Goal: Task Accomplishment & Management: Manage account settings

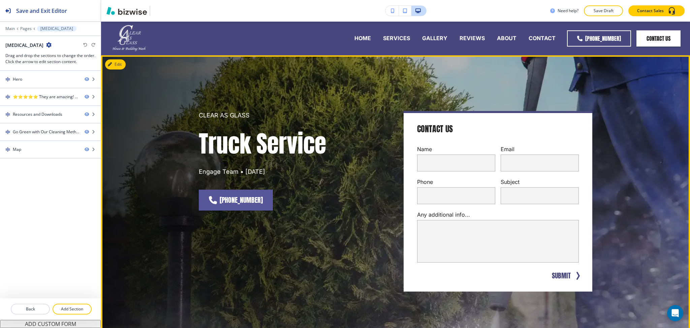
click at [626, 171] on div "CLEAR AS GLASS Truck Service Engage Team • [DATE][PHONE_NUMBER] Contact Us Name…" at bounding box center [395, 200] width 589 height 291
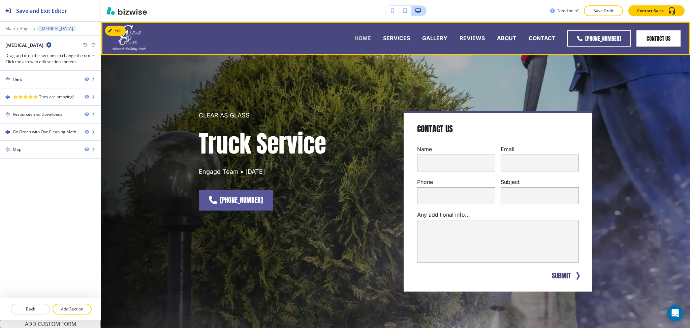
click at [364, 37] on p "HOME" at bounding box center [362, 38] width 17 height 8
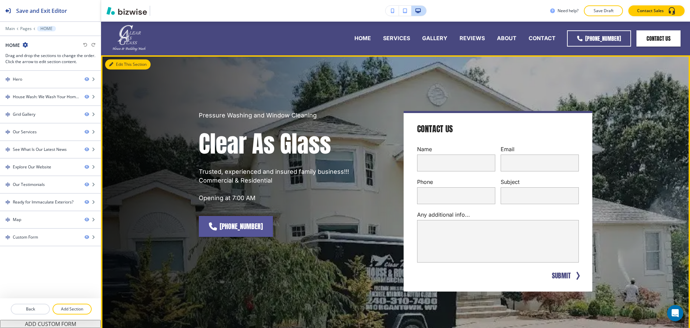
click at [112, 61] on button "Edit This Section" at bounding box center [127, 64] width 45 height 10
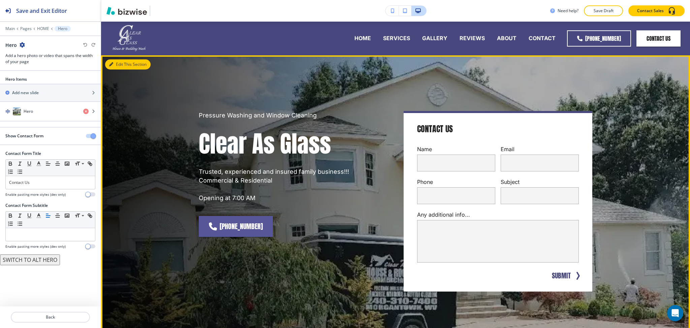
scroll to position [34, 0]
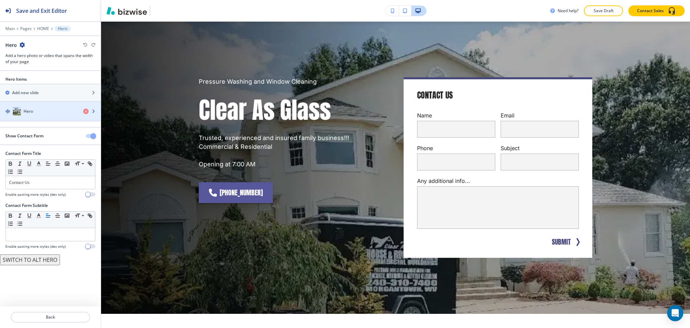
click at [40, 111] on div "Hero" at bounding box center [39, 111] width 78 height 8
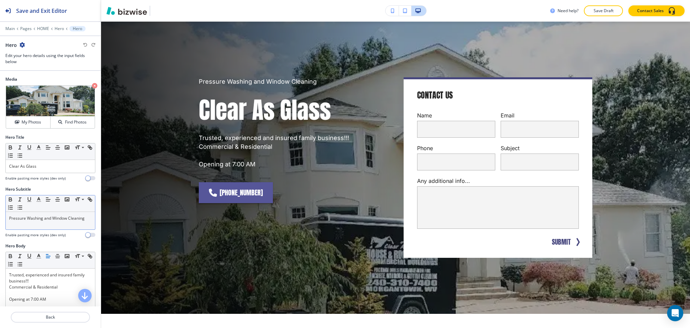
click at [52, 222] on div "Pressure Washing and Window Cleaning" at bounding box center [50, 221] width 89 height 18
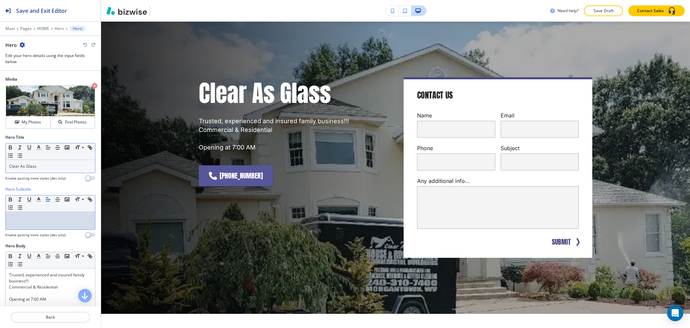
click at [9, 163] on p "Clear As Glass" at bounding box center [50, 166] width 83 height 6
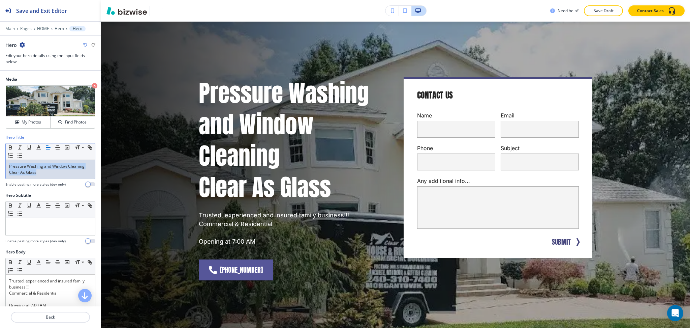
click at [36, 174] on p "Clear As Glass" at bounding box center [50, 172] width 83 height 6
drag, startPoint x: 37, startPoint y: 174, endPoint x: 0, endPoint y: 171, distance: 36.8
click at [0, 171] on div "Hero Title Small Normal Large Huge Pressure Washing and Window Cleaning Clear A…" at bounding box center [50, 163] width 101 height 58
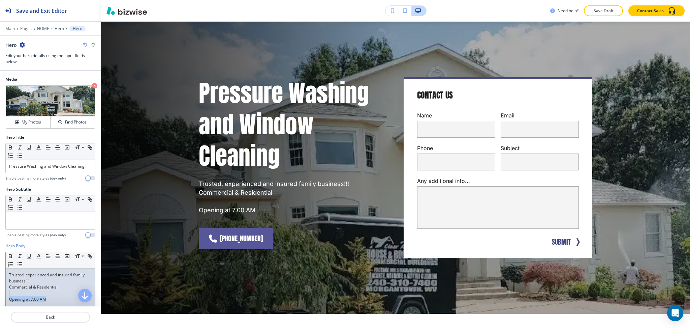
drag, startPoint x: 48, startPoint y: 299, endPoint x: 6, endPoint y: 295, distance: 42.3
click at [6, 295] on div "Trusted, experienced and insured family business!!! Commercial & Residential Op…" at bounding box center [50, 312] width 89 height 88
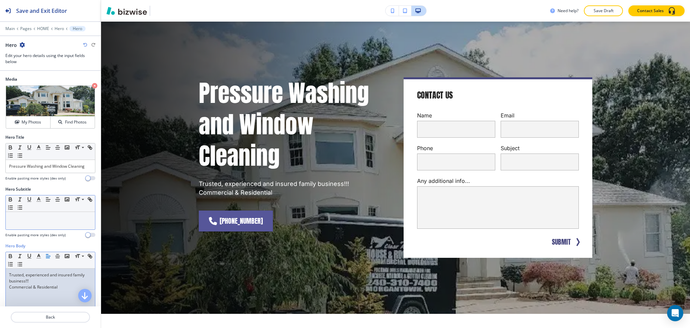
click at [50, 222] on div at bounding box center [50, 221] width 89 height 18
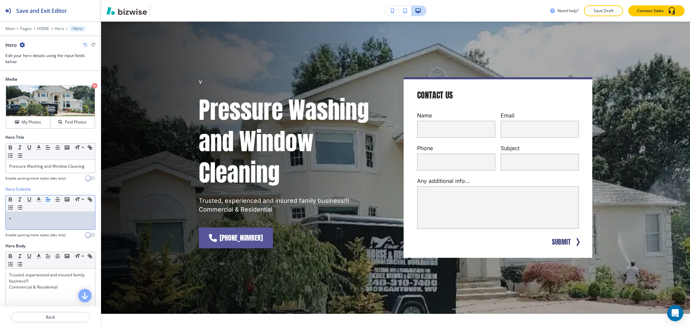
paste div
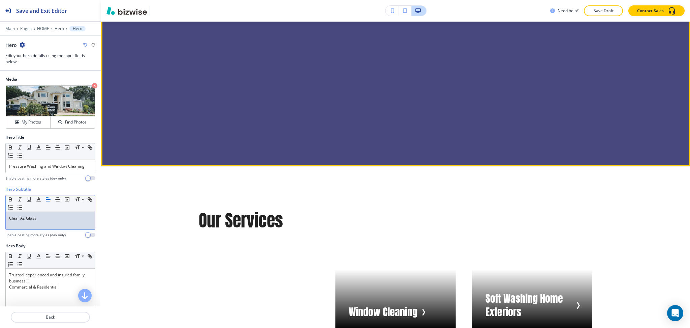
scroll to position [978, 0]
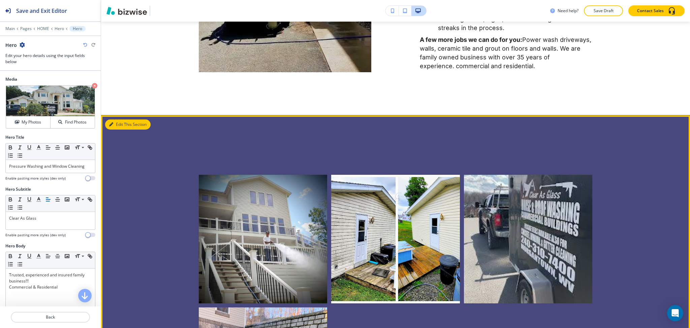
click at [122, 126] on button "Edit This Section" at bounding box center [127, 124] width 45 height 10
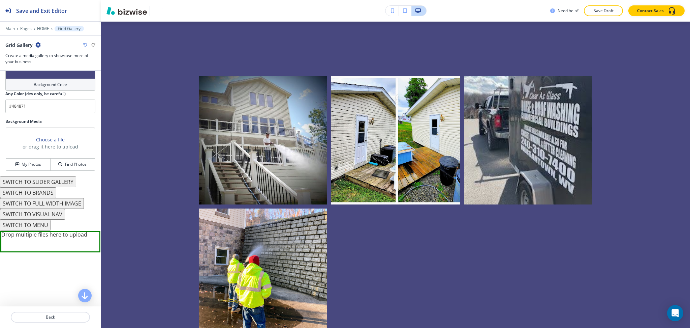
scroll to position [454, 0]
click at [39, 196] on button "SWITCH TO BRANDS" at bounding box center [28, 192] width 56 height 11
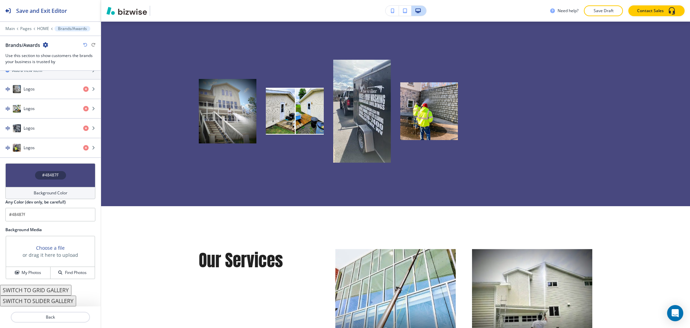
scroll to position [370, 0]
click at [58, 288] on button "SWITCH TO GRID GALLERY" at bounding box center [35, 289] width 71 height 11
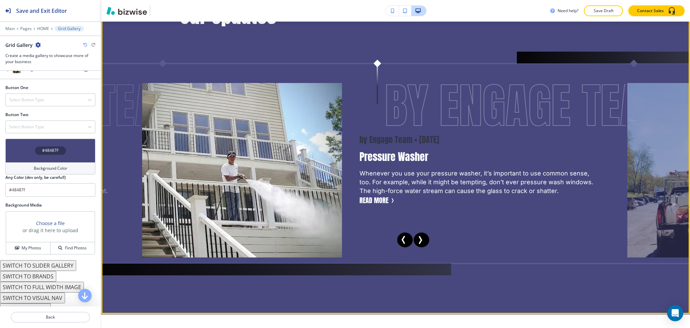
scroll to position [1544, 0]
click at [418, 244] on icon "Next Slide" at bounding box center [420, 240] width 8 height 8
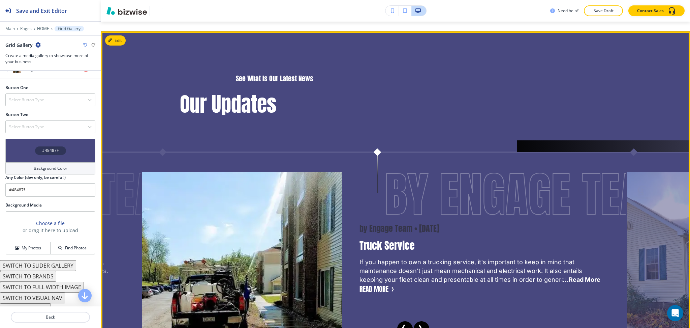
scroll to position [1456, 0]
click at [117, 48] on div "Edit This Section See What Is Our Latest News Our Updates by Engage Team • [DAT…" at bounding box center [395, 217] width 589 height 371
click at [118, 45] on button "Edit This Section" at bounding box center [127, 41] width 45 height 10
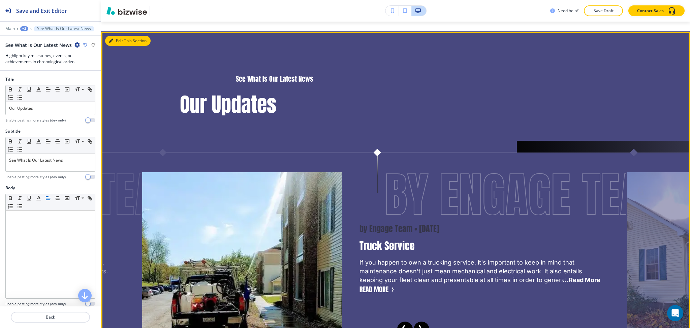
scroll to position [1471, 0]
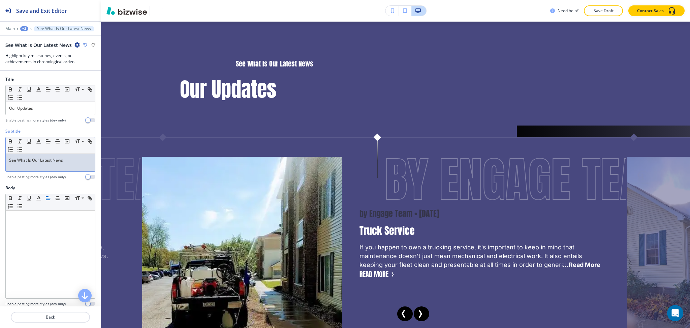
click at [81, 156] on div "See What Is Our Latest News" at bounding box center [50, 163] width 89 height 18
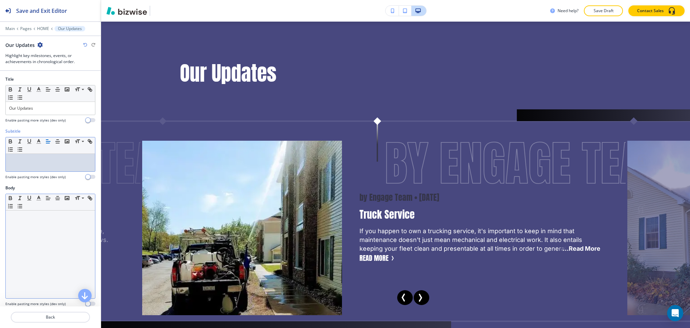
click at [39, 224] on div at bounding box center [50, 254] width 89 height 88
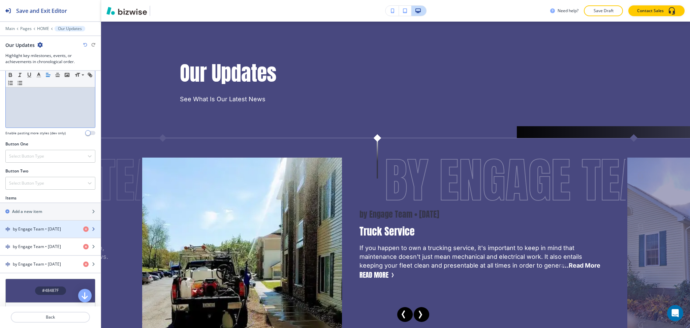
scroll to position [171, 0]
click at [42, 224] on div "button" at bounding box center [50, 222] width 101 height 5
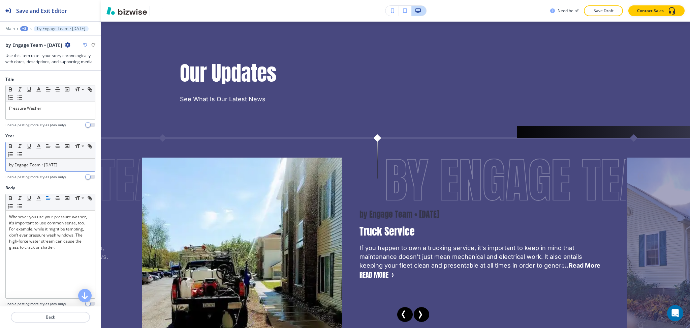
click at [78, 167] on p "by Engage Team • [DATE]" at bounding box center [50, 165] width 83 height 6
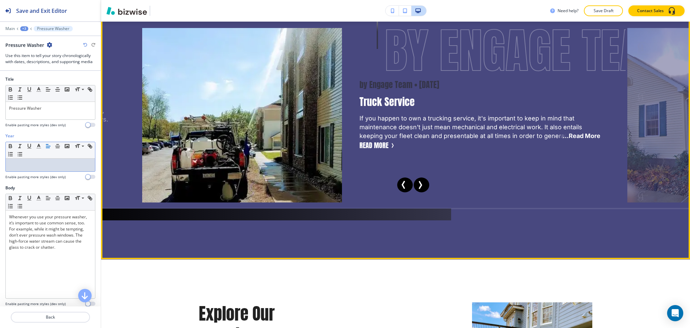
scroll to position [1601, 0]
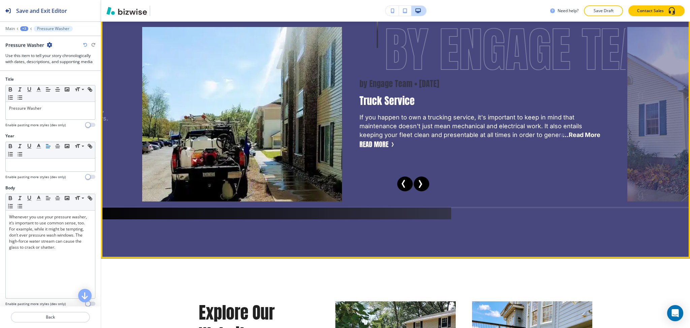
click at [400, 188] on icon "Previous Slide" at bounding box center [404, 184] width 8 height 8
click at [402, 187] on icon "Previous Slide" at bounding box center [403, 183] width 2 height 7
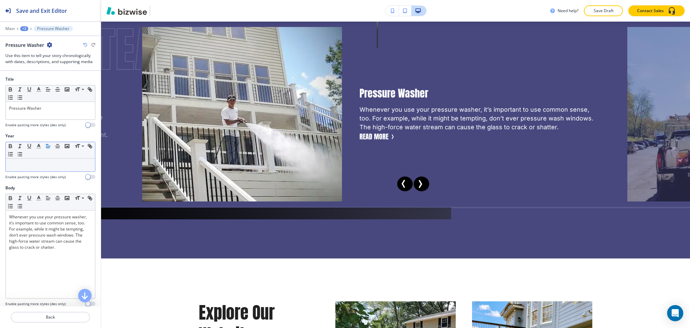
click at [65, 164] on p at bounding box center [50, 165] width 83 height 6
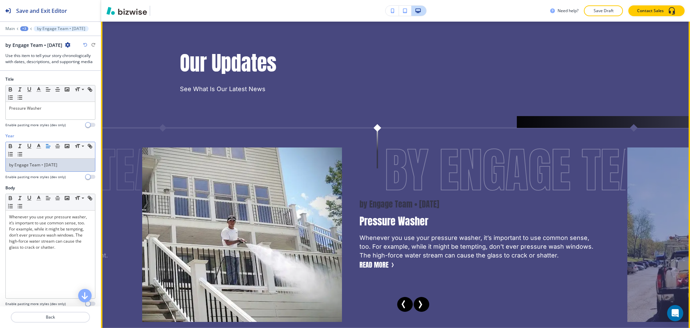
scroll to position [1480, 0]
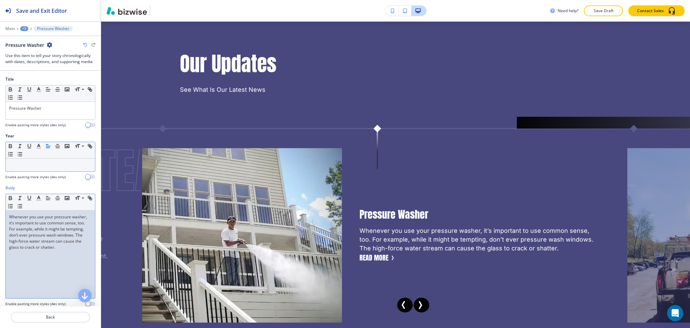
click at [7, 219] on div "Whenever you use your pressure washer, it’s important to use common sense, too.…" at bounding box center [50, 254] width 89 height 88
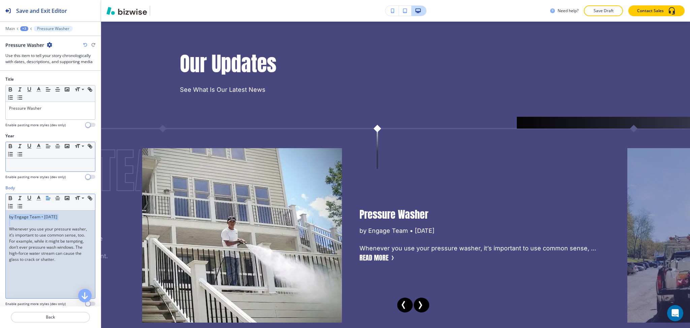
drag, startPoint x: 69, startPoint y: 220, endPoint x: 0, endPoint y: 200, distance: 71.8
click at [0, 200] on div "Body Small Normal Large Huge by Engage Team • [DATE] Whenever you use your pres…" at bounding box center [50, 248] width 101 height 127
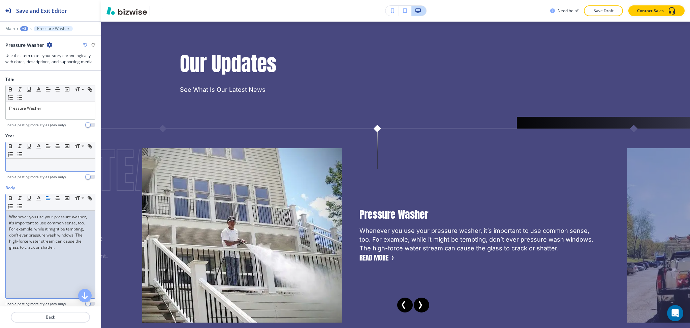
click at [40, 159] on div at bounding box center [50, 164] width 89 height 13
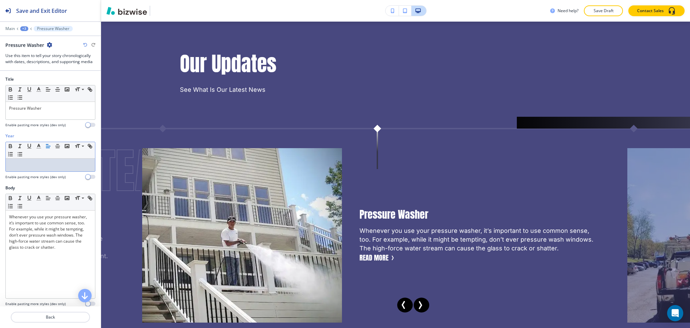
scroll to position [0, 0]
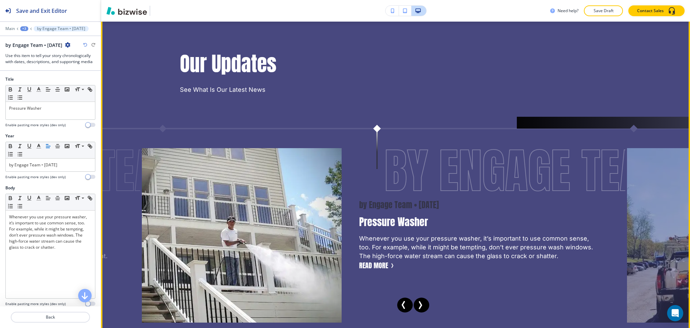
click at [424, 312] on button "Next Slide" at bounding box center [422, 304] width 16 height 15
click at [419, 309] on icon "Next Slide" at bounding box center [420, 305] width 8 height 8
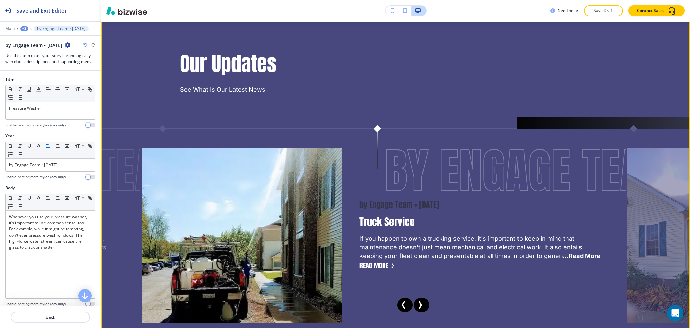
click at [419, 309] on icon "Next Slide" at bounding box center [420, 305] width 8 height 8
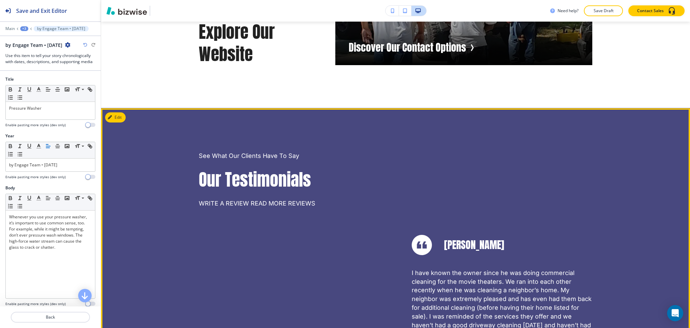
scroll to position [2233, 0]
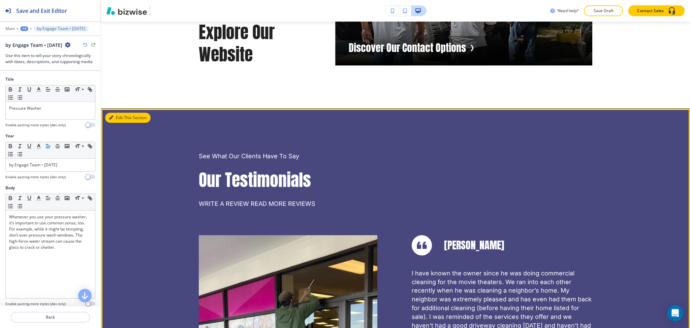
click at [119, 123] on button "Edit This Section" at bounding box center [127, 118] width 45 height 10
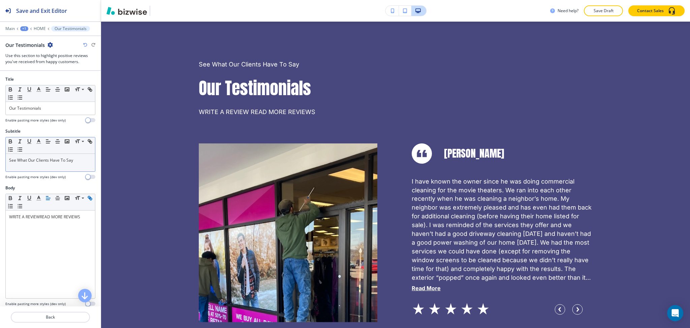
scroll to position [2325, 0]
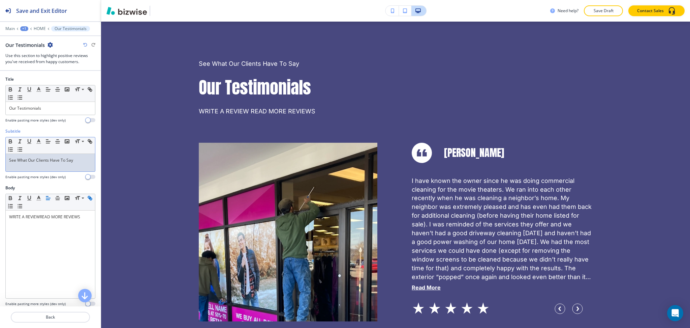
click at [80, 160] on p "See What Our Clients Have To Say" at bounding box center [50, 160] width 83 height 6
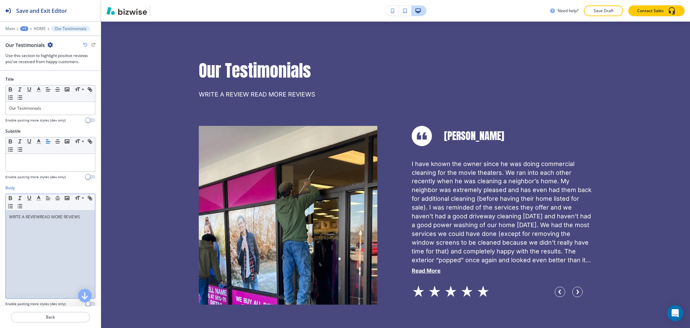
click at [56, 243] on div "WRITE A REVIEW READ MORE REVIEWS" at bounding box center [50, 254] width 89 height 88
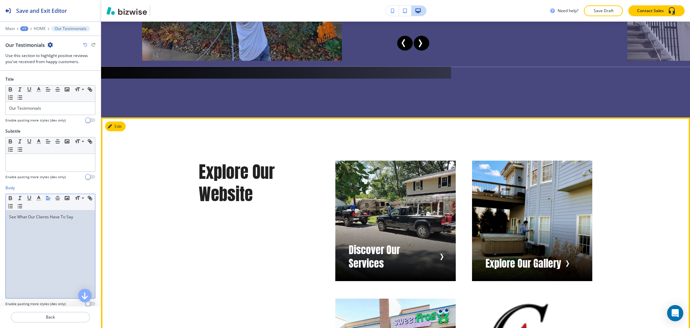
scroll to position [1741, 0]
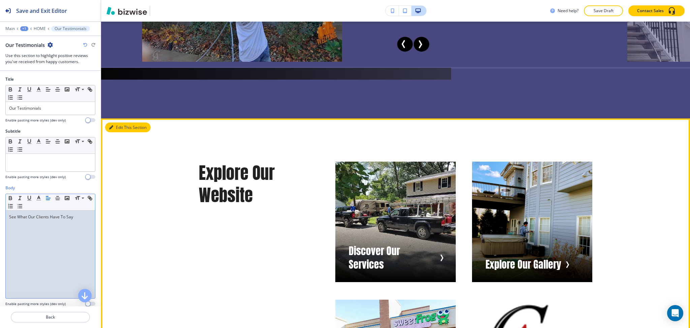
click at [117, 132] on button "Edit This Section" at bounding box center [127, 127] width 45 height 10
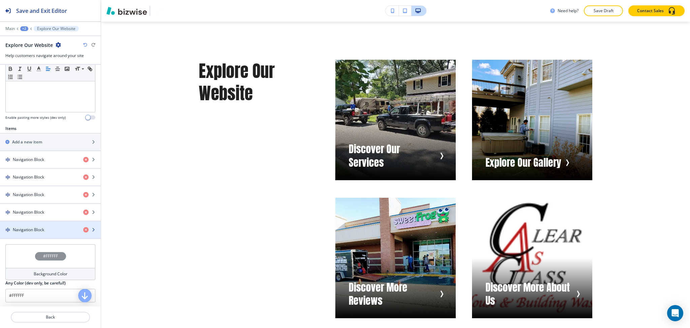
scroll to position [269, 0]
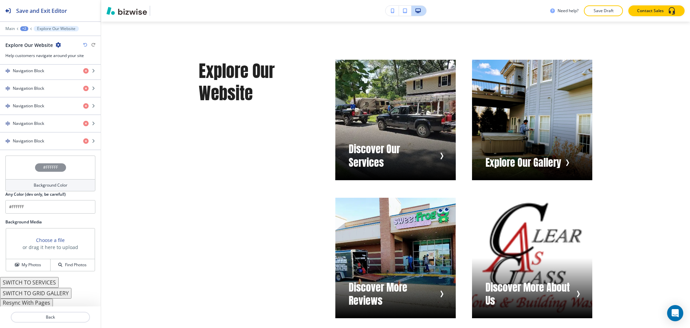
click at [46, 303] on button "Resync With Pages" at bounding box center [26, 302] width 53 height 8
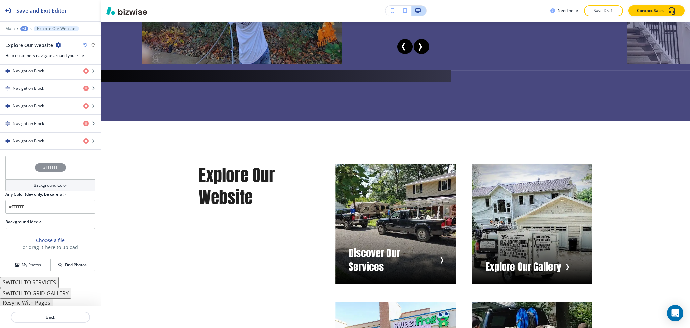
scroll to position [1662, 0]
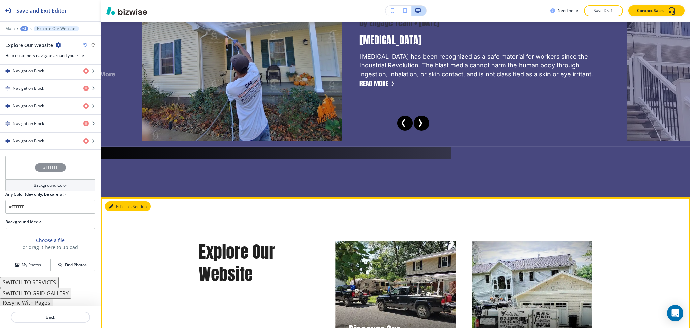
click at [112, 208] on icon "button" at bounding box center [111, 206] width 4 height 4
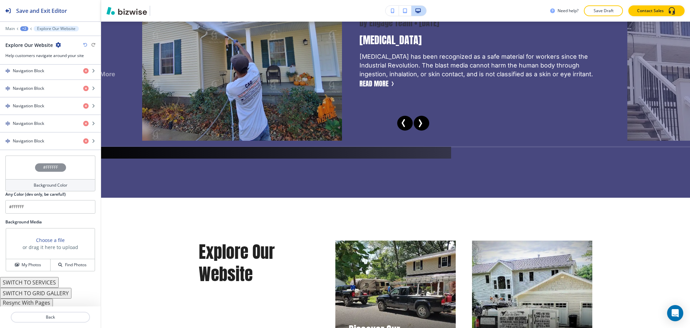
click at [57, 45] on icon "button" at bounding box center [58, 44] width 5 height 5
click at [71, 81] on p "Delete Section" at bounding box center [76, 80] width 34 height 6
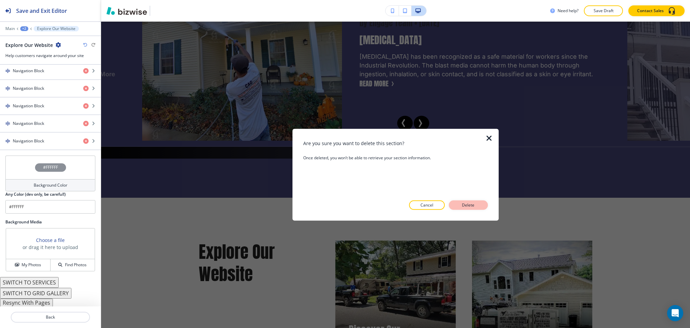
click at [477, 206] on button "Delete" at bounding box center [468, 204] width 39 height 9
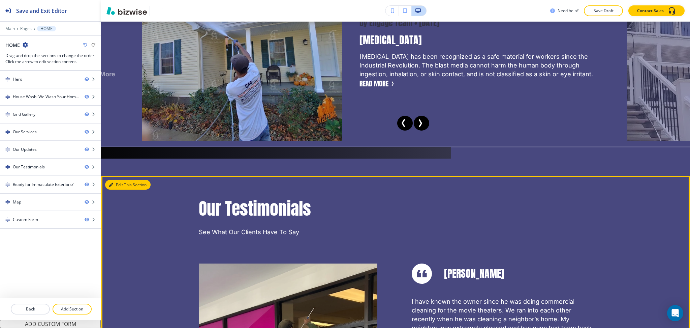
click at [120, 190] on button "Edit This Section" at bounding box center [127, 185] width 45 height 10
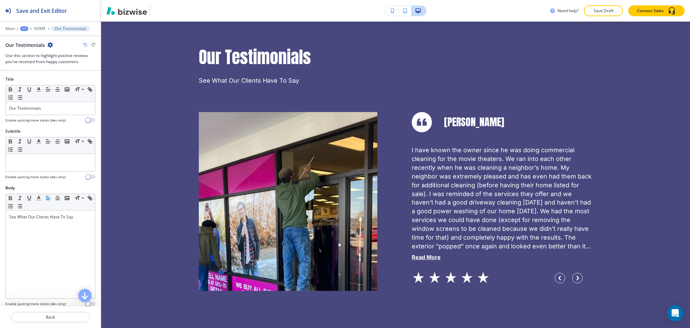
scroll to position [1821, 0]
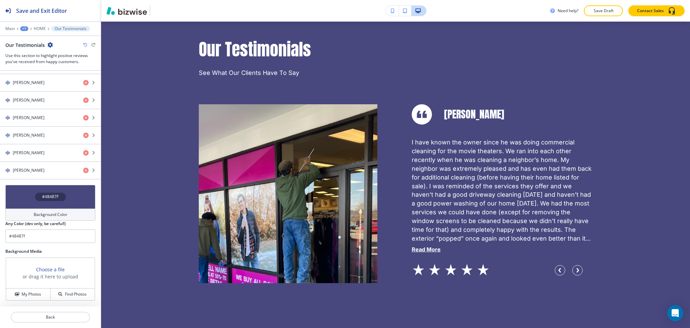
click at [57, 212] on h4 "Background Color" at bounding box center [51, 214] width 34 height 6
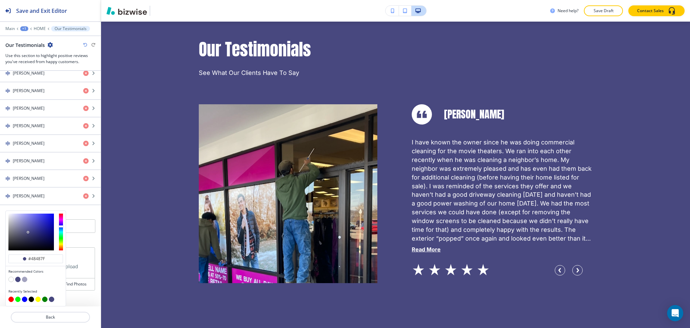
click at [11, 278] on button "button" at bounding box center [10, 278] width 5 height 5
type input "#FFFFFF"
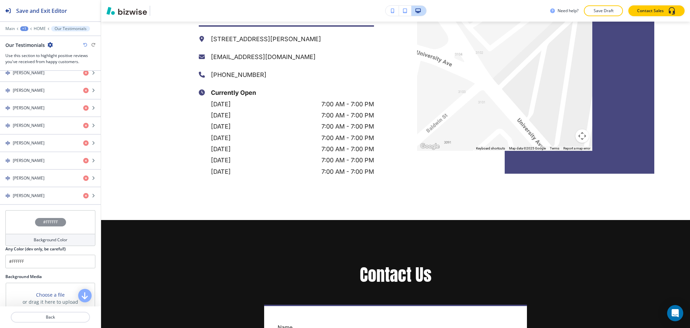
scroll to position [2465, 0]
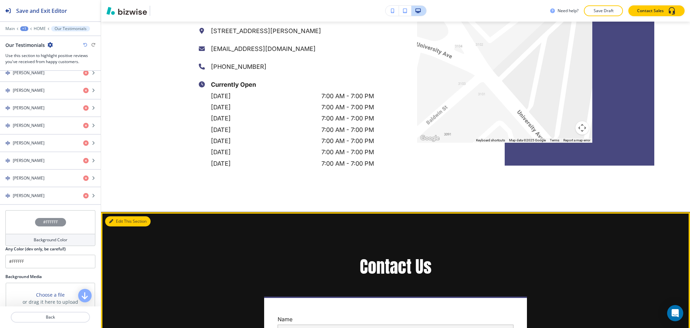
click at [120, 226] on button "Edit This Section" at bounding box center [127, 221] width 45 height 10
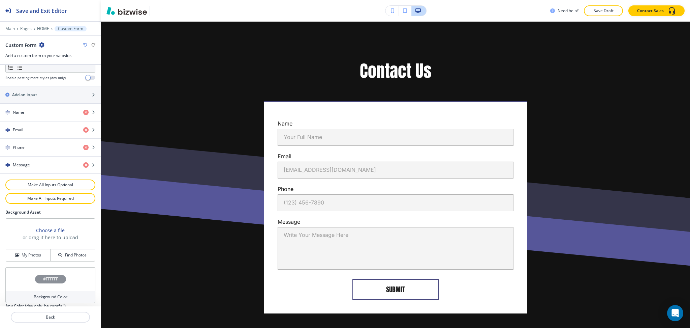
scroll to position [296, 0]
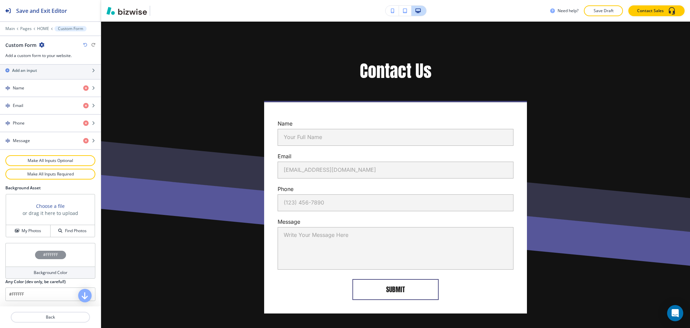
click at [34, 272] on h4 "Background Color" at bounding box center [51, 272] width 34 height 6
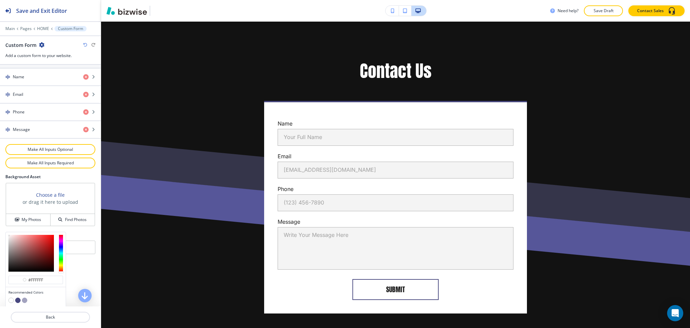
scroll to position [328, 0]
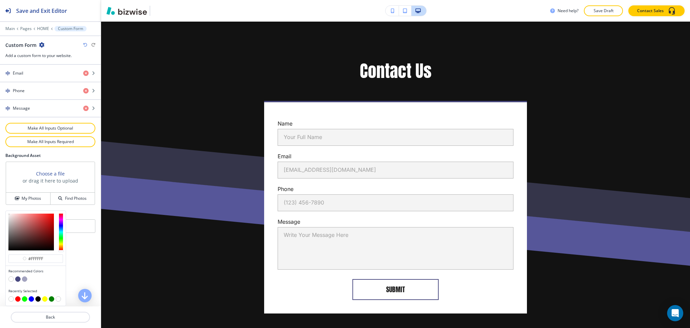
click at [18, 279] on button "button" at bounding box center [17, 278] width 5 height 5
type input "#48487f"
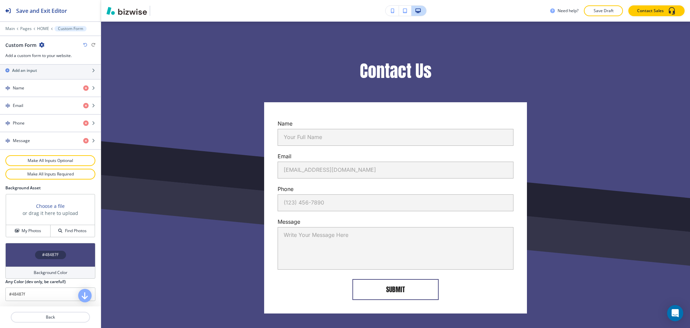
scroll to position [296, 0]
click at [44, 272] on h4 "Background Color" at bounding box center [51, 272] width 34 height 6
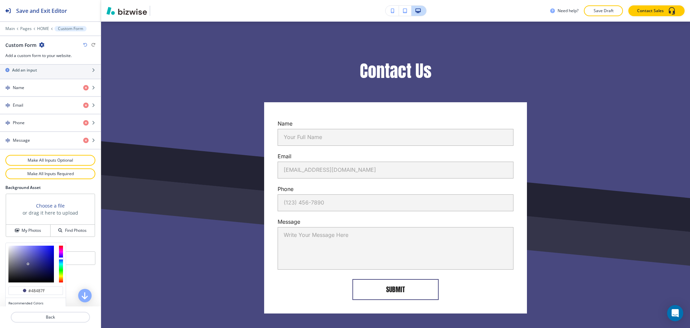
type input "#6d6d76"
click at [12, 266] on div at bounding box center [30, 263] width 45 height 37
type input "#6d6d76"
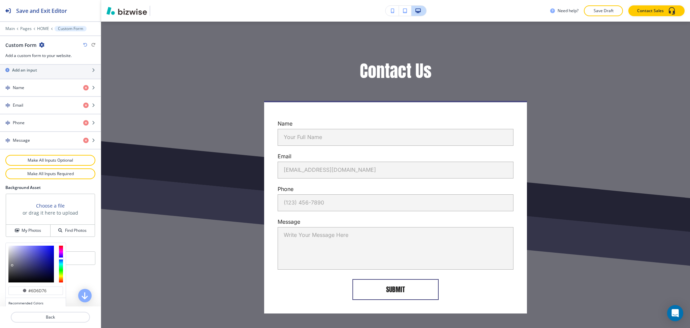
type input "#adadb8"
click at [11, 256] on div at bounding box center [30, 263] width 45 height 37
type input "#adadb8"
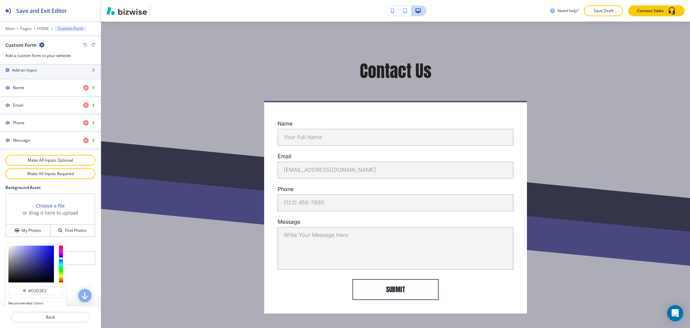
type input "#d1d1e2"
click at [12, 250] on div at bounding box center [30, 263] width 45 height 37
type input "#d1d1e2"
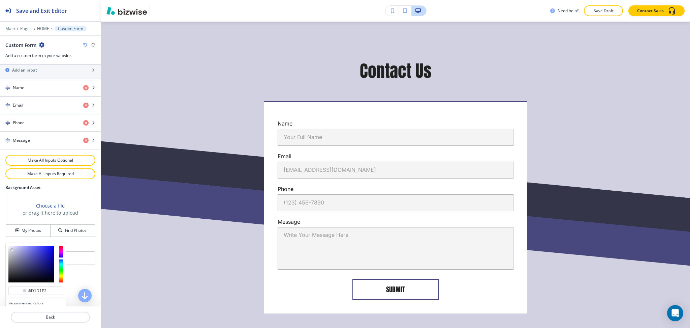
type input "#dbdbf0"
click at [12, 248] on div at bounding box center [30, 263] width 45 height 37
type input "#dbdbf0"
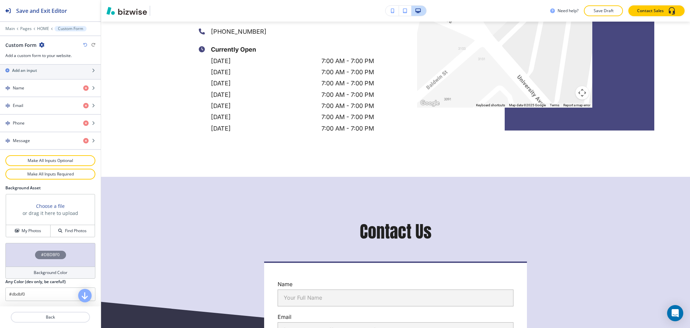
scroll to position [2504, 0]
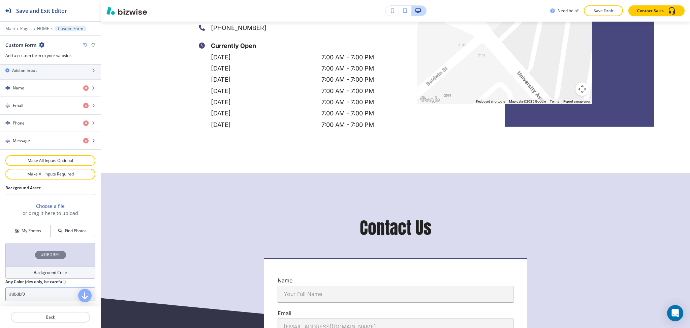
click at [55, 292] on input "#dbdbf0" at bounding box center [50, 293] width 90 height 13
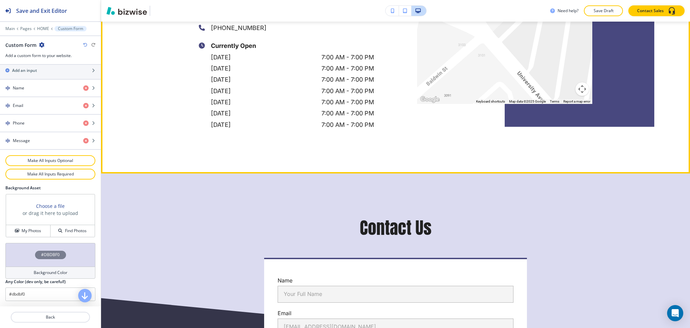
click at [331, 107] on p "7:00 AM - 7:00 PM" at bounding box center [347, 101] width 53 height 11
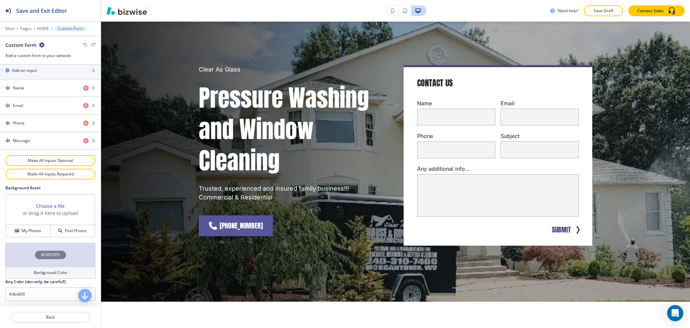
scroll to position [0, 0]
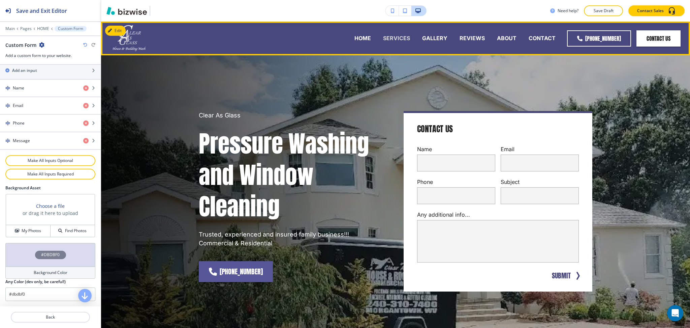
click at [389, 35] on p "SERVICES" at bounding box center [396, 38] width 27 height 8
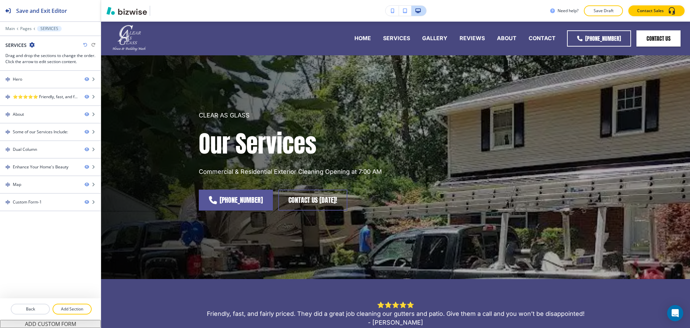
click at [25, 25] on div at bounding box center [50, 24] width 101 height 4
click at [25, 28] on p "Pages" at bounding box center [25, 28] width 11 height 5
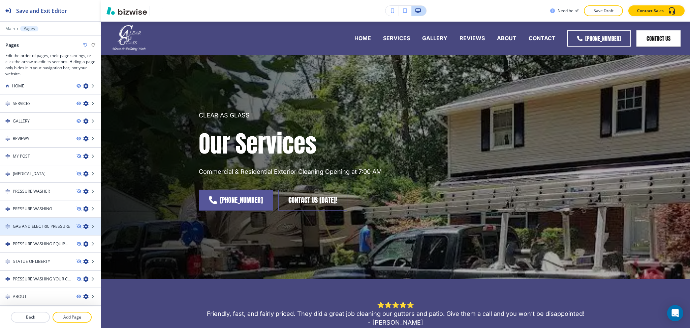
scroll to position [18, 0]
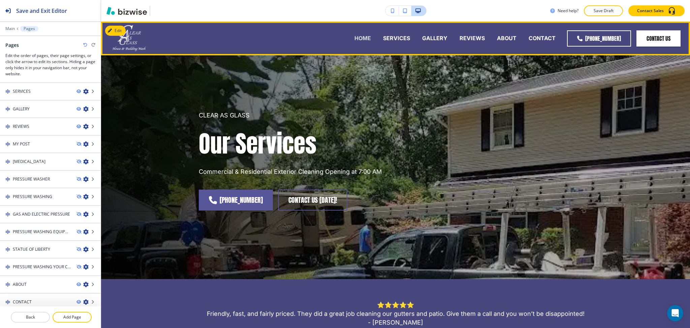
click at [368, 34] on p "HOME" at bounding box center [362, 38] width 17 height 8
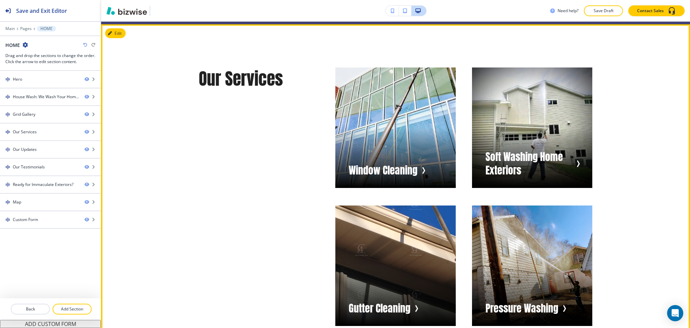
scroll to position [1119, 0]
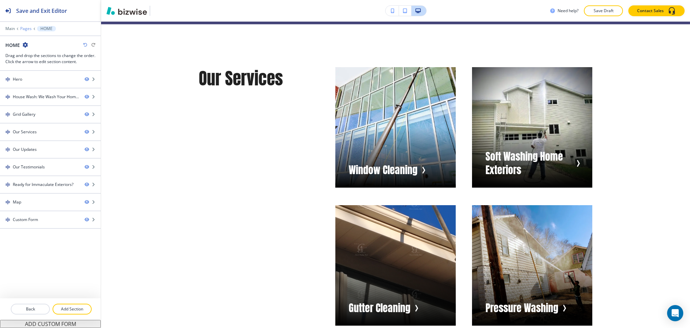
click at [25, 27] on p "Pages" at bounding box center [25, 28] width 11 height 5
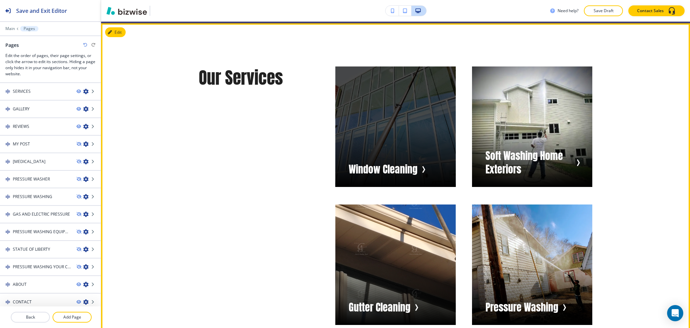
scroll to position [1120, 0]
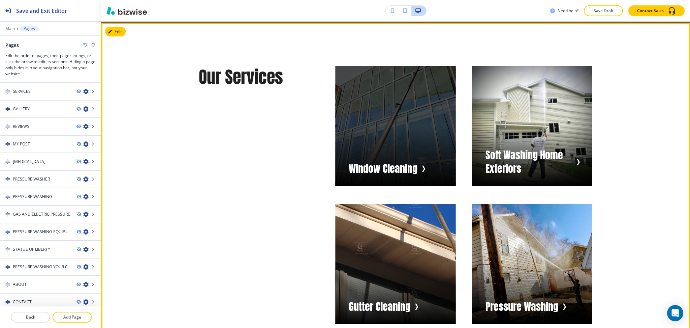
click at [409, 171] on div "button" at bounding box center [395, 126] width 120 height 120
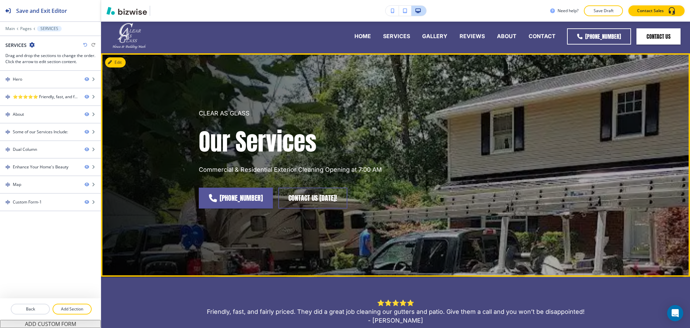
scroll to position [0, 0]
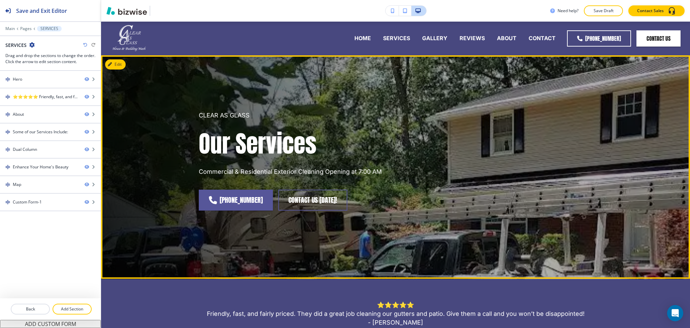
click at [124, 62] on button "Edit" at bounding box center [115, 64] width 21 height 10
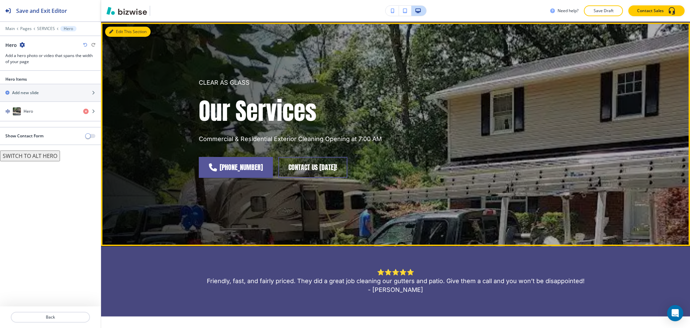
scroll to position [34, 0]
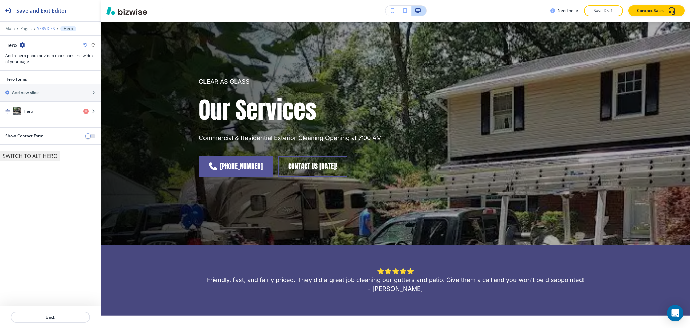
click at [46, 29] on p "SERVICES" at bounding box center [46, 28] width 18 height 5
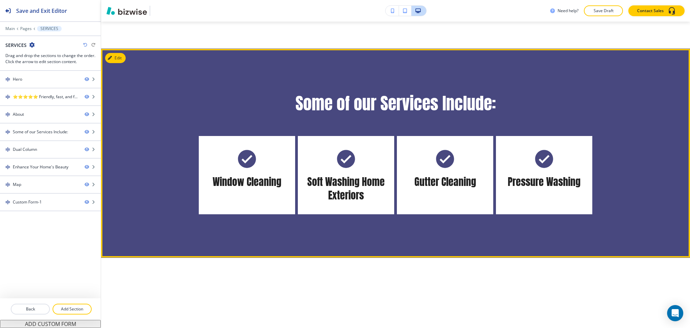
scroll to position [491, 0]
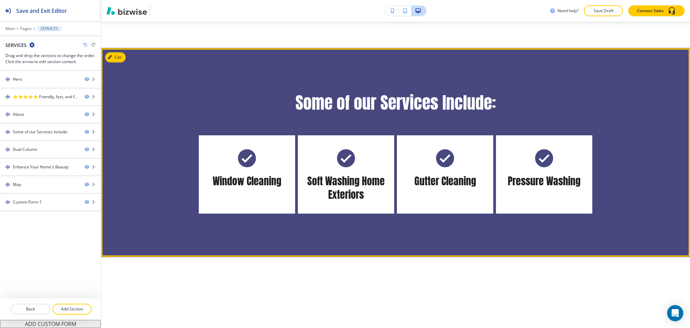
click at [258, 162] on div "Window Cleaning" at bounding box center [247, 174] width 96 height 78
click at [247, 156] on img at bounding box center [247, 158] width 22 height 22
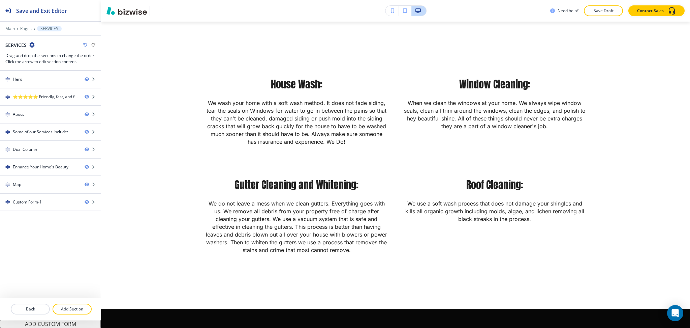
scroll to position [752, 0]
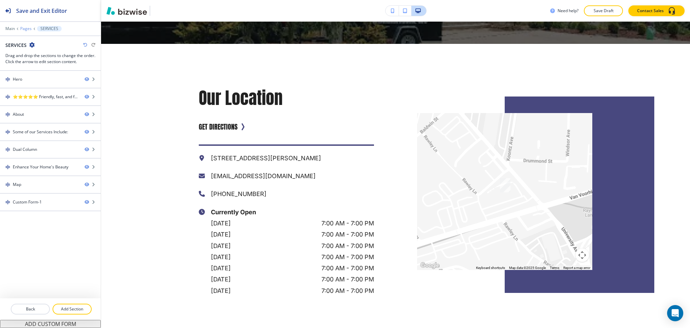
click at [26, 28] on p "Pages" at bounding box center [25, 28] width 11 height 5
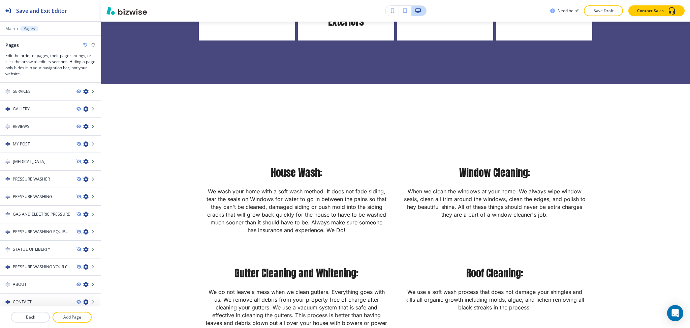
scroll to position [662, 0]
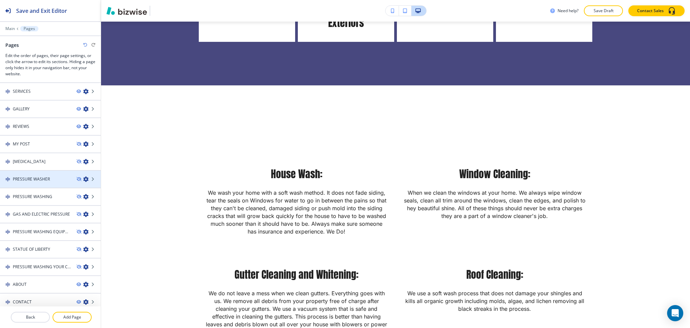
click at [49, 179] on h4 "PRESSURE WASHER" at bounding box center [31, 179] width 37 height 6
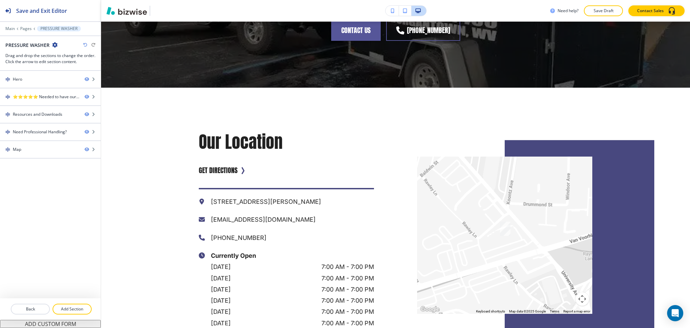
scroll to position [702, 0]
click at [23, 28] on p "Pages" at bounding box center [25, 28] width 11 height 5
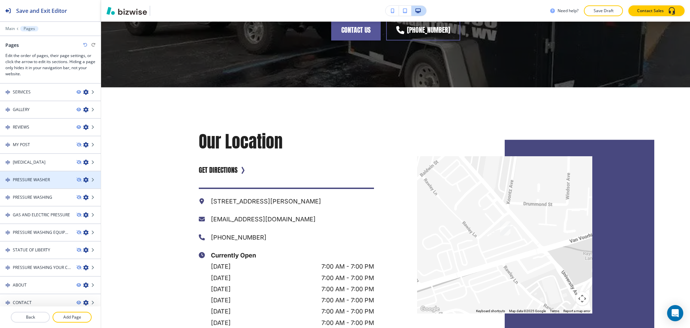
scroll to position [18, 0]
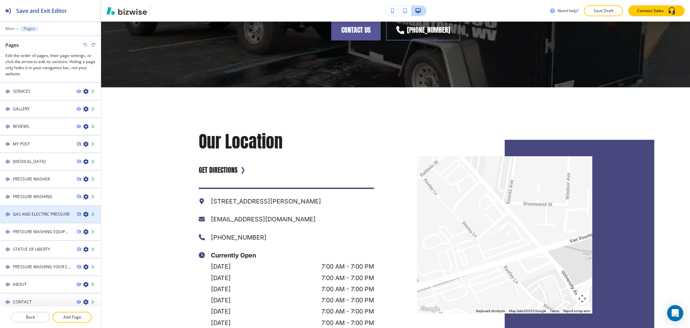
click at [39, 207] on div at bounding box center [50, 208] width 101 height 5
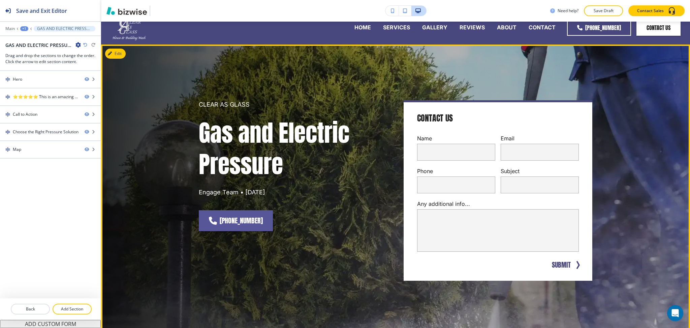
scroll to position [0, 0]
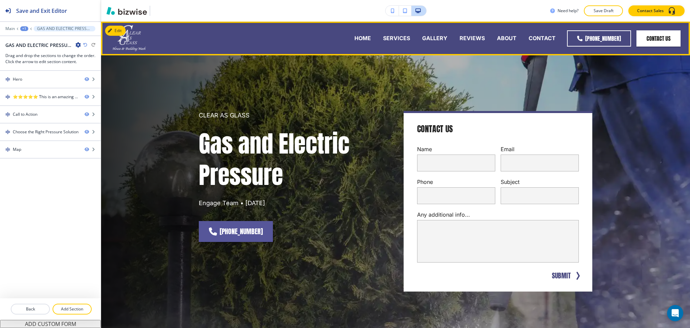
click at [361, 34] on div "HOME" at bounding box center [362, 38] width 29 height 27
click at [362, 39] on p "HOME" at bounding box center [362, 38] width 17 height 8
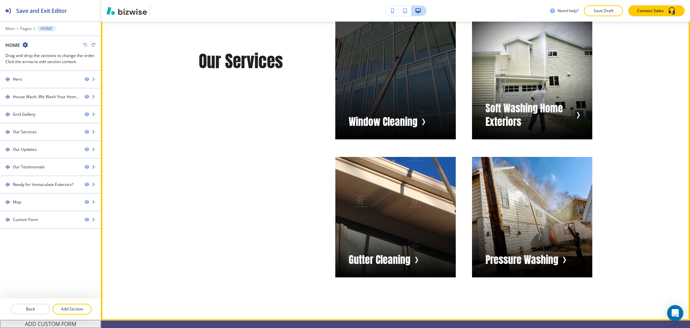
scroll to position [1168, 0]
click at [412, 98] on div "button" at bounding box center [395, 79] width 120 height 120
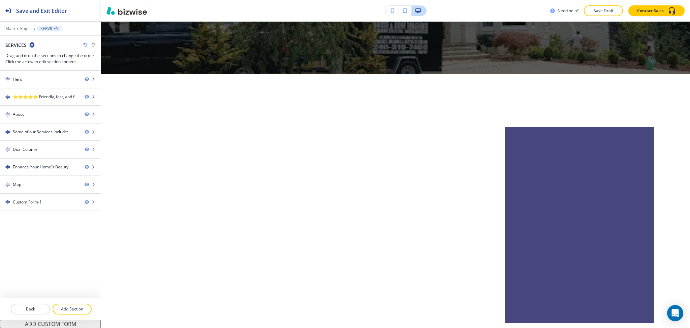
scroll to position [0, 0]
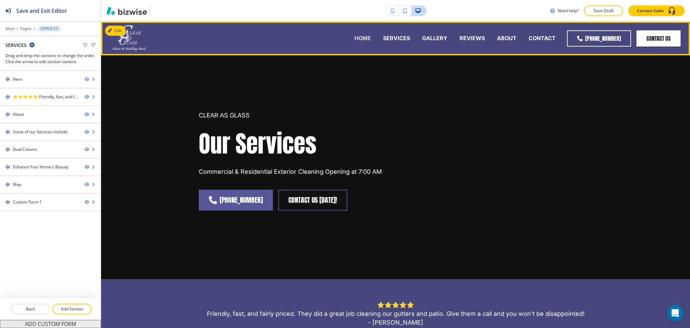
click at [365, 35] on p "HOME" at bounding box center [362, 38] width 17 height 8
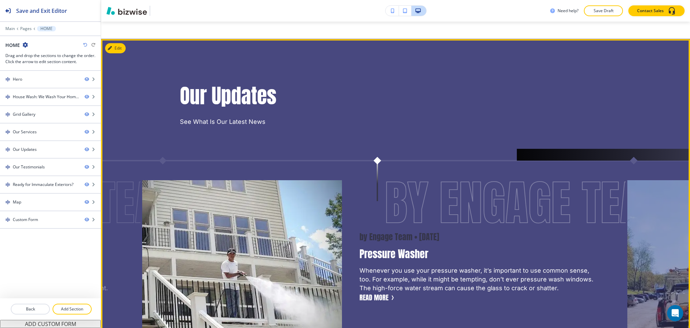
scroll to position [1441, 0]
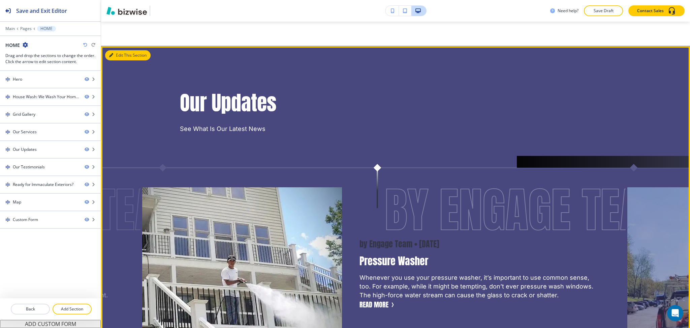
click at [117, 60] on button "Edit This Section" at bounding box center [127, 55] width 45 height 10
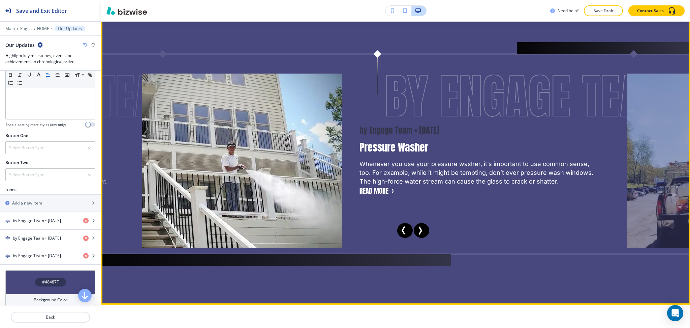
scroll to position [1555, 0]
click at [374, 195] on button "Read More" at bounding box center [374, 190] width 29 height 10
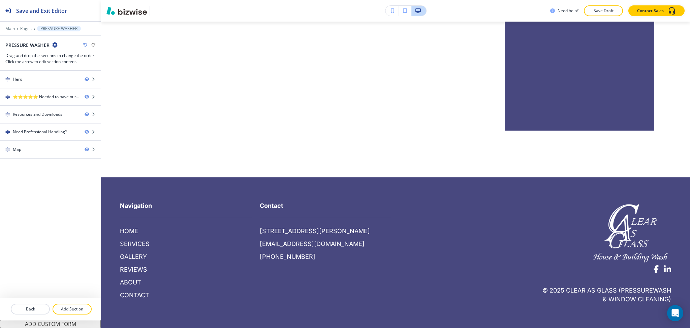
scroll to position [0, 0]
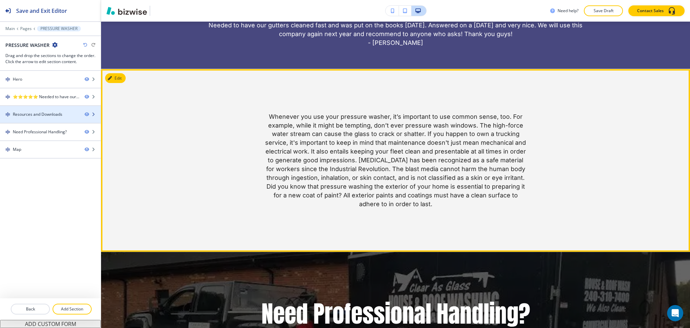
click at [37, 115] on div "Resources and Downloads" at bounding box center [38, 114] width 50 height 6
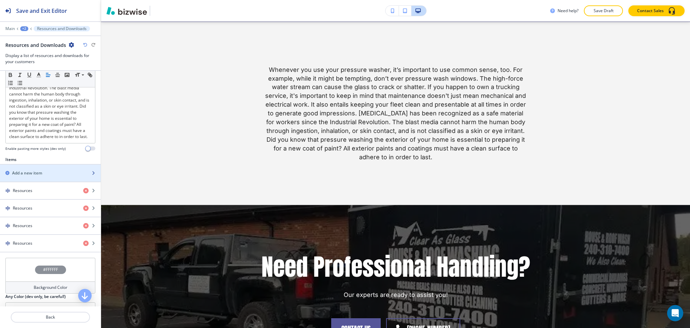
scroll to position [214, 0]
click at [44, 198] on div "button" at bounding box center [50, 195] width 101 height 5
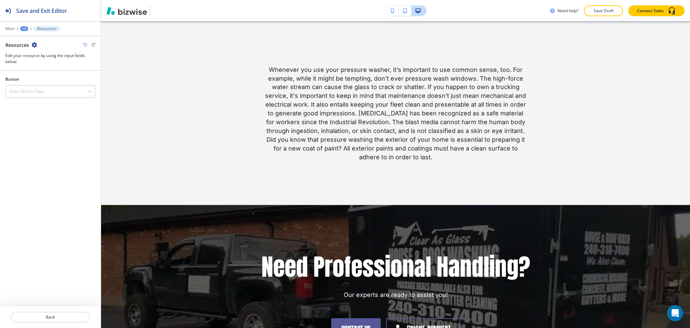
click at [47, 310] on div at bounding box center [50, 308] width 101 height 5
click at [46, 314] on p "Back" at bounding box center [50, 317] width 78 height 6
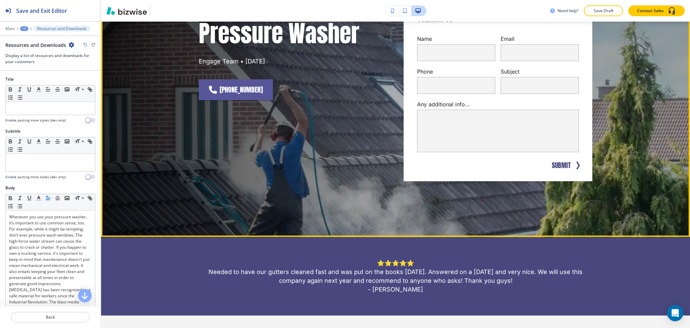
scroll to position [0, 0]
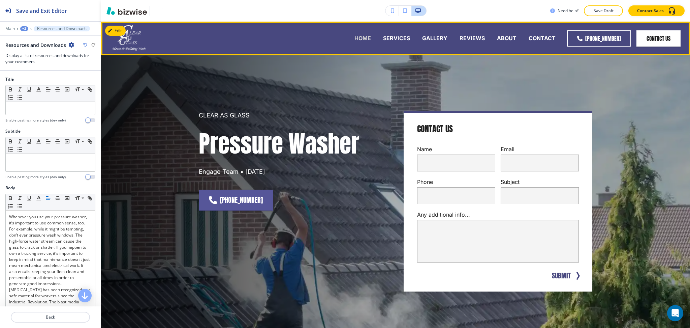
click at [363, 41] on p "HOME" at bounding box center [362, 38] width 17 height 8
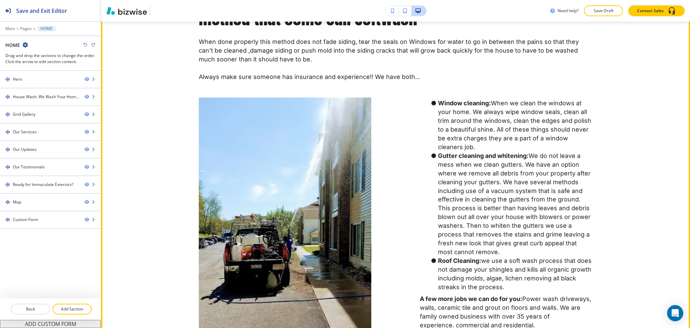
scroll to position [406, 0]
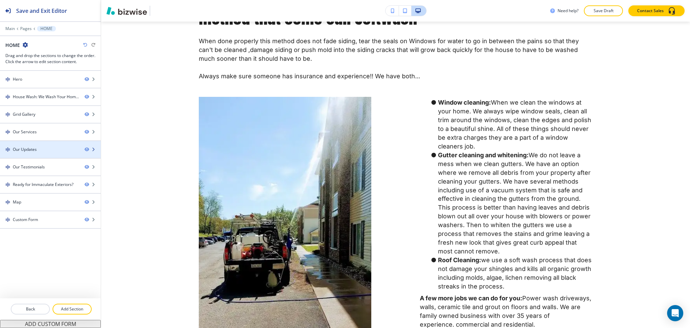
click at [32, 148] on div "Our Updates" at bounding box center [25, 149] width 24 height 6
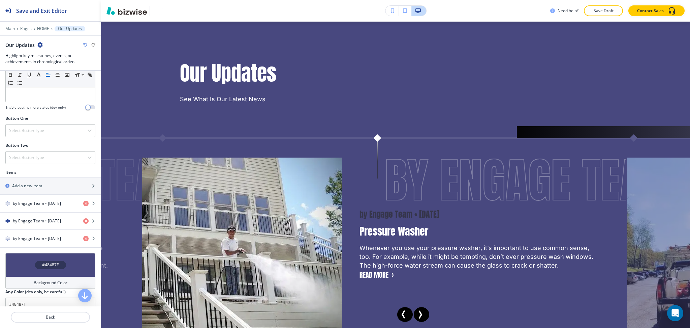
scroll to position [207, 0]
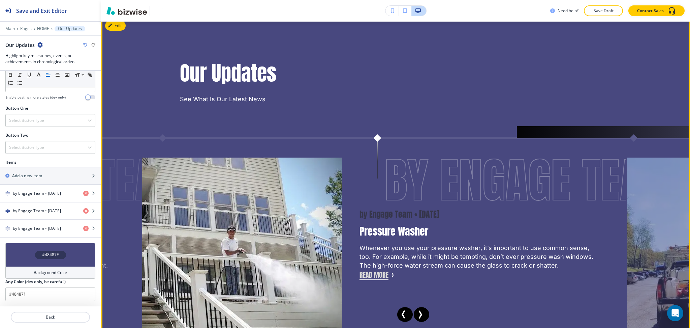
click at [373, 280] on button "Read More" at bounding box center [374, 275] width 29 height 10
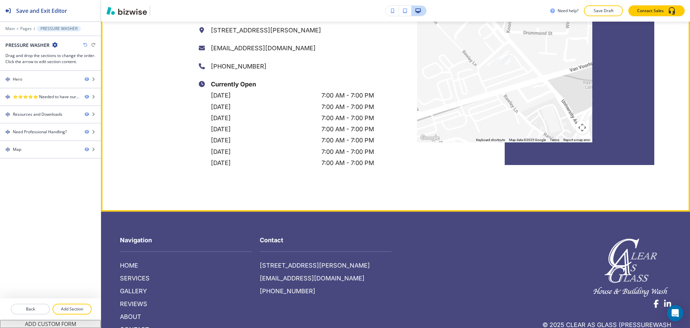
scroll to position [906, 0]
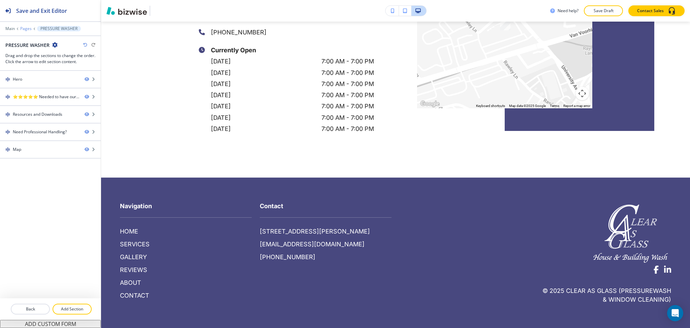
click at [26, 28] on p "Pages" at bounding box center [25, 28] width 11 height 5
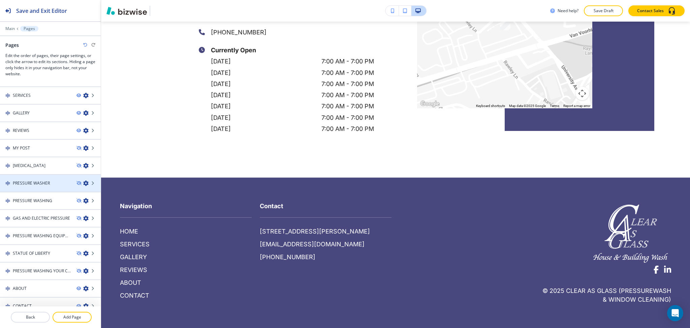
scroll to position [18, 0]
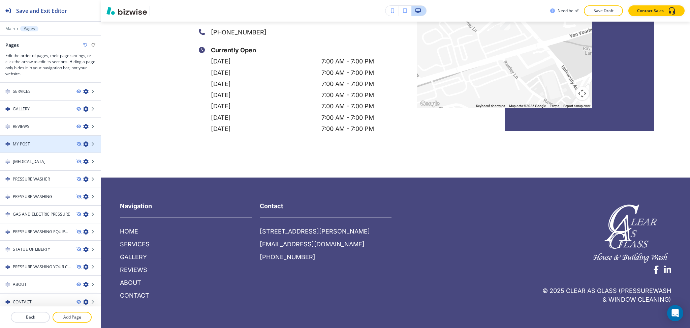
click at [34, 142] on div "MY POST" at bounding box center [35, 144] width 71 height 6
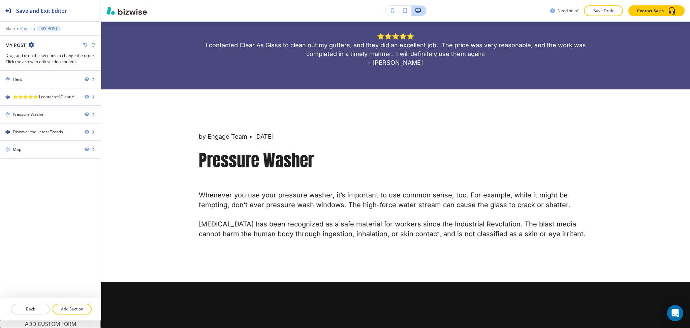
scroll to position [362, 0]
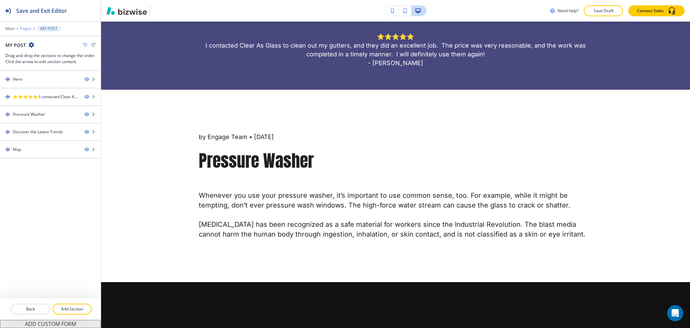
click at [24, 27] on p "Pages" at bounding box center [25, 28] width 11 height 5
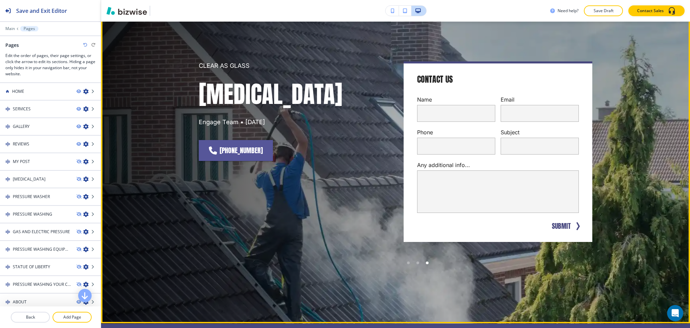
scroll to position [0, 0]
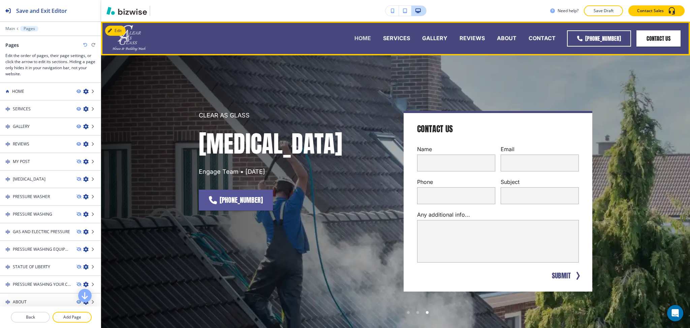
click at [366, 34] on p "HOME" at bounding box center [362, 38] width 17 height 8
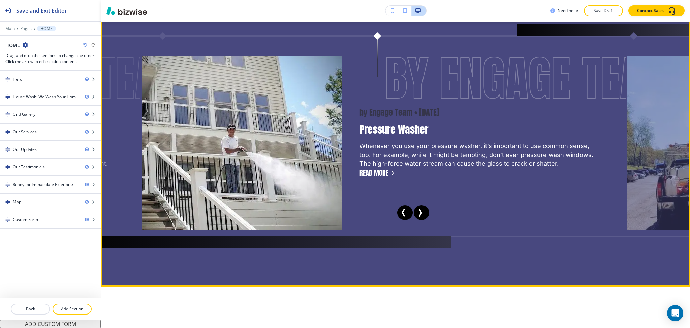
scroll to position [1572, 0]
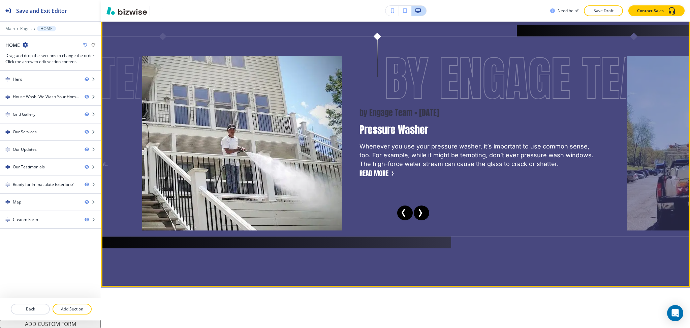
click at [420, 216] on icon "Next Slide" at bounding box center [421, 212] width 2 height 7
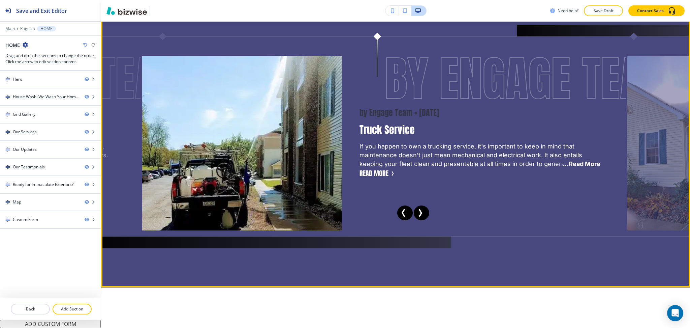
click at [420, 216] on icon "Next Slide" at bounding box center [421, 212] width 2 height 7
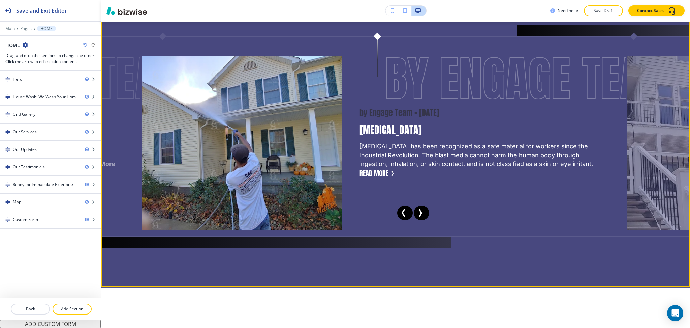
click at [420, 216] on icon "Next Slide" at bounding box center [421, 212] width 2 height 7
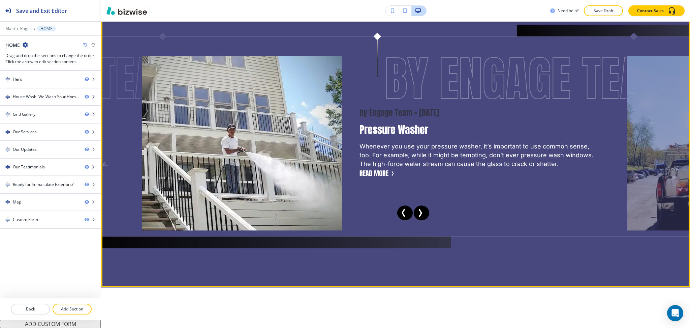
click at [420, 216] on icon "Next Slide" at bounding box center [421, 212] width 2 height 7
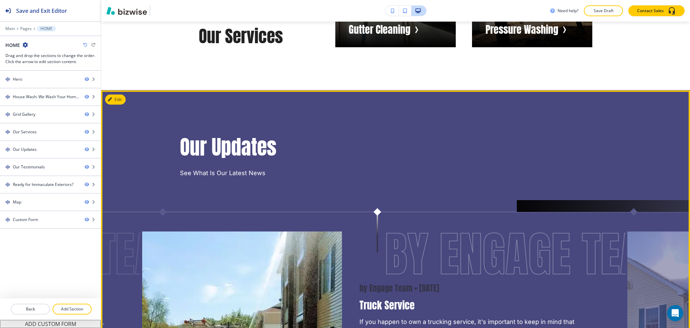
scroll to position [1397, 0]
click at [115, 106] on div "Edit This Section Our Updates See What Is Our Latest News by Engage Team • [DAT…" at bounding box center [395, 276] width 589 height 371
click at [114, 103] on button "Edit This Section" at bounding box center [127, 100] width 45 height 10
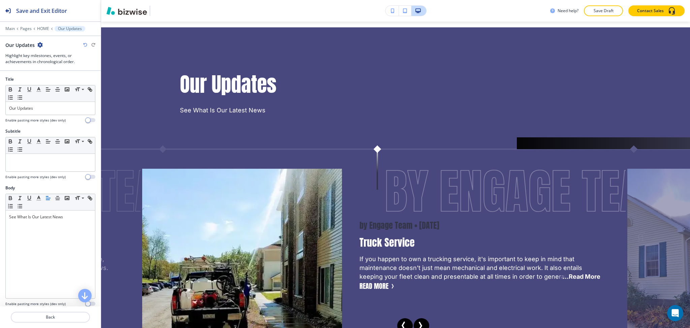
scroll to position [1471, 0]
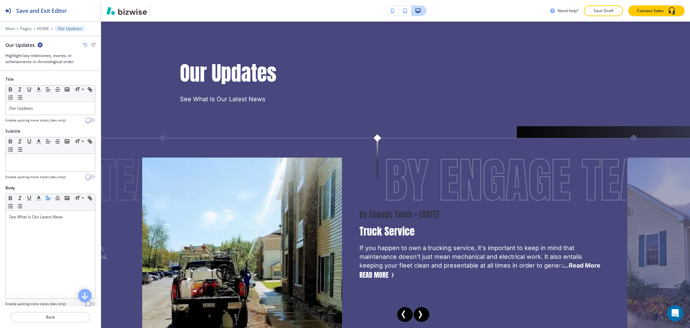
click at [38, 44] on icon "button" at bounding box center [39, 44] width 5 height 5
click at [9, 26] on div "Main Pages HOME Our Updates" at bounding box center [50, 28] width 90 height 5
click at [11, 29] on p "Main" at bounding box center [9, 28] width 9 height 5
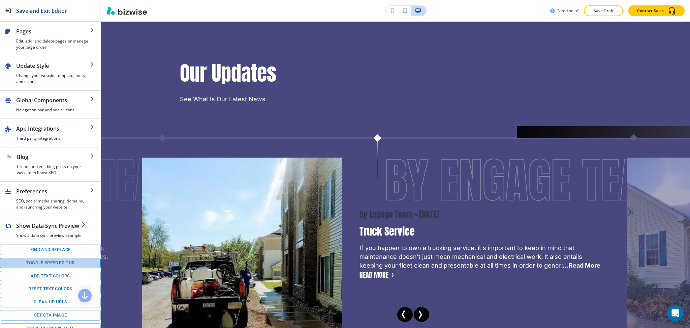
click at [54, 268] on button "Toggle speed editor" at bounding box center [50, 262] width 101 height 10
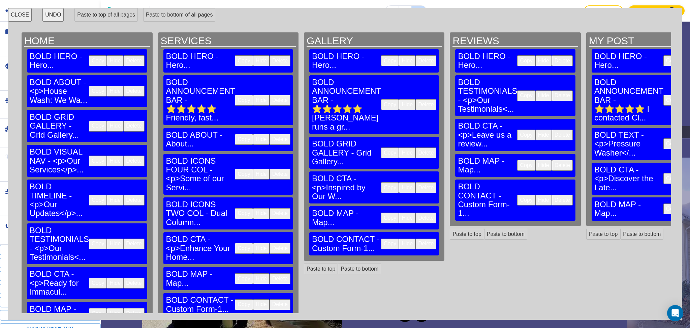
click at [89, 194] on button "Copy" at bounding box center [98, 199] width 18 height 11
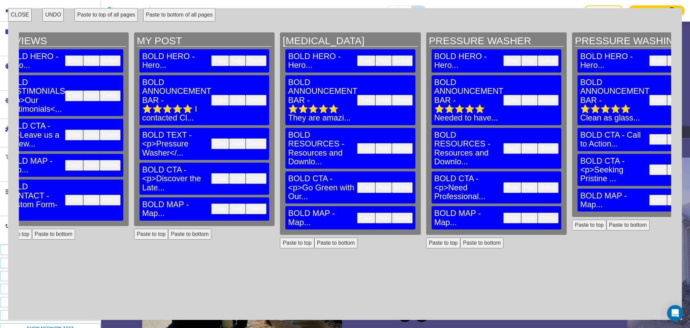
scroll to position [0, 454]
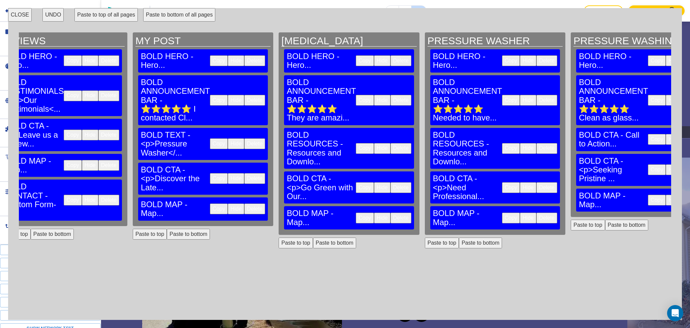
click at [167, 228] on button "Paste to bottom" at bounding box center [188, 233] width 43 height 11
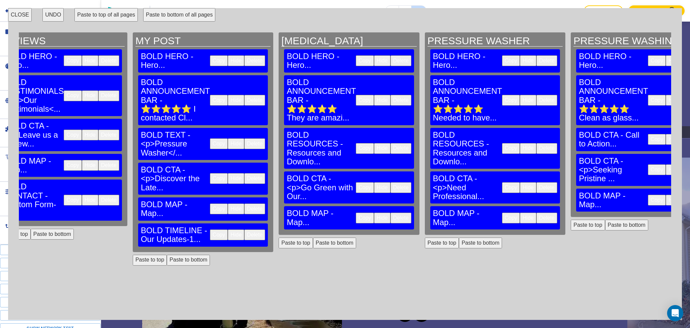
click at [276, 204] on div "[MEDICAL_DATA] BOLD HERO - Hero... Copy Hide Delete BOLD ANNOUNCEMENT BAR - ⭐⭐⭐…" at bounding box center [349, 172] width 146 height 280
click at [313, 237] on button "Paste to bottom" at bounding box center [334, 242] width 43 height 11
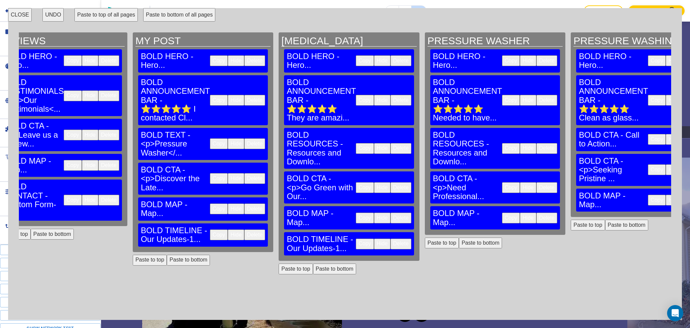
click at [459, 237] on button "Paste to bottom" at bounding box center [480, 242] width 43 height 11
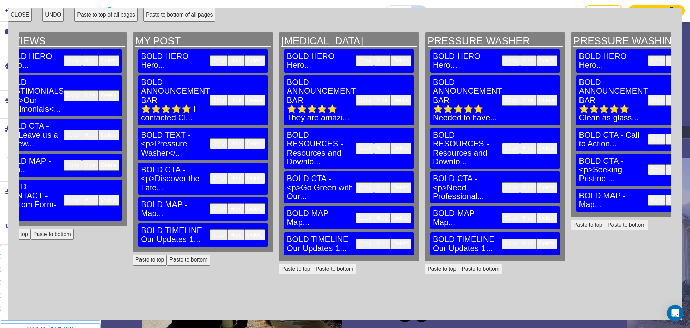
click at [605, 219] on button "Paste to bottom" at bounding box center [626, 224] width 43 height 11
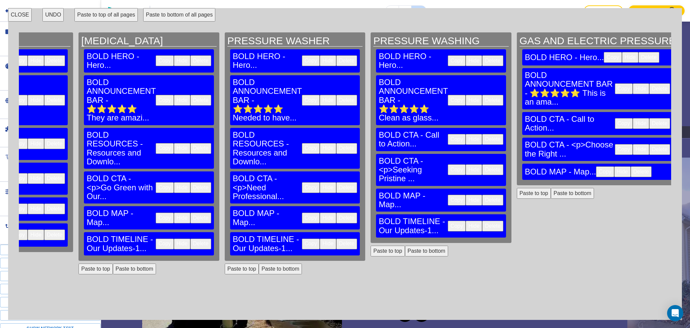
scroll to position [0, 705]
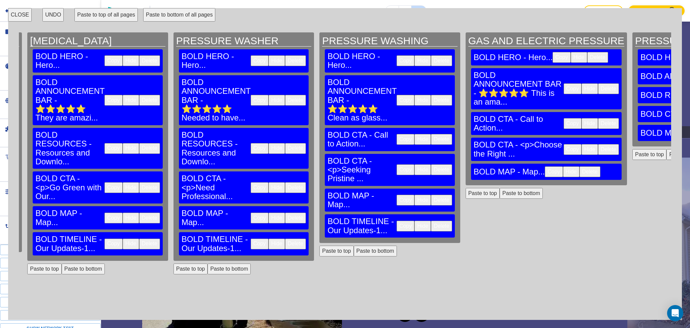
click at [500, 188] on button "Paste to bottom" at bounding box center [521, 193] width 43 height 11
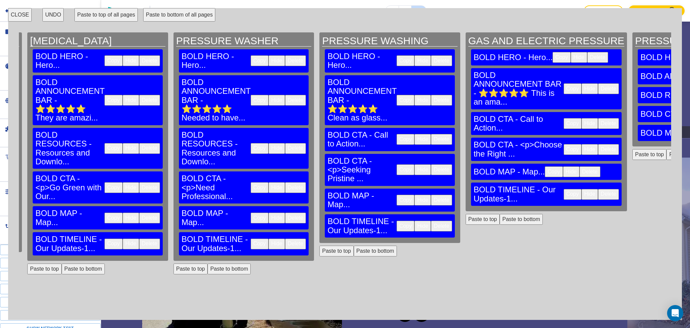
click at [667, 152] on button "Paste to bottom" at bounding box center [688, 154] width 43 height 11
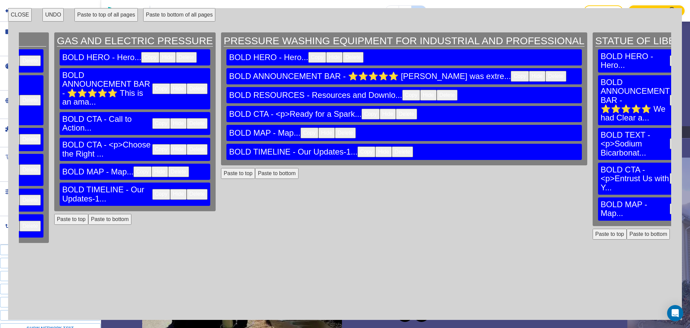
scroll to position [0, 1119]
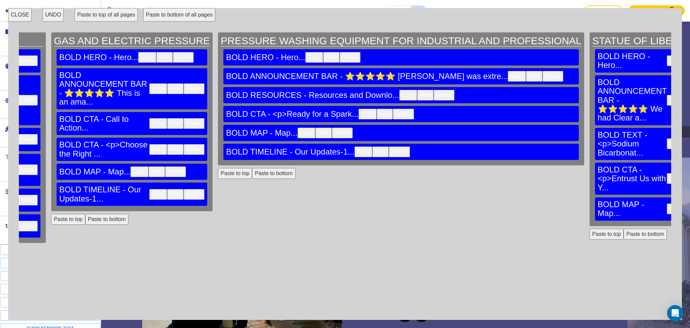
click at [624, 228] on button "Paste to bottom" at bounding box center [645, 233] width 43 height 11
click at [18, 16] on button "CLOSE" at bounding box center [20, 14] width 24 height 13
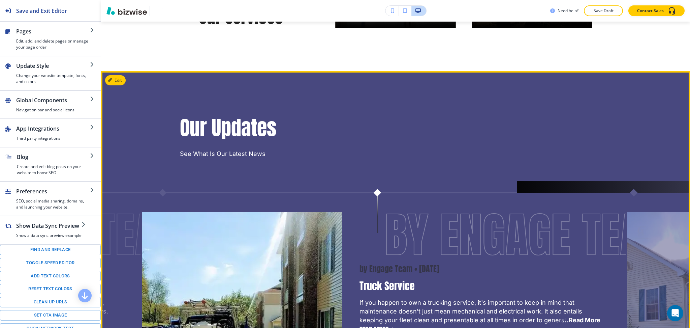
drag, startPoint x: 681, startPoint y: 179, endPoint x: 685, endPoint y: 167, distance: 12.0
click at [685, 167] on div "Edit HOME SERVICES GALLERY REVIEWS ABOUT CONTACT [PHONE_NUMBER] Contact Us Edit…" at bounding box center [395, 175] width 589 height 306
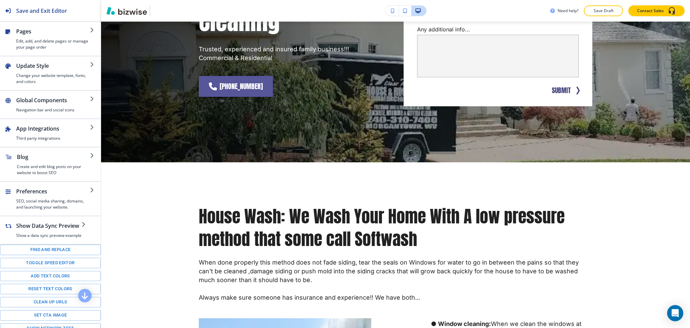
scroll to position [0, 0]
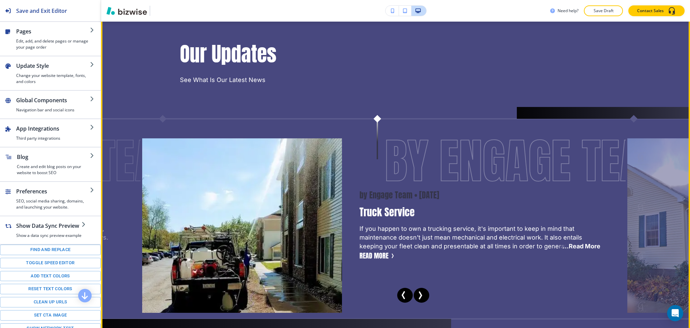
click at [420, 298] on icon "Next Slide" at bounding box center [421, 294] width 2 height 7
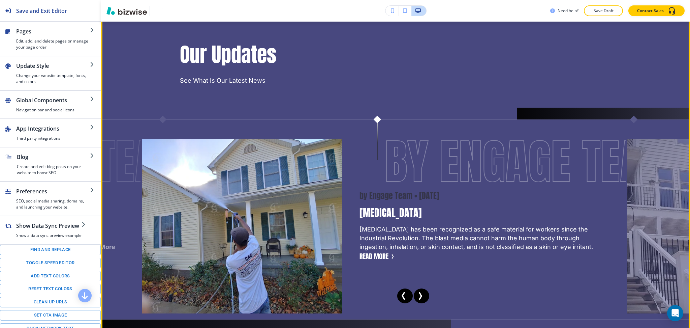
click at [420, 299] on icon "Next Slide" at bounding box center [421, 295] width 2 height 7
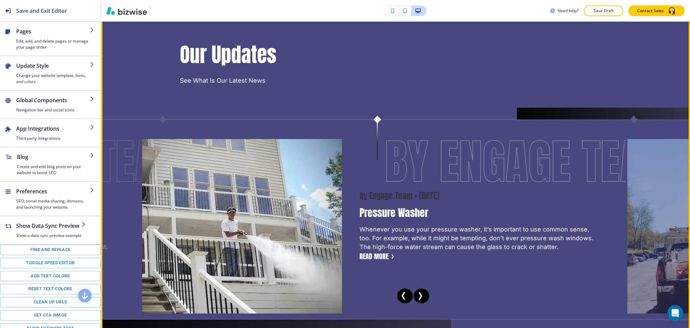
click at [420, 299] on icon "Next Slide" at bounding box center [421, 295] width 2 height 7
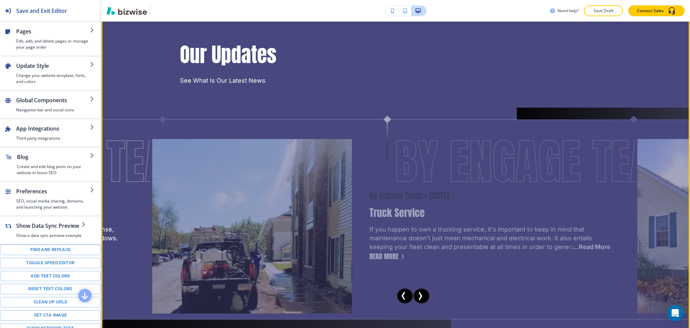
click at [420, 299] on icon "Next Slide" at bounding box center [421, 295] width 2 height 7
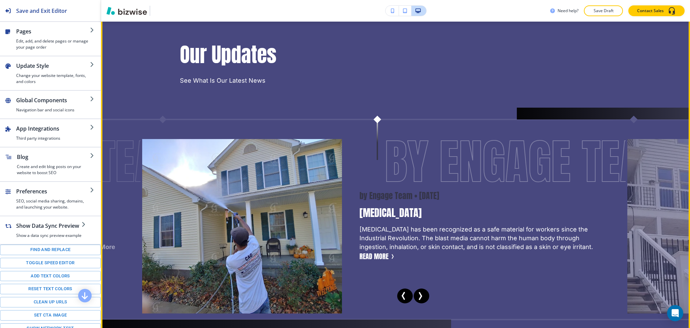
click at [403, 300] on icon "Previous Slide" at bounding box center [404, 295] width 8 height 8
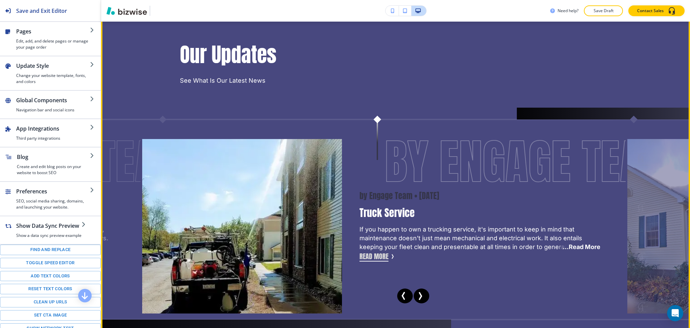
click at [366, 260] on button "Read More" at bounding box center [374, 256] width 29 height 10
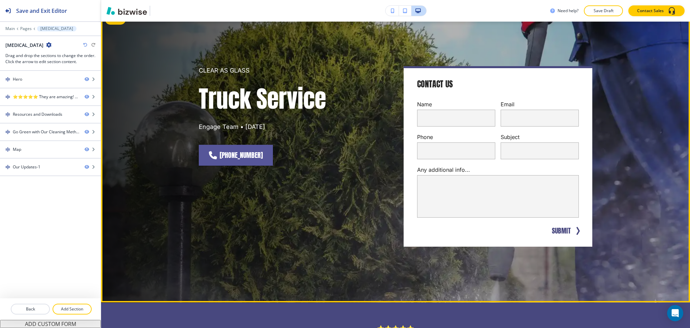
scroll to position [44, 0]
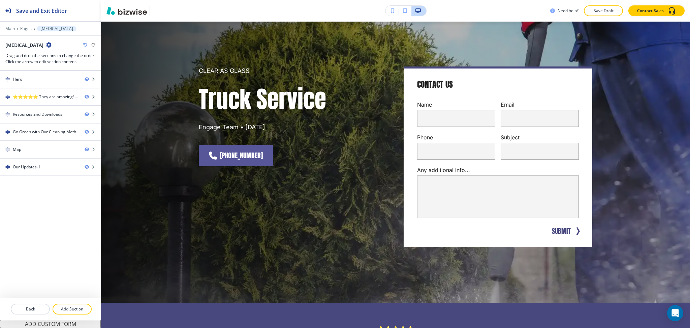
click at [52, 44] on icon "button" at bounding box center [48, 44] width 5 height 5
click at [85, 56] on p "Edit Page Settings" at bounding box center [82, 57] width 34 height 6
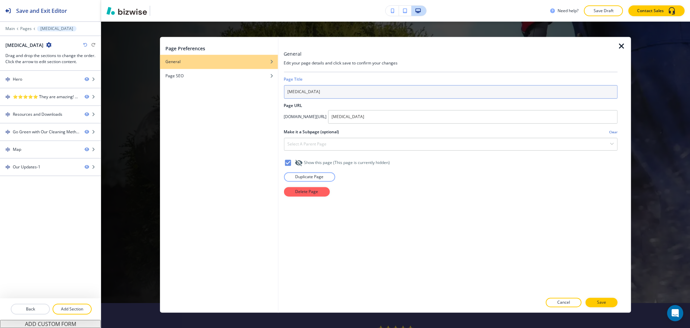
drag, startPoint x: 380, startPoint y: 88, endPoint x: 226, endPoint y: 97, distance: 153.9
click at [226, 97] on div "Page Preferences General Page SEO General Edit your page details and click save…" at bounding box center [395, 174] width 471 height 275
paste input "Truck Service"
type input "Truck Service"
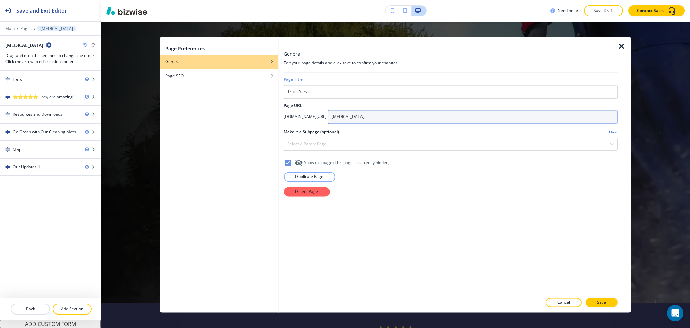
drag, startPoint x: 421, startPoint y: 119, endPoint x: 264, endPoint y: 115, distance: 157.1
click at [269, 115] on div "Page Preferences General Page SEO General Edit your page details and click save…" at bounding box center [395, 174] width 471 height 275
paste input "Truck Servic"
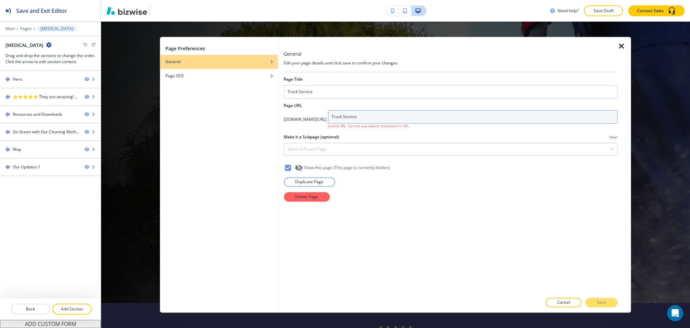
drag, startPoint x: 384, startPoint y: 115, endPoint x: 382, endPoint y: 110, distance: 5.3
click at [384, 115] on input "Truck Service" at bounding box center [473, 116] width 290 height 13
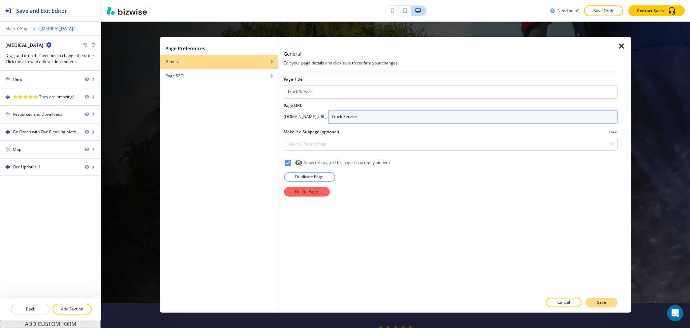
type input "Truck-Service"
click at [607, 303] on button "Save" at bounding box center [602, 302] width 32 height 9
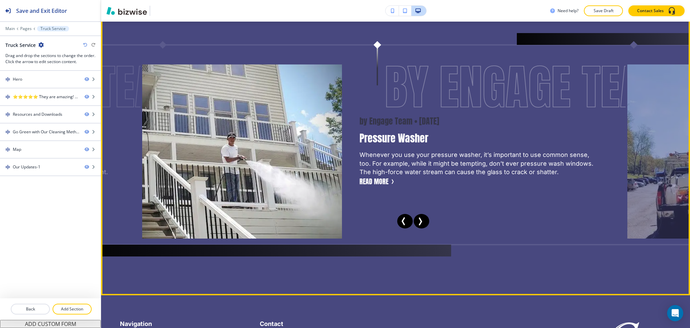
scroll to position [1090, 0]
click at [418, 224] on icon "Next Slide" at bounding box center [420, 222] width 8 height 8
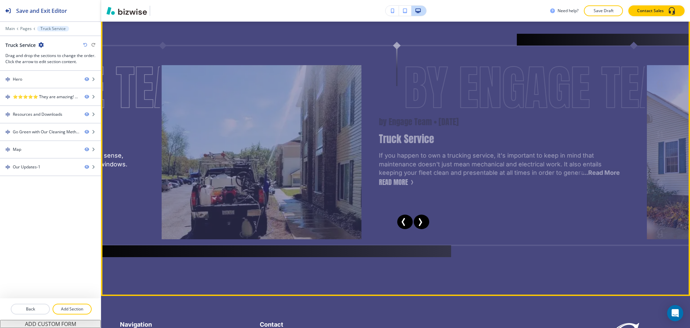
click at [418, 224] on icon "Next Slide" at bounding box center [420, 222] width 8 height 8
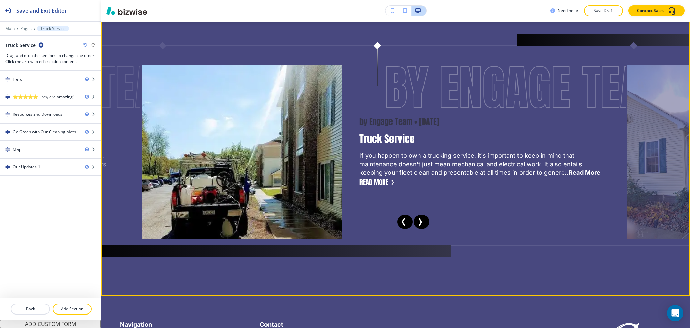
click at [418, 224] on icon "Next Slide" at bounding box center [420, 222] width 8 height 8
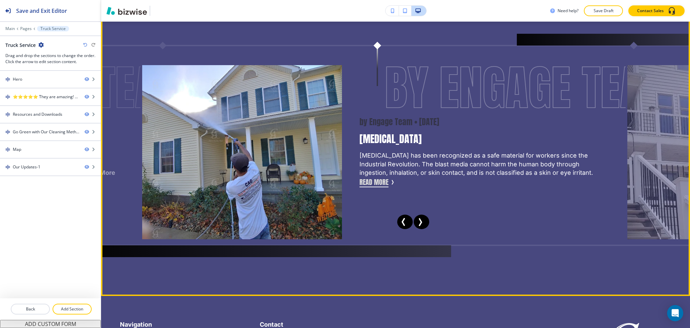
click at [382, 180] on button "Read More" at bounding box center [374, 182] width 29 height 10
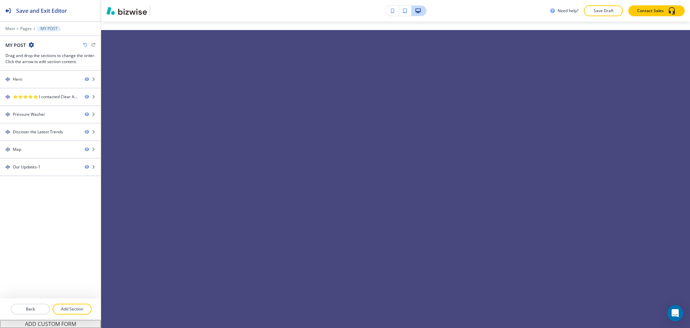
scroll to position [0, 0]
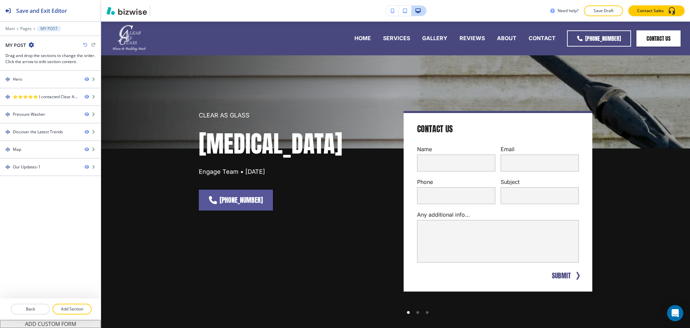
click at [30, 45] on icon "button" at bounding box center [31, 44] width 5 height 5
click at [44, 55] on p "Edit Page Settings" at bounding box center [50, 57] width 34 height 6
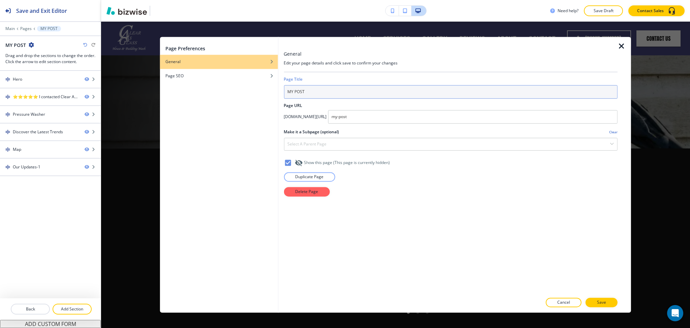
click at [317, 91] on input "MY POST" at bounding box center [451, 91] width 334 height 13
paste input "[MEDICAL_DATA]"
type input "[MEDICAL_DATA]"
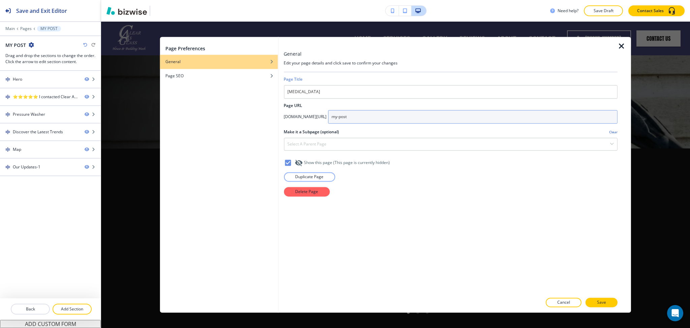
click at [435, 118] on input "my-post" at bounding box center [473, 116] width 290 height 13
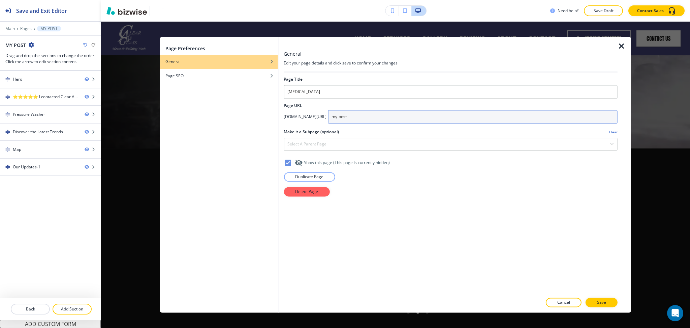
paste input "[MEDICAL_DATA]"
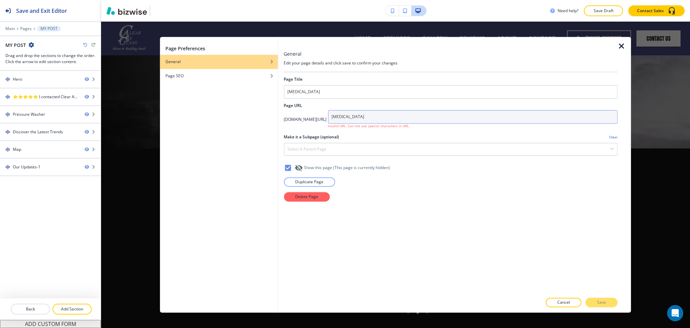
click at [387, 118] on input "[MEDICAL_DATA]" at bounding box center [473, 116] width 290 height 13
type input "[MEDICAL_DATA]"
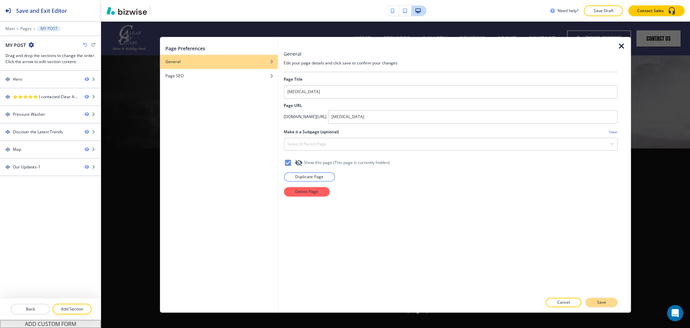
click at [600, 303] on p "Save" at bounding box center [601, 302] width 9 height 6
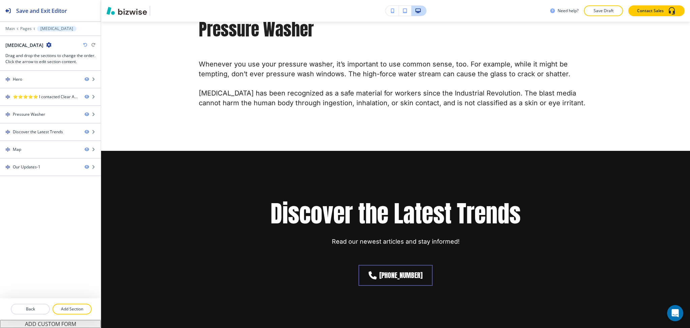
scroll to position [493, 0]
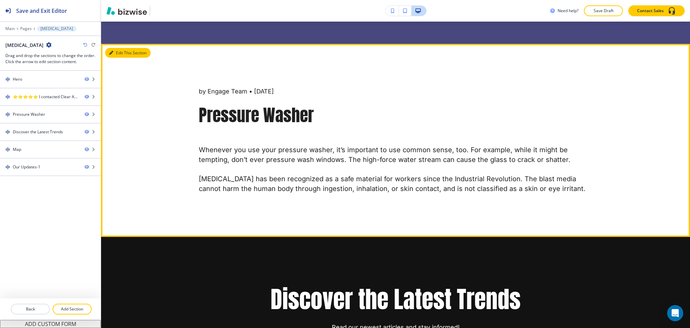
click at [122, 53] on button "Edit This Section" at bounding box center [127, 53] width 45 height 10
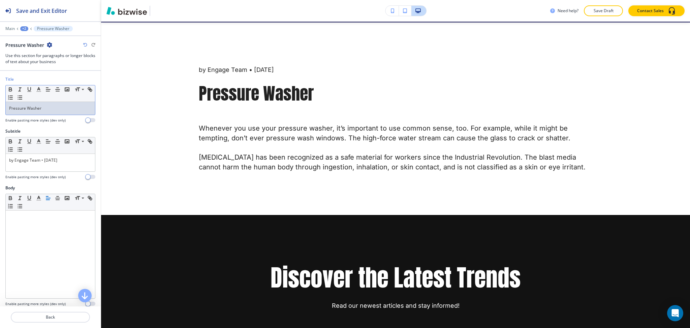
click at [61, 110] on p "Pressure Washer" at bounding box center [50, 108] width 83 height 6
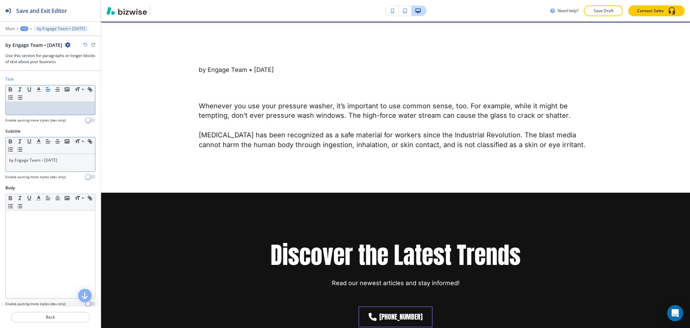
click at [78, 166] on div "by Engage Team • [DATE]" at bounding box center [50, 163] width 89 height 18
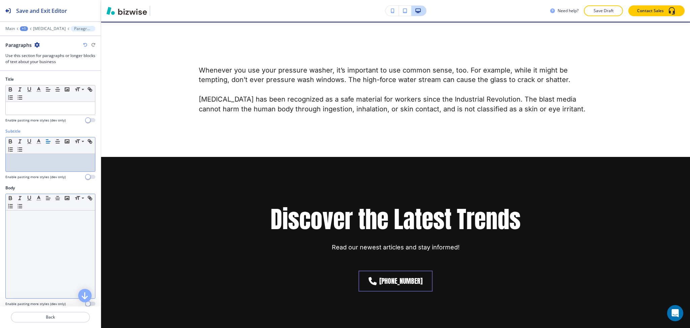
click at [67, 228] on div at bounding box center [50, 254] width 89 height 88
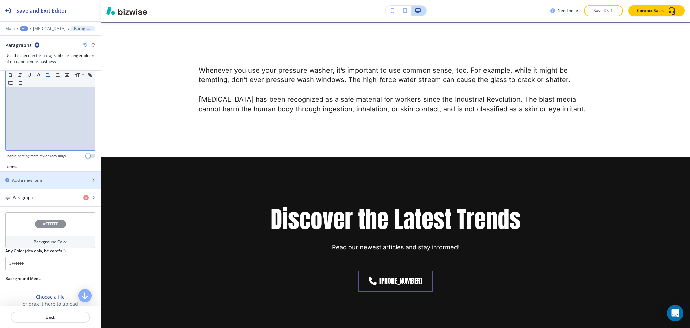
scroll to position [218, 0]
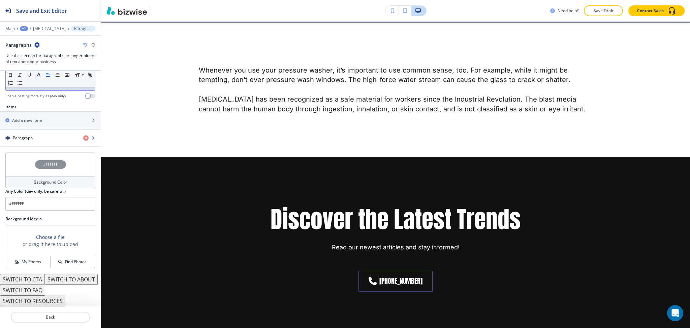
click at [30, 141] on div "button" at bounding box center [50, 143] width 101 height 5
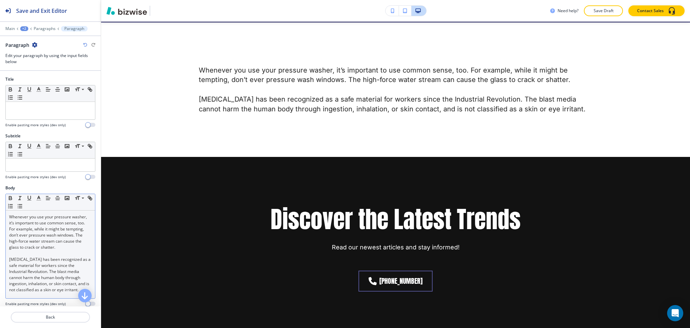
click at [54, 235] on p "Whenever you use your pressure washer, it’s important to use common sense, too.…" at bounding box center [50, 232] width 83 height 36
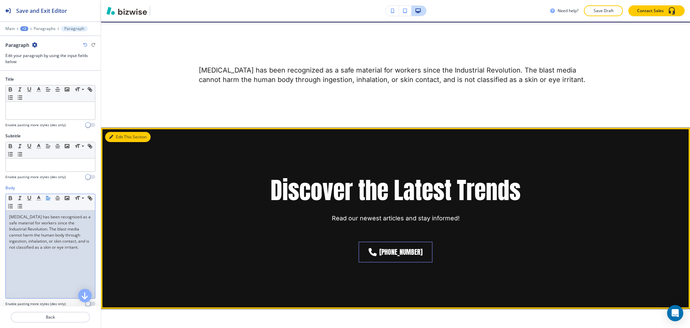
click at [116, 131] on div "Discover the Latest Trends Read our newest articles and stay informed! [PHONE_N…" at bounding box center [395, 218] width 589 height 181
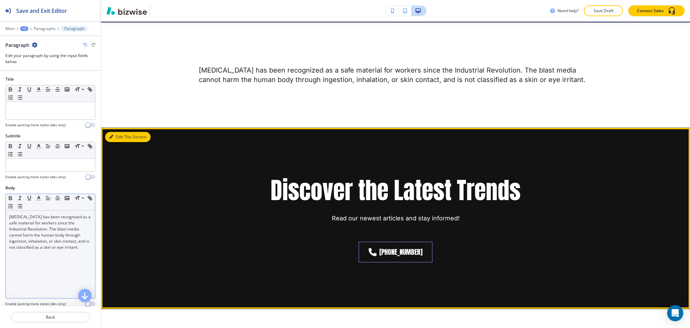
click at [121, 137] on button "Edit This Section" at bounding box center [127, 137] width 45 height 10
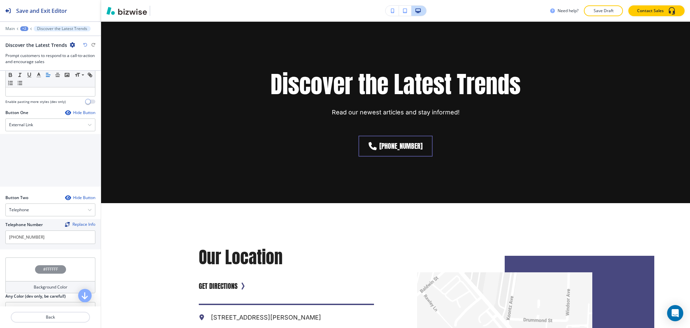
scroll to position [202, 0]
click at [39, 123] on div "External Link" at bounding box center [50, 124] width 89 height 12
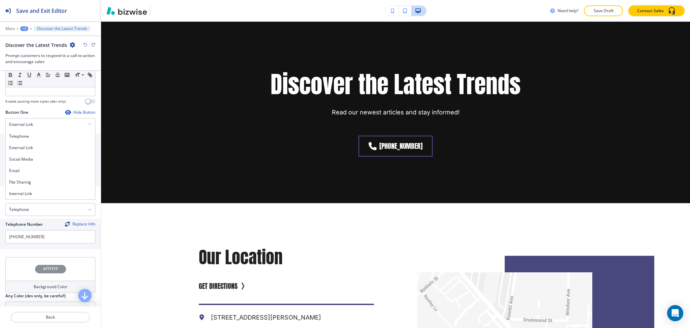
click at [30, 193] on h4 "Internal Link" at bounding box center [50, 193] width 83 height 6
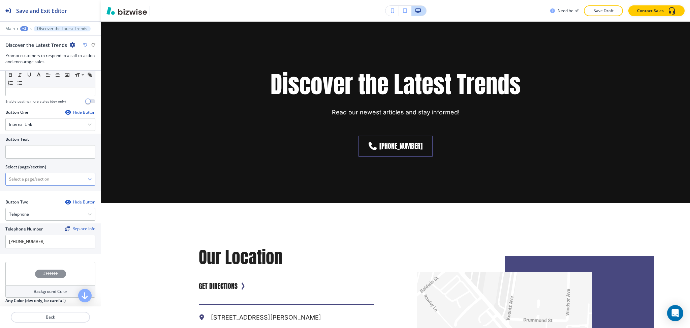
drag, startPoint x: 45, startPoint y: 175, endPoint x: 54, endPoint y: 180, distance: 10.4
click at [45, 175] on \(page\/section\) "Manual Input" at bounding box center [47, 178] width 82 height 11
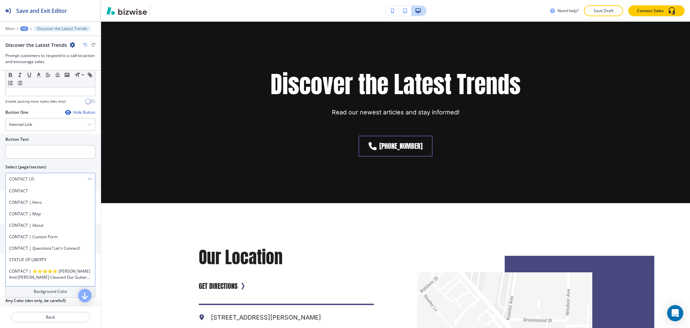
drag, startPoint x: 49, startPoint y: 178, endPoint x: 16, endPoint y: 175, distance: 33.1
click at [0, 173] on div "Button Text Select (page/section) CONTACT US CONTACT CONTACT | Hero CONTACT | M…" at bounding box center [50, 161] width 101 height 57
drag, startPoint x: 31, startPoint y: 189, endPoint x: 33, endPoint y: 176, distance: 13.6
click at [31, 189] on h4 "CONTACT" at bounding box center [50, 191] width 83 height 6
type \(page\/section\) "CONTACT"
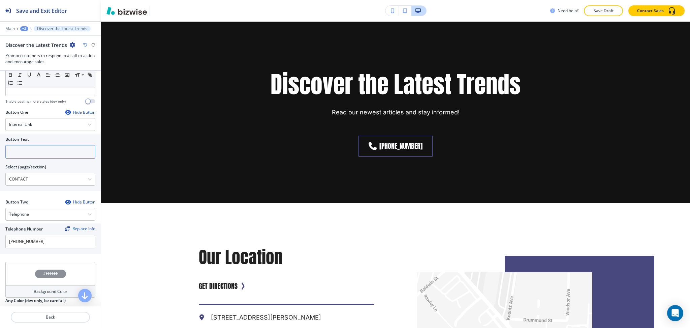
click at [37, 150] on input "text" at bounding box center [50, 151] width 90 height 13
paste input "CONTACT US"
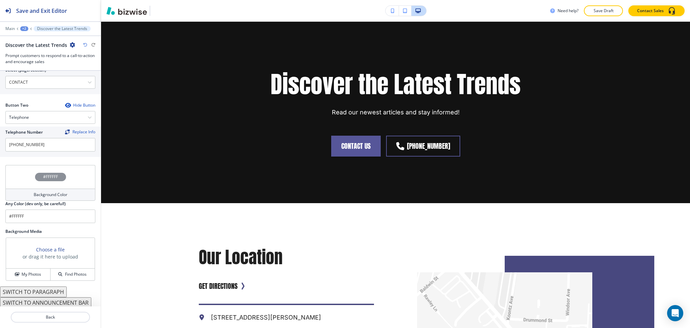
scroll to position [301, 0]
type input "CONTACT US"
click at [22, 271] on h4 "My Photos" at bounding box center [32, 272] width 20 height 6
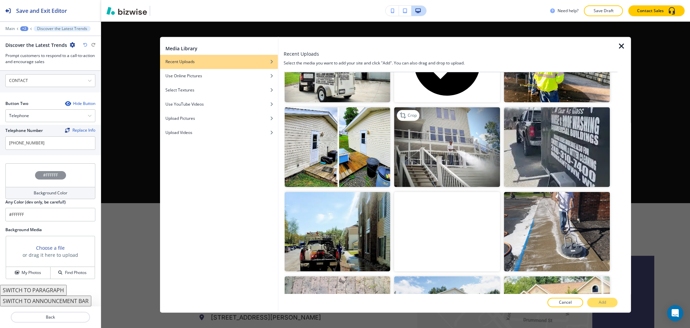
scroll to position [138, 0]
click at [446, 156] on img "button" at bounding box center [447, 146] width 106 height 79
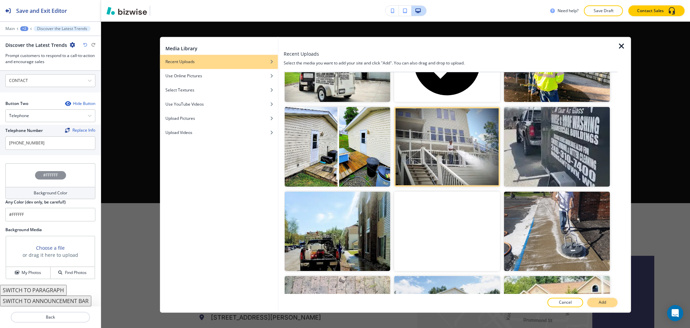
click at [596, 302] on button "Add" at bounding box center [602, 302] width 30 height 9
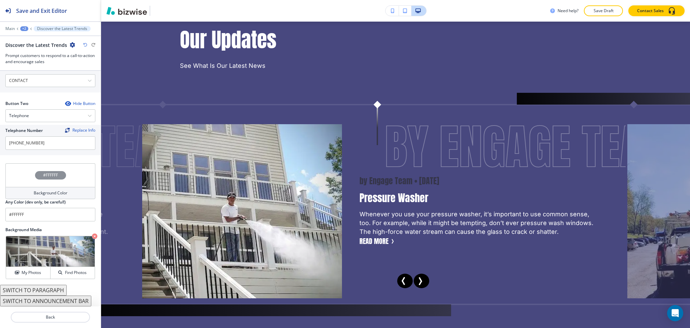
scroll to position [1057, 0]
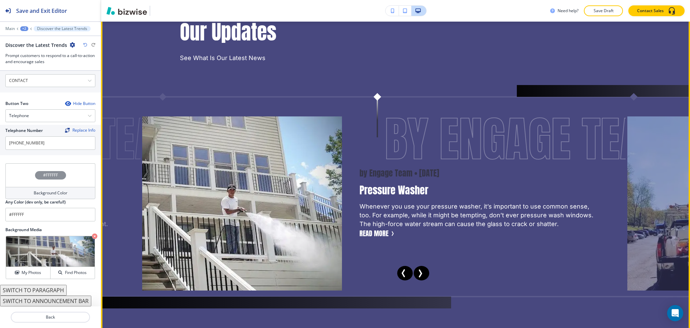
click at [424, 274] on button "Next Slide" at bounding box center [422, 273] width 16 height 15
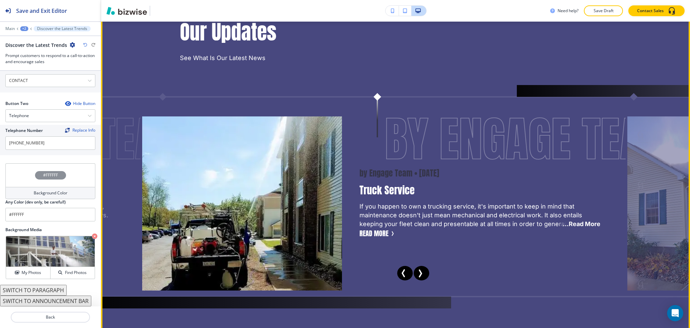
click at [424, 274] on button "Next Slide" at bounding box center [422, 273] width 16 height 15
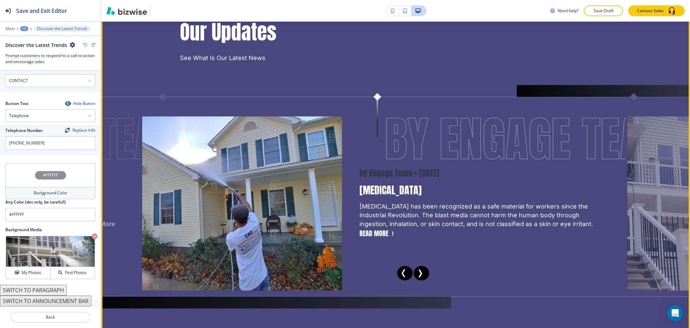
click at [425, 274] on button "Next Slide" at bounding box center [422, 273] width 16 height 15
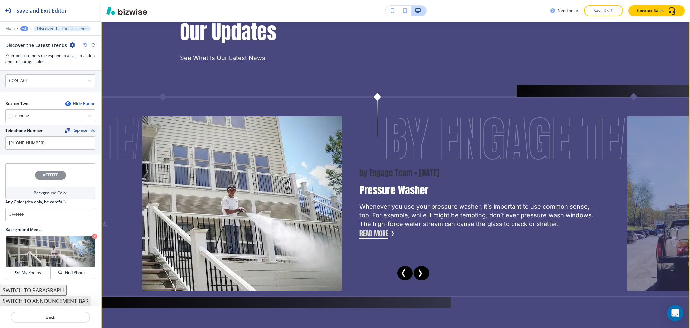
click at [375, 237] on button "Read More" at bounding box center [374, 233] width 29 height 10
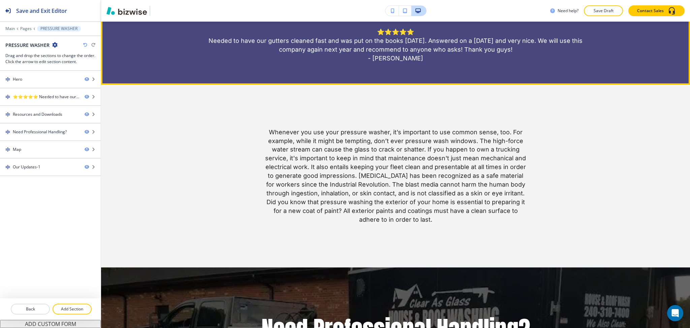
scroll to position [343, 0]
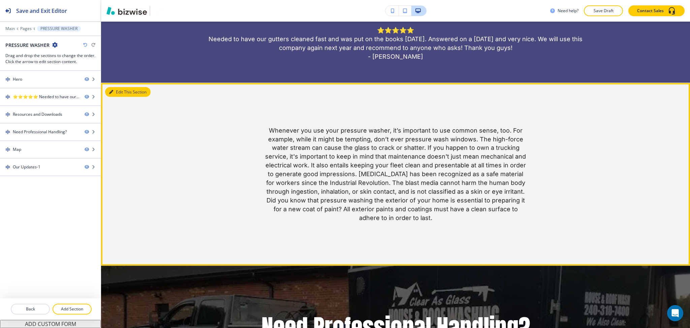
click at [112, 92] on icon "button" at bounding box center [111, 92] width 4 height 4
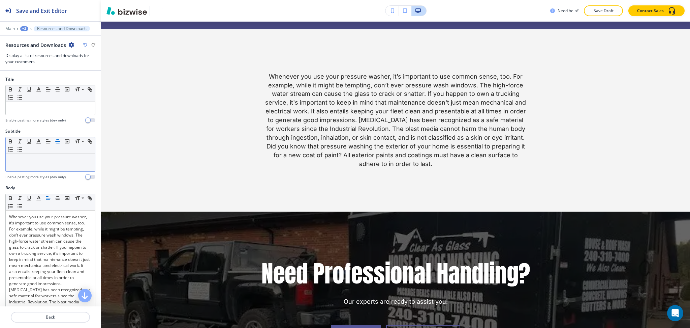
scroll to position [403, 0]
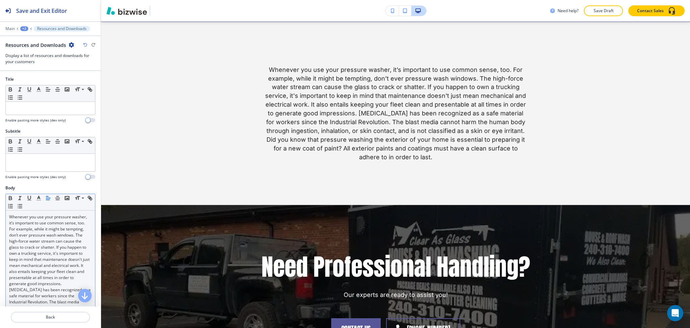
click at [62, 251] on p "Whenever you use your pressure washer, it’s important to use common sense, too.…" at bounding box center [50, 284] width 83 height 140
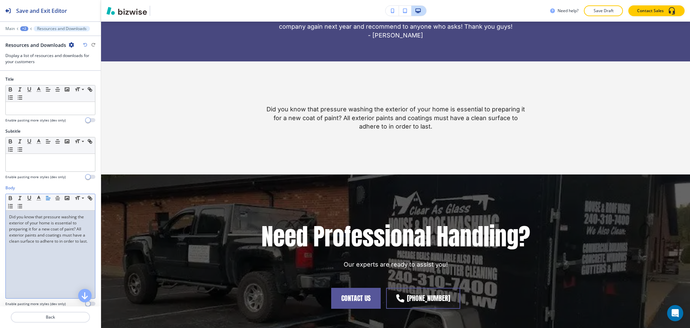
scroll to position [309, 0]
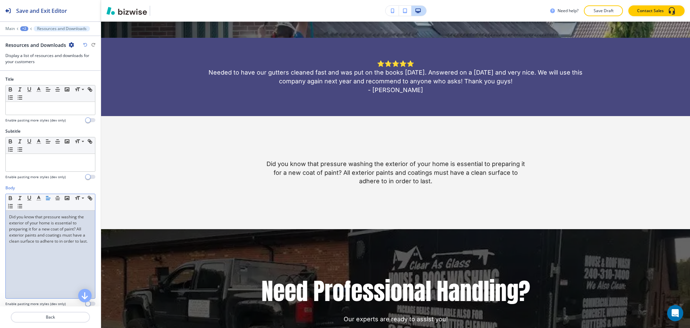
click at [23, 28] on div "+2" at bounding box center [24, 28] width 8 height 5
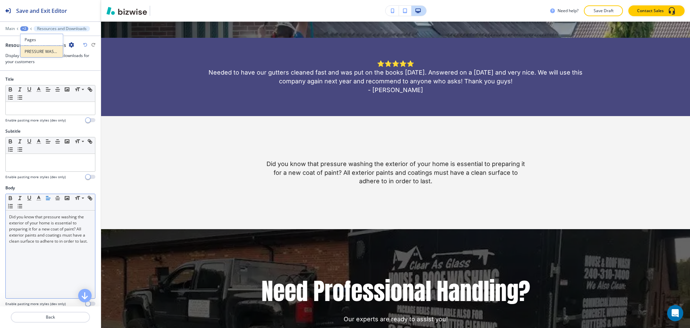
click at [34, 51] on p "PRESSURE WASHER" at bounding box center [42, 52] width 34 height 6
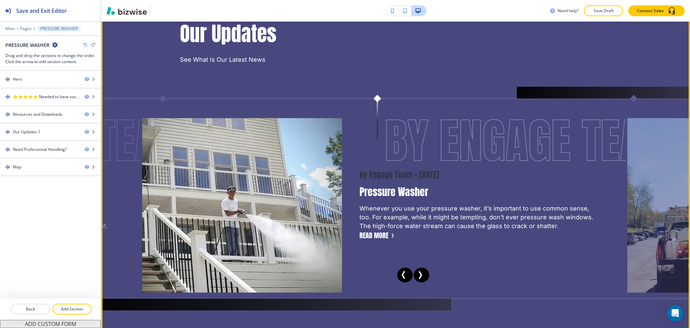
scroll to position [561, 0]
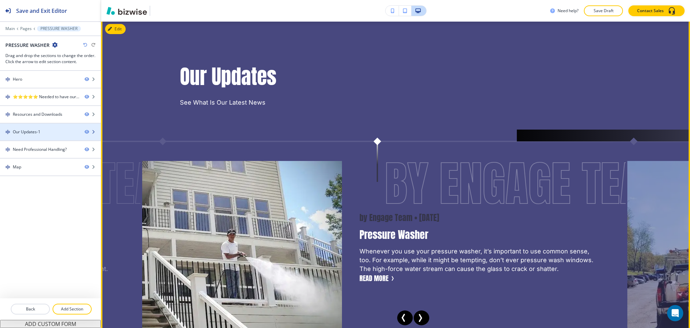
click at [31, 133] on div "Our Updates-1" at bounding box center [27, 132] width 28 height 6
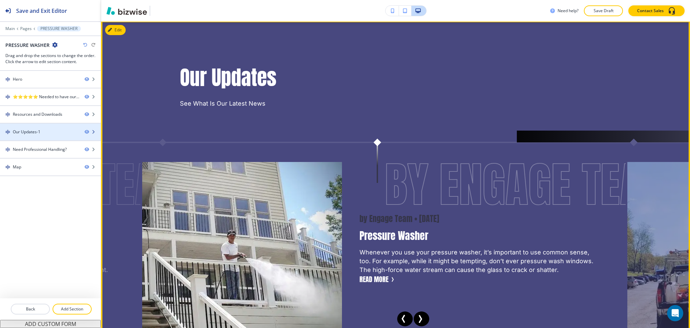
scroll to position [516, 0]
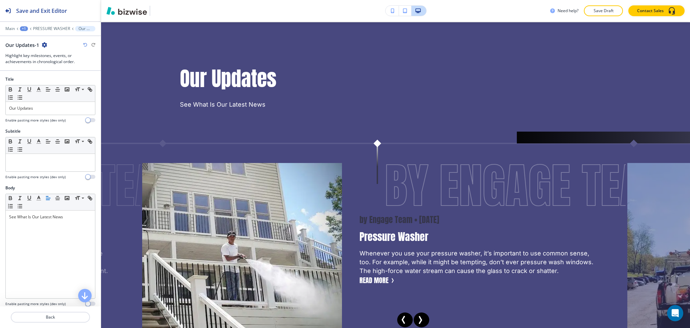
drag, startPoint x: 16, startPoint y: 108, endPoint x: 0, endPoint y: 96, distance: 20.0
click at [0, 102] on div "Title Small Normal Large Huge Our Updates Enable pasting more styles (dev only)" at bounding box center [50, 102] width 101 height 52
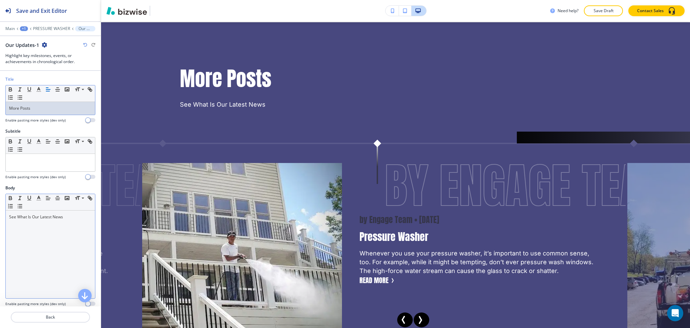
click at [51, 227] on div "See What Is Our Latest News" at bounding box center [50, 254] width 89 height 88
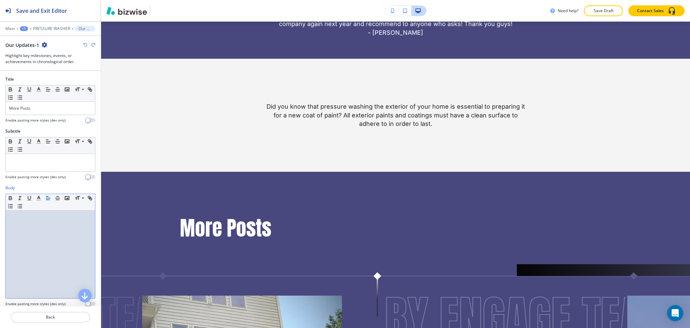
scroll to position [387, 0]
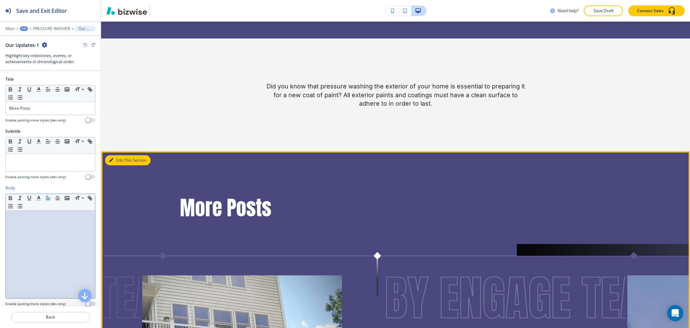
click at [122, 159] on button "Edit This Section" at bounding box center [127, 160] width 45 height 10
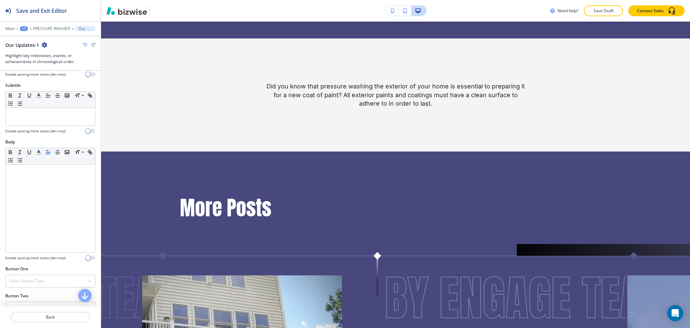
scroll to position [207, 0]
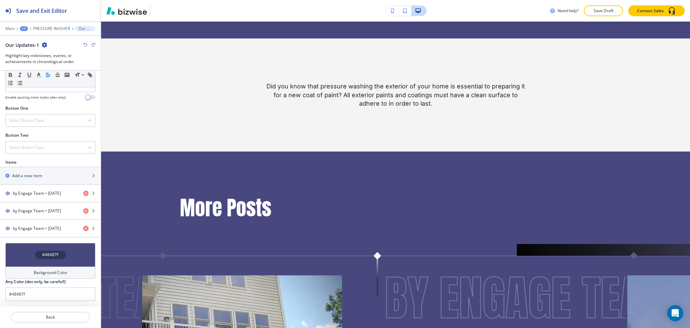
click at [57, 271] on h4 "Background Color" at bounding box center [51, 272] width 34 height 6
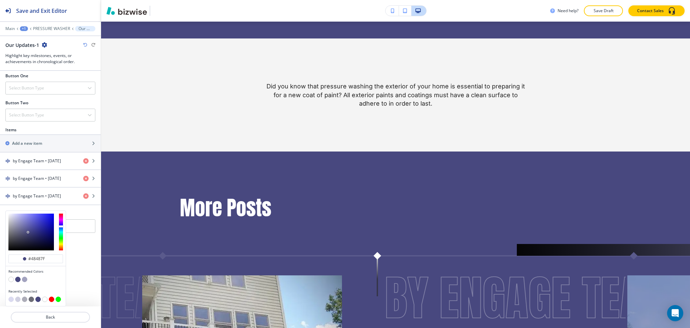
scroll to position [239, 0]
click at [9, 300] on button "button" at bounding box center [10, 298] width 5 height 5
type input "#dbdbf0"
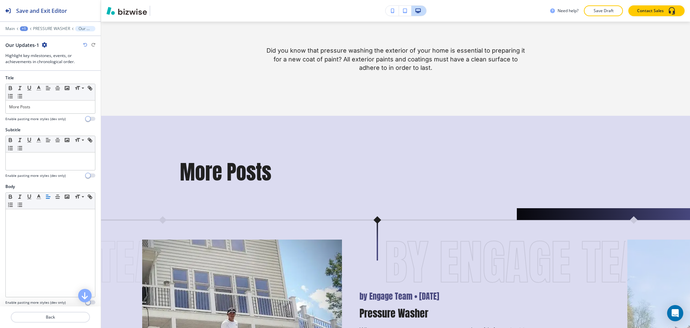
scroll to position [0, 0]
click at [44, 117] on div at bounding box center [50, 116] width 90 height 3
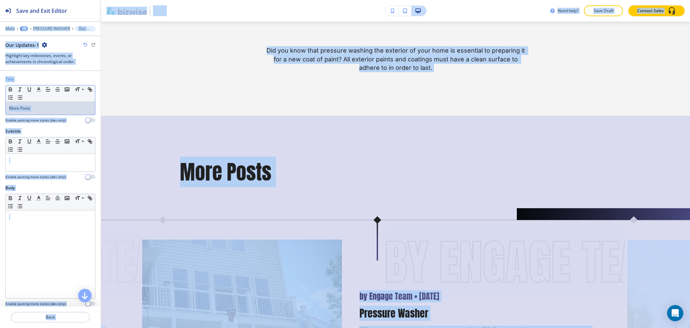
click at [42, 107] on p "More Posts" at bounding box center [50, 108] width 83 height 6
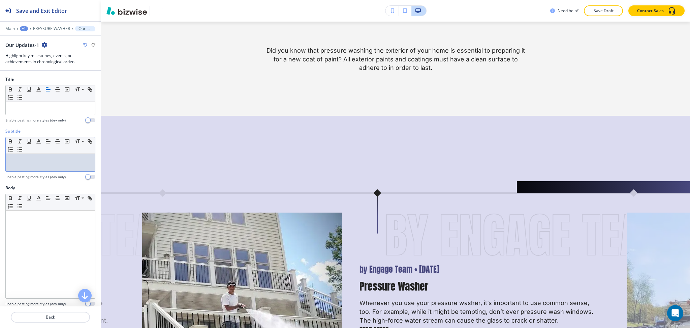
click at [54, 164] on div at bounding box center [50, 163] width 89 height 18
paste div
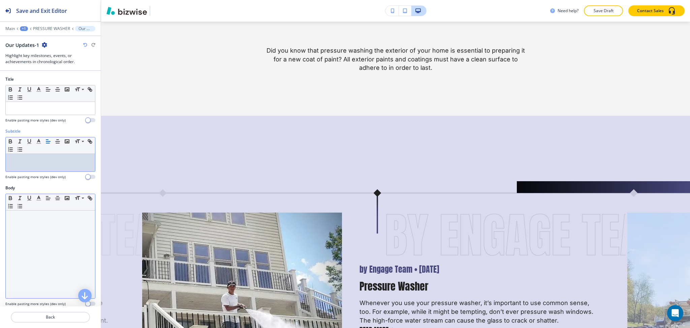
click at [37, 226] on div at bounding box center [50, 254] width 89 height 88
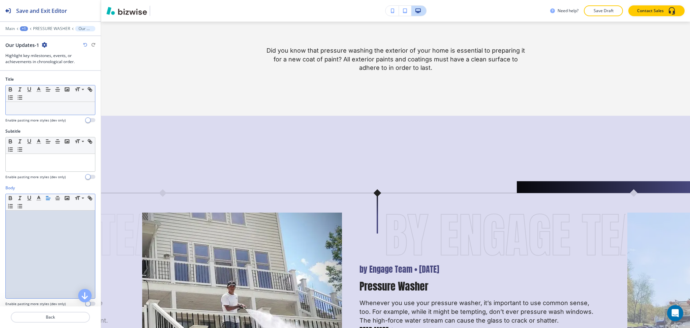
click at [34, 109] on p at bounding box center [50, 108] width 83 height 6
paste div
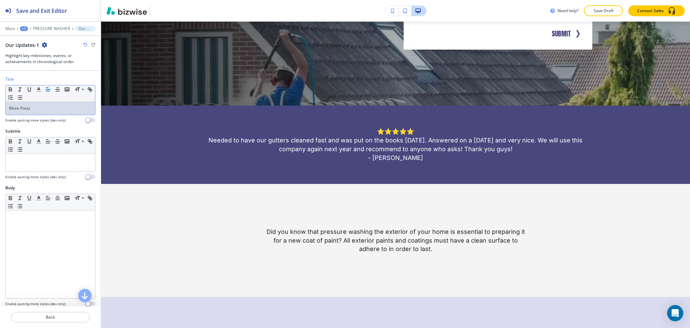
scroll to position [219, 0]
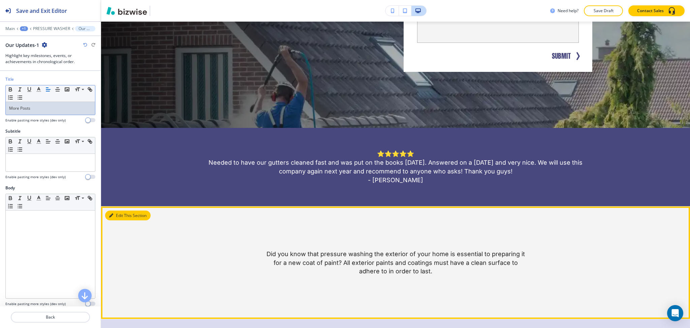
click at [116, 210] on button "Edit This Section" at bounding box center [127, 215] width 45 height 10
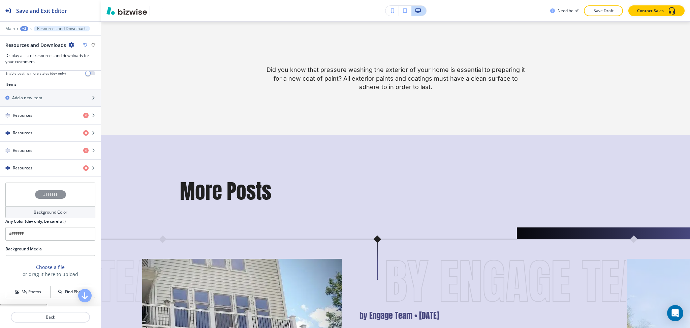
scroll to position [239, 0]
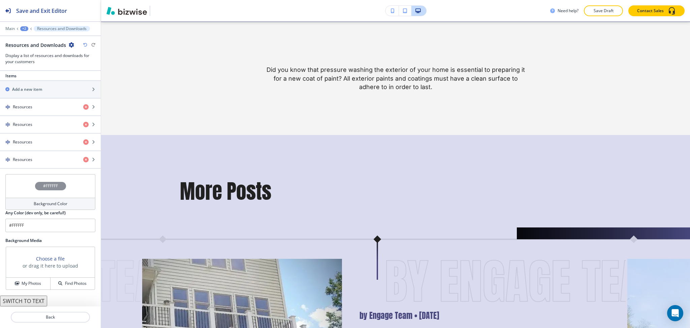
click at [36, 302] on button "SWITCH TO TEXT" at bounding box center [23, 300] width 47 height 11
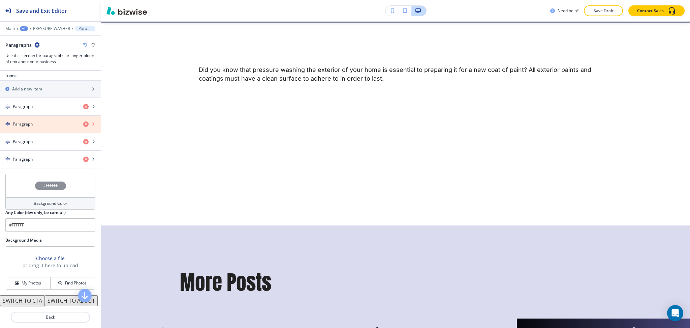
click at [83, 125] on icon "button" at bounding box center [85, 123] width 5 height 5
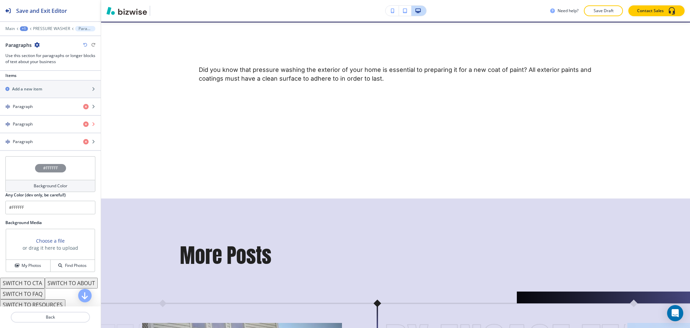
click at [83, 125] on icon "button" at bounding box center [85, 123] width 5 height 5
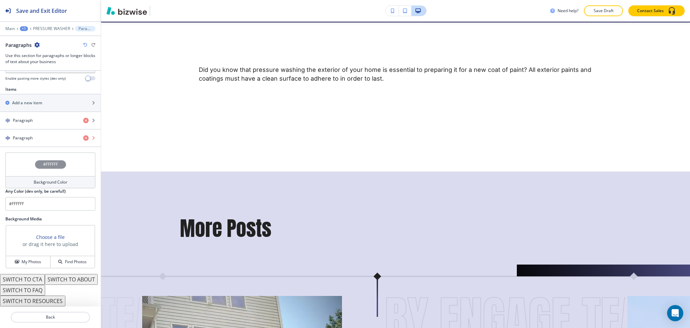
click at [83, 135] on icon "button" at bounding box center [85, 137] width 5 height 5
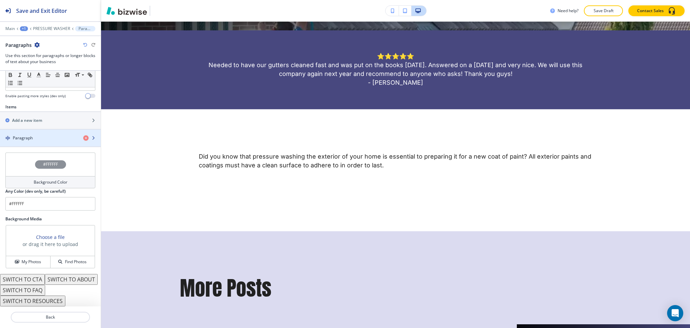
scroll to position [316, 0]
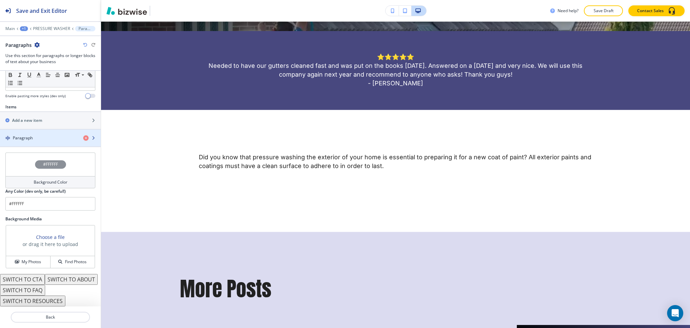
click at [45, 135] on div "Paragraph" at bounding box center [39, 138] width 78 height 6
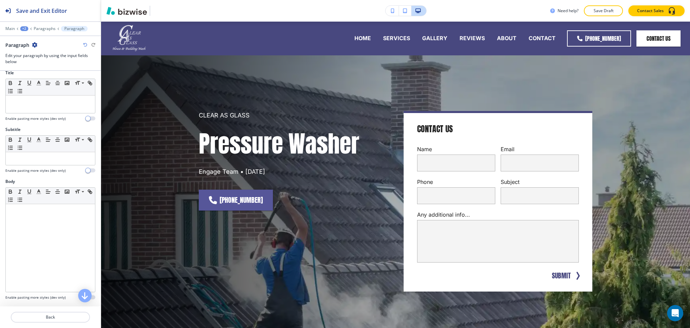
scroll to position [1, 0]
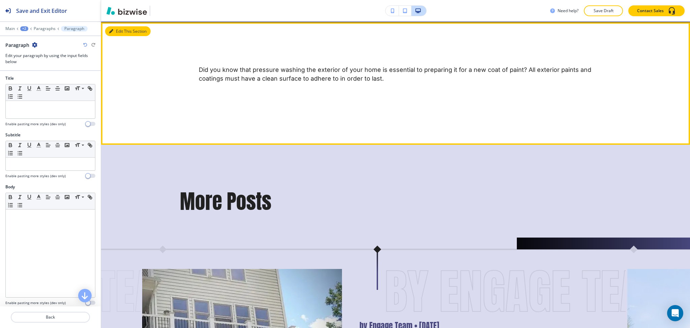
click at [117, 33] on button "Edit This Section" at bounding box center [127, 31] width 45 height 10
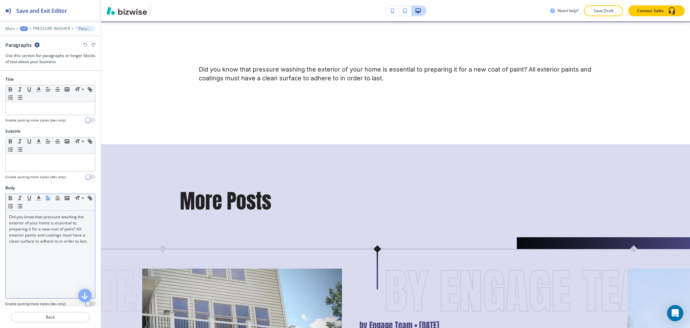
click at [52, 243] on p "Did you know that pressure washing the exterior of your home is essential to pr…" at bounding box center [50, 229] width 83 height 30
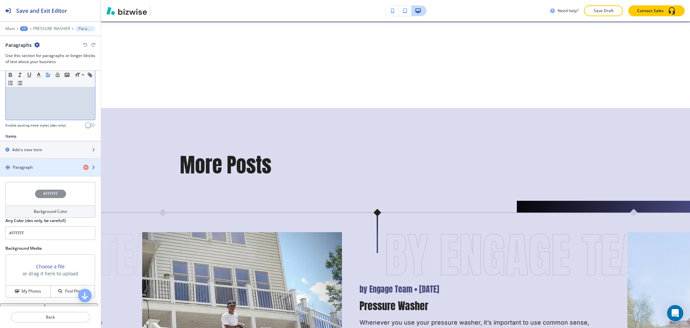
scroll to position [179, 0]
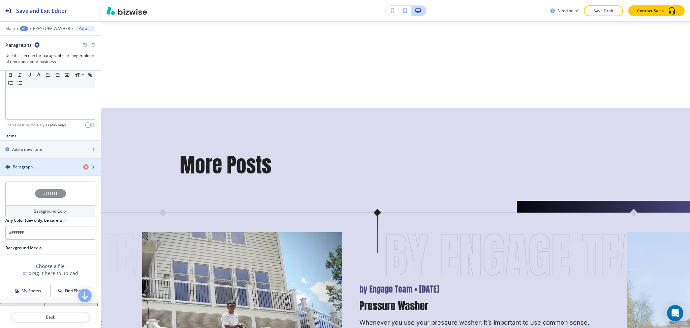
click at [36, 169] on div "Paragraph" at bounding box center [39, 167] width 78 height 6
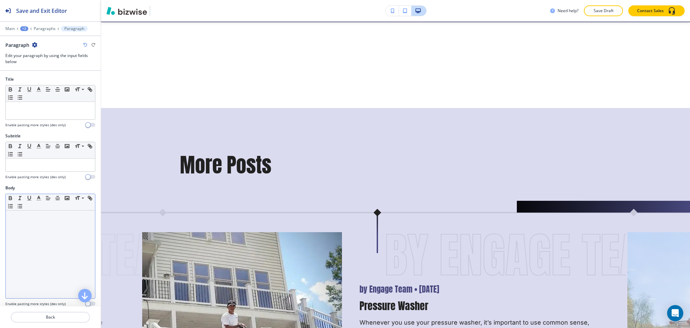
click at [49, 251] on div at bounding box center [50, 254] width 89 height 88
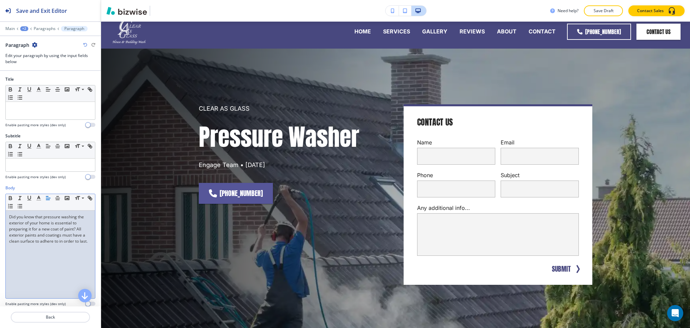
scroll to position [0, 0]
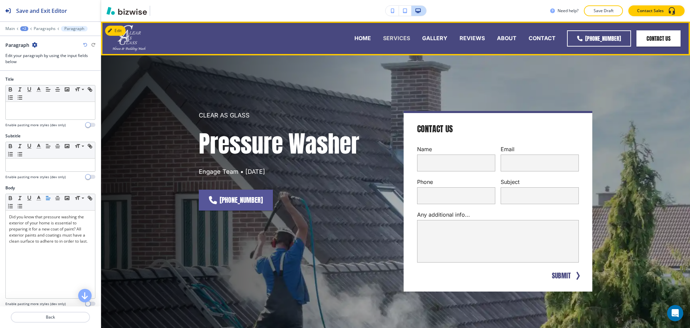
click at [398, 39] on p "SERVICES" at bounding box center [396, 38] width 27 height 8
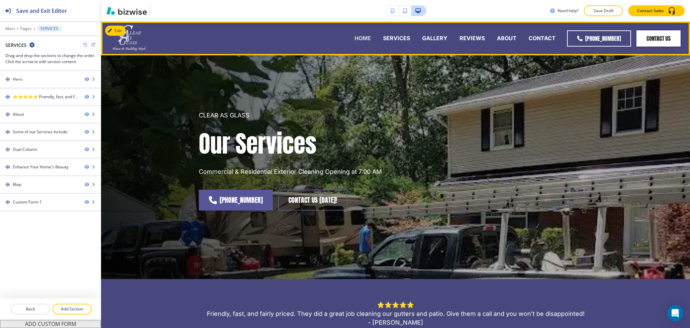
click at [362, 35] on p "HOME" at bounding box center [362, 38] width 17 height 8
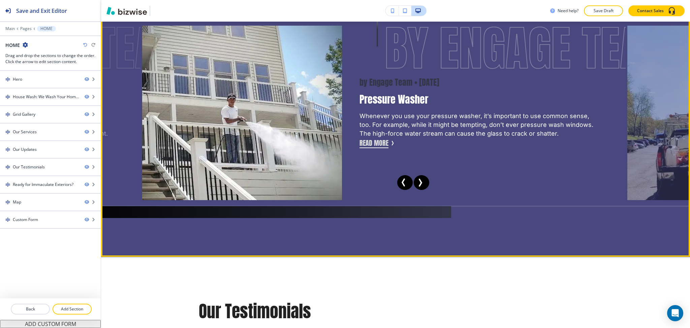
scroll to position [1603, 0]
click at [376, 145] on button "Read More" at bounding box center [374, 142] width 29 height 10
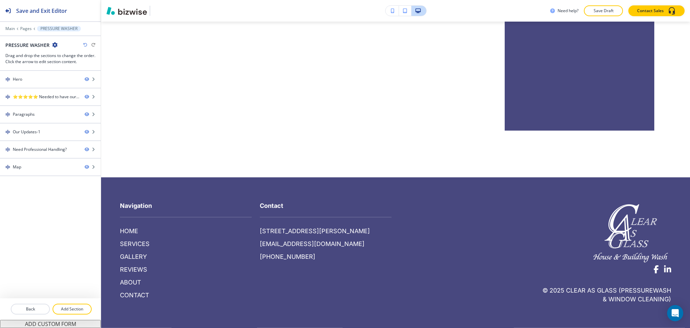
scroll to position [0, 0]
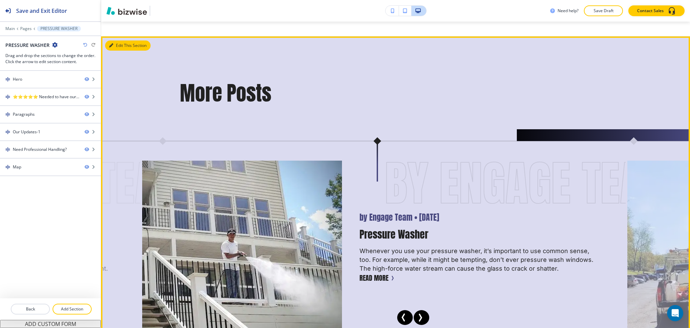
click at [117, 44] on button "Edit This Section" at bounding box center [127, 45] width 45 height 10
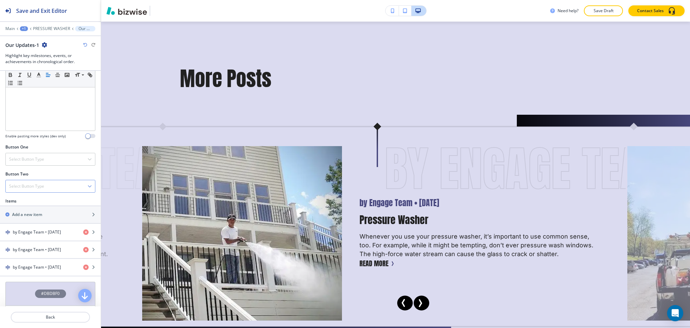
scroll to position [207, 0]
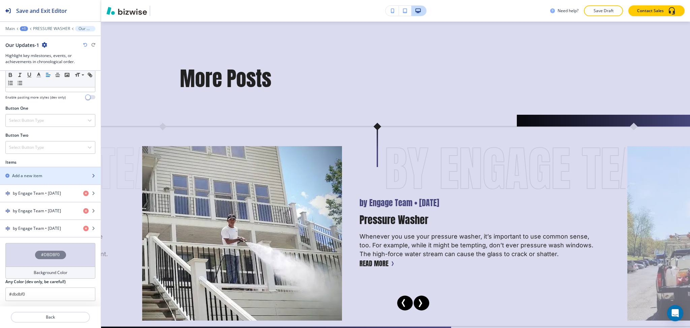
click at [22, 175] on h2 "Add a new item" at bounding box center [27, 176] width 30 height 6
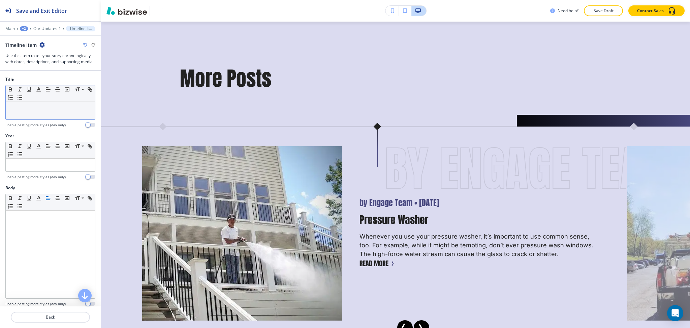
click at [53, 111] on p at bounding box center [50, 108] width 83 height 6
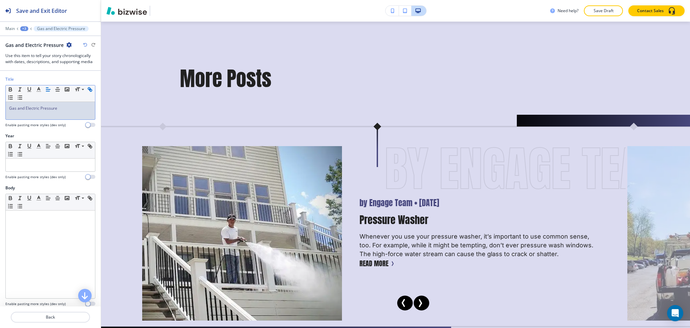
scroll to position [0, 0]
click at [37, 164] on p at bounding box center [50, 165] width 83 height 6
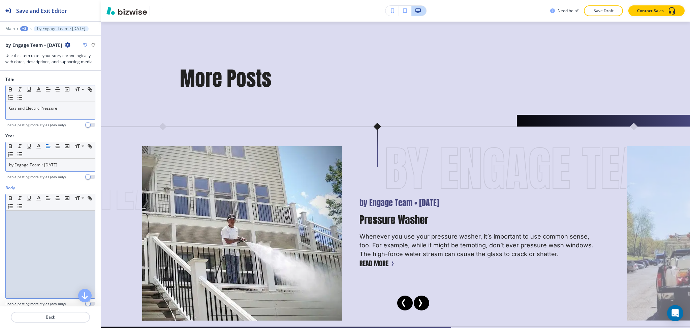
click at [55, 262] on div at bounding box center [50, 254] width 89 height 88
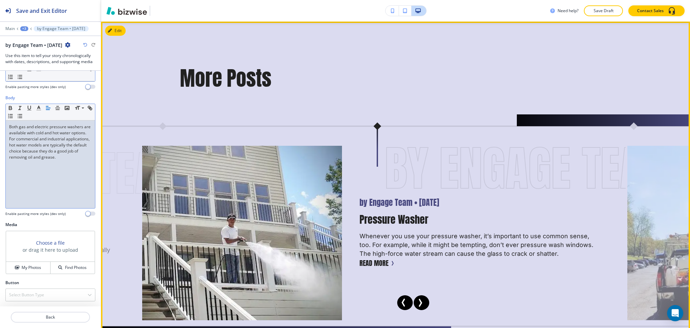
scroll to position [510, 0]
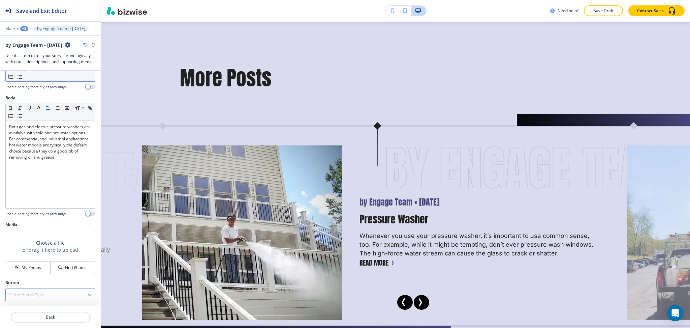
click at [69, 299] on div "Select Button Type" at bounding box center [50, 294] width 89 height 12
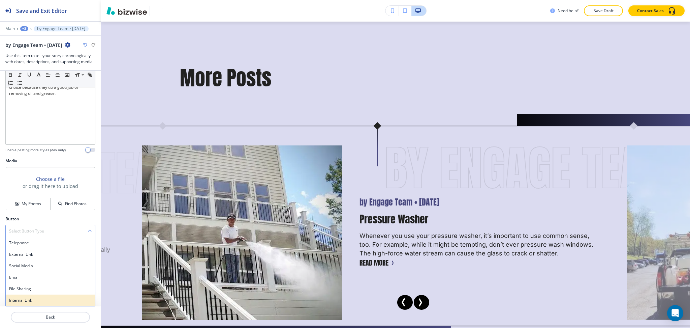
click at [31, 299] on h4 "Internal Link" at bounding box center [50, 300] width 83 height 6
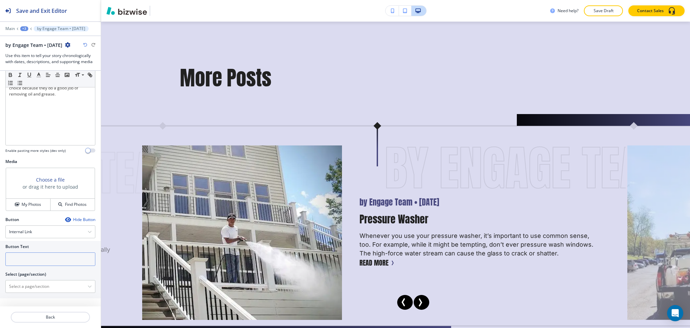
scroll to position [153, 0]
click at [25, 256] on input "text" at bounding box center [50, 258] width 90 height 13
type input "read more"
click at [38, 282] on \(page\/section\) "Manual Input" at bounding box center [47, 285] width 82 height 11
click at [29, 299] on h4 "GAS AND ELECTRIC PRESSURE" at bounding box center [50, 298] width 83 height 6
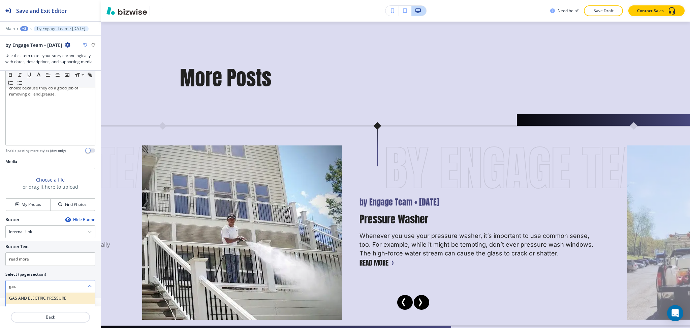
type \(page\/section\) "GAS AND ELECTRIC PRESSURE"
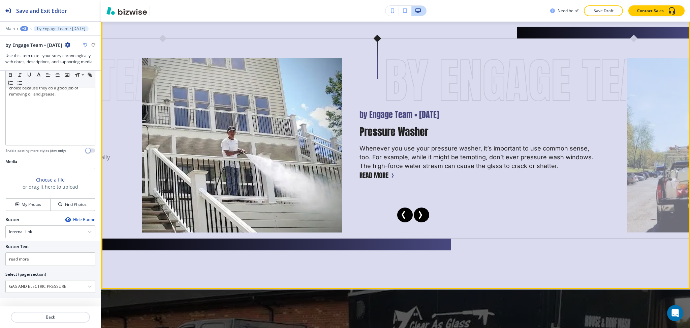
scroll to position [597, 0]
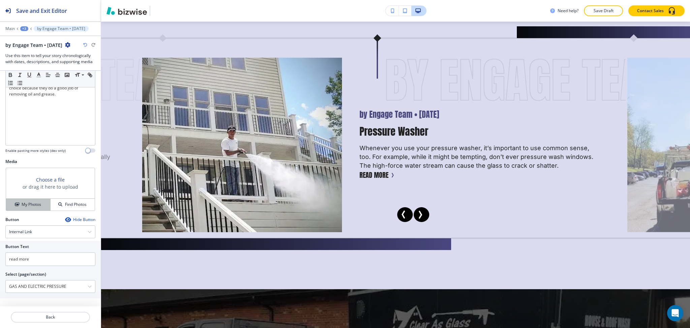
click at [26, 198] on div "My Photos Find Photos" at bounding box center [50, 204] width 89 height 12
click at [38, 205] on h4 "My Photos" at bounding box center [32, 204] width 20 height 6
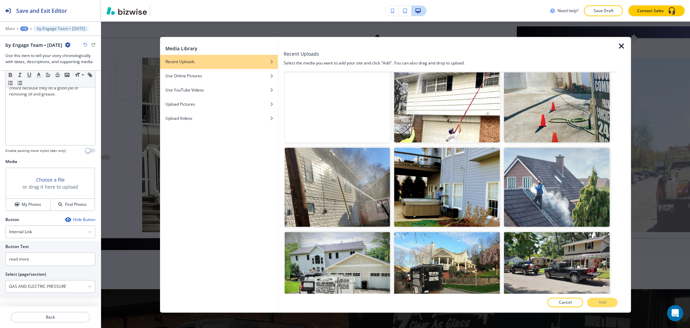
scroll to position [1462, 0]
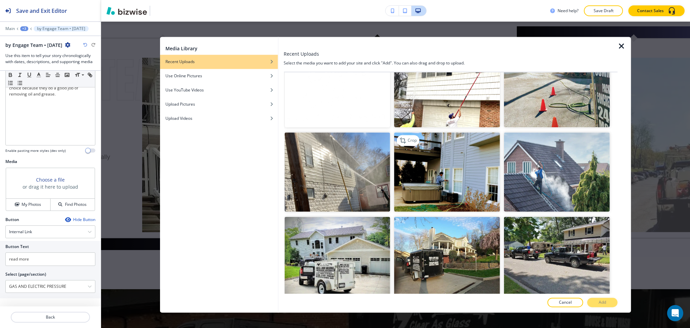
click at [446, 175] on img "button" at bounding box center [447, 171] width 106 height 79
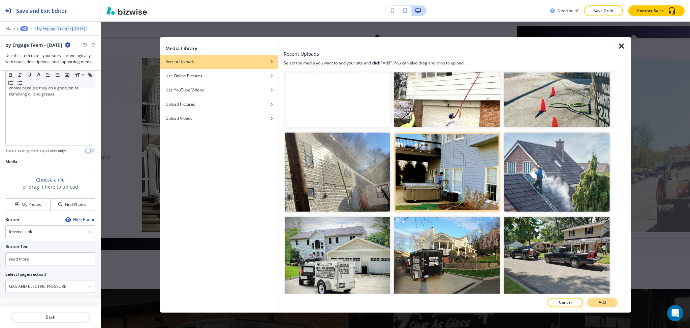
click at [603, 303] on p "Add" at bounding box center [602, 302] width 7 height 6
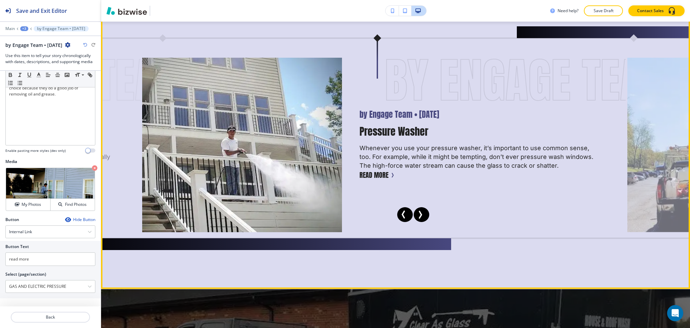
click at [425, 212] on button "Next Slide" at bounding box center [422, 214] width 16 height 15
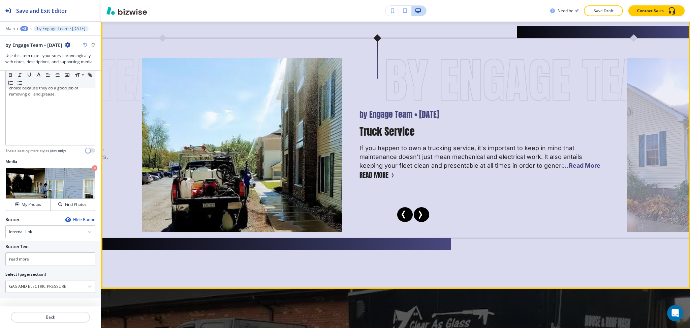
click at [422, 211] on icon "Next Slide" at bounding box center [420, 214] width 8 height 8
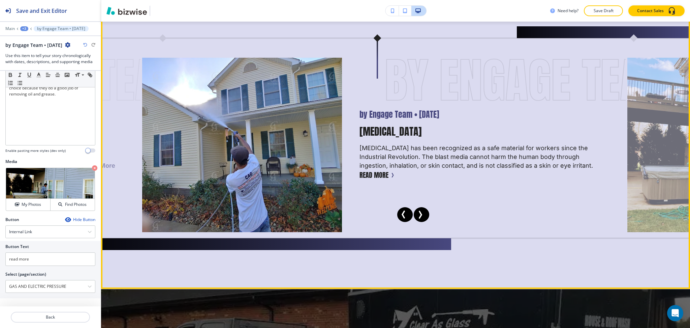
click at [422, 211] on icon "Next Slide" at bounding box center [420, 214] width 8 height 8
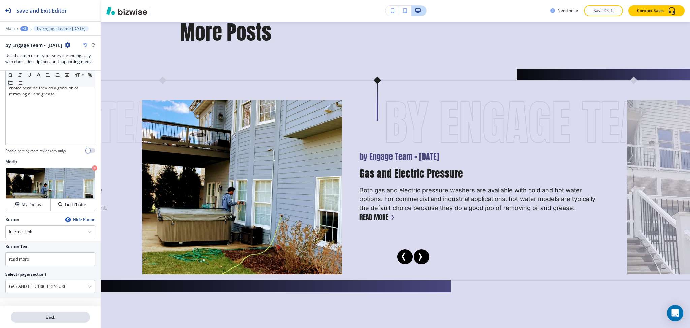
click at [52, 317] on p "Back" at bounding box center [50, 317] width 78 height 6
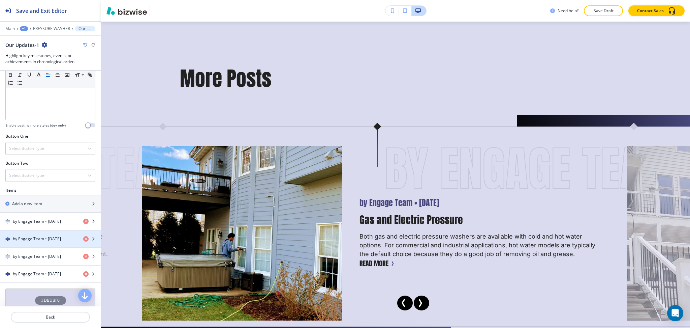
scroll to position [179, 0]
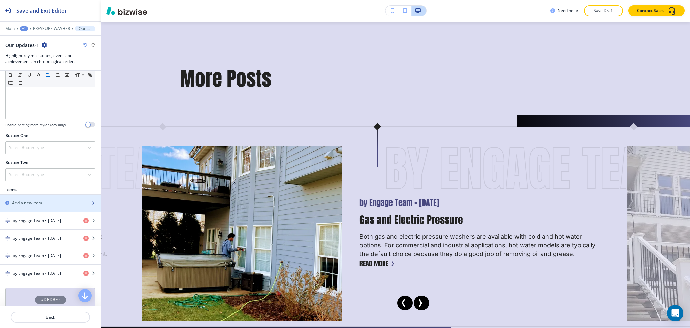
click at [39, 201] on h2 "Add a new item" at bounding box center [27, 203] width 30 height 6
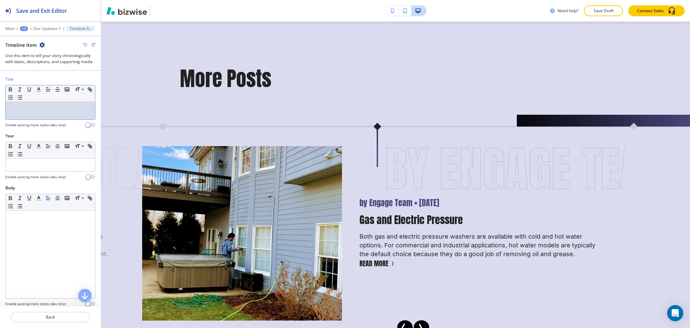
click at [41, 110] on p at bounding box center [50, 108] width 83 height 6
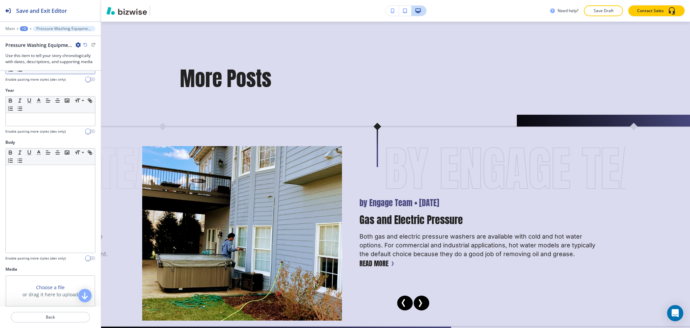
scroll to position [27, 0]
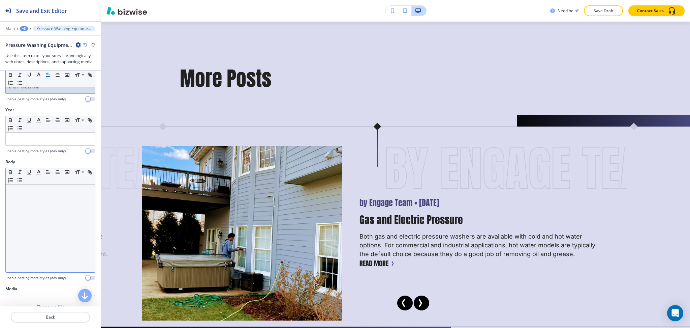
click at [41, 223] on div at bounding box center [50, 228] width 89 height 88
paste div
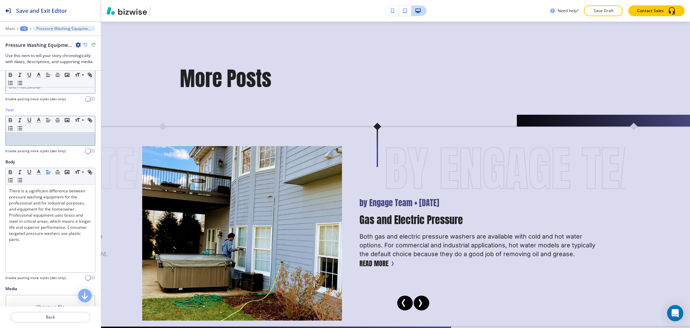
click at [64, 135] on div at bounding box center [50, 138] width 89 height 13
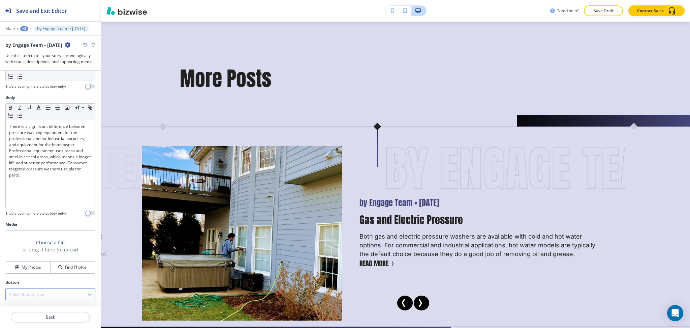
click at [46, 295] on div "Select Button Type" at bounding box center [50, 294] width 89 height 12
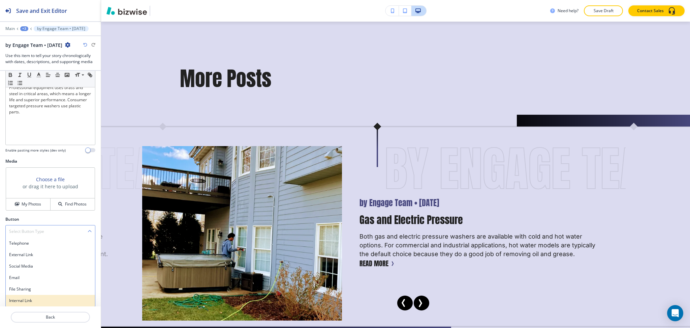
click at [38, 301] on h4 "Internal Link" at bounding box center [50, 300] width 83 height 6
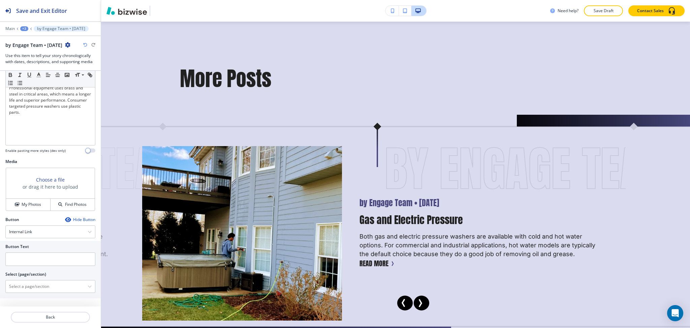
scroll to position [154, 0]
drag, startPoint x: 36, startPoint y: 285, endPoint x: 38, endPoint y: 282, distance: 4.4
click at [36, 285] on \(page\/section\) "Manual Input" at bounding box center [47, 285] width 82 height 11
drag, startPoint x: 36, startPoint y: 285, endPoint x: 0, endPoint y: 282, distance: 36.1
click at [0, 282] on div "Button Text Select (page/section) CONTACT US CONTACT CONTACT | Hero CONTACT | M…" at bounding box center [50, 269] width 101 height 57
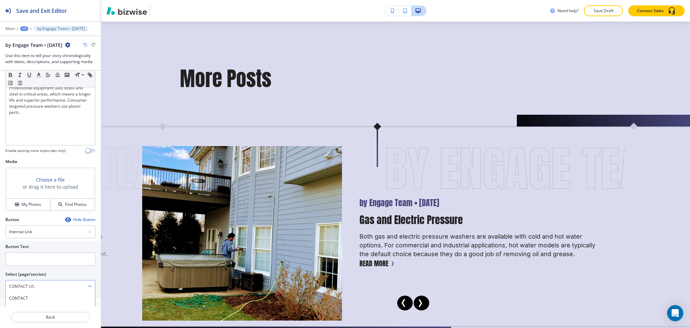
click at [24, 295] on h4 "CONTACT" at bounding box center [50, 298] width 83 height 6
type \(page\/section\) "CONTACT"
click at [24, 257] on input "text" at bounding box center [50, 258] width 90 height 13
paste input "CONTACT US"
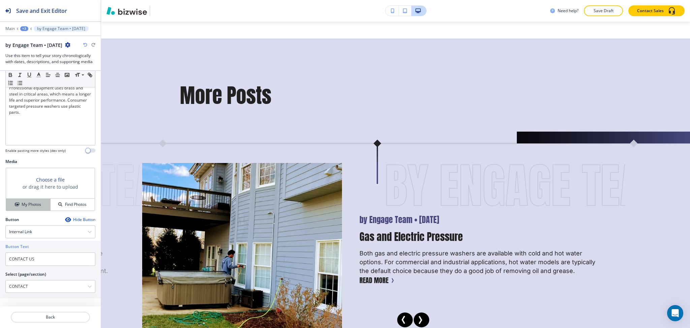
click at [24, 208] on button "My Photos" at bounding box center [28, 204] width 44 height 12
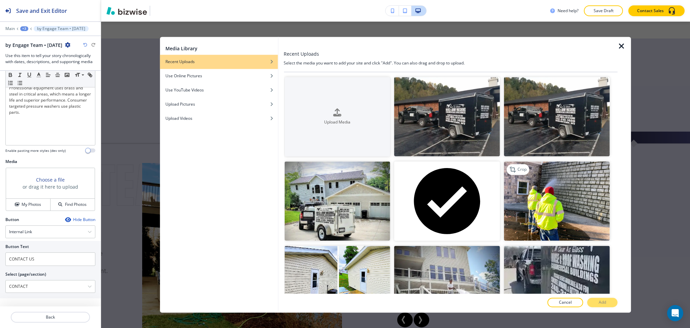
click at [563, 195] on img "button" at bounding box center [557, 200] width 106 height 79
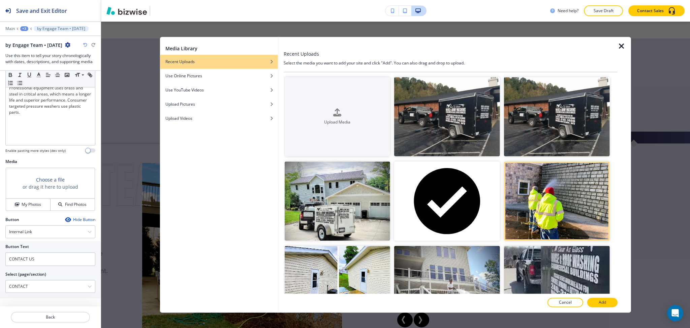
click at [600, 302] on p "Add" at bounding box center [602, 302] width 7 height 6
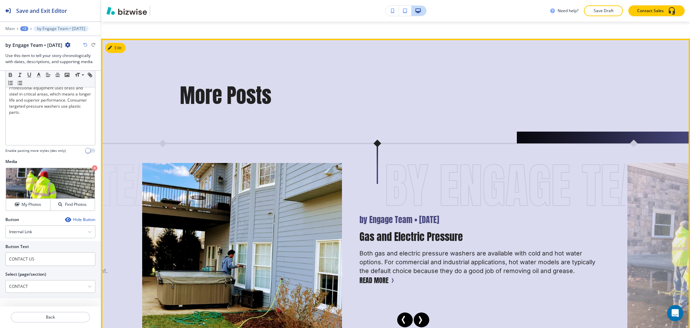
click at [421, 322] on icon "Next Slide" at bounding box center [420, 319] width 8 height 8
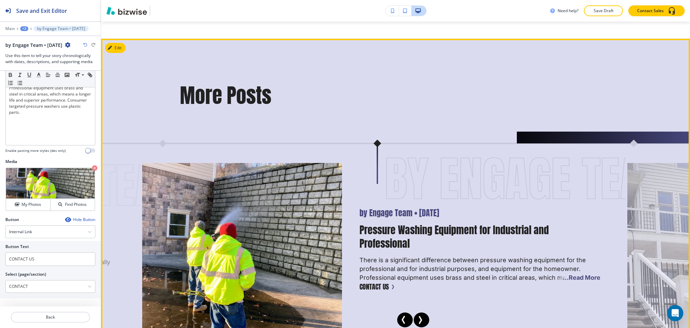
click at [421, 321] on icon "Next Slide" at bounding box center [420, 319] width 8 height 8
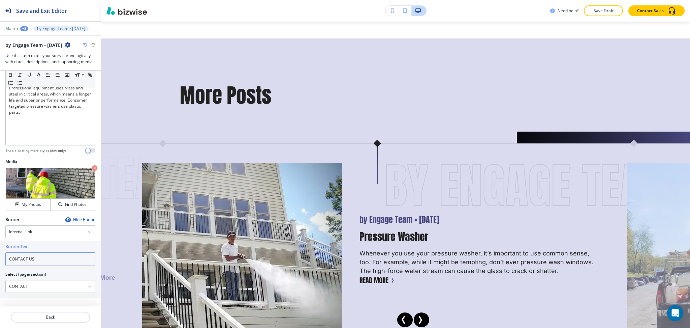
drag, startPoint x: 53, startPoint y: 261, endPoint x: 0, endPoint y: 260, distance: 52.6
click at [0, 260] on div "Button Text CONTACT US Select (page/section) CONTACT CONTACT CONTACT | Hero CON…" at bounding box center [50, 269] width 101 height 57
type input "read more"
click at [37, 285] on \(page\/section\) "CONTACT" at bounding box center [47, 285] width 82 height 11
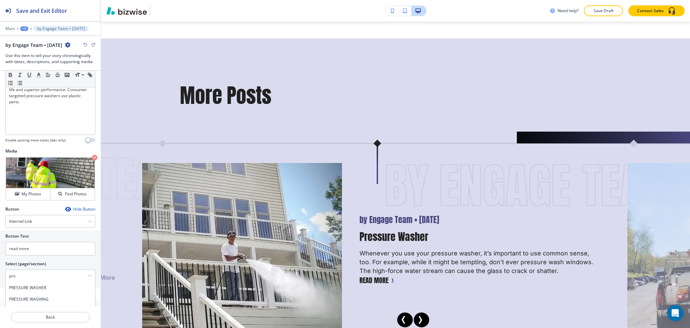
scroll to position [165, 0]
click at [20, 277] on \(page\/section\) "pro" at bounding box center [47, 274] width 82 height 11
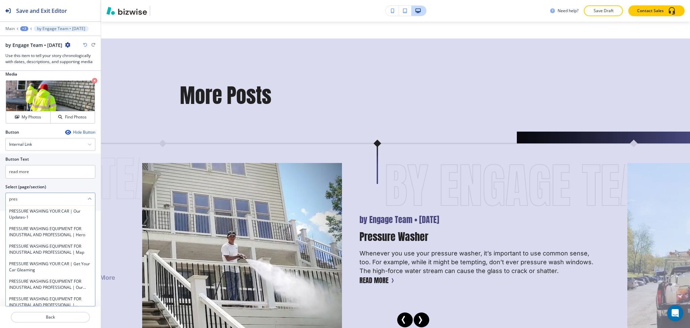
scroll to position [225, 0]
click at [55, 202] on h4 "PRESSURE WASHING EQUIPMENT FOR INDUSTRIAL AND PROFESSIONAL" at bounding box center [50, 196] width 83 height 12
type \(page\/section\) "PRESSURE WASHING EQUIPMENT FOR INDUSTRIAL AND PROFESSIONAL"
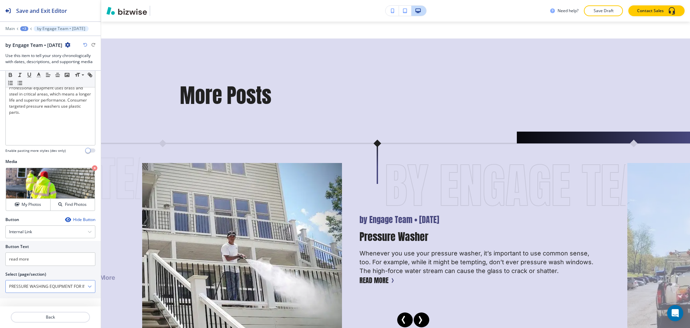
scroll to position [154, 0]
click at [53, 316] on p "Back" at bounding box center [50, 317] width 78 height 6
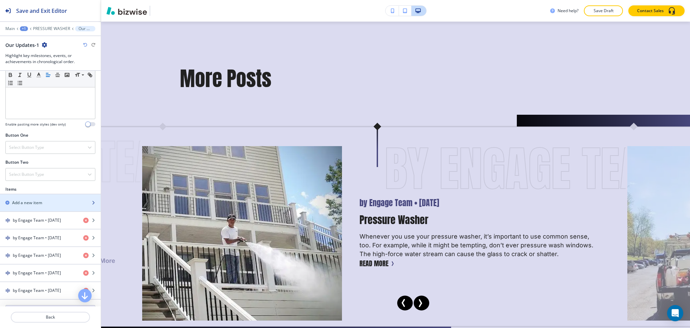
scroll to position [180, 0]
click at [45, 201] on div "Add a new item" at bounding box center [43, 202] width 86 height 6
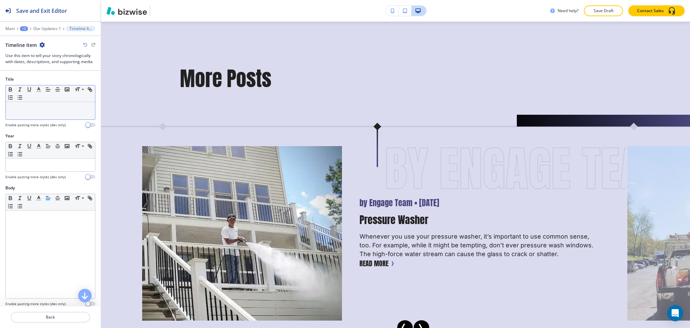
click at [33, 116] on div at bounding box center [50, 111] width 89 height 18
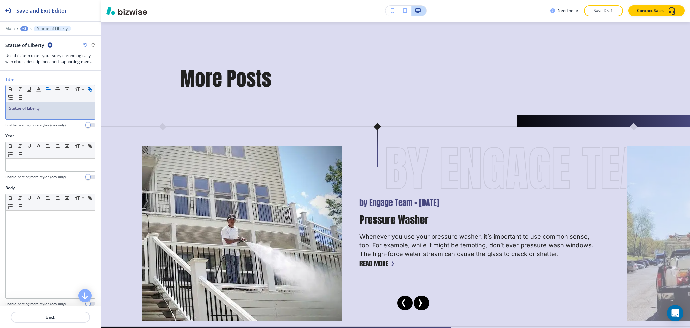
scroll to position [0, 0]
drag, startPoint x: 52, startPoint y: 161, endPoint x: 51, endPoint y: 155, distance: 5.8
click at [51, 155] on div "Small Normal Large Huge" at bounding box center [50, 157] width 90 height 30
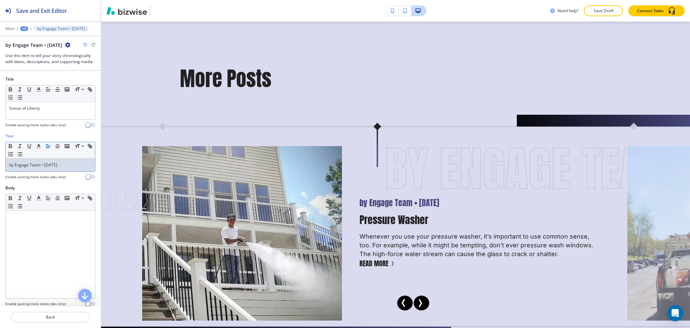
click at [62, 164] on p "by Engage Team • [DATE]" at bounding box center [50, 165] width 83 height 6
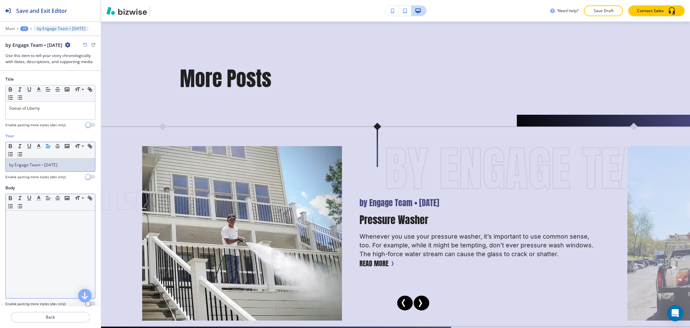
click at [35, 245] on div at bounding box center [50, 254] width 89 height 88
paste div
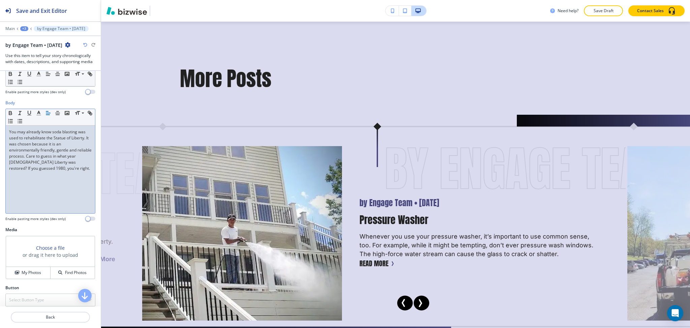
scroll to position [90, 0]
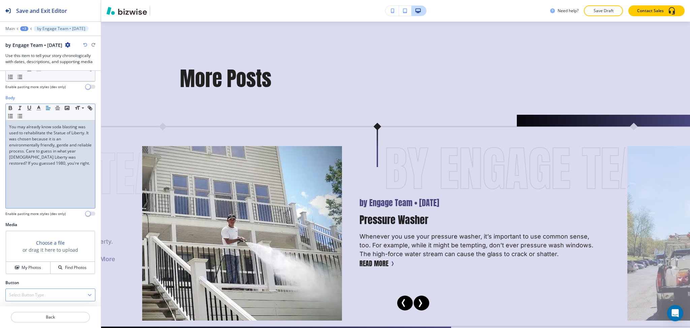
click at [28, 294] on h4 "Select Button Type" at bounding box center [26, 294] width 35 height 6
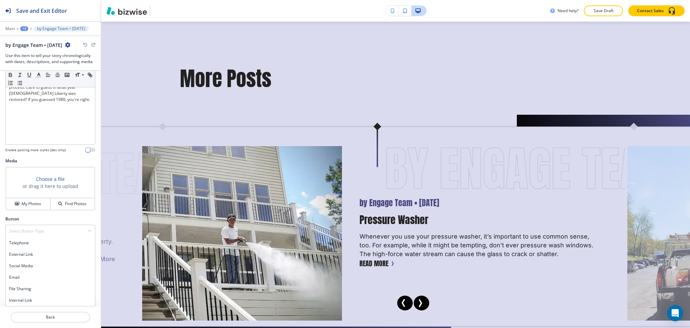
click at [35, 303] on h4 "Internal Link" at bounding box center [50, 300] width 83 height 6
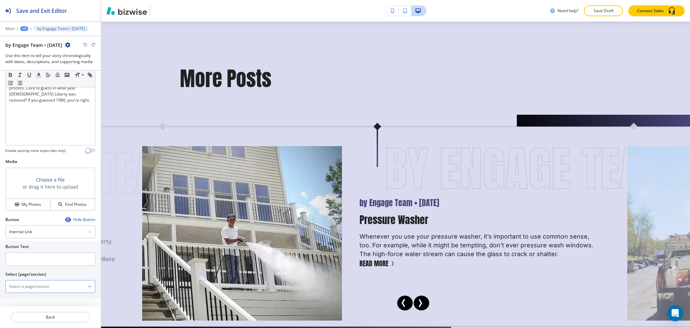
scroll to position [153, 0]
click at [29, 256] on input "text" at bounding box center [50, 258] width 90 height 13
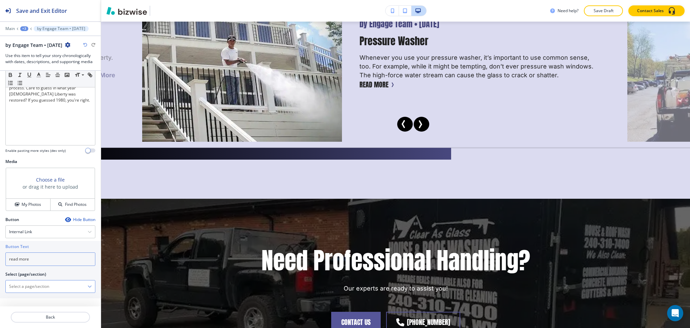
type input "read more"
click at [54, 287] on \(page\/section\) "Manual Input" at bounding box center [47, 285] width 82 height 11
click at [29, 297] on h4 "STATUE OF LIBERTY" at bounding box center [50, 298] width 83 height 6
type \(page\/section\) "STATUE OF LIBERTY"
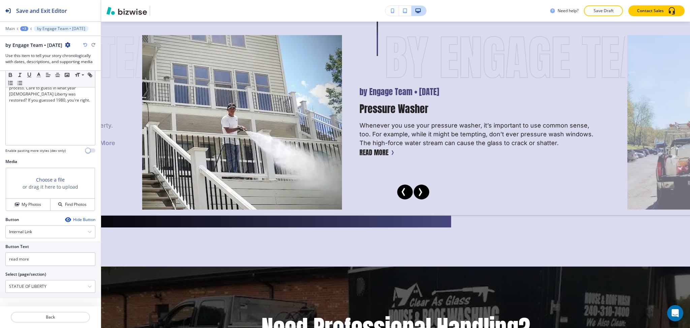
scroll to position [622, 0]
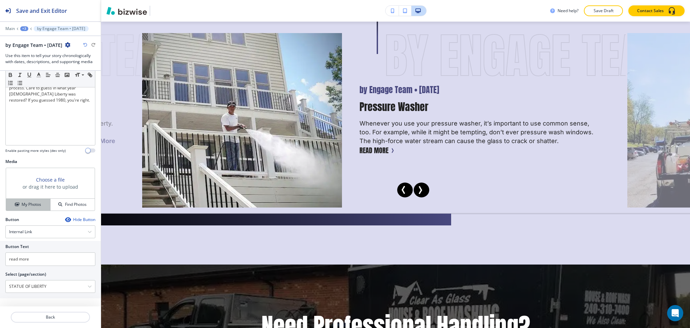
click at [30, 204] on h4 "My Photos" at bounding box center [32, 204] width 20 height 6
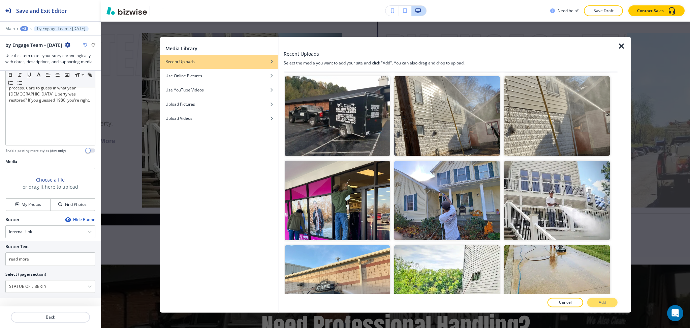
scroll to position [931, 0]
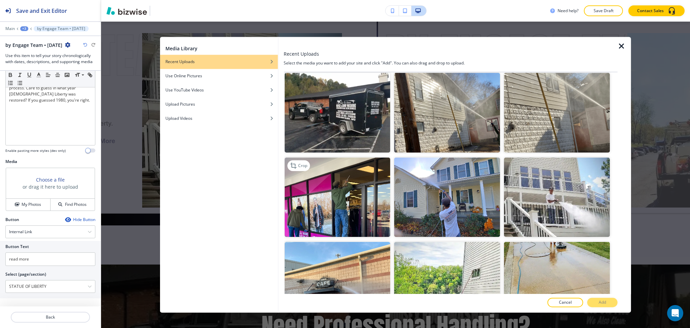
click at [326, 179] on img "button" at bounding box center [337, 196] width 106 height 79
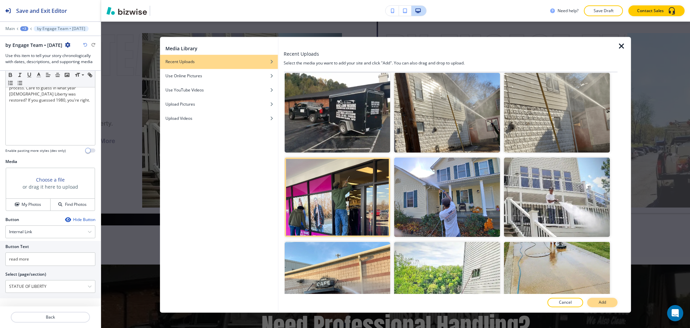
click at [606, 299] on button "Add" at bounding box center [602, 302] width 30 height 9
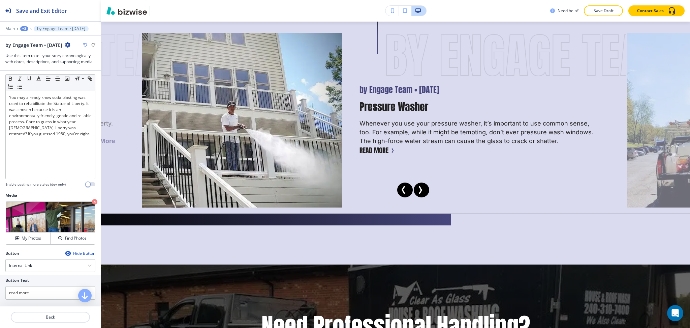
scroll to position [133, 0]
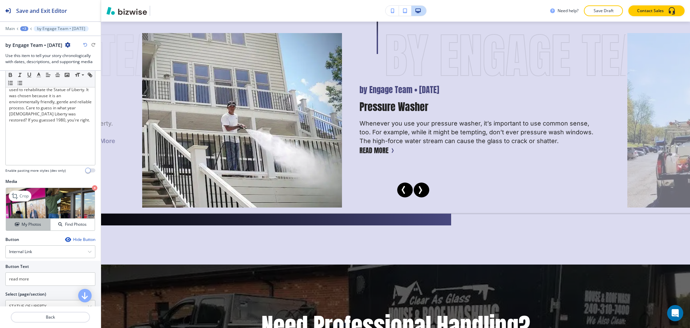
click at [29, 227] on button "My Photos" at bounding box center [28, 224] width 44 height 12
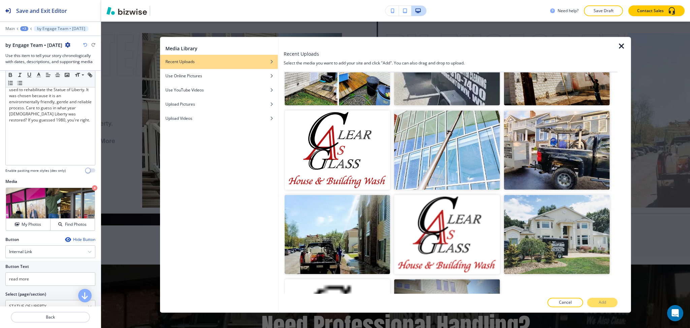
scroll to position [1910, 0]
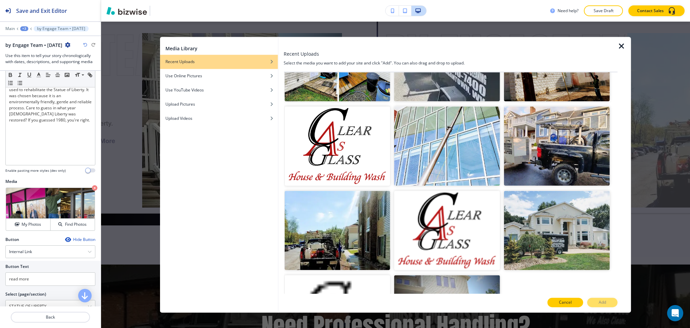
click at [575, 304] on button "Cancel" at bounding box center [566, 302] width 36 height 9
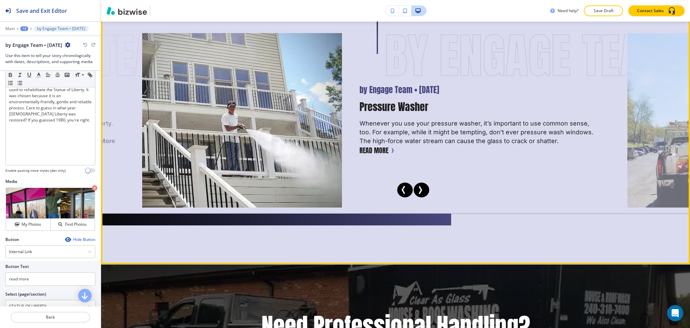
click at [420, 186] on icon "Next Slide" at bounding box center [421, 189] width 2 height 7
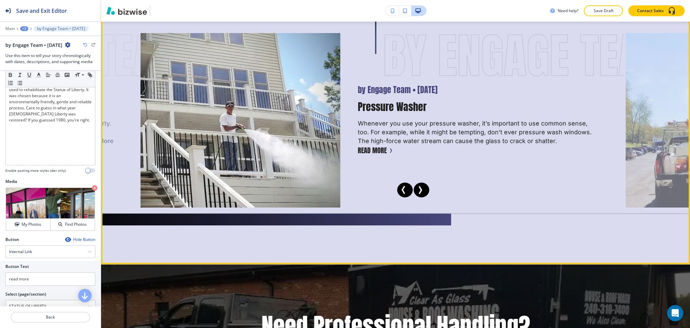
click at [419, 186] on icon "Next Slide" at bounding box center [420, 190] width 8 height 8
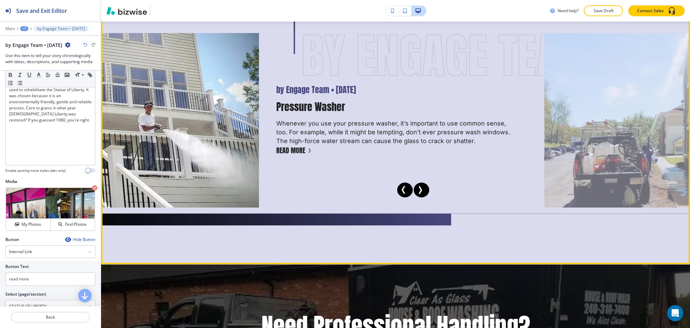
click at [419, 186] on icon "Next Slide" at bounding box center [420, 190] width 8 height 8
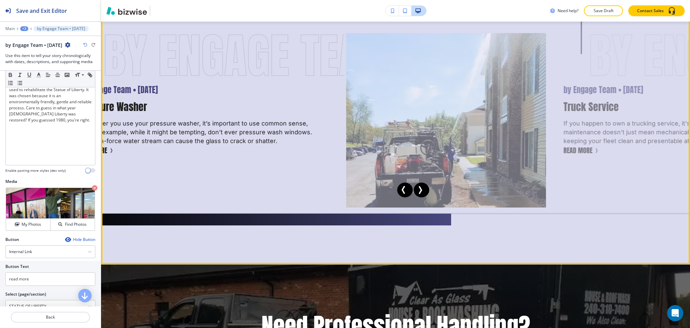
click at [419, 186] on icon "Next Slide" at bounding box center [420, 190] width 8 height 8
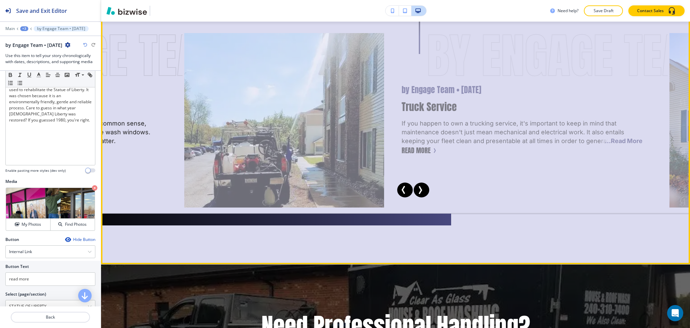
click at [419, 186] on icon "Next Slide" at bounding box center [420, 190] width 8 height 8
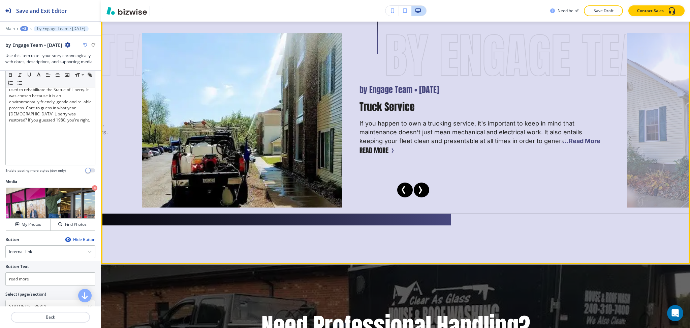
click at [419, 186] on icon "Next Slide" at bounding box center [420, 190] width 8 height 8
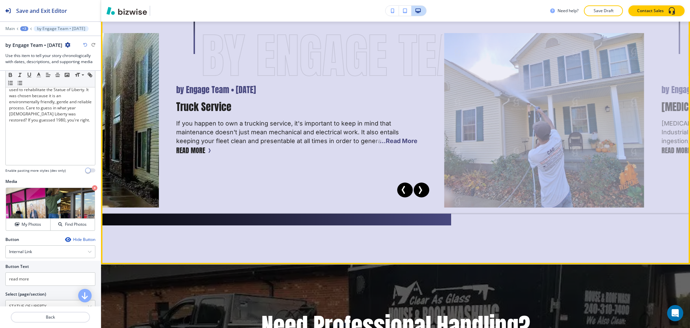
click at [420, 193] on icon "Next Slide" at bounding box center [420, 190] width 8 height 8
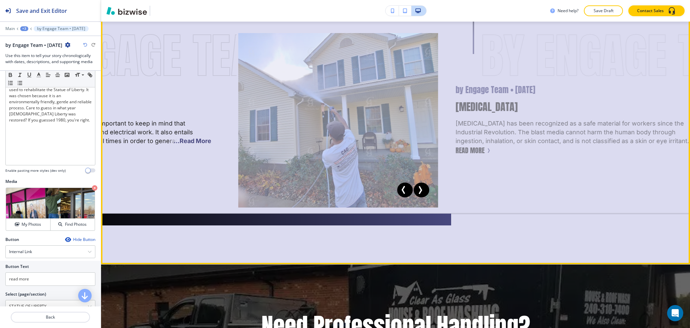
click at [420, 193] on icon "Next Slide" at bounding box center [420, 190] width 8 height 8
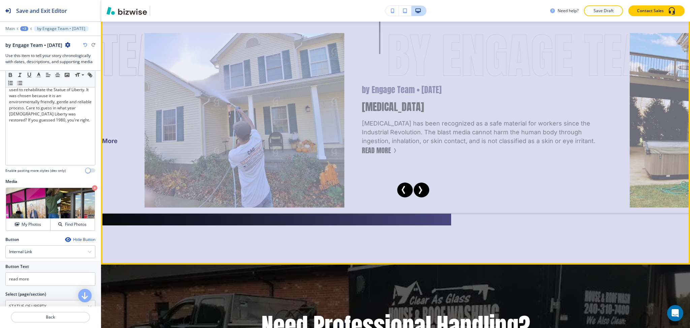
click at [420, 193] on icon "Next Slide" at bounding box center [420, 190] width 8 height 8
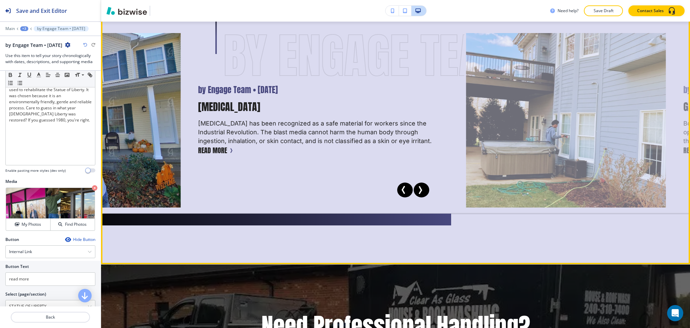
click at [420, 193] on icon "Next Slide" at bounding box center [420, 190] width 8 height 8
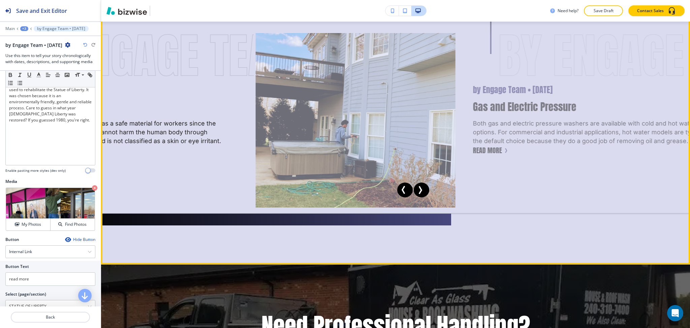
click at [420, 193] on icon "Next Slide" at bounding box center [420, 190] width 8 height 8
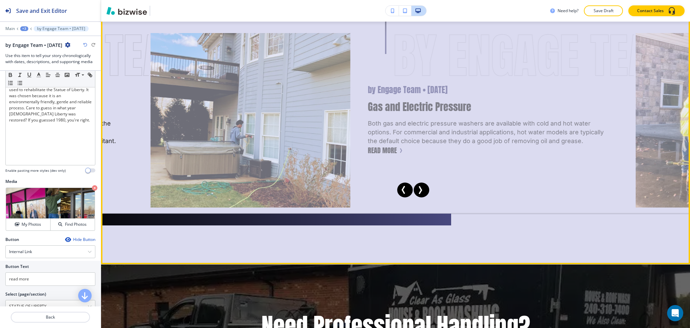
click at [420, 193] on icon "Next Slide" at bounding box center [420, 190] width 8 height 8
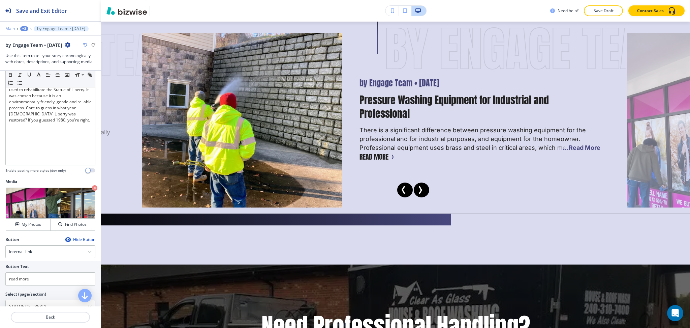
click at [8, 27] on p "Main" at bounding box center [9, 28] width 9 height 5
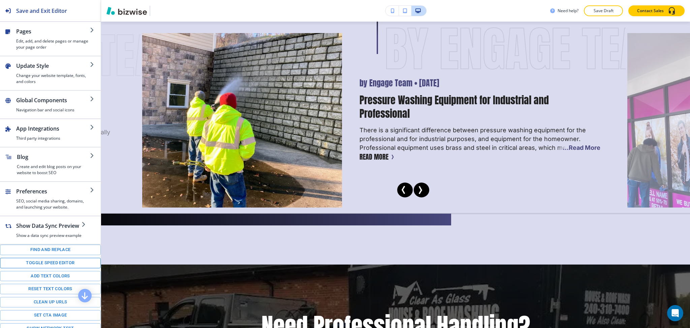
click at [58, 268] on button "Toggle speed editor" at bounding box center [50, 262] width 101 height 10
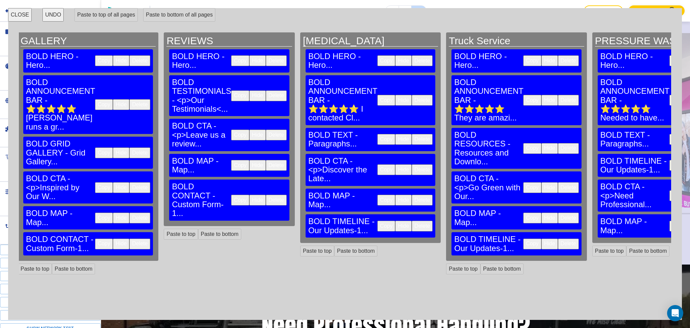
scroll to position [0, 301]
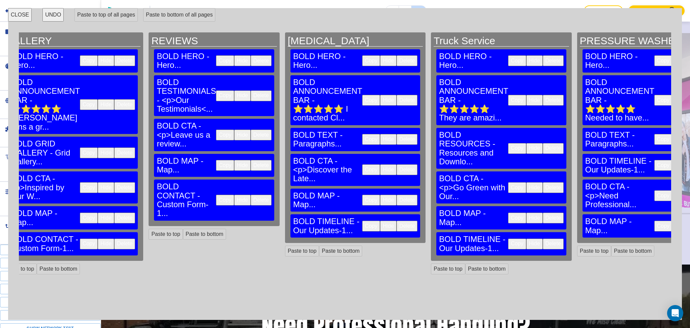
click at [397, 220] on button "Delete" at bounding box center [407, 225] width 21 height 11
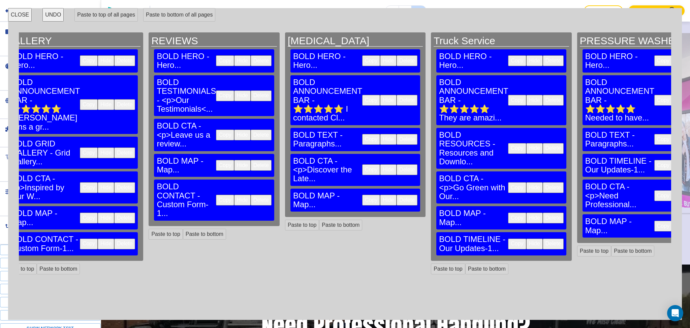
click at [543, 238] on button "Delete" at bounding box center [553, 243] width 21 height 11
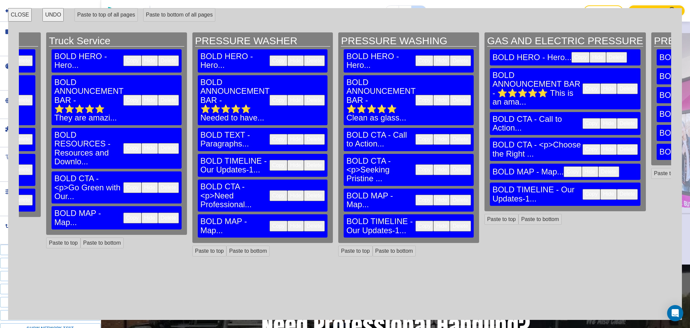
scroll to position [0, 690]
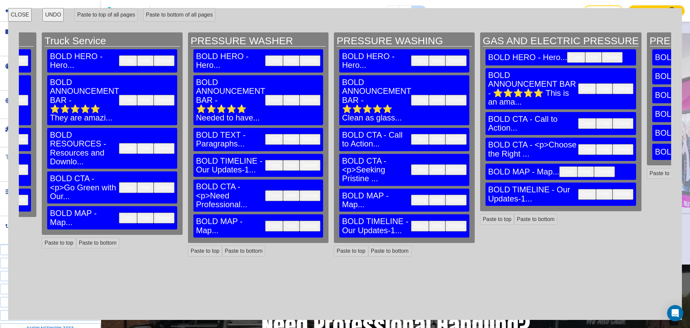
click at [613, 189] on button "Delete" at bounding box center [623, 194] width 21 height 11
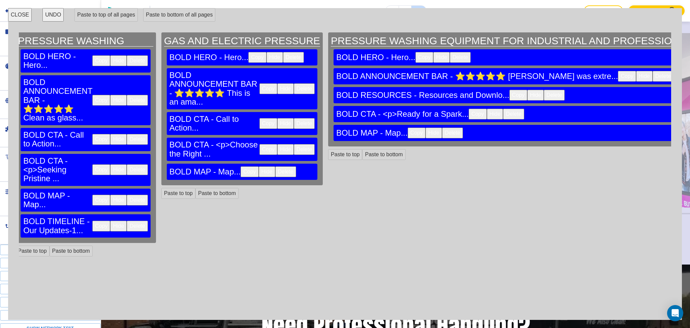
scroll to position [0, 1189]
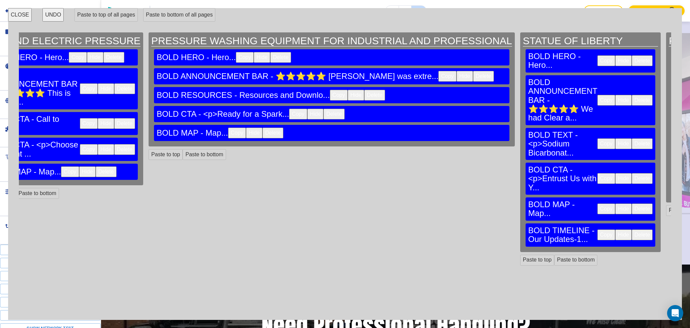
click at [632, 229] on button "Delete" at bounding box center [642, 234] width 21 height 11
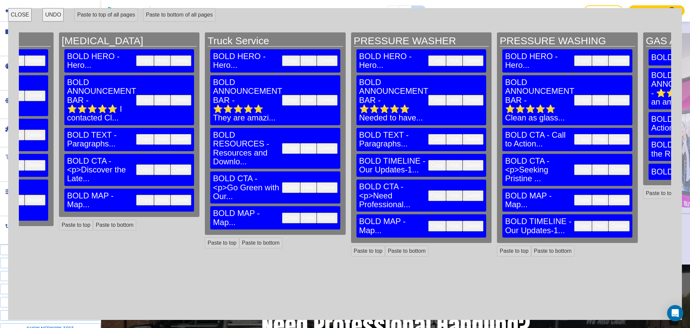
scroll to position [0, 540]
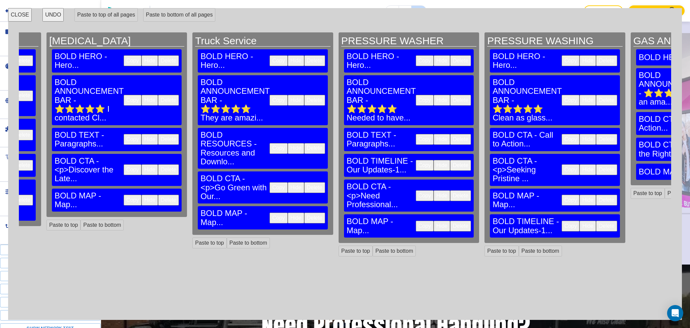
click at [416, 160] on button "Copy" at bounding box center [425, 165] width 18 height 11
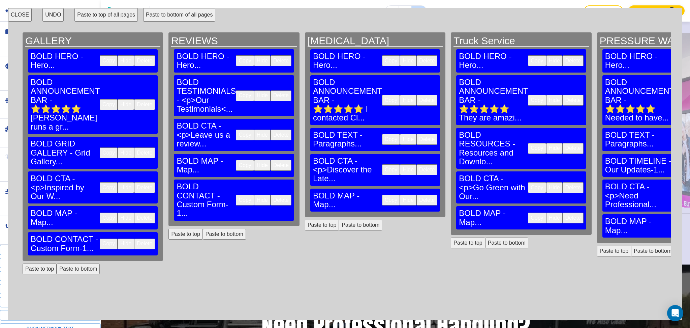
scroll to position [0, 272]
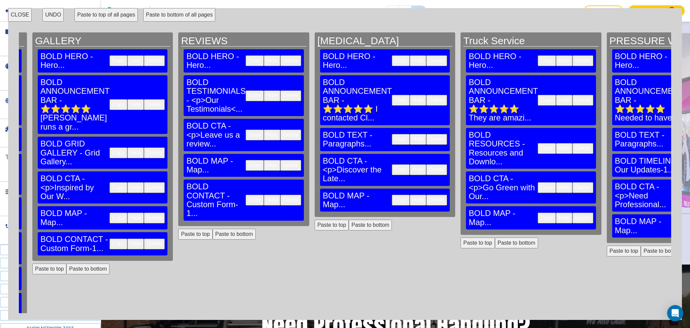
click at [349, 219] on button "Paste to bottom" at bounding box center [370, 224] width 43 height 11
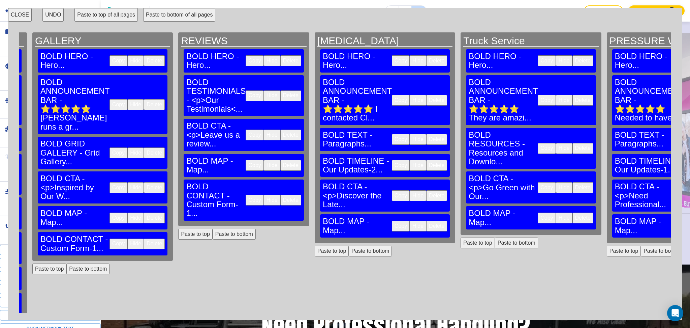
click at [495, 237] on button "Paste to bottom" at bounding box center [516, 242] width 43 height 11
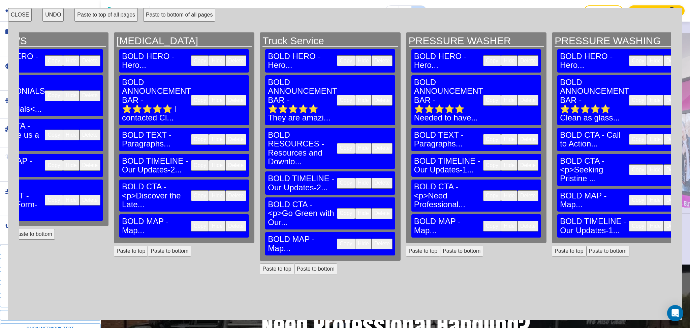
scroll to position [0, 477]
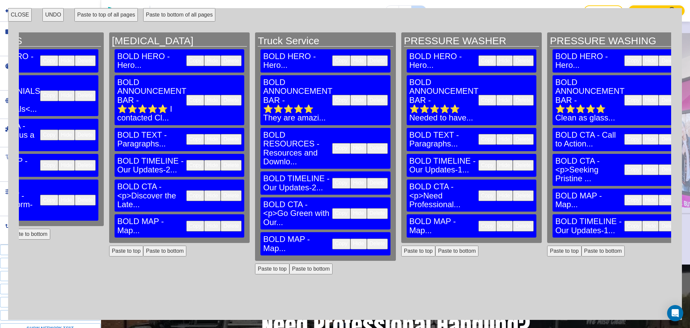
click at [582, 245] on button "Paste to bottom" at bounding box center [603, 250] width 43 height 11
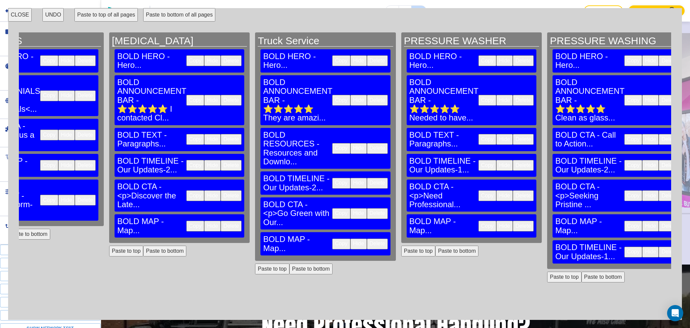
click at [659, 246] on button "Delete" at bounding box center [669, 251] width 21 height 11
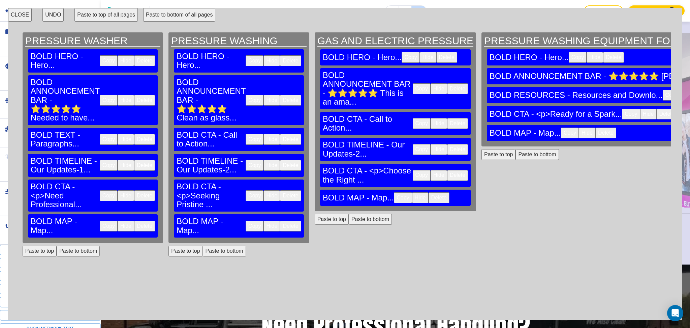
scroll to position [0, 924]
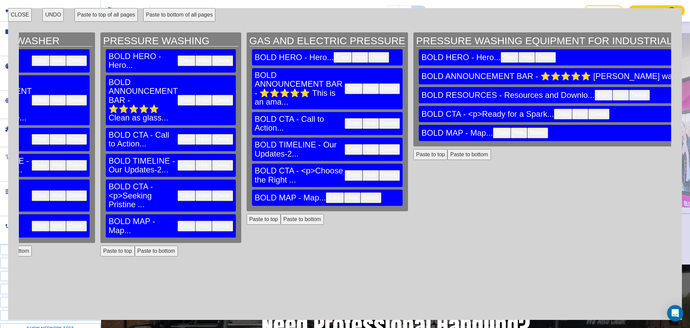
click at [411, 157] on div "PRESSURE WASHING EQUIPMENT FOR INDUSTRIAL AND PROFESSIONAL BOLD HERO - Hero... …" at bounding box center [597, 172] width 372 height 280
click at [448, 155] on button "Paste to bottom" at bounding box center [469, 154] width 43 height 11
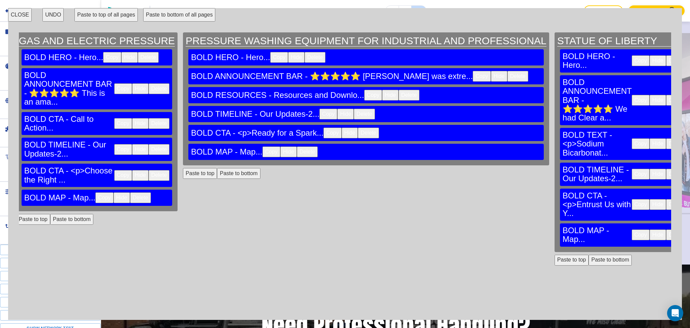
scroll to position [0, 1155]
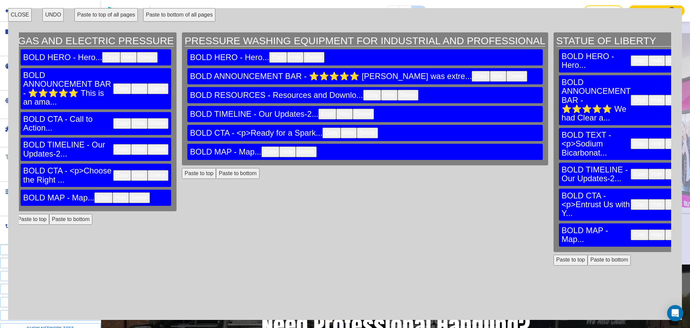
click at [19, 12] on button "CLOSE" at bounding box center [20, 14] width 24 height 13
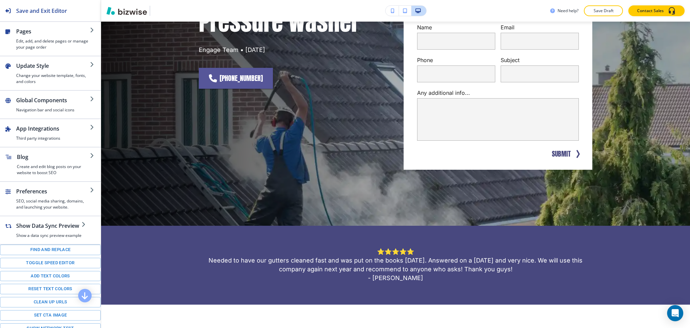
scroll to position [0, 0]
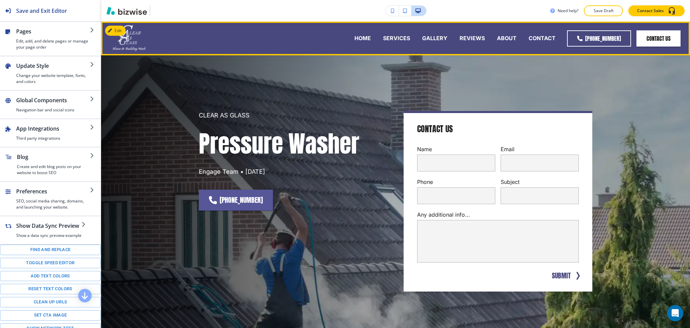
click at [383, 35] on div "SERVICES" at bounding box center [396, 38] width 39 height 8
click at [386, 39] on p "SERVICES" at bounding box center [396, 38] width 27 height 8
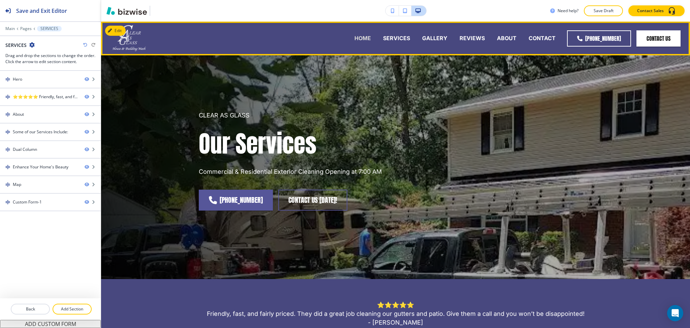
click at [368, 35] on p "HOME" at bounding box center [362, 38] width 17 height 8
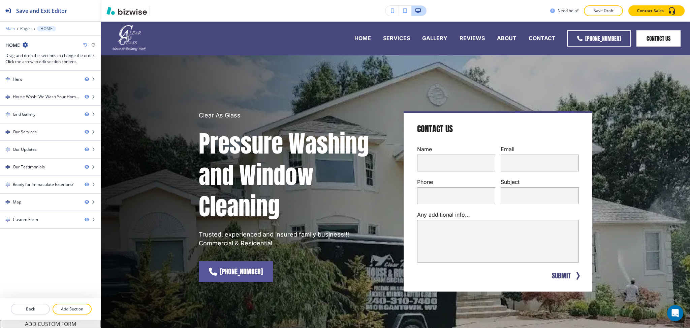
click at [12, 30] on p "Main" at bounding box center [9, 28] width 9 height 5
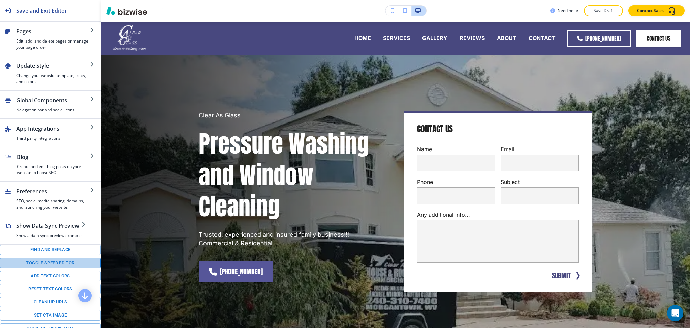
click at [50, 268] on button "Toggle speed editor" at bounding box center [50, 262] width 101 height 10
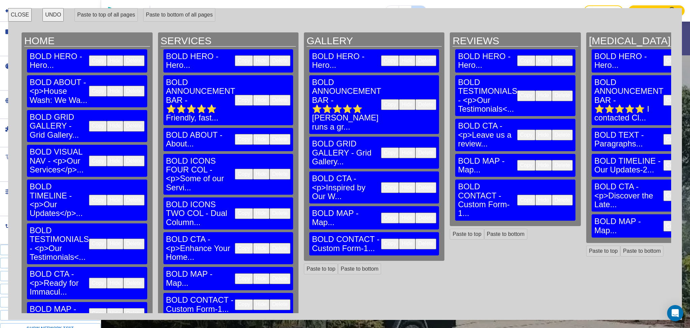
click at [270, 299] on button "Delete" at bounding box center [280, 304] width 21 height 11
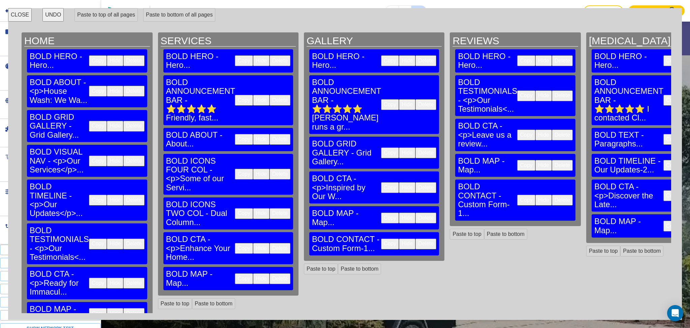
click at [415, 238] on button "Delete" at bounding box center [425, 243] width 21 height 11
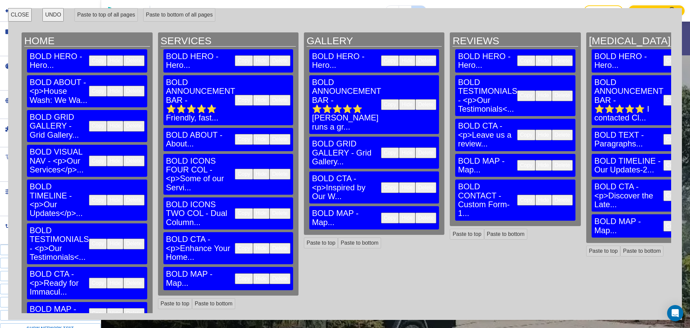
click at [552, 194] on button "Delete" at bounding box center [562, 199] width 21 height 11
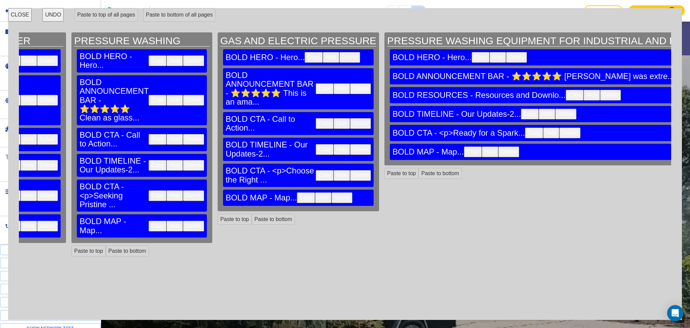
scroll to position [0, 1311]
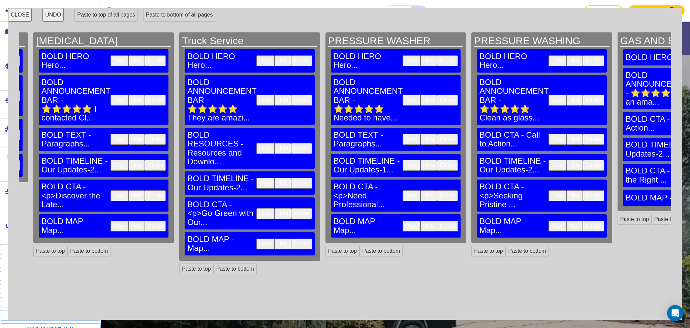
scroll to position [0, 0]
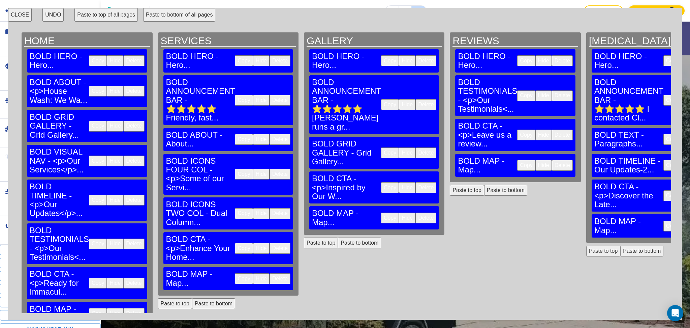
click at [159, 12] on button "Paste to bottom of all pages" at bounding box center [179, 14] width 72 height 13
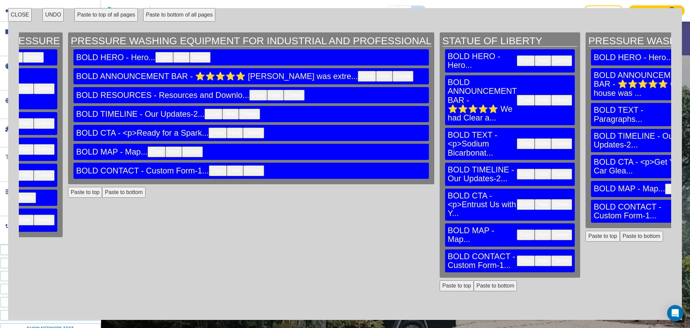
scroll to position [0, 1311]
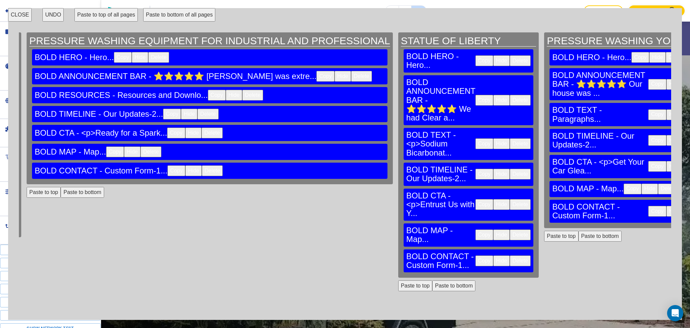
click at [20, 21] on button "CLOSE" at bounding box center [20, 14] width 24 height 13
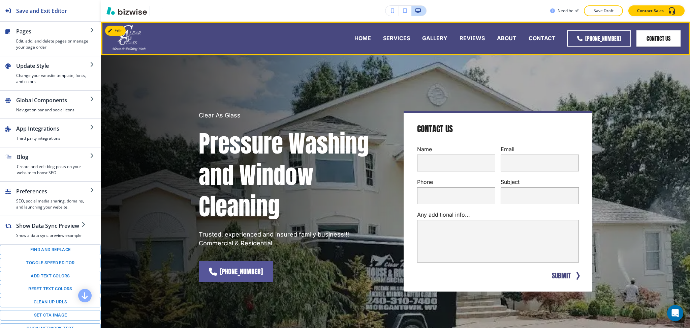
click at [467, 35] on p "REVIEWS" at bounding box center [472, 38] width 25 height 8
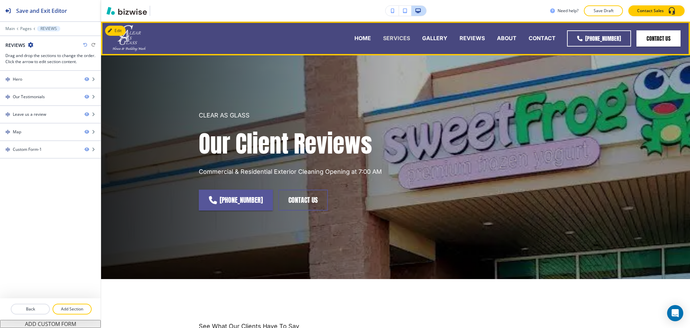
click at [402, 37] on p "SERVICES" at bounding box center [396, 38] width 27 height 8
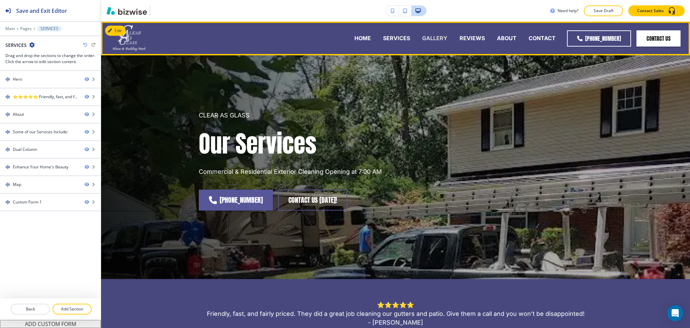
click at [435, 38] on p "GALLERY" at bounding box center [434, 38] width 25 height 8
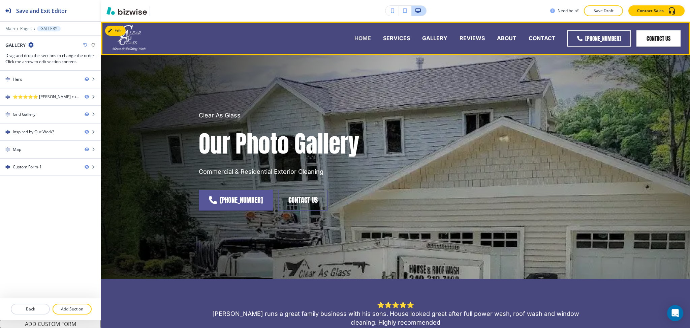
click at [364, 35] on p "HOME" at bounding box center [362, 38] width 17 height 8
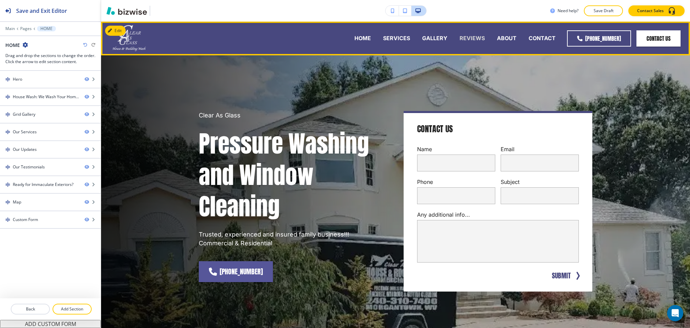
click at [470, 36] on p "REVIEWS" at bounding box center [472, 38] width 25 height 8
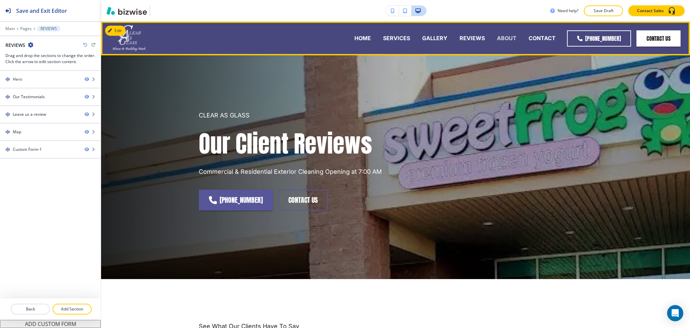
click at [503, 39] on p "ABOUT" at bounding box center [507, 38] width 20 height 8
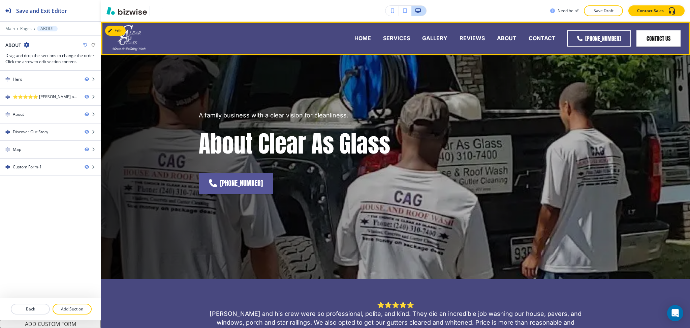
click at [526, 39] on div "CONTACT" at bounding box center [542, 38] width 39 height 8
click at [532, 39] on p "CONTACT" at bounding box center [542, 38] width 27 height 8
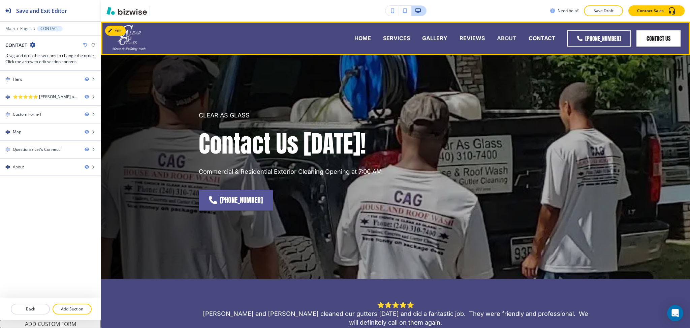
click at [503, 35] on p "ABOUT" at bounding box center [507, 38] width 20 height 8
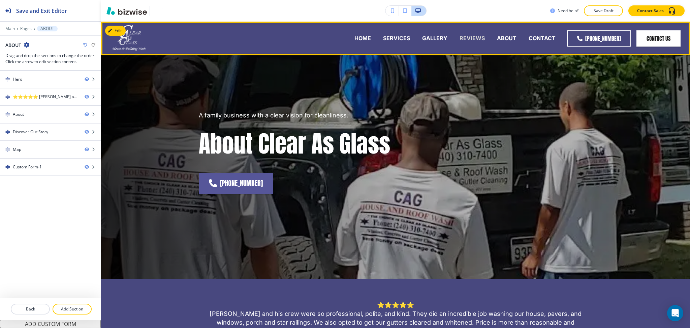
click at [477, 37] on p "REVIEWS" at bounding box center [472, 38] width 25 height 8
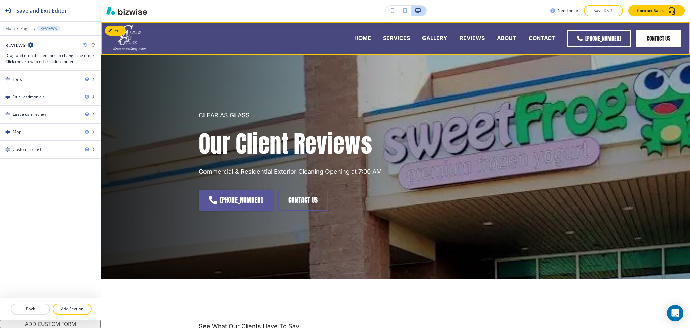
click at [500, 34] on div "ABOUT" at bounding box center [507, 38] width 32 height 27
click at [501, 37] on p "ABOUT" at bounding box center [507, 38] width 20 height 8
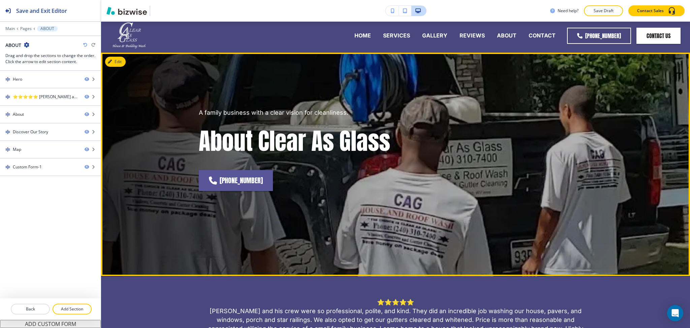
scroll to position [0, 0]
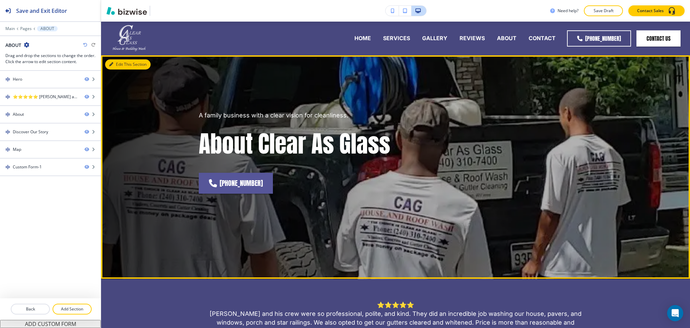
click at [117, 65] on button "Edit This Section" at bounding box center [127, 64] width 45 height 10
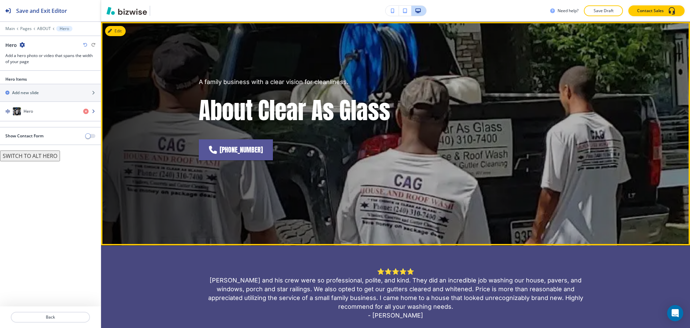
scroll to position [34, 0]
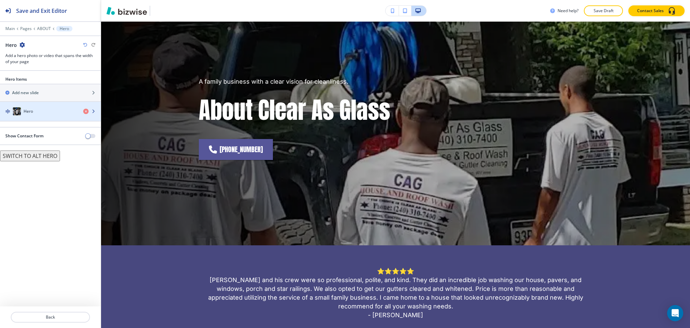
click at [45, 113] on div "Hero" at bounding box center [39, 111] width 78 height 8
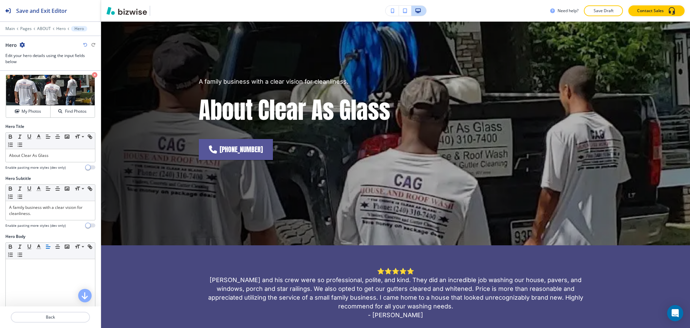
scroll to position [0, 0]
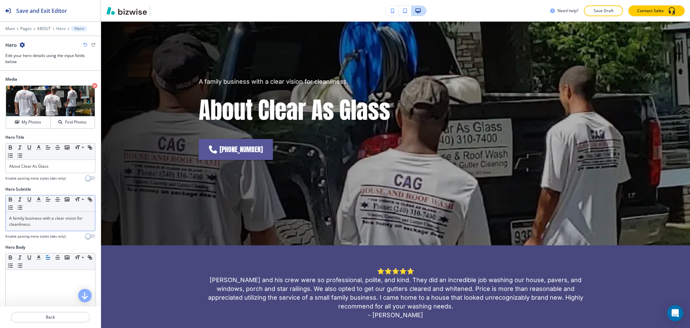
click at [38, 219] on p "A family business with a clear vision for cleanliness." at bounding box center [50, 221] width 83 height 12
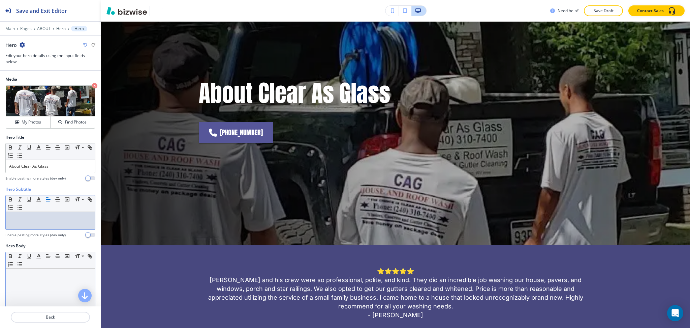
click at [48, 279] on div at bounding box center [50, 312] width 89 height 88
paste div
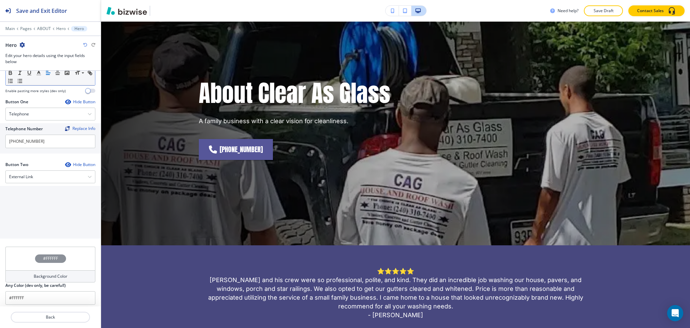
scroll to position [274, 0]
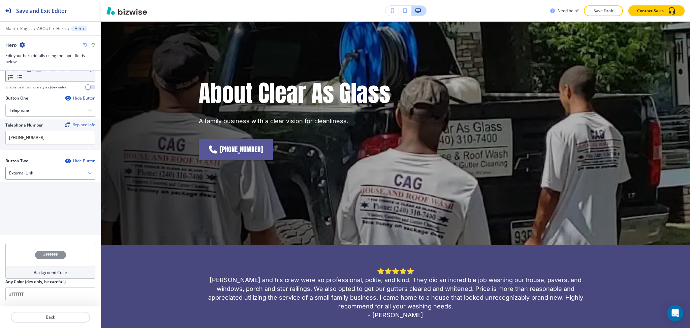
click at [43, 168] on div "External Link" at bounding box center [50, 173] width 89 height 12
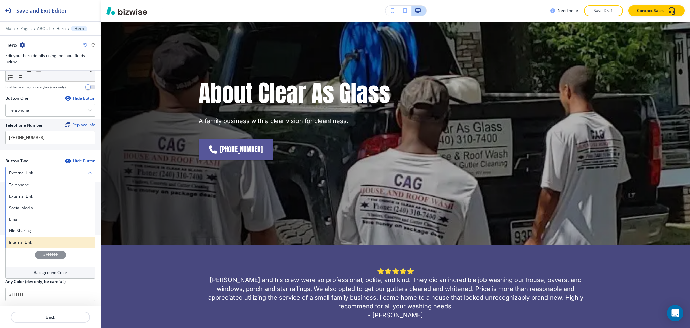
click at [42, 241] on h4 "Internal Link" at bounding box center [50, 242] width 83 height 6
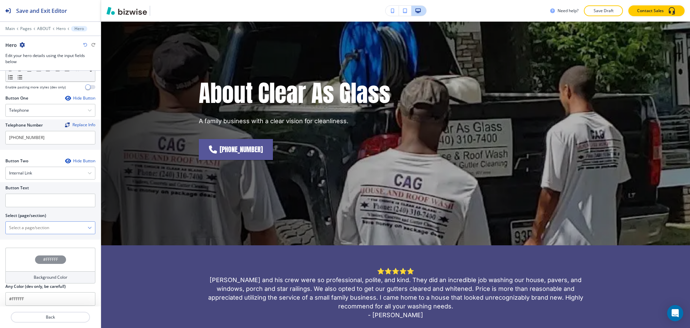
click at [41, 227] on \(page\/section\) "Manual Input" at bounding box center [47, 227] width 82 height 11
drag, startPoint x: 49, startPoint y: 224, endPoint x: 0, endPoint y: 224, distance: 48.5
click at [0, 224] on div "Button Text Select (page/section) CONTACT US CONTACT CONTACT | Hero CONTACT | M…" at bounding box center [50, 210] width 101 height 57
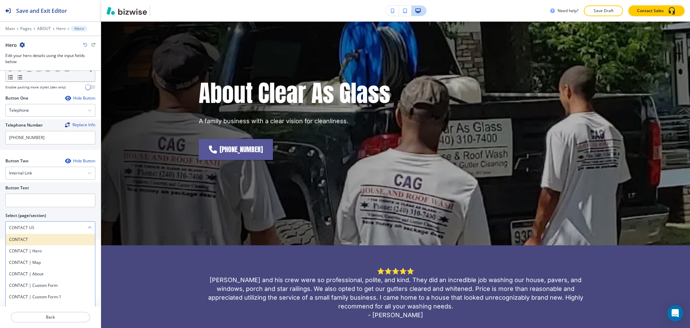
click at [22, 240] on h4 "CONTACT" at bounding box center [50, 239] width 83 height 6
type \(page\/section\) "CONTACT"
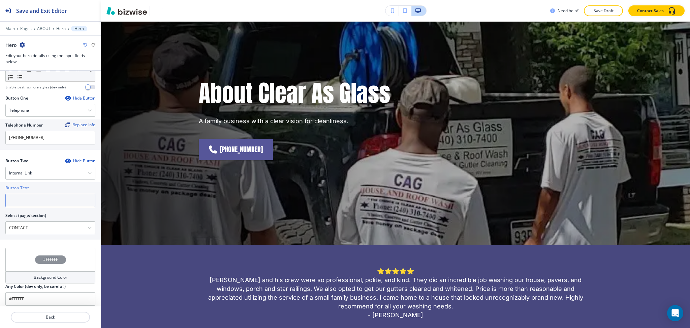
click at [24, 204] on input "text" at bounding box center [50, 199] width 90 height 13
paste input "CONTACT US"
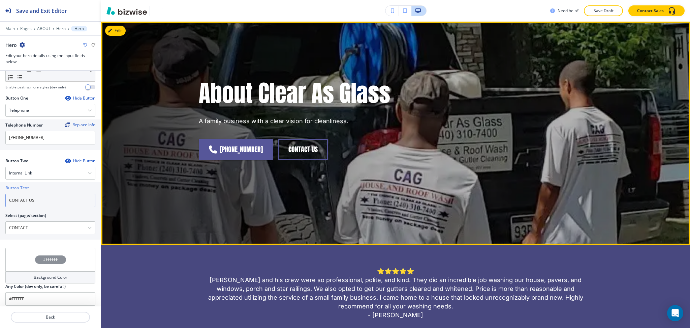
scroll to position [0, 0]
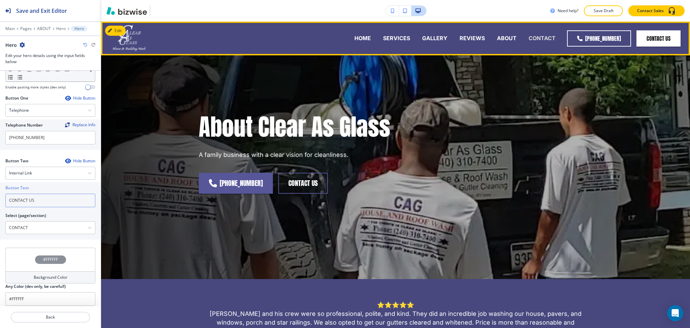
type input "CONTACT US"
click at [533, 40] on p "CONTACT" at bounding box center [542, 38] width 27 height 8
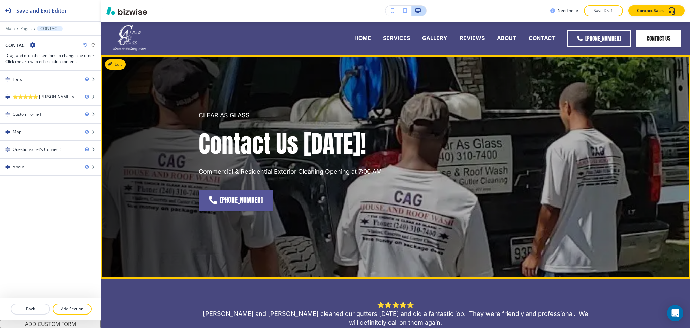
click at [119, 62] on button "Edit" at bounding box center [115, 64] width 21 height 10
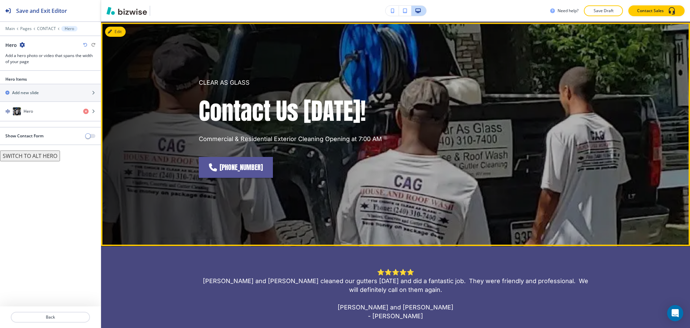
scroll to position [34, 0]
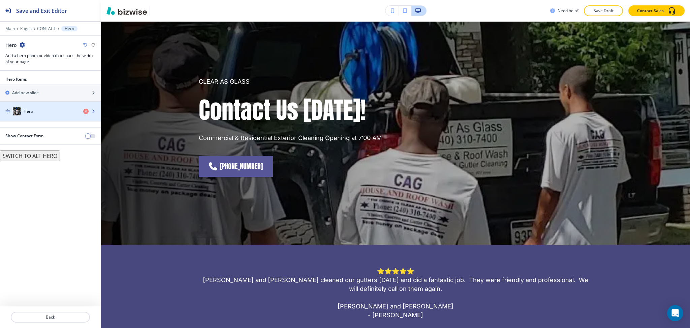
click at [57, 106] on div "button" at bounding box center [50, 104] width 101 height 5
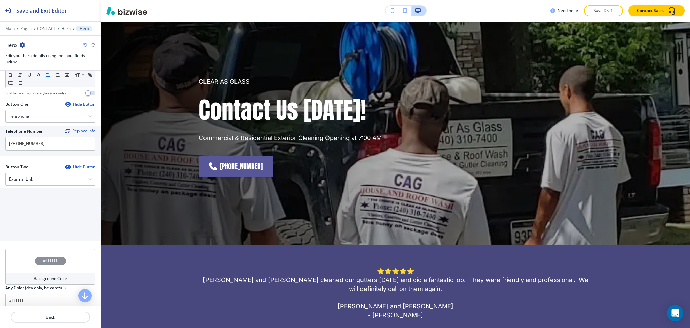
scroll to position [274, 0]
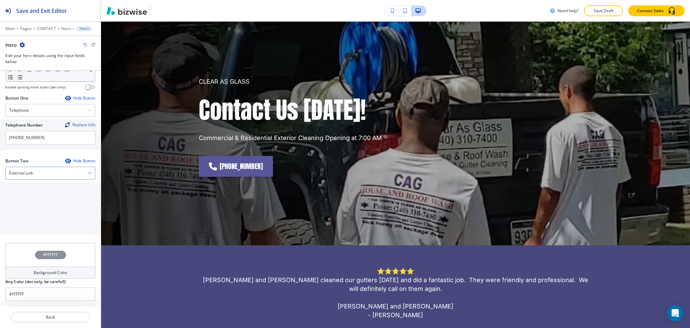
click at [48, 171] on div "External Link" at bounding box center [50, 173] width 89 height 12
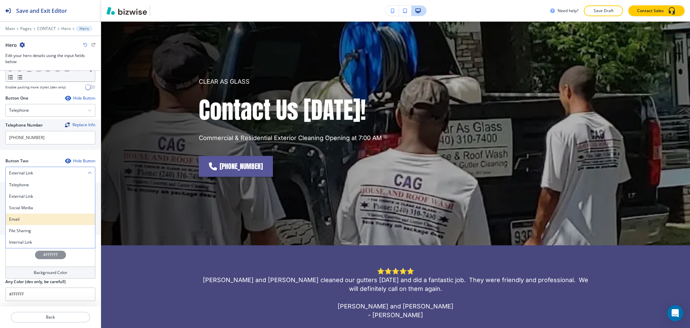
click at [25, 218] on h4 "Email" at bounding box center [50, 219] width 83 height 6
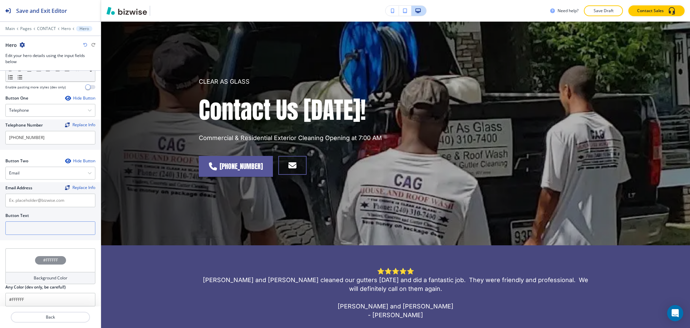
click at [28, 229] on input "text" at bounding box center [50, 227] width 90 height 13
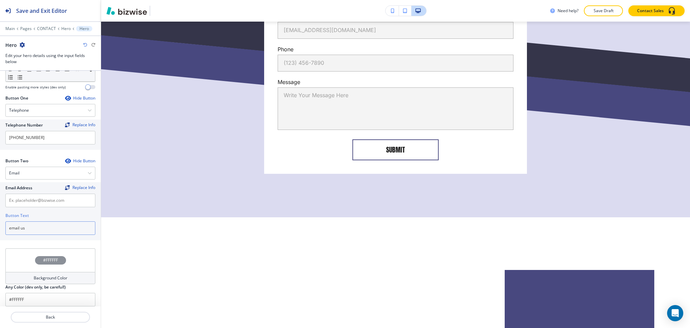
scroll to position [574, 0]
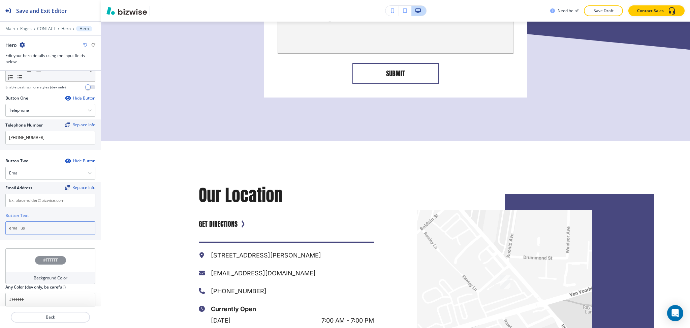
type input "email us"
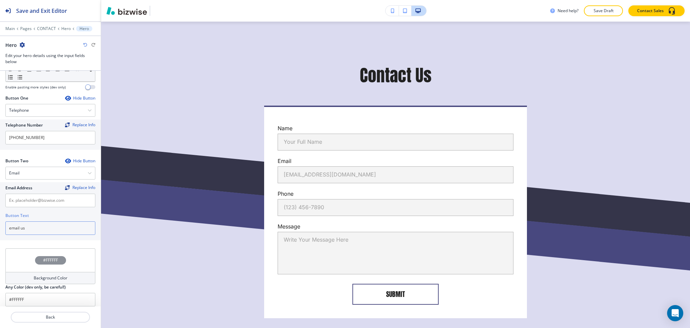
scroll to position [272, 0]
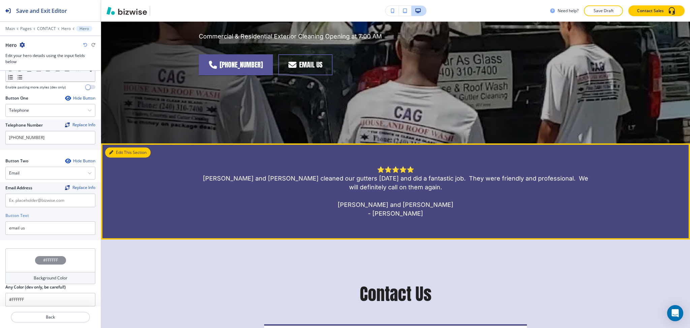
click at [116, 152] on button "Edit This Section" at bounding box center [127, 152] width 45 height 10
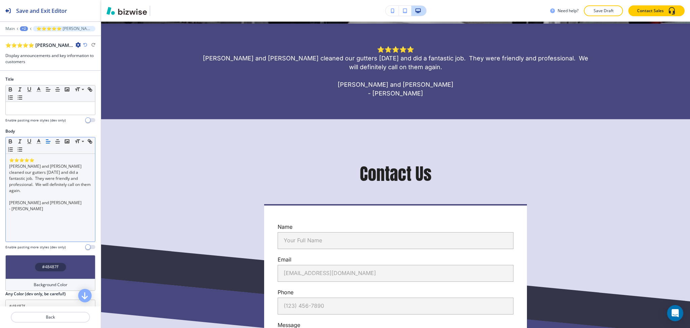
scroll to position [256, 0]
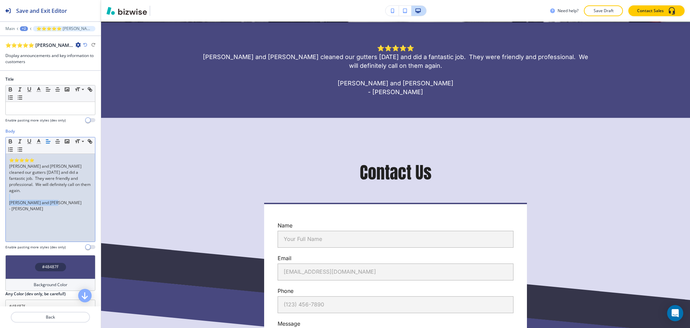
drag, startPoint x: 56, startPoint y: 197, endPoint x: 4, endPoint y: 193, distance: 51.4
click at [4, 193] on div "Body Small Normal Large Huge ⭐⭐⭐⭐⭐ [PERSON_NAME] and [PERSON_NAME] cleaned our …" at bounding box center [50, 191] width 101 height 127
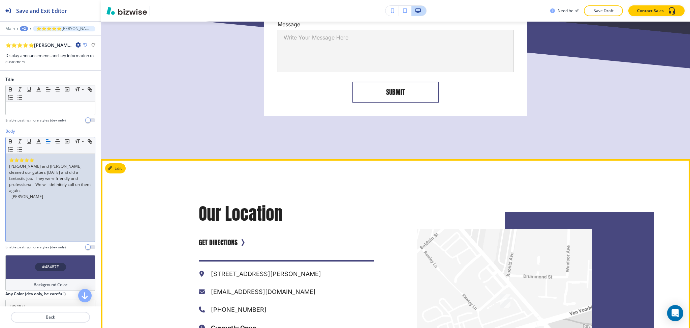
scroll to position [538, 0]
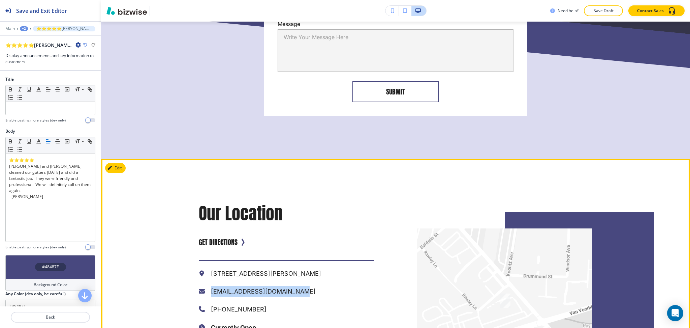
drag, startPoint x: 292, startPoint y: 291, endPoint x: 208, endPoint y: 287, distance: 84.7
click at [211, 287] on p "[EMAIL_ADDRESS][DOMAIN_NAME]" at bounding box center [292, 290] width 163 height 11
copy p "[EMAIL_ADDRESS][DOMAIN_NAME]"
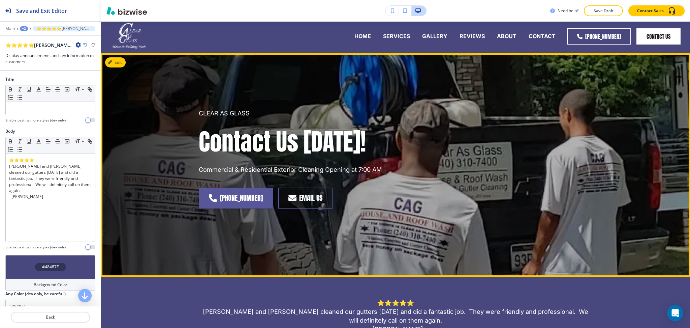
scroll to position [0, 0]
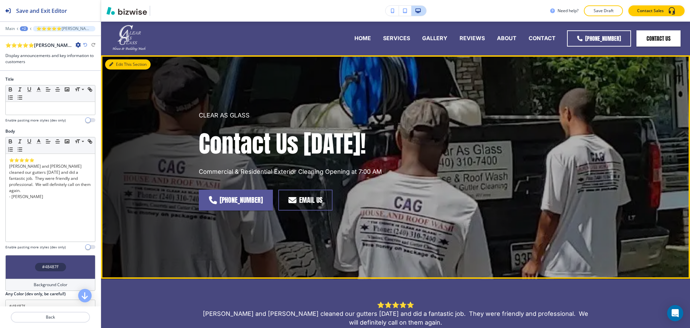
click at [121, 62] on button "Edit This Section" at bounding box center [127, 64] width 45 height 10
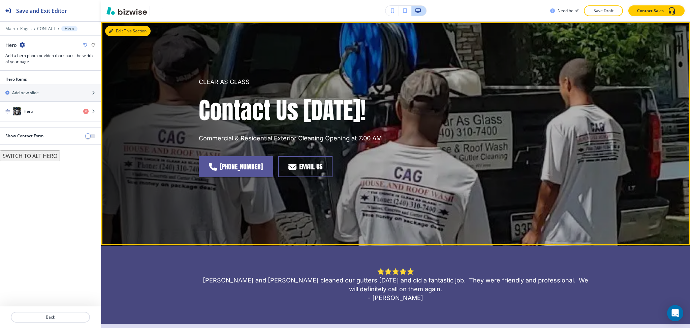
scroll to position [34, 0]
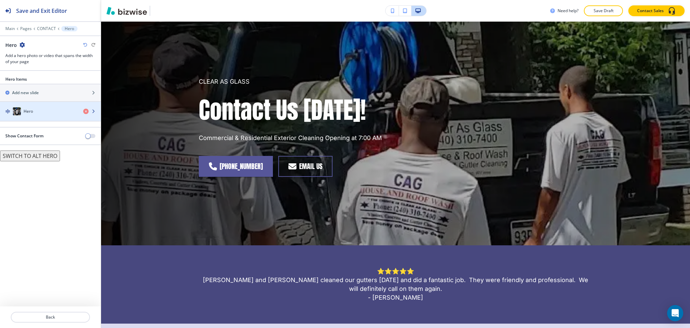
click at [46, 118] on div "button" at bounding box center [50, 117] width 101 height 5
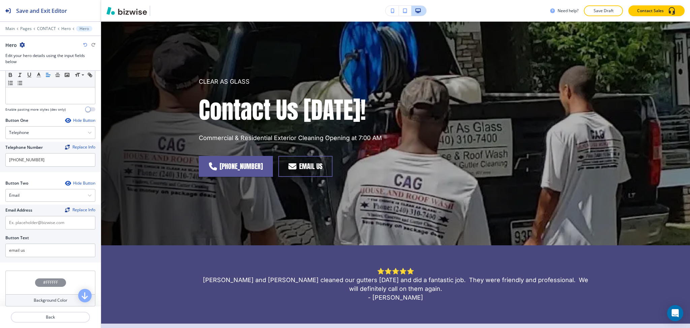
scroll to position [252, 0]
paste input "[EMAIL_ADDRESS][DOMAIN_NAME]"
click at [29, 222] on input "text" at bounding box center [50, 221] width 90 height 13
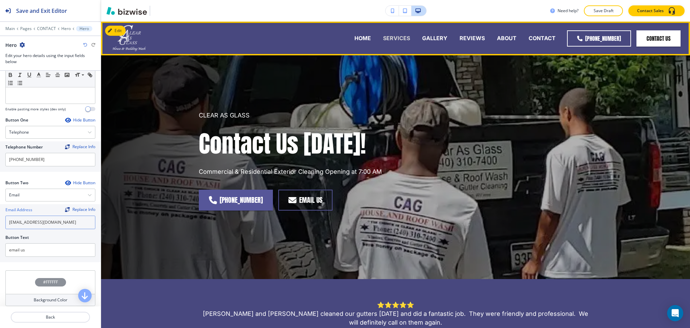
type input "[EMAIL_ADDRESS][DOMAIN_NAME]"
click at [400, 38] on p "SERVICES" at bounding box center [396, 38] width 27 height 8
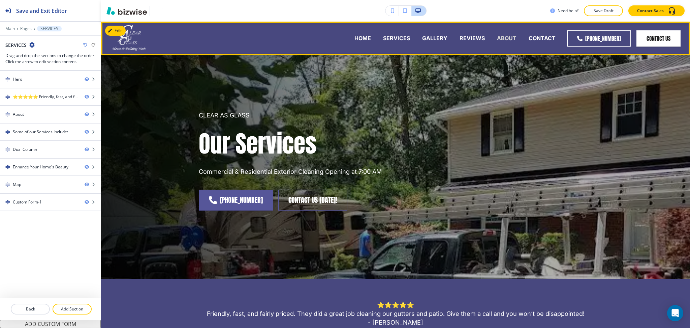
click at [504, 35] on p "ABOUT" at bounding box center [507, 38] width 20 height 8
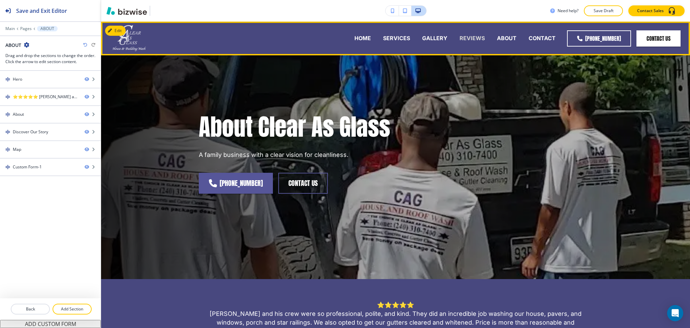
click at [474, 38] on p "REVIEWS" at bounding box center [472, 38] width 25 height 8
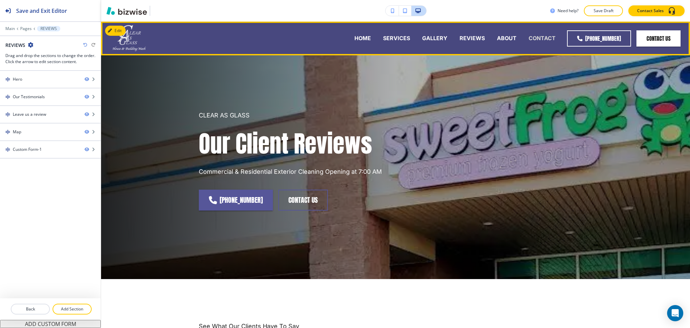
click at [543, 34] on p "CONTACT" at bounding box center [542, 38] width 27 height 8
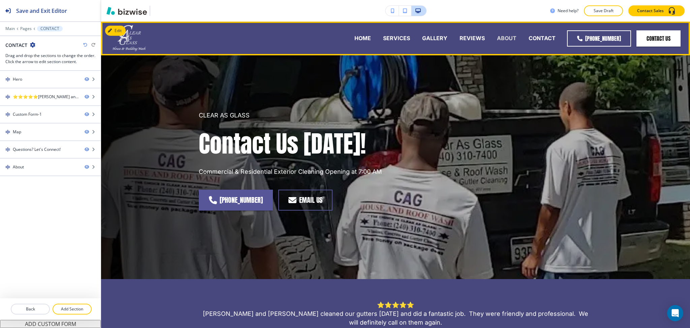
click at [507, 36] on p "ABOUT" at bounding box center [507, 38] width 20 height 8
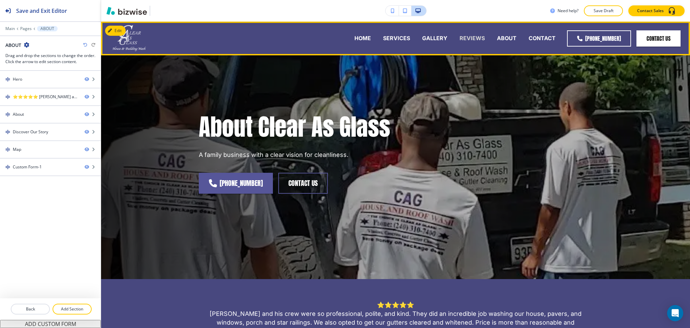
click at [472, 36] on p "REVIEWS" at bounding box center [472, 38] width 25 height 8
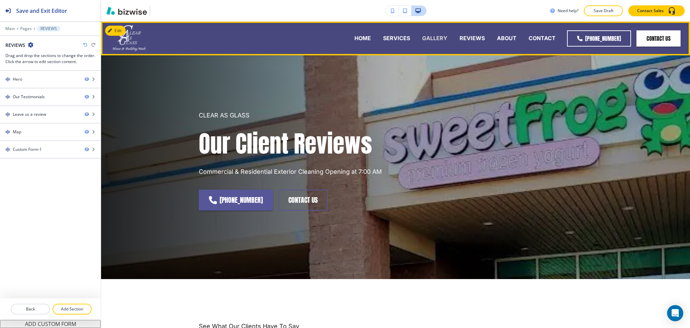
click at [428, 41] on p "GALLERY" at bounding box center [434, 38] width 25 height 8
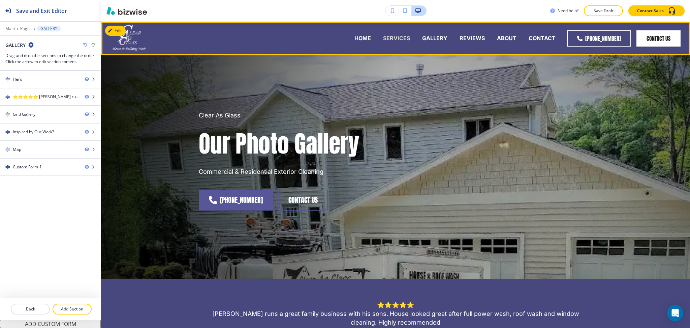
click at [398, 36] on p "SERVICES" at bounding box center [396, 38] width 27 height 8
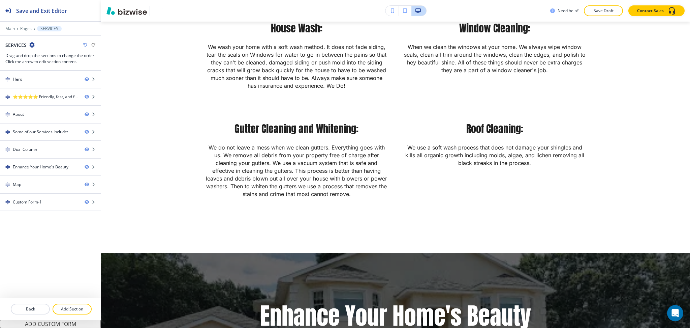
scroll to position [808, 0]
click at [12, 28] on p "Main" at bounding box center [9, 28] width 9 height 5
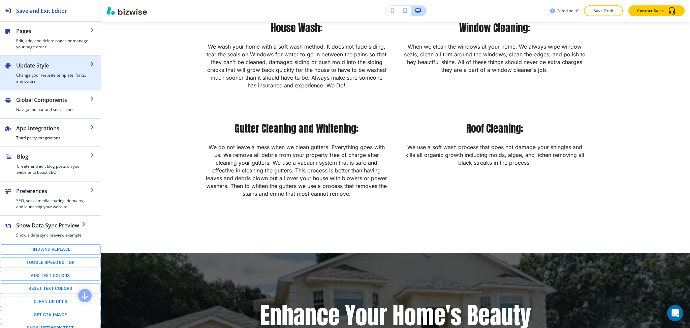
scroll to position [0, 0]
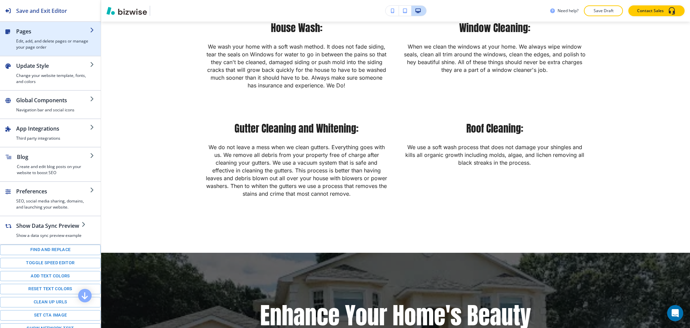
click at [26, 35] on div "button" at bounding box center [53, 36] width 74 height 3
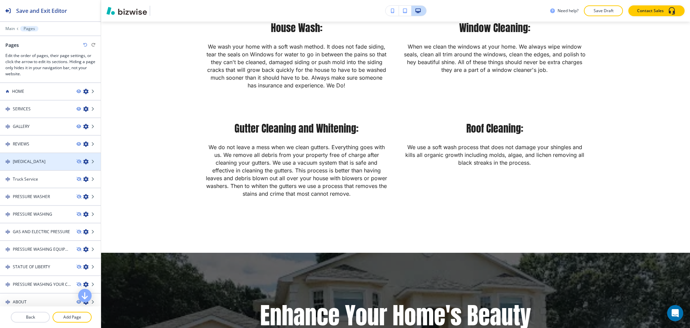
click at [36, 162] on h4 "[MEDICAL_DATA]" at bounding box center [29, 161] width 33 height 6
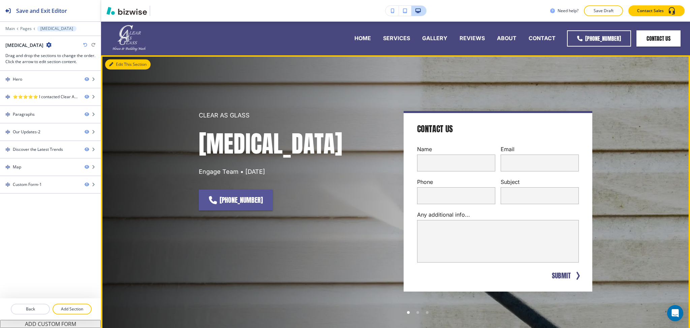
click at [118, 62] on button "Edit This Section" at bounding box center [127, 64] width 45 height 10
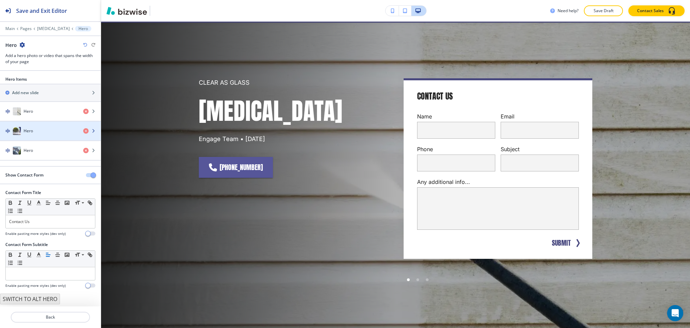
scroll to position [34, 0]
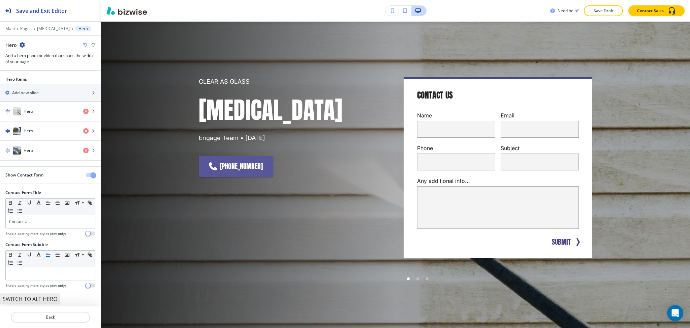
click at [92, 175] on span "button" at bounding box center [93, 174] width 5 height 5
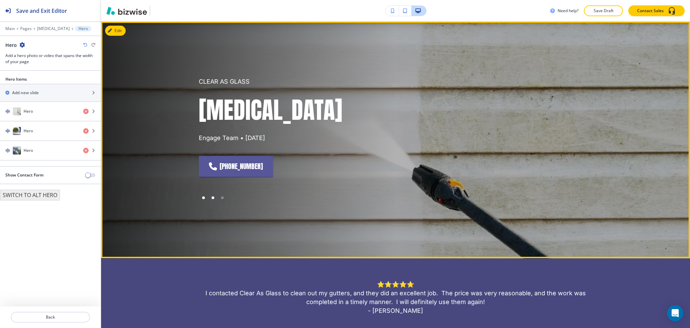
click at [212, 197] on div at bounding box center [213, 197] width 3 height 3
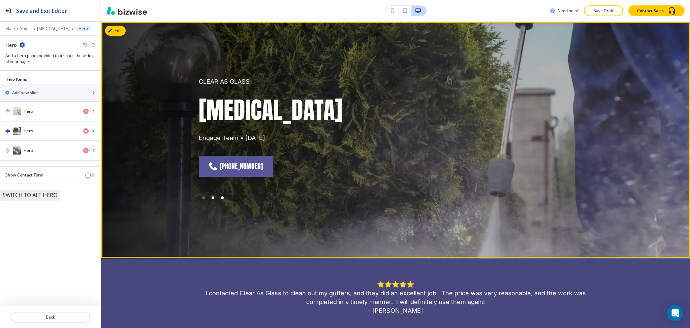
click at [222, 197] on div at bounding box center [222, 197] width 9 height 9
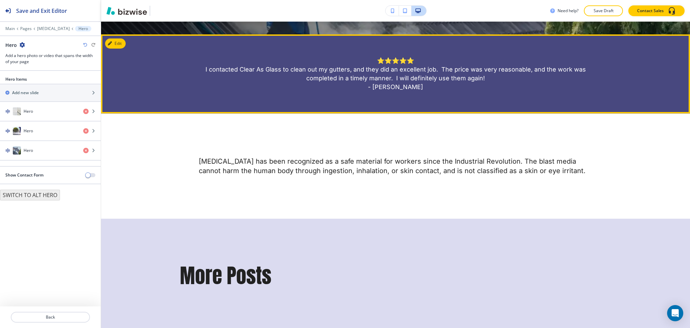
scroll to position [258, 0]
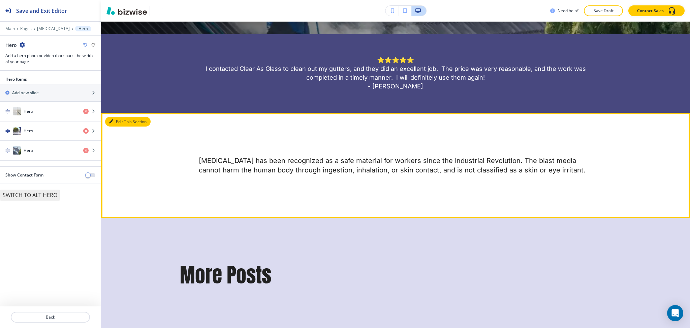
click at [115, 117] on button "Edit This Section" at bounding box center [127, 122] width 45 height 10
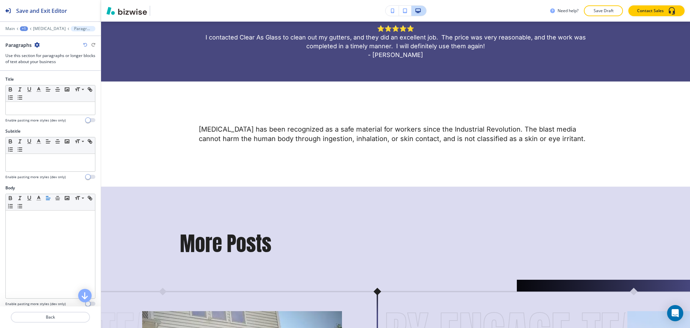
scroll to position [474, 0]
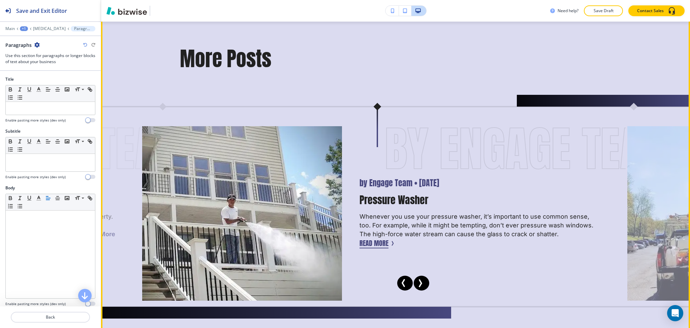
click at [370, 247] on button "Read More" at bounding box center [374, 243] width 29 height 10
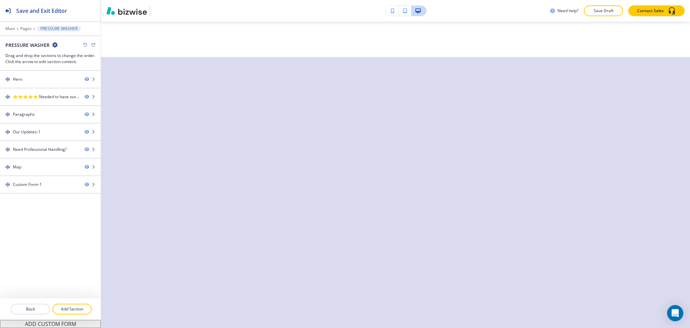
scroll to position [0, 0]
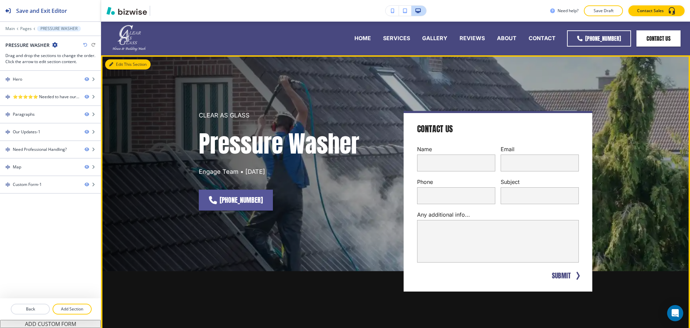
click at [121, 67] on button "Edit This Section" at bounding box center [127, 64] width 45 height 10
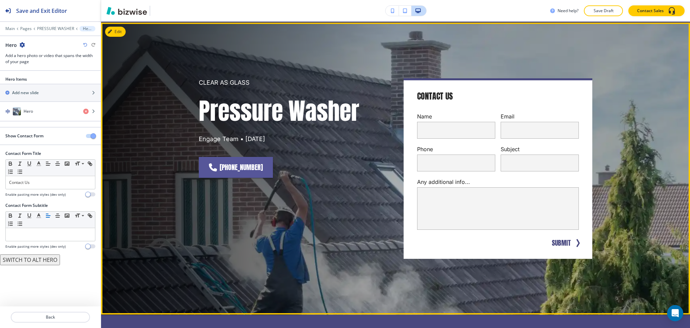
scroll to position [34, 0]
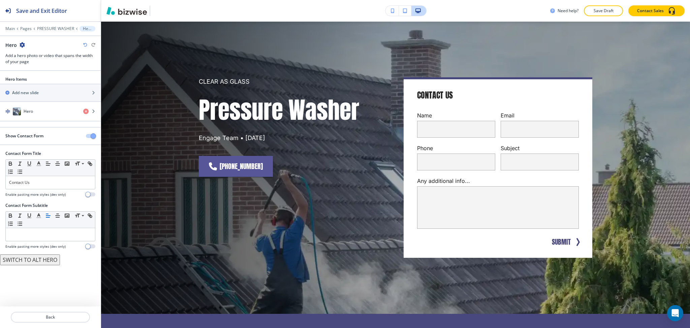
click at [90, 139] on div at bounding box center [50, 141] width 101 height 5
click at [93, 137] on span "button" at bounding box center [93, 135] width 5 height 5
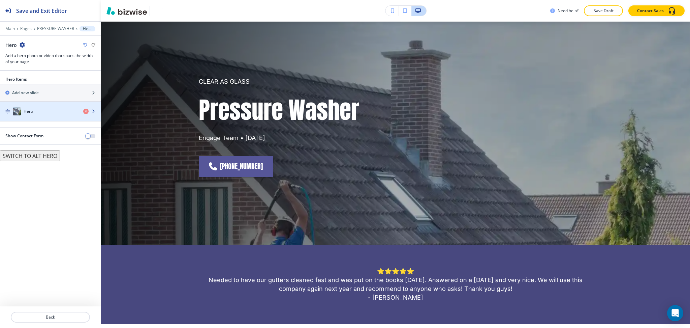
click at [33, 114] on div "Hero" at bounding box center [39, 111] width 78 height 8
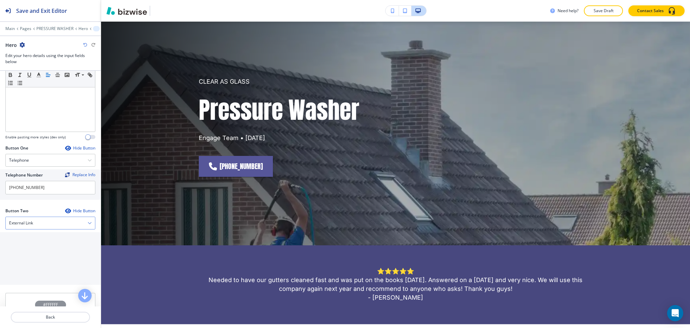
click at [45, 226] on div "External Link" at bounding box center [50, 223] width 89 height 12
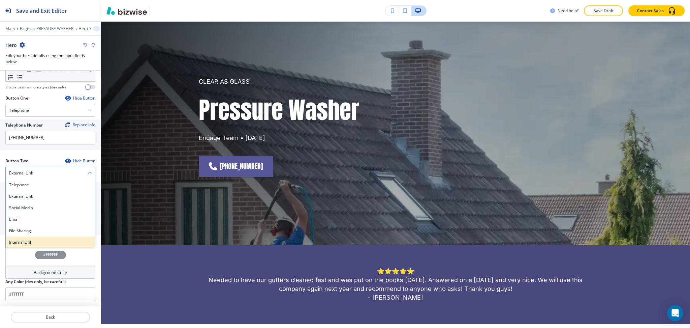
click at [32, 240] on h4 "Internal Link" at bounding box center [50, 242] width 83 height 6
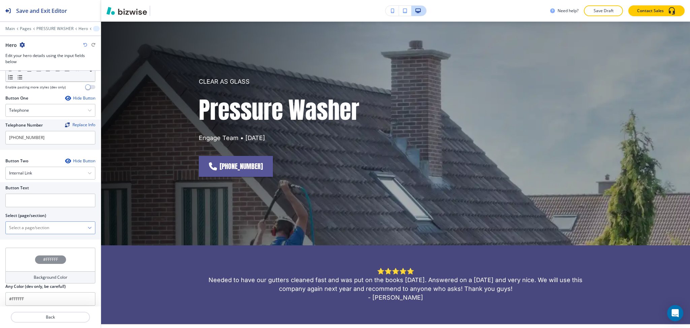
drag, startPoint x: 36, startPoint y: 227, endPoint x: 39, endPoint y: 221, distance: 6.8
click at [36, 227] on \(page\/section\) "Manual Input" at bounding box center [47, 227] width 82 height 11
drag, startPoint x: 43, startPoint y: 225, endPoint x: 3, endPoint y: 225, distance: 40.4
click at [2, 224] on div "Button Text Select (page/section) CONTACT US CONTACT CONTACT | Hero CONTACT | M…" at bounding box center [50, 210] width 101 height 57
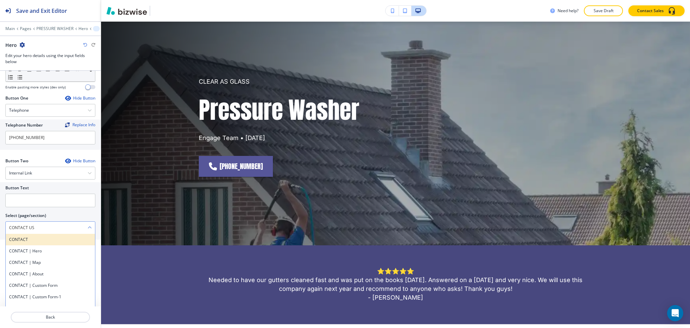
click at [17, 237] on h4 "CONTACT" at bounding box center [50, 239] width 83 height 6
type \(page\/section\) "CONTACT"
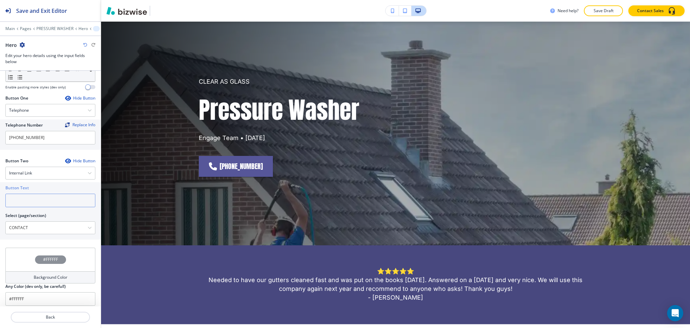
click at [23, 206] on input "text" at bounding box center [50, 199] width 90 height 13
paste input "CONTACT US"
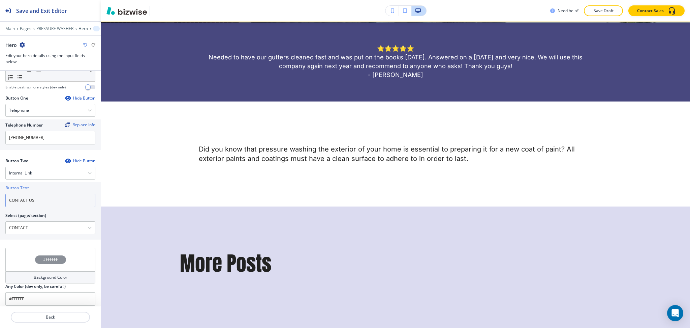
scroll to position [257, 0]
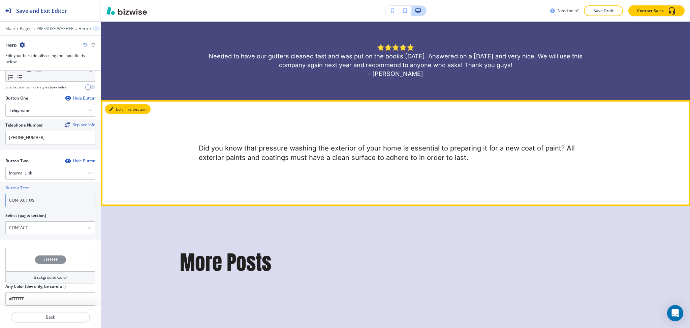
type input "CONTACT US"
click at [115, 106] on button "Edit This Section" at bounding box center [127, 109] width 45 height 10
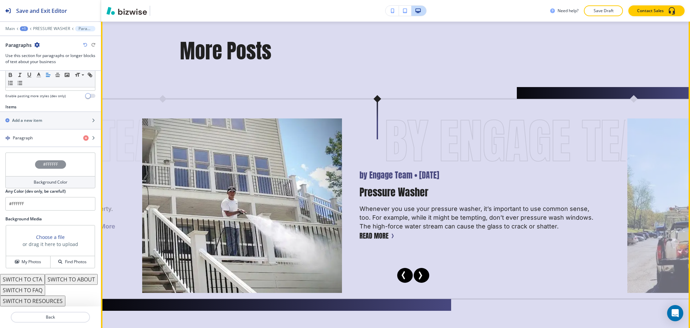
scroll to position [470, 0]
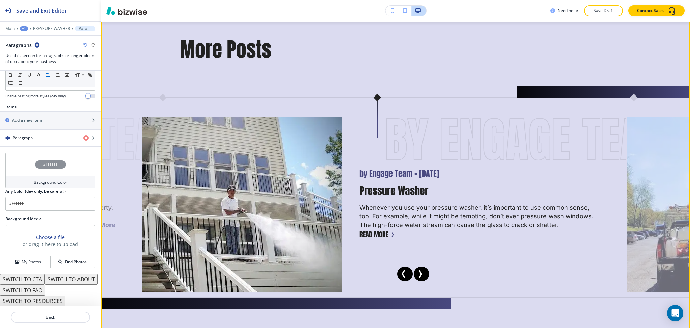
click at [422, 273] on icon "Next Slide" at bounding box center [420, 274] width 8 height 8
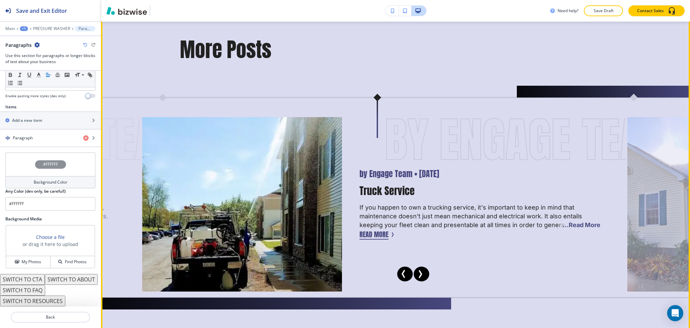
click at [369, 237] on button "Read More" at bounding box center [374, 234] width 29 height 10
click at [367, 229] on button "Read More" at bounding box center [374, 234] width 29 height 10
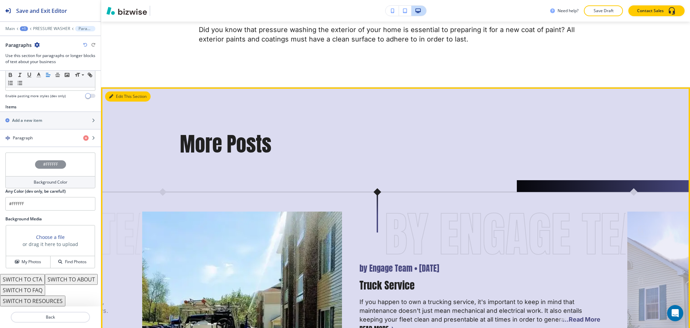
scroll to position [375, 0]
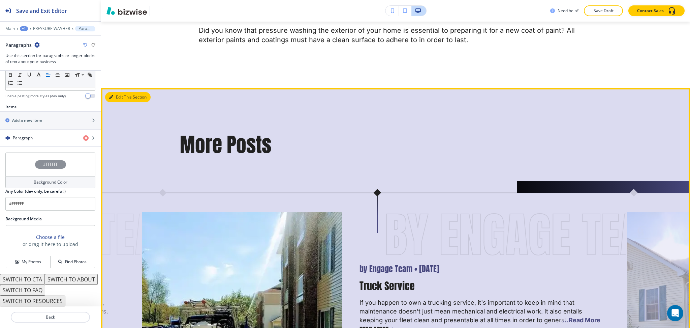
click at [119, 95] on div "Edit This Section More Posts by Engage Team • [DATE] by Engage Team • [DATE] St…" at bounding box center [395, 265] width 589 height 354
click at [115, 98] on button "Edit This Section" at bounding box center [127, 97] width 45 height 10
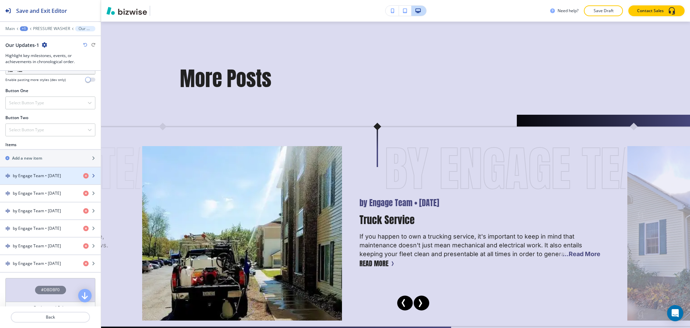
scroll to position [224, 0]
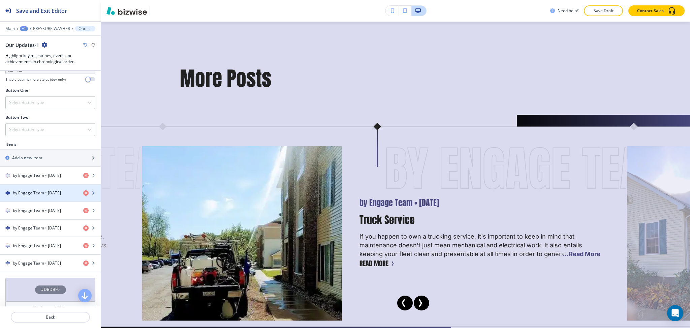
click at [37, 191] on h4 "by Engage Team • [DATE]" at bounding box center [37, 193] width 48 height 6
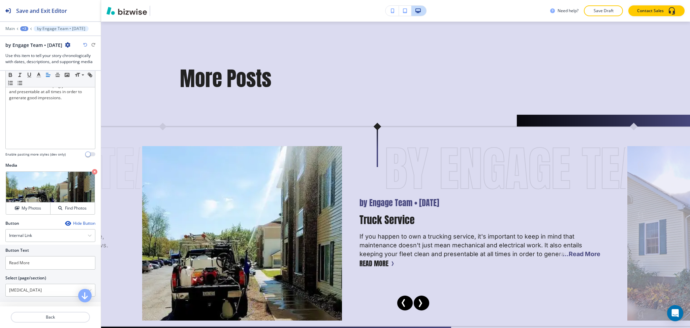
scroll to position [153, 0]
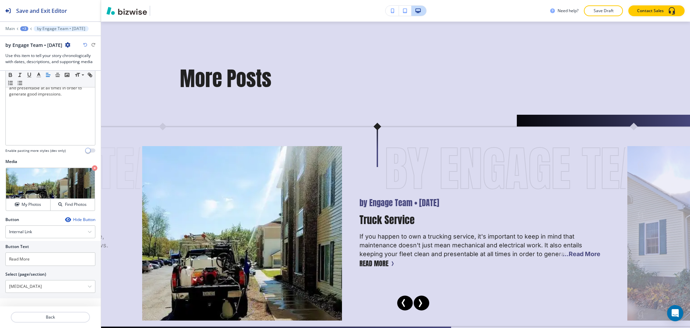
drag, startPoint x: 57, startPoint y: 283, endPoint x: 0, endPoint y: 283, distance: 56.6
click at [0, 283] on div "Button Text Read More Select (page/section) [MEDICAL_DATA] HOME HOME | Hero HOM…" at bounding box center [50, 269] width 101 height 57
click at [17, 296] on h4 "Truck Service" at bounding box center [50, 298] width 83 height 6
type \(page\/section\) "Truck Service"
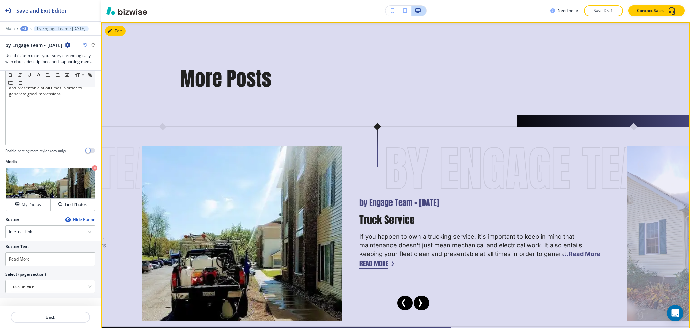
click at [381, 261] on button "Read More" at bounding box center [374, 263] width 29 height 10
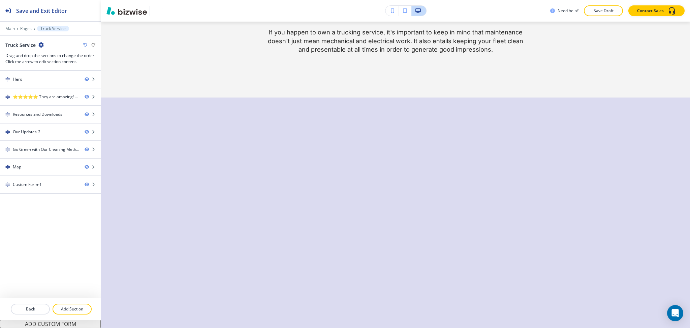
scroll to position [0, 0]
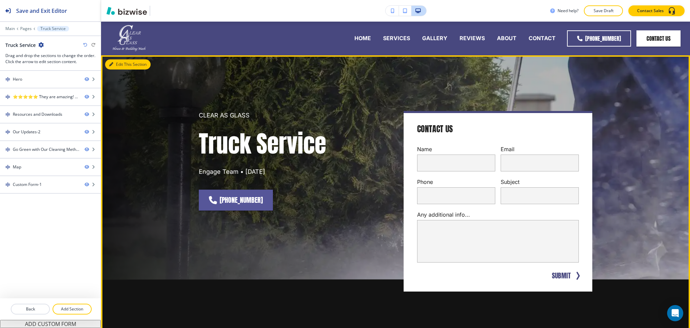
click at [120, 65] on button "Edit This Section" at bounding box center [127, 64] width 45 height 10
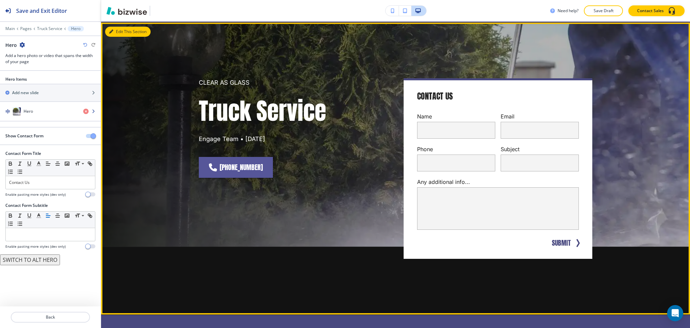
scroll to position [34, 0]
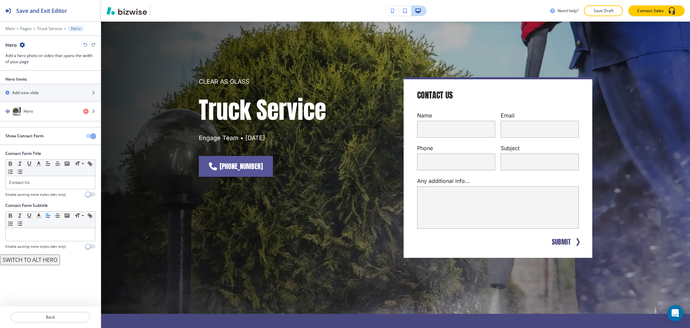
drag, startPoint x: 93, startPoint y: 136, endPoint x: 71, endPoint y: 129, distance: 23.1
click at [92, 136] on span "button" at bounding box center [93, 135] width 5 height 5
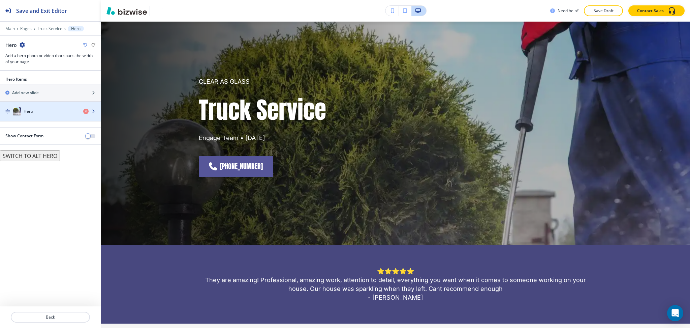
click at [40, 114] on div "Hero" at bounding box center [39, 111] width 78 height 8
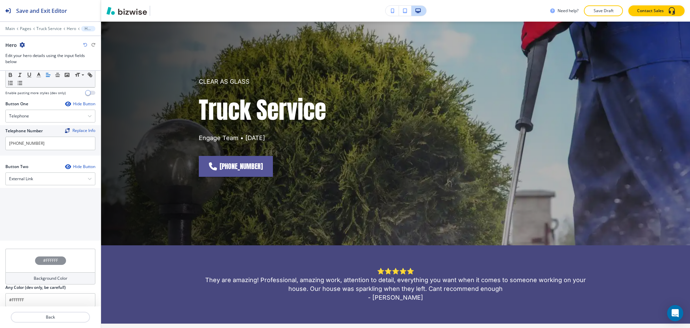
scroll to position [270, 0]
click at [41, 178] on div "External Link" at bounding box center [50, 178] width 89 height 12
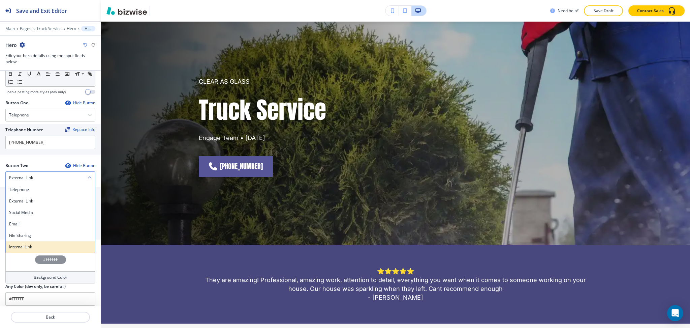
click at [39, 247] on h4 "Internal Link" at bounding box center [50, 247] width 83 height 6
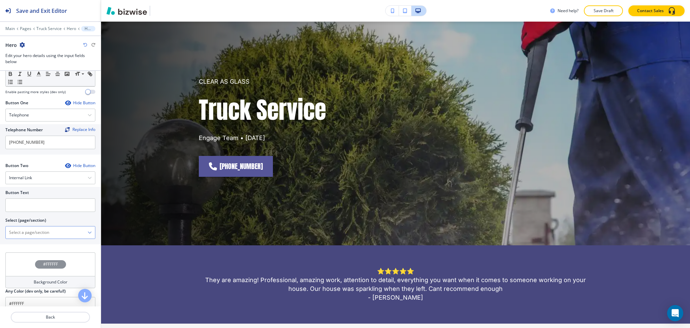
drag, startPoint x: 42, startPoint y: 232, endPoint x: 44, endPoint y: 227, distance: 5.2
click at [43, 233] on \(page\/section\) "Manual Input" at bounding box center [47, 231] width 82 height 11
drag, startPoint x: 40, startPoint y: 237, endPoint x: 0, endPoint y: 233, distance: 40.3
click at [0, 233] on div "Button Text Select (page/section) CONTACT US CONTACT CONTACT | Hero CONTACT | M…" at bounding box center [50, 215] width 101 height 57
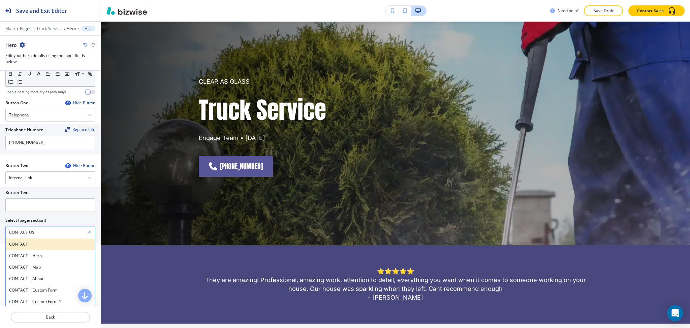
click at [18, 242] on h4 "CONTACT" at bounding box center [50, 244] width 83 height 6
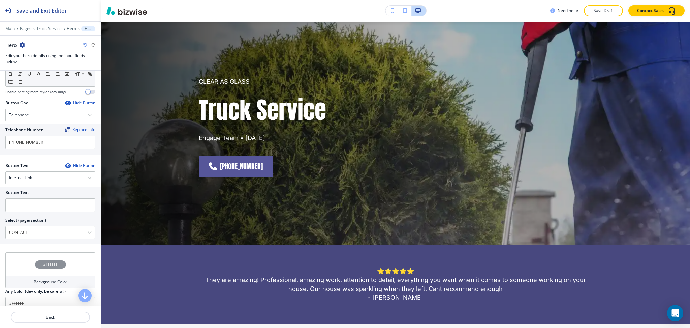
drag, startPoint x: 32, startPoint y: 234, endPoint x: 0, endPoint y: 229, distance: 32.7
click at [0, 229] on div "Button Text Select (page/section) CONTACT CONTACT CONTACT | Hero CONTACT | Map …" at bounding box center [50, 215] width 101 height 57
drag, startPoint x: 38, startPoint y: 235, endPoint x: 0, endPoint y: 234, distance: 38.1
click at [0, 234] on div "Button Text Select (page/section) CONTACT US CONTACT CONTACT | Hero CONTACT | M…" at bounding box center [50, 215] width 101 height 57
drag, startPoint x: 28, startPoint y: 247, endPoint x: 27, endPoint y: 242, distance: 5.4
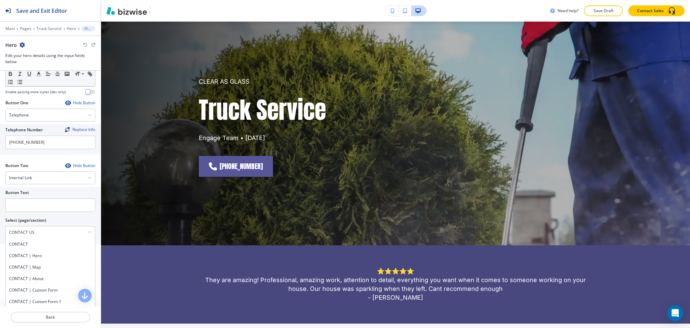
click at [28, 247] on h4 "CONTACT" at bounding box center [50, 244] width 83 height 6
type \(page\/section\) "CONTACT"
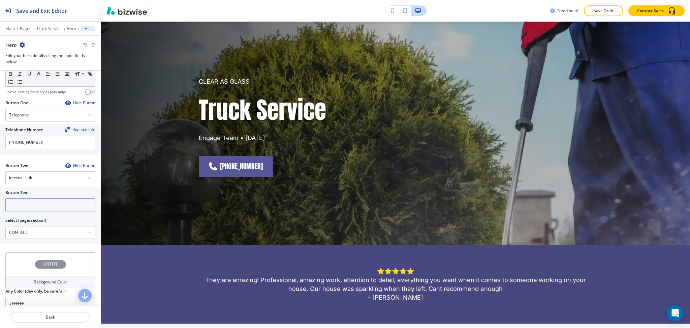
click at [32, 209] on input "text" at bounding box center [50, 204] width 90 height 13
paste input "CONTACT US"
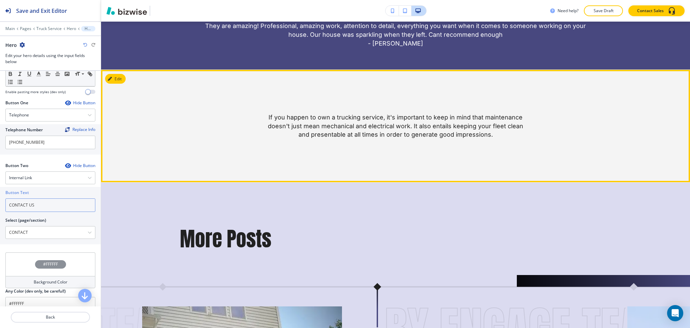
type input "CONTACT US"
click at [117, 76] on button "Edit This Section" at bounding box center [127, 79] width 45 height 10
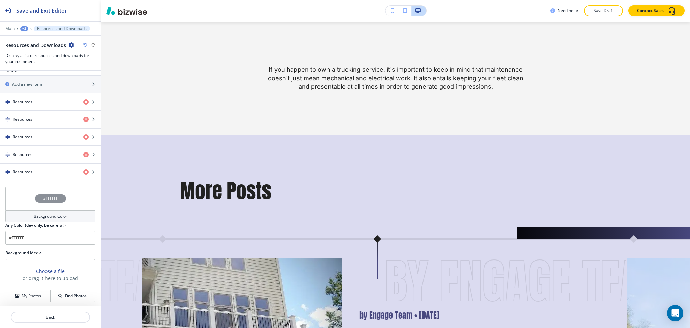
scroll to position [256, 0]
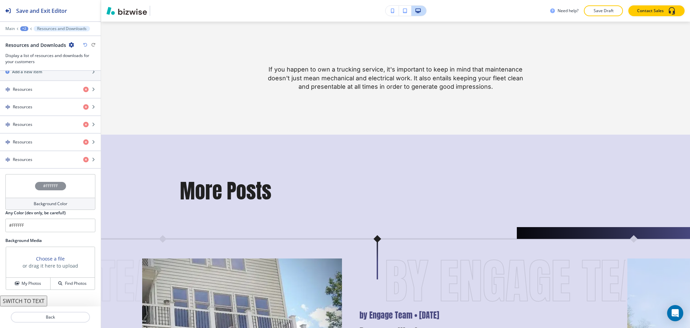
click at [39, 297] on button "SWITCH TO TEXT" at bounding box center [23, 300] width 47 height 11
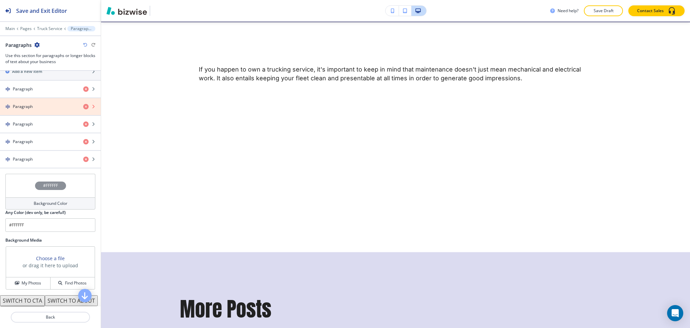
click at [83, 105] on icon "button" at bounding box center [85, 106] width 5 height 5
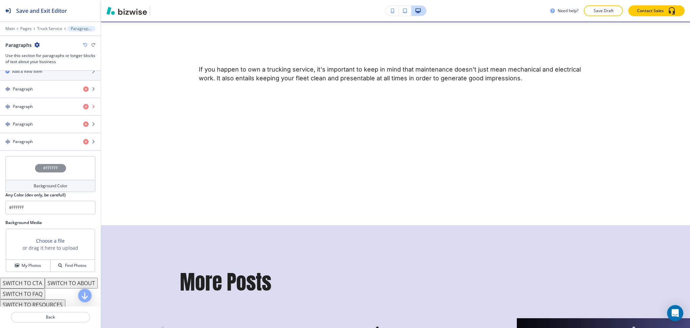
click at [83, 107] on icon "button" at bounding box center [85, 106] width 5 height 5
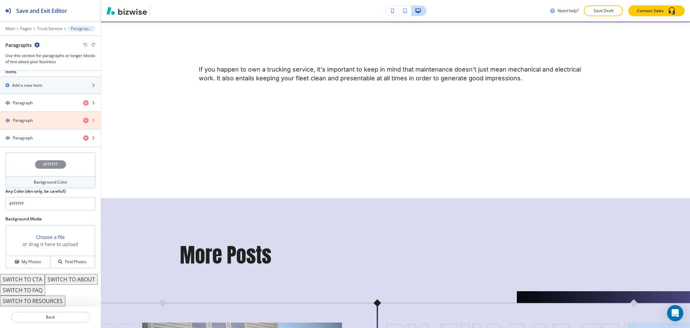
click at [83, 118] on icon "button" at bounding box center [85, 120] width 5 height 5
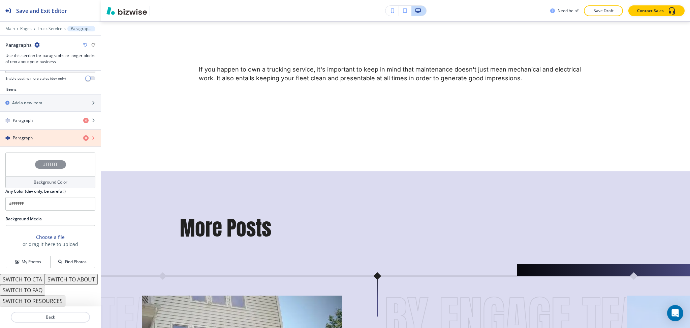
click at [83, 135] on icon "button" at bounding box center [85, 137] width 5 height 5
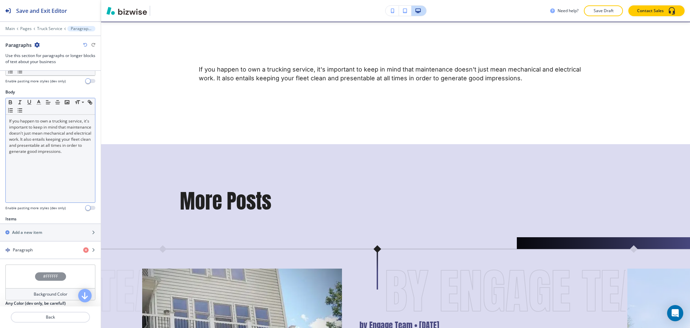
click at [56, 150] on p "If you happen to own a trucking service, it's important to keep in mind that ma…" at bounding box center [50, 136] width 83 height 36
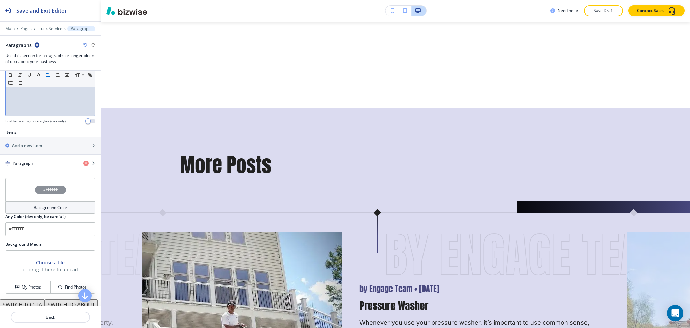
scroll to position [218, 0]
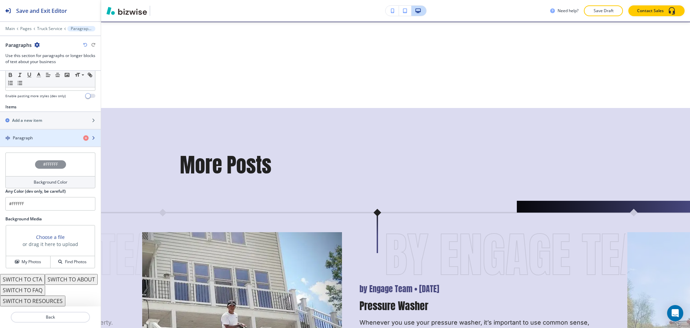
click at [32, 135] on h4 "Paragraph" at bounding box center [23, 138] width 20 height 6
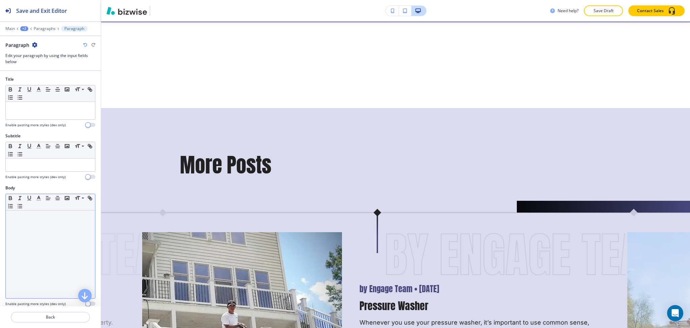
click at [40, 230] on div at bounding box center [50, 254] width 89 height 88
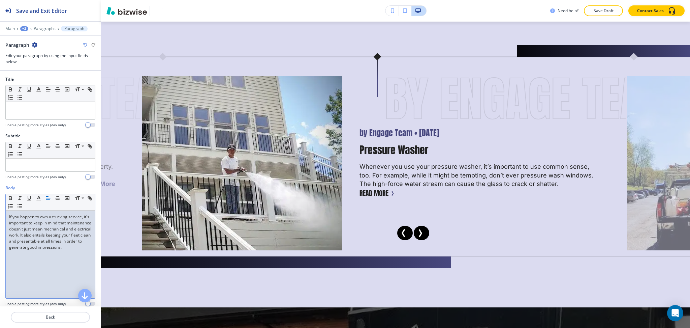
scroll to position [529, 0]
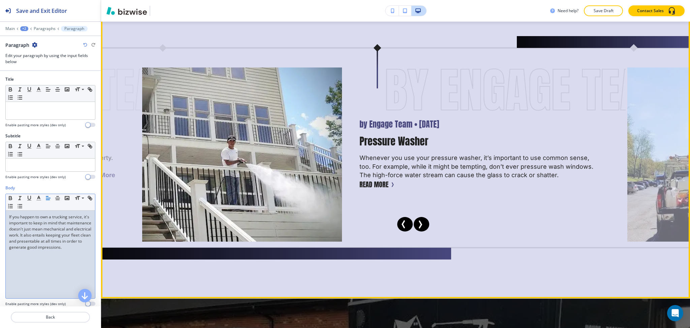
click at [418, 220] on icon "Next Slide" at bounding box center [420, 224] width 8 height 8
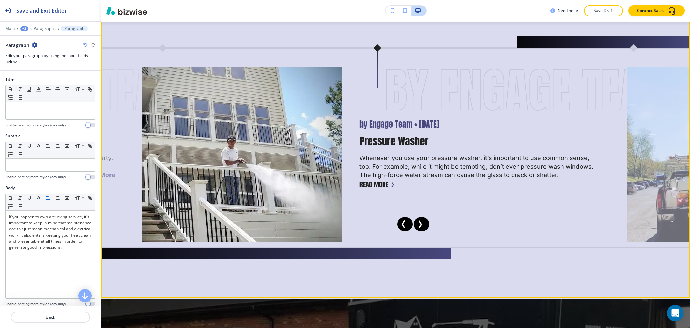
click at [424, 217] on button "Next Slide" at bounding box center [422, 224] width 16 height 15
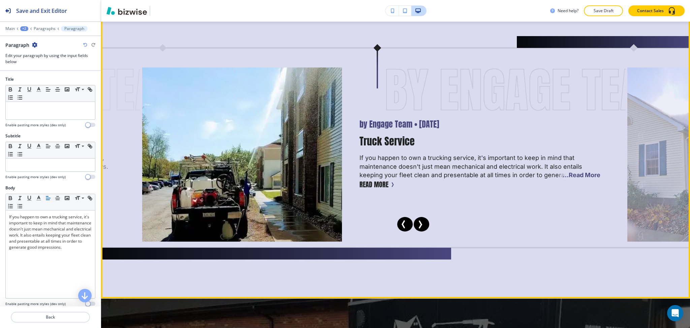
click at [420, 220] on icon "Next Slide" at bounding box center [420, 224] width 8 height 8
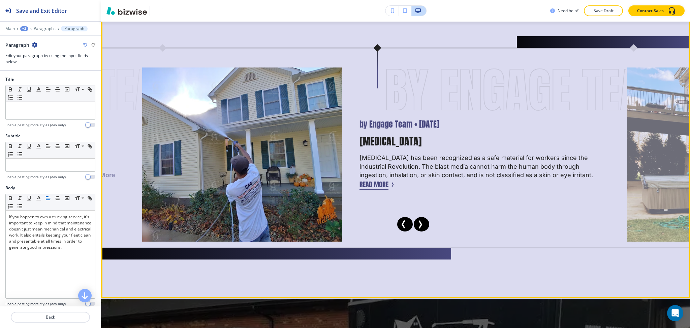
click at [368, 179] on button "Read More" at bounding box center [374, 184] width 29 height 10
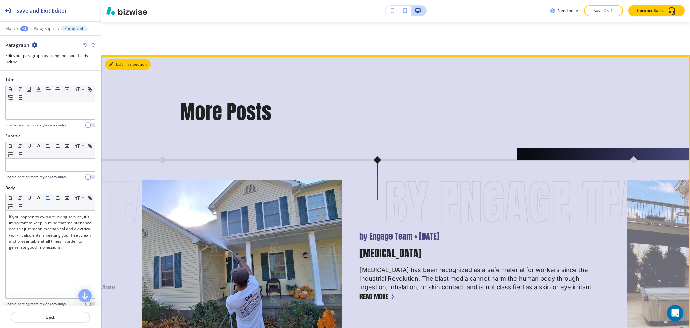
scroll to position [417, 0]
click at [113, 56] on div "Edit This Section More Posts by Engage Team • [DATE] by Engage Team • [DATE] St…" at bounding box center [395, 233] width 589 height 354
click at [112, 63] on icon "button" at bounding box center [111, 65] width 4 height 4
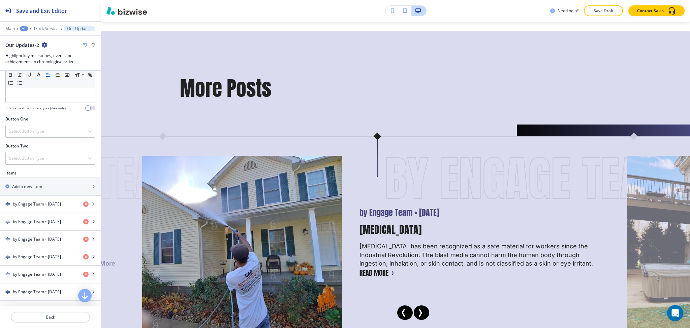
scroll to position [219, 0]
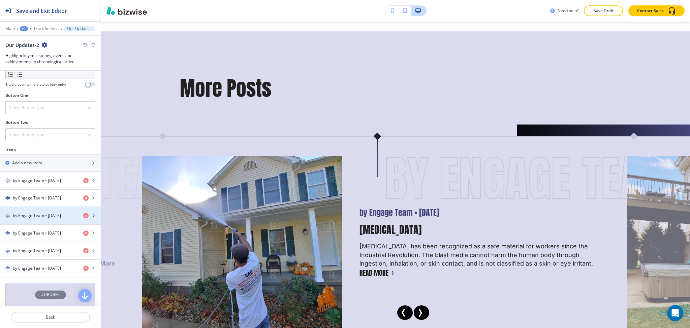
click at [42, 215] on h4 "by Engage Team • [DATE]" at bounding box center [37, 215] width 48 height 6
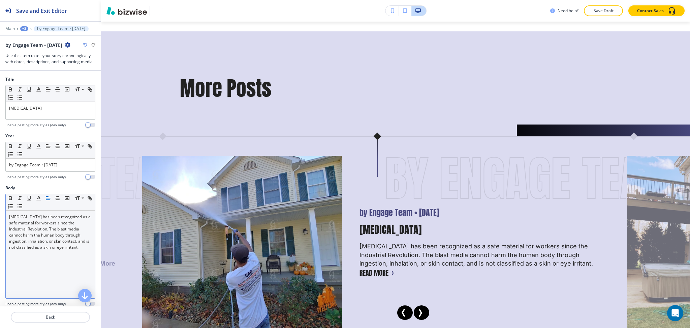
scroll to position [153, 0]
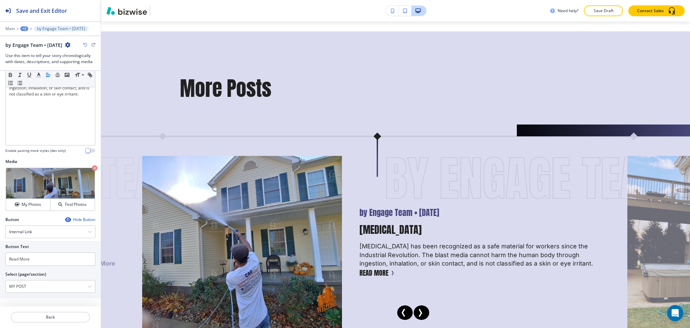
drag, startPoint x: 34, startPoint y: 284, endPoint x: 0, endPoint y: 282, distance: 34.1
click at [0, 282] on div "Button Text Read More Select (page/section) MY POST HOME HOME | Hero HOME | Hou…" at bounding box center [50, 269] width 101 height 57
click at [13, 296] on h4 "[MEDICAL_DATA]" at bounding box center [50, 298] width 83 height 6
type \(page\/section\) "[MEDICAL_DATA]"
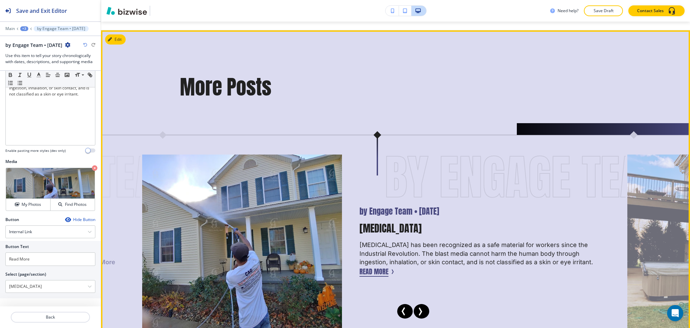
scroll to position [443, 0]
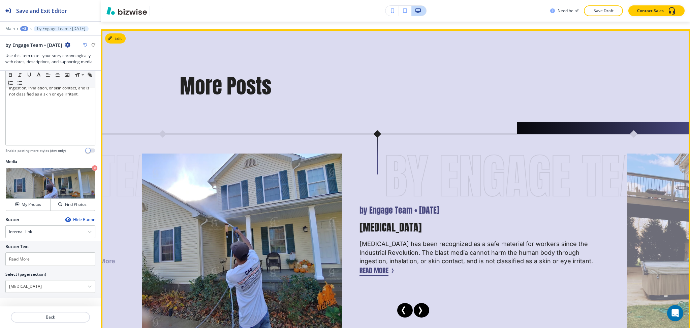
click at [373, 265] on button "Read More" at bounding box center [374, 270] width 29 height 10
click at [372, 265] on button "Read More" at bounding box center [374, 270] width 29 height 10
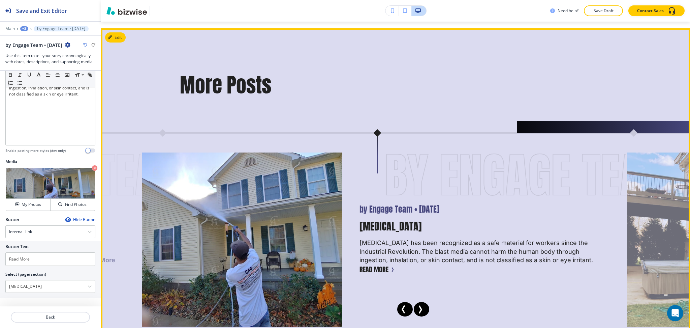
scroll to position [444, 0]
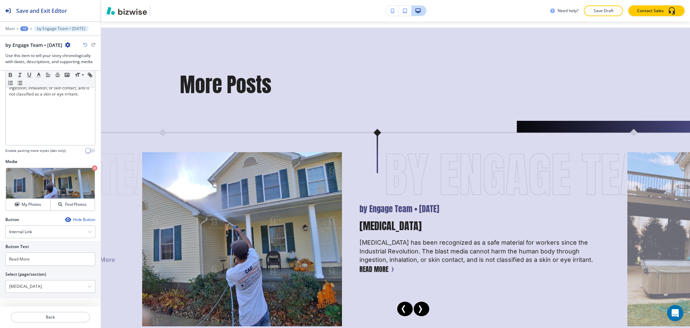
click at [380, 250] on p "[MEDICAL_DATA] has been recognized as a safe material for workers since the Ind…" at bounding box center [480, 251] width 241 height 26
click at [375, 264] on button "Read More" at bounding box center [374, 269] width 29 height 10
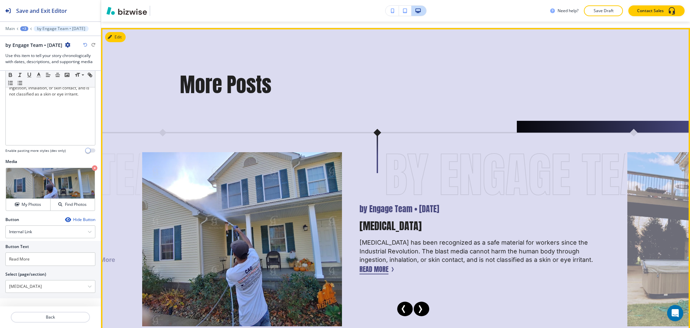
click at [375, 264] on button "Read More" at bounding box center [374, 269] width 29 height 10
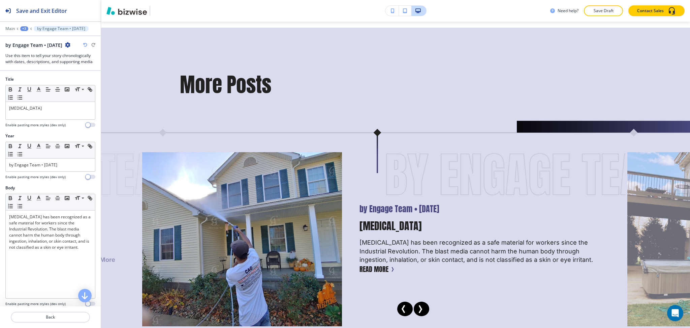
scroll to position [153, 0]
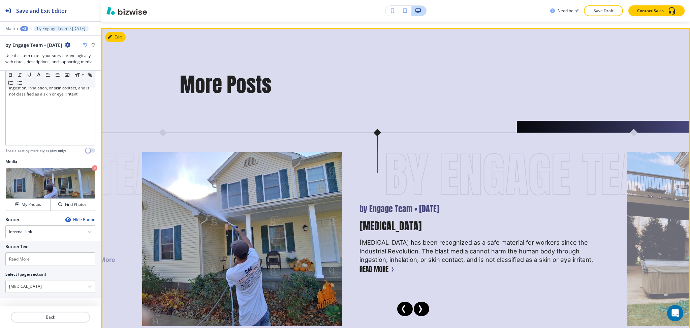
click at [384, 264] on button "Read More" at bounding box center [374, 269] width 29 height 10
click at [400, 305] on icon "Previous Slide" at bounding box center [404, 309] width 8 height 8
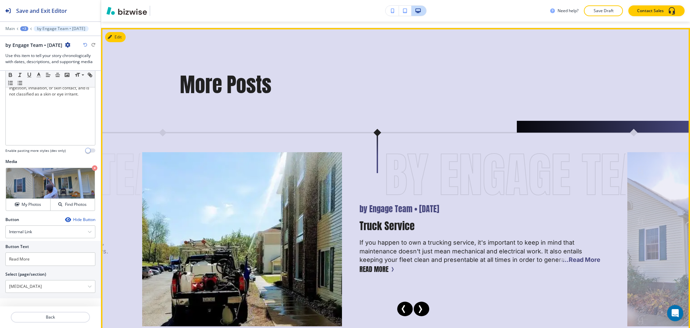
click at [418, 305] on icon "Next Slide" at bounding box center [420, 309] width 8 height 8
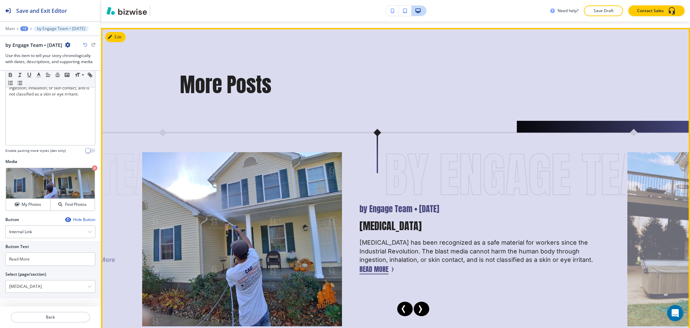
click at [383, 264] on button "Read More" at bounding box center [374, 269] width 29 height 10
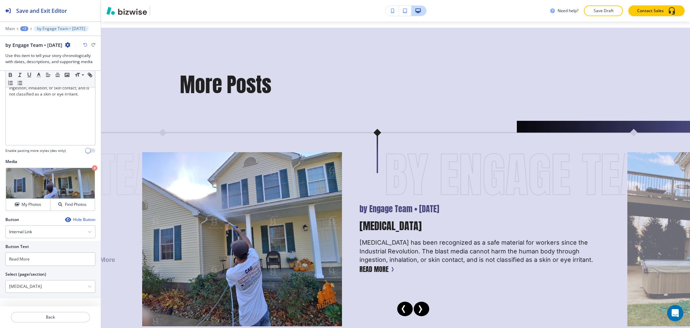
click at [73, 221] on div "Hide Button" at bounding box center [80, 219] width 30 height 5
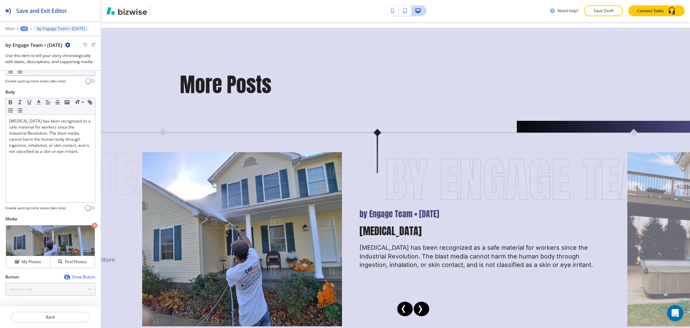
scroll to position [95, 0]
click at [73, 220] on h2 "Media" at bounding box center [50, 219] width 90 height 6
click at [83, 279] on div "Show Button" at bounding box center [80, 276] width 32 height 5
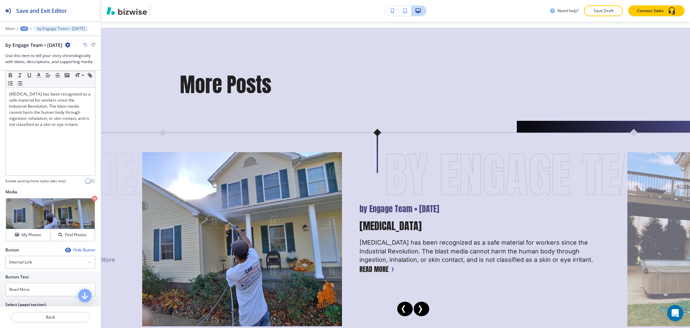
scroll to position [153, 0]
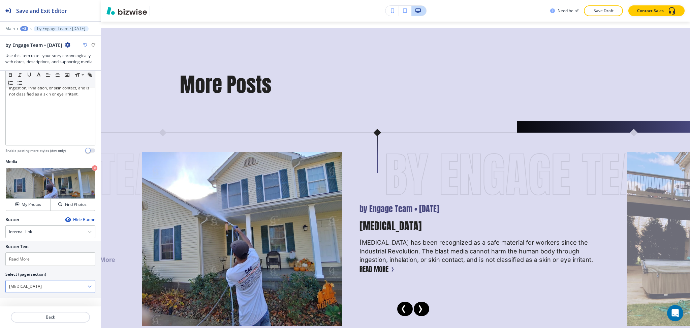
click at [37, 287] on \(page\/section\) "[MEDICAL_DATA]" at bounding box center [47, 285] width 82 height 11
click at [88, 288] on icon "button" at bounding box center [90, 286] width 4 height 4
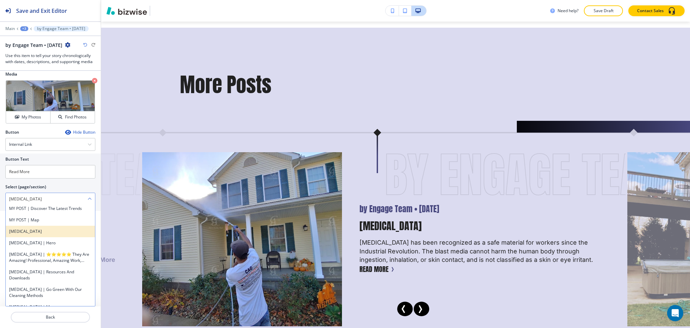
click at [48, 234] on h4 "[MEDICAL_DATA]" at bounding box center [50, 231] width 83 height 6
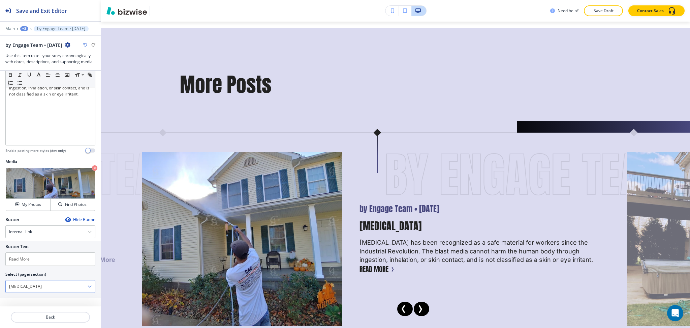
scroll to position [153, 0]
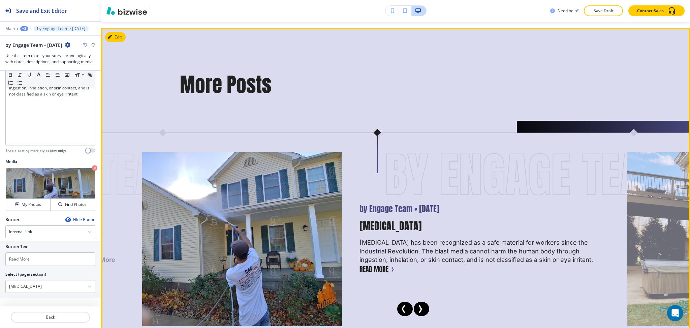
click at [387, 256] on div "by Engage Team • [DATE] by Engage Team • [DATE] [MEDICAL_DATA] [MEDICAL_DATA] h…" at bounding box center [480, 239] width 241 height 70
click at [381, 264] on button "Read More" at bounding box center [374, 269] width 29 height 10
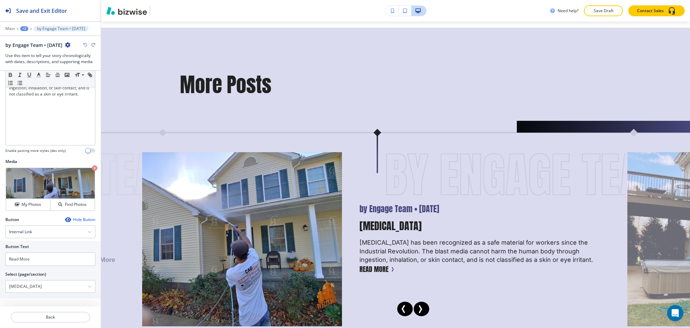
click at [83, 283] on div "[MEDICAL_DATA]" at bounding box center [50, 286] width 89 height 12
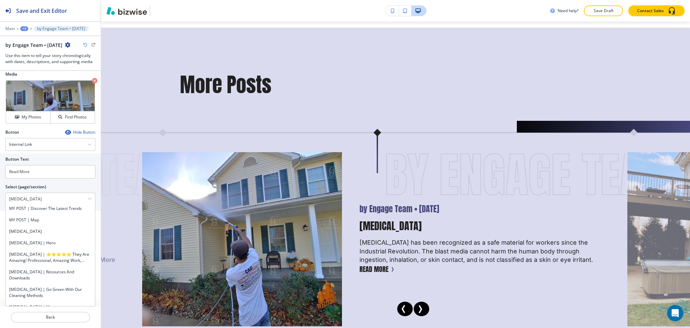
click at [38, 199] on \(page\/section\) "[MEDICAL_DATA]" at bounding box center [47, 198] width 82 height 11
click at [40, 246] on h4 "[MEDICAL_DATA] | Hero" at bounding box center [50, 243] width 83 height 6
type \(page\/section\) "[MEDICAL_DATA] | Hero"
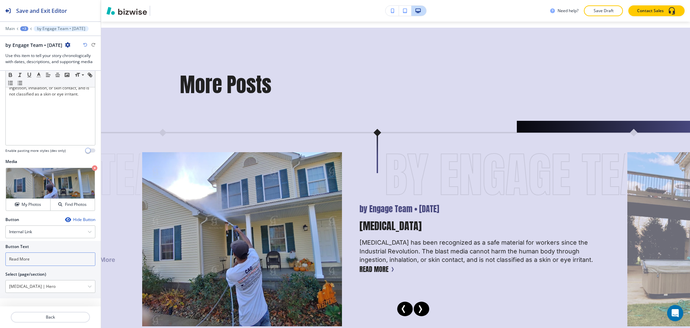
scroll to position [153, 0]
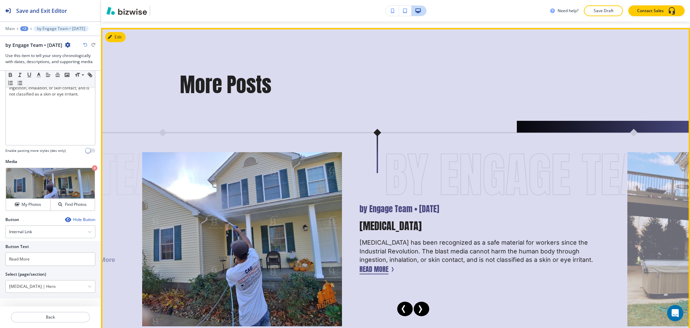
click at [371, 264] on button "Read More" at bounding box center [374, 269] width 29 height 10
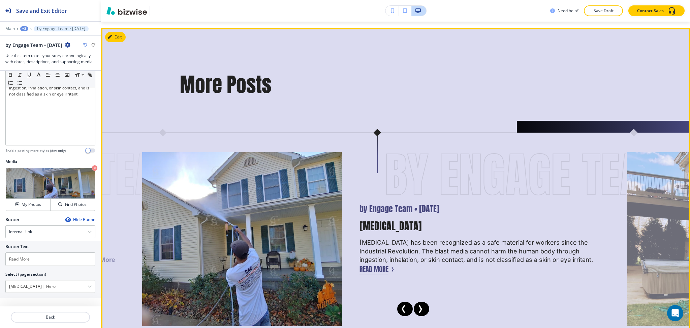
click at [371, 264] on button "Read More" at bounding box center [374, 269] width 29 height 10
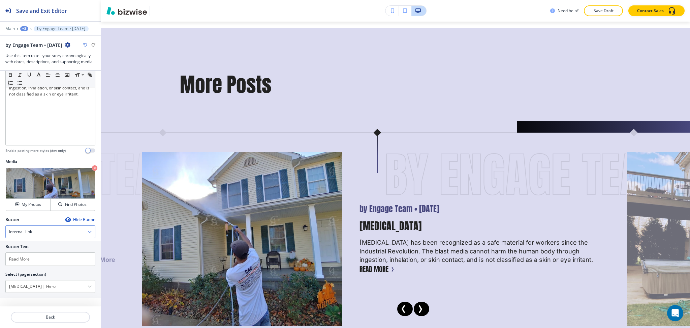
click at [72, 233] on div "Internal Link" at bounding box center [50, 231] width 89 height 12
click at [52, 244] on h4 "Telephone" at bounding box center [50, 243] width 83 height 6
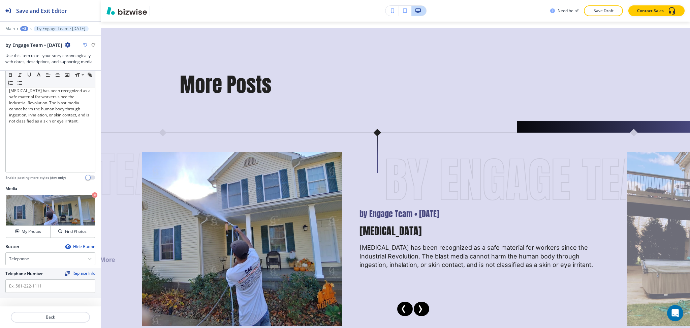
scroll to position [126, 0]
click at [60, 250] on div at bounding box center [50, 250] width 90 height 3
click at [60, 252] on div "Telephone" at bounding box center [50, 258] width 89 height 12
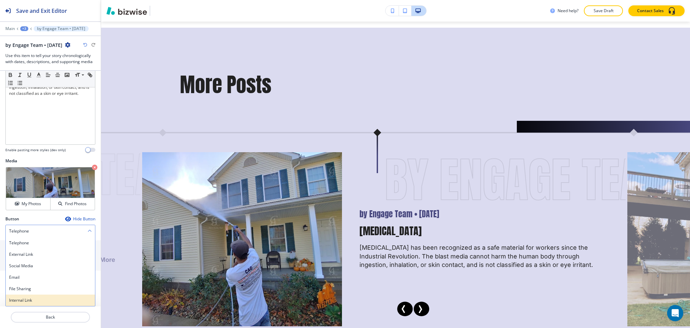
click at [32, 302] on h4 "Internal Link" at bounding box center [50, 300] width 83 height 6
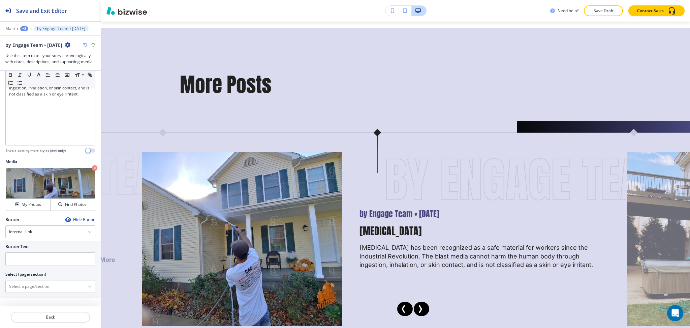
scroll to position [153, 0]
click at [23, 257] on input "text" at bounding box center [50, 258] width 90 height 13
click at [31, 286] on \(page\/section\) "Manual Input" at bounding box center [47, 285] width 82 height 11
click at [32, 300] on h4 "[MEDICAL_DATA]" at bounding box center [50, 297] width 83 height 6
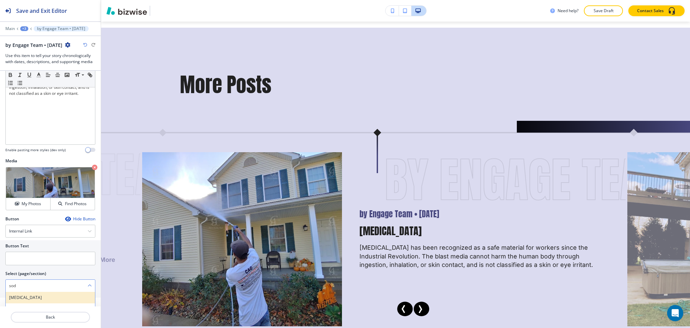
type \(page\/section\) "[MEDICAL_DATA]"
click at [50, 286] on \(page\/section\) "[MEDICAL_DATA]" at bounding box center [47, 285] width 82 height 11
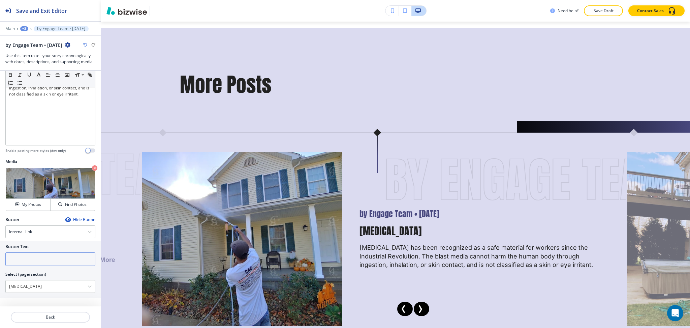
click at [50, 256] on input "text" at bounding box center [50, 258] width 90 height 13
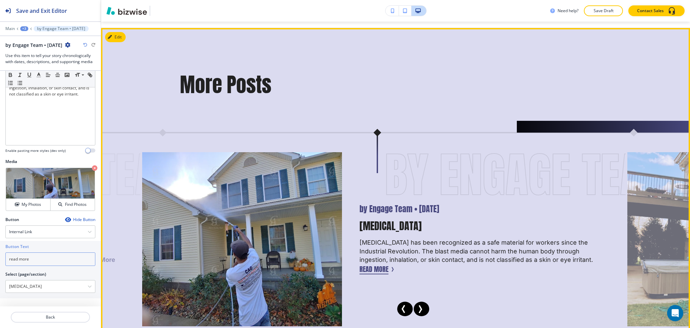
type input "read more"
click at [379, 264] on button "read more" at bounding box center [374, 269] width 29 height 10
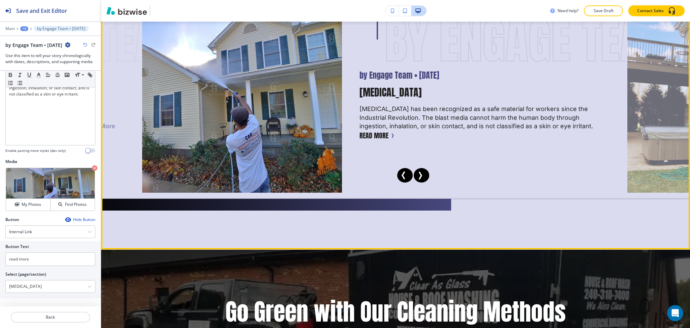
scroll to position [579, 0]
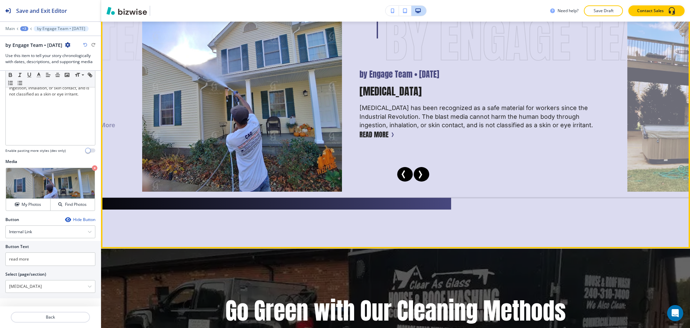
click at [420, 171] on icon "Next Slide" at bounding box center [421, 174] width 2 height 7
click at [420, 170] on icon "Next Slide" at bounding box center [420, 174] width 8 height 8
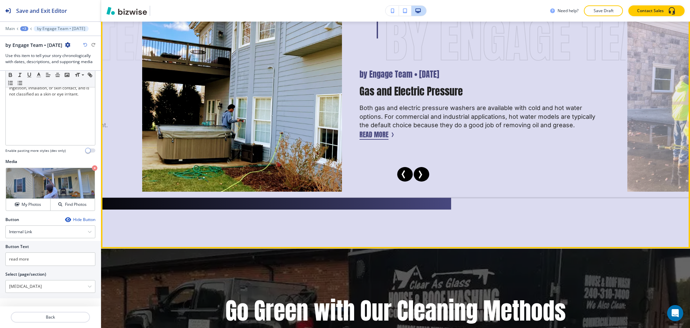
click at [376, 129] on button "read more" at bounding box center [374, 134] width 29 height 10
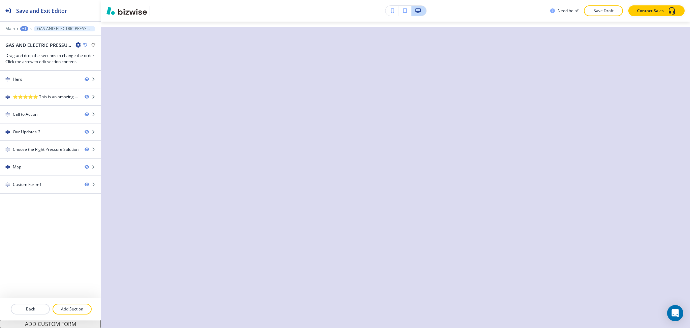
scroll to position [0, 0]
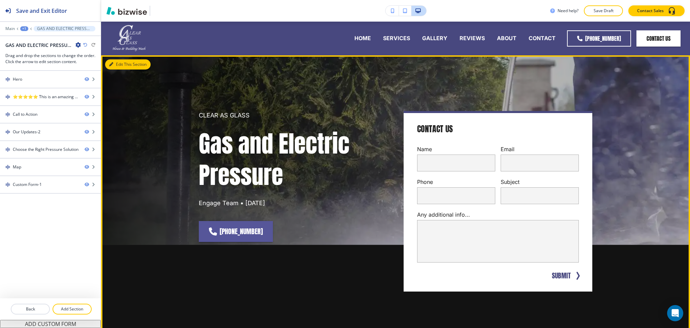
click at [119, 59] on button "Edit This Section" at bounding box center [127, 64] width 45 height 10
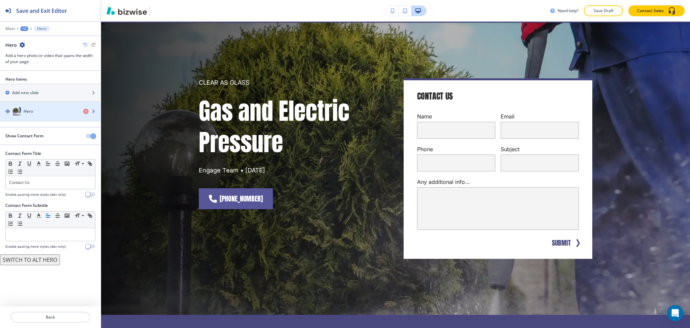
scroll to position [34, 0]
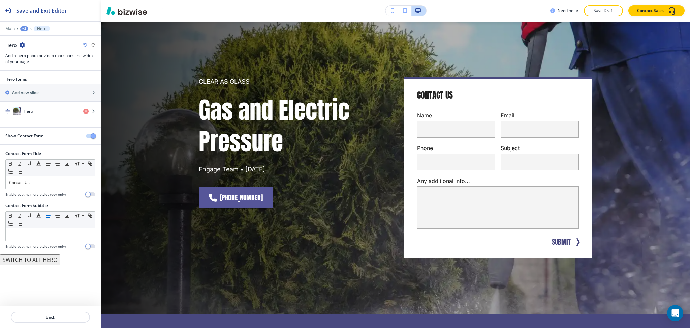
click at [90, 136] on button "button" at bounding box center [90, 136] width 9 height 4
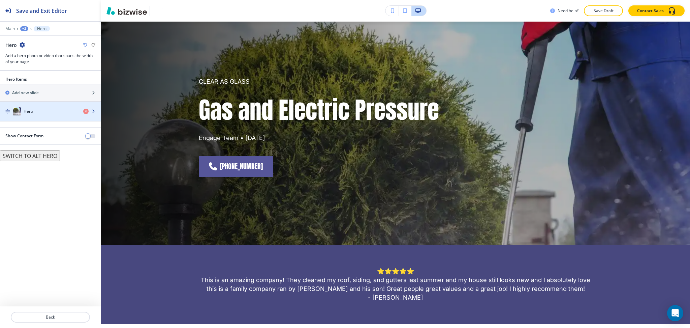
click at [36, 117] on div "button" at bounding box center [50, 117] width 101 height 5
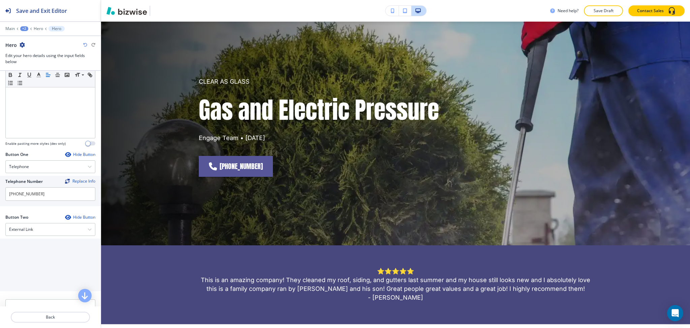
scroll to position [274, 0]
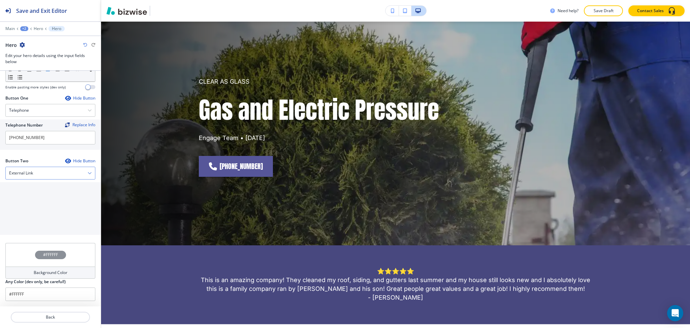
click at [36, 170] on div "External Link" at bounding box center [50, 173] width 89 height 12
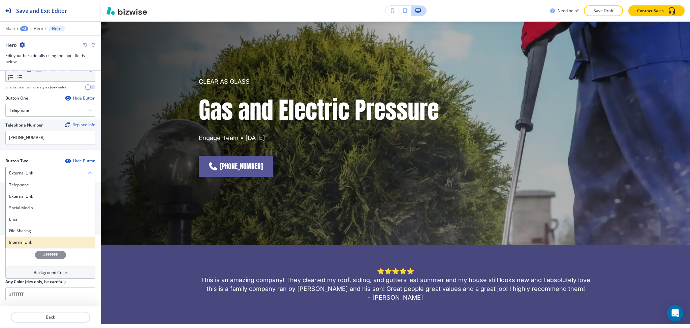
click at [26, 239] on h4 "Internal Link" at bounding box center [50, 242] width 83 height 6
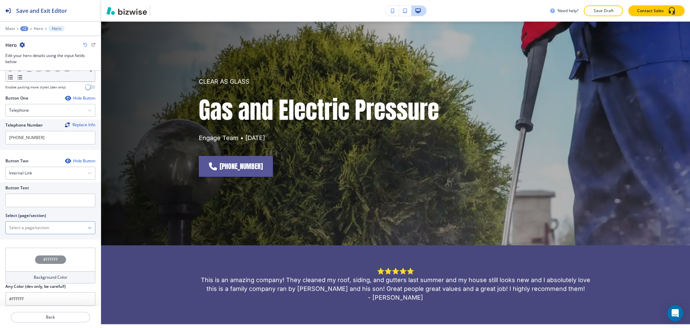
click at [28, 227] on \(page\/section\) "Manual Input" at bounding box center [47, 227] width 82 height 11
drag, startPoint x: 40, startPoint y: 227, endPoint x: 0, endPoint y: 223, distance: 39.9
click at [0, 223] on div "Button Text Select (page/section) CONTACT US CONTACT CONTACT | Hero CONTACT | M…" at bounding box center [50, 210] width 101 height 57
drag, startPoint x: 22, startPoint y: 236, endPoint x: 23, endPoint y: 216, distance: 20.6
click at [22, 236] on h4 "CONTACT" at bounding box center [50, 239] width 83 height 6
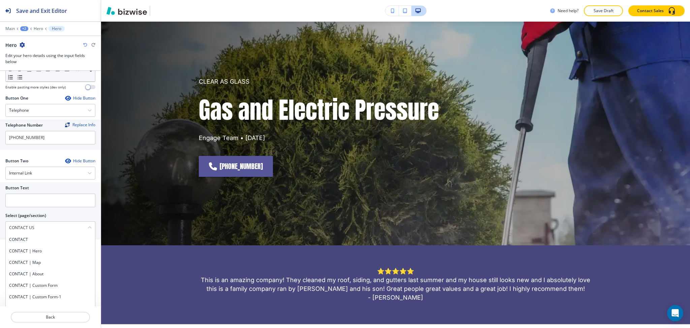
type \(page\/section\) "CONTACT"
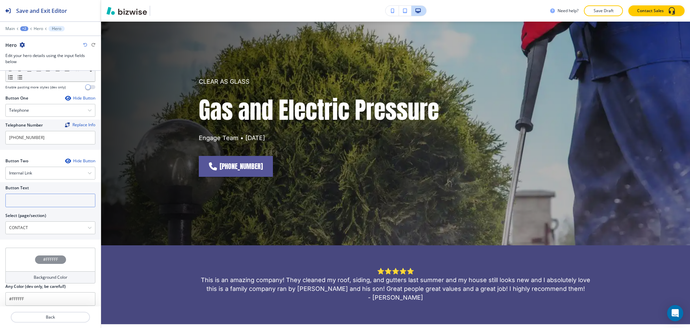
click at [25, 206] on input "text" at bounding box center [50, 199] width 90 height 13
paste input "CONTACT US"
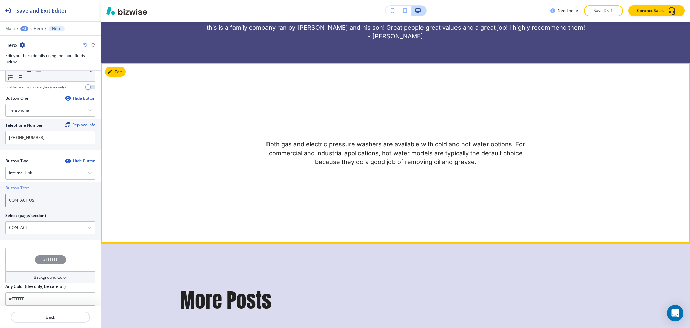
type input "CONTACT US"
click at [117, 72] on button "Edit" at bounding box center [115, 72] width 21 height 10
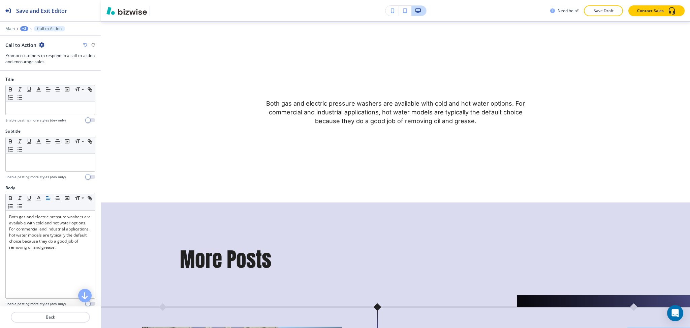
scroll to position [202, 0]
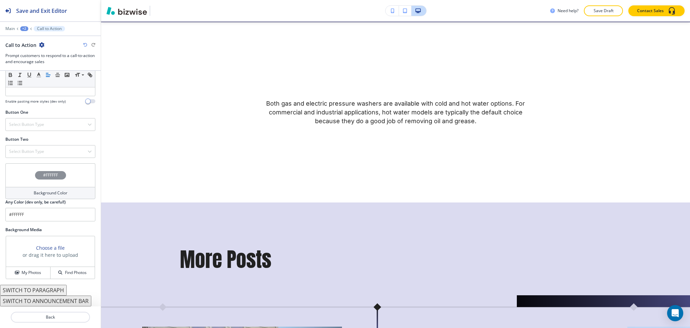
click at [44, 288] on button "SWITCH TO PARAGRAPH" at bounding box center [33, 289] width 67 height 11
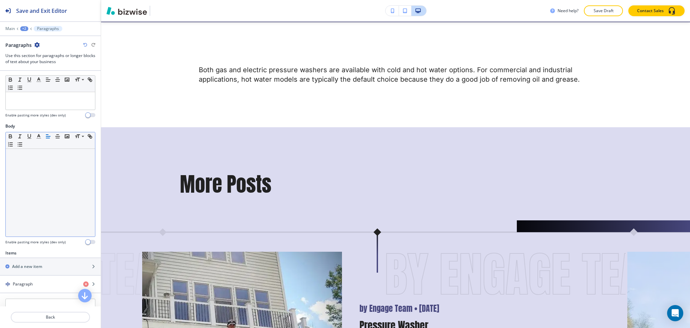
scroll to position [218, 0]
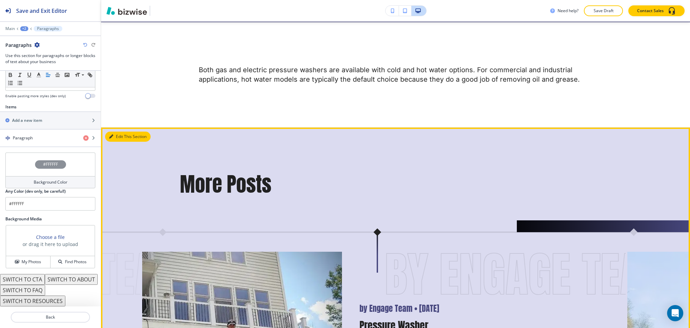
click at [123, 134] on button "Edit This Section" at bounding box center [127, 136] width 45 height 10
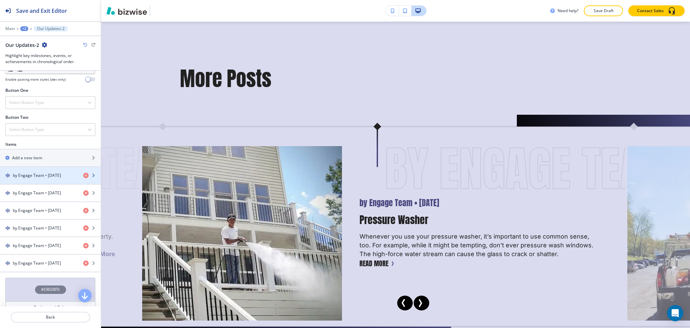
scroll to position [224, 0]
click at [47, 176] on h4 "by Engage Team • [DATE]" at bounding box center [37, 175] width 48 height 6
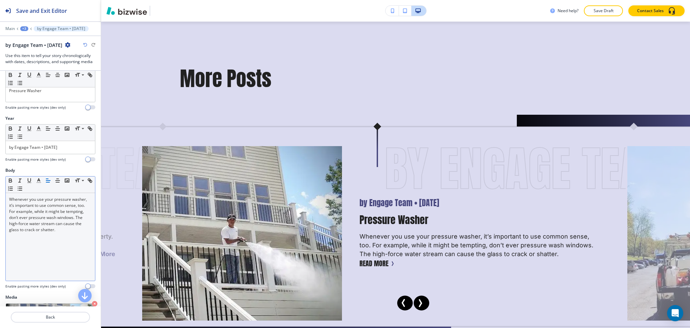
scroll to position [0, 0]
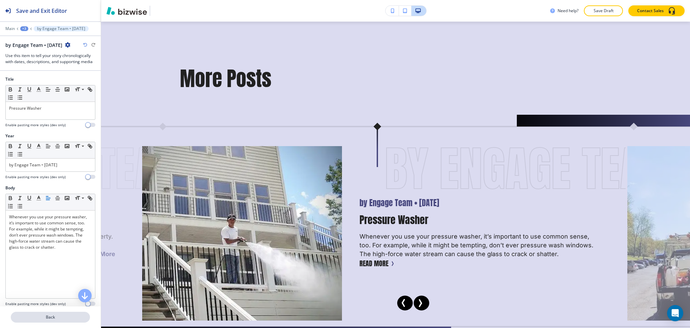
click at [50, 319] on p "Back" at bounding box center [50, 317] width 78 height 6
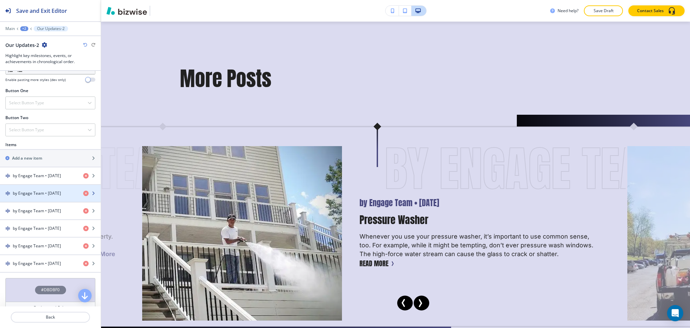
scroll to position [224, 0]
click at [45, 196] on div "button" at bounding box center [50, 198] width 101 height 5
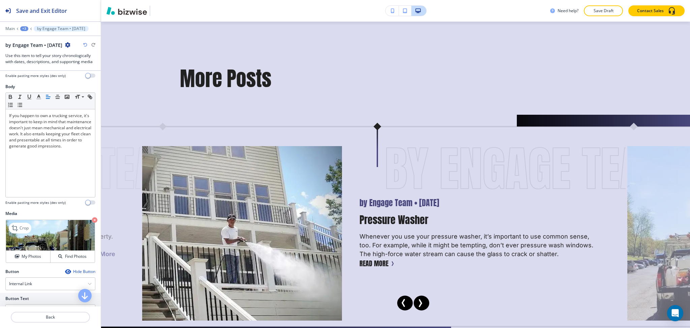
scroll to position [153, 0]
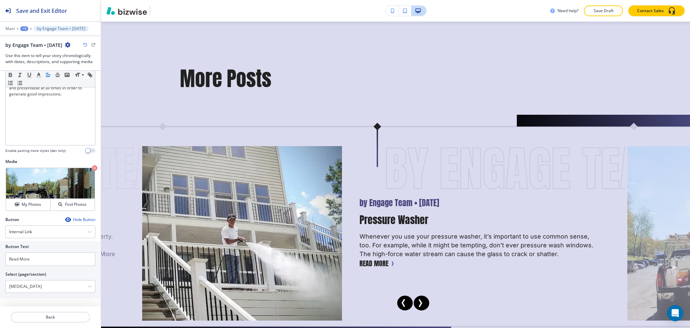
drag, startPoint x: 56, startPoint y: 286, endPoint x: 0, endPoint y: 286, distance: 55.6
click at [0, 286] on div "Button Text Read More Select (page/section) [MEDICAL_DATA] HOME HOME | Hero HOM…" at bounding box center [50, 269] width 101 height 57
click at [25, 297] on h4 "Truck Service" at bounding box center [50, 298] width 83 height 6
type \(page\/section\) "Truck Service"
click at [44, 319] on p "Back" at bounding box center [50, 317] width 78 height 6
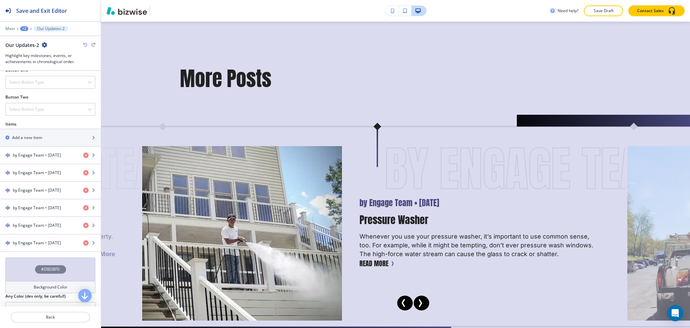
scroll to position [259, 0]
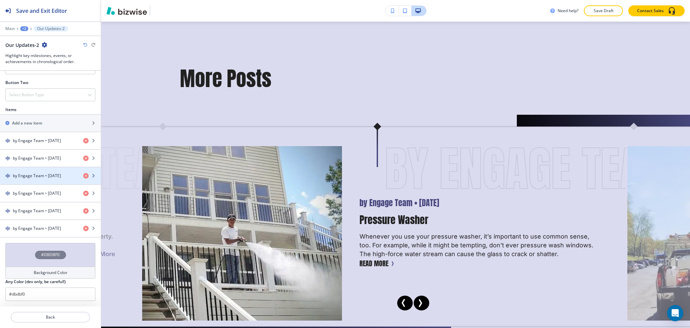
click at [38, 176] on h4 "by Engage Team • [DATE]" at bounding box center [37, 176] width 48 height 6
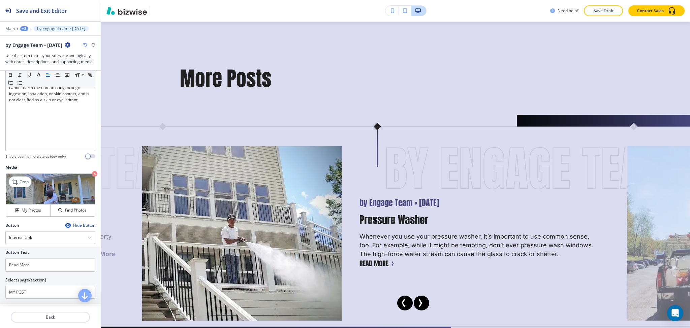
scroll to position [153, 0]
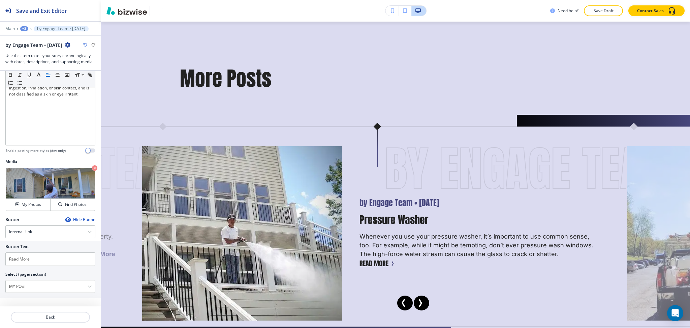
drag, startPoint x: 41, startPoint y: 280, endPoint x: 0, endPoint y: 272, distance: 42.4
click at [0, 272] on div "Button Text Read More Select (page/section) MY POST HOME HOME | Hero HOME | Hou…" at bounding box center [50, 269] width 101 height 57
click at [23, 297] on h4 "[MEDICAL_DATA]" at bounding box center [50, 298] width 83 height 6
type \(page\/section\) "[MEDICAL_DATA]"
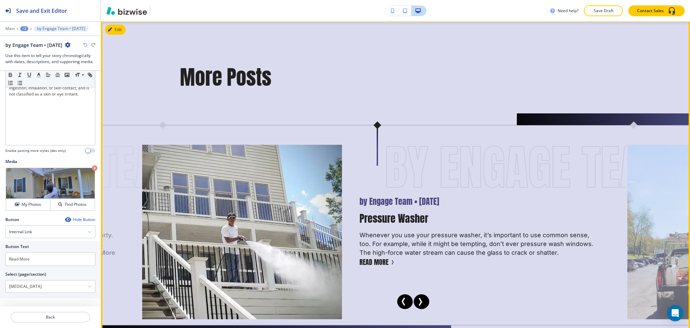
scroll to position [442, 0]
click at [427, 298] on div "by Engage Team • [DATE] by Engage Team • [DATE] Pressure Washer Whenever you us…" at bounding box center [376, 231] width 469 height 174
click at [423, 300] on icon "Next Slide" at bounding box center [420, 301] width 8 height 8
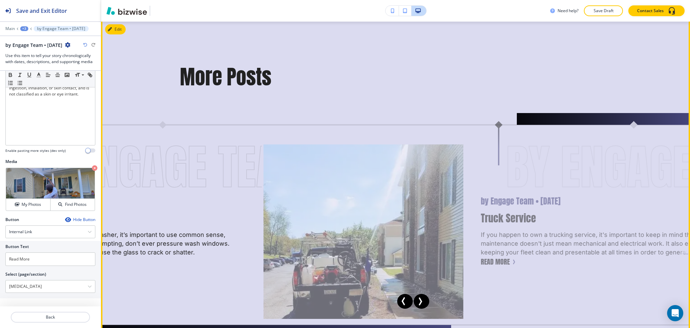
click at [421, 300] on icon "Next Slide" at bounding box center [420, 301] width 8 height 8
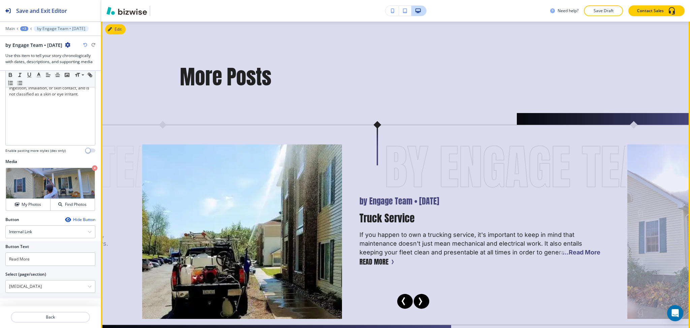
click at [421, 301] on icon "Next Slide" at bounding box center [421, 301] width 2 height 7
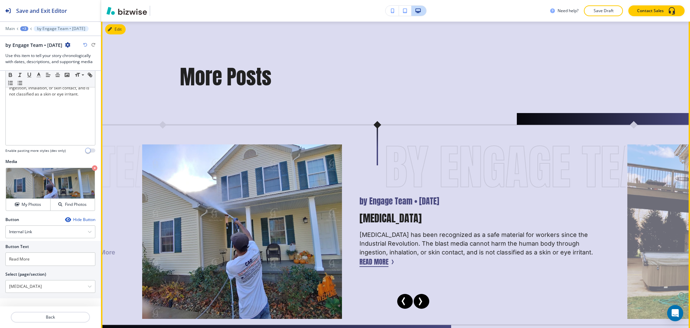
click at [375, 263] on button "Read More" at bounding box center [374, 261] width 29 height 10
click at [371, 260] on button "Read More" at bounding box center [374, 261] width 29 height 10
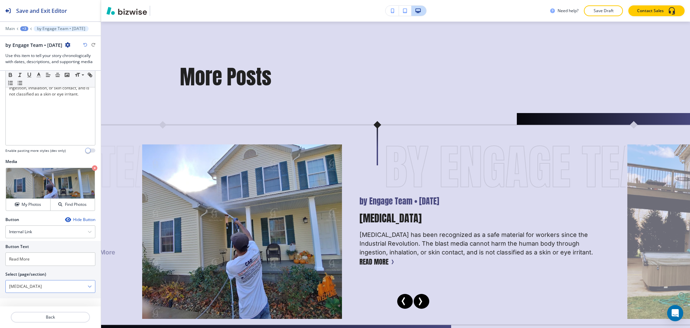
click at [66, 285] on \(page\/section\) "[MEDICAL_DATA]" at bounding box center [47, 285] width 82 height 11
drag, startPoint x: 55, startPoint y: 285, endPoint x: 0, endPoint y: 280, distance: 55.5
click at [0, 280] on div "Button Text Read More Select (page/section) [MEDICAL_DATA] [MEDICAL_DATA] [MEDI…" at bounding box center [50, 269] width 101 height 57
click at [23, 31] on div at bounding box center [50, 33] width 101 height 4
click at [22, 27] on div "+3" at bounding box center [24, 28] width 8 height 5
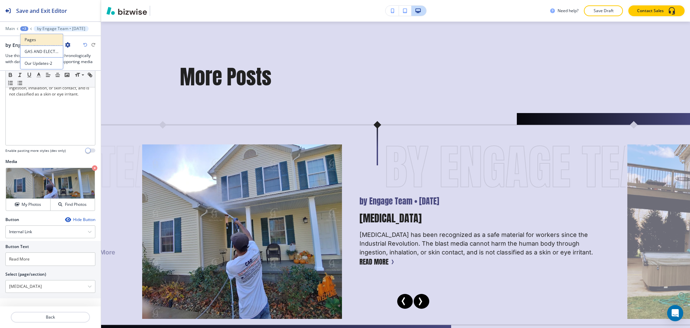
click at [29, 41] on p "Pages" at bounding box center [42, 40] width 34 height 6
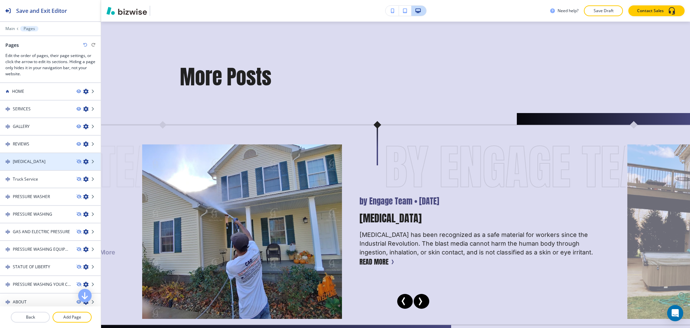
click at [83, 160] on icon "button" at bounding box center [85, 161] width 5 height 5
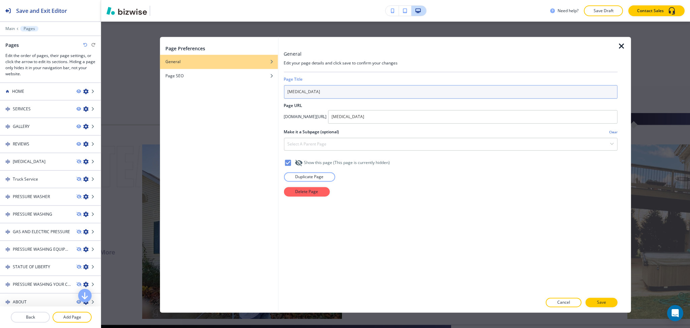
drag, startPoint x: 332, startPoint y: 92, endPoint x: 239, endPoint y: 88, distance: 93.1
click at [239, 88] on div "Page Preferences General Page SEO General Edit your page details and click save…" at bounding box center [395, 174] width 471 height 275
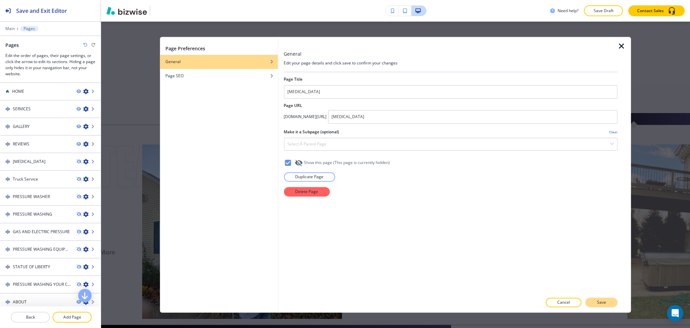
click at [597, 301] on p "Save" at bounding box center [601, 302] width 9 height 6
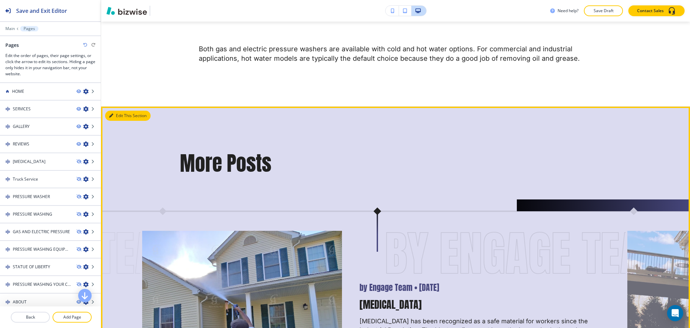
click at [118, 114] on button "Edit This Section" at bounding box center [127, 116] width 45 height 10
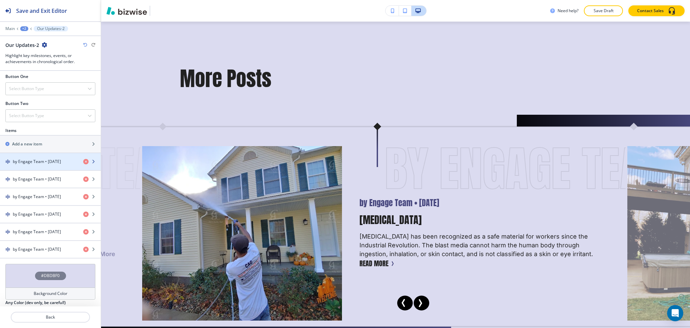
scroll to position [259, 0]
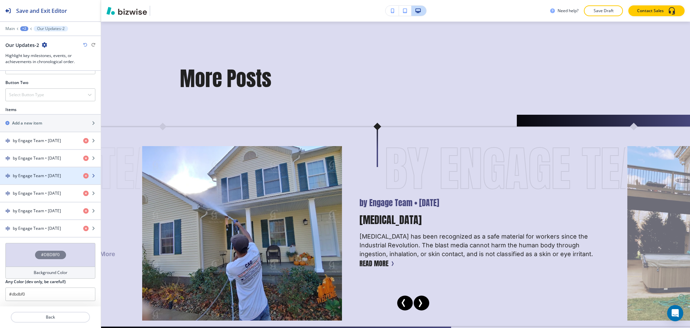
click at [41, 177] on h4 "by Engage Team • [DATE]" at bounding box center [37, 176] width 48 height 6
click at [42, 177] on h4 "by Engage Team • [DATE]" at bounding box center [37, 176] width 48 height 6
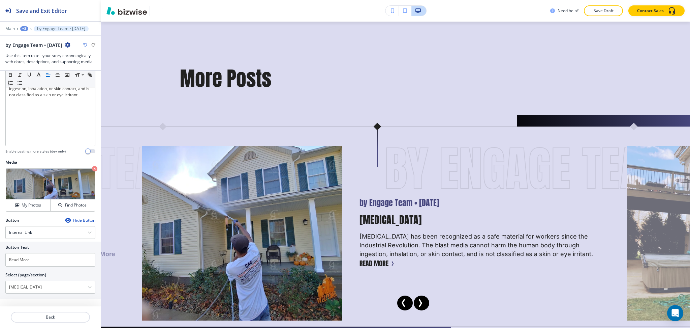
scroll to position [153, 0]
click at [56, 289] on \(page\/section\) "[MEDICAL_DATA]" at bounding box center [47, 285] width 82 height 11
paste \(page\/section\) "odium Bicarbonate"
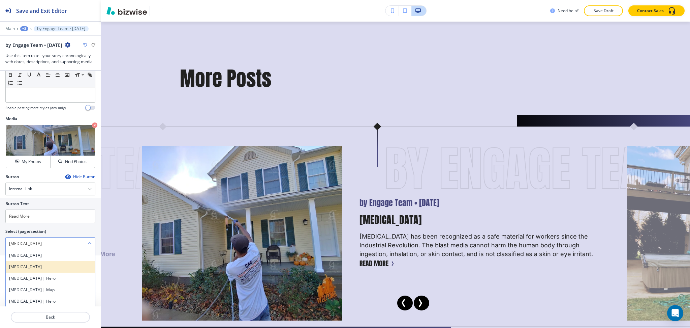
type \(page\/section\) "[MEDICAL_DATA]"
click at [39, 267] on h4 "[MEDICAL_DATA]" at bounding box center [50, 266] width 83 height 6
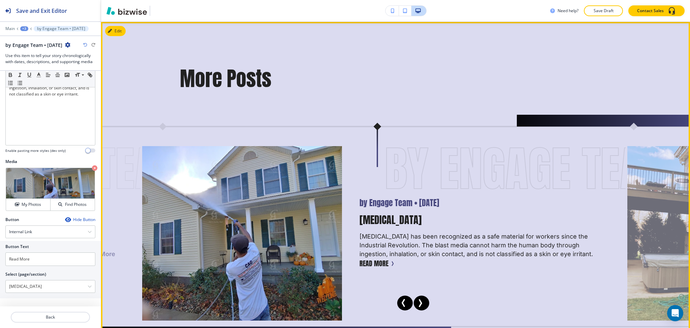
scroll to position [441, 0]
click at [369, 260] on button "Read More" at bounding box center [374, 263] width 29 height 10
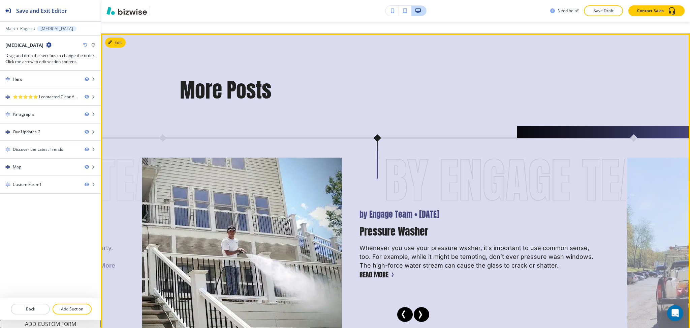
scroll to position [443, 0]
click at [420, 310] on icon "Next Slide" at bounding box center [421, 313] width 2 height 7
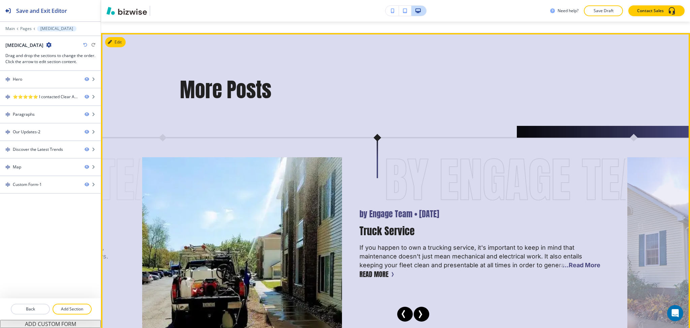
click at [419, 310] on icon "Next Slide" at bounding box center [420, 314] width 8 height 8
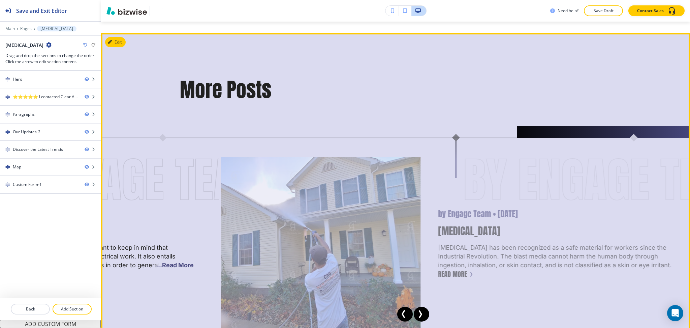
click at [419, 310] on icon "Next Slide" at bounding box center [420, 314] width 8 height 8
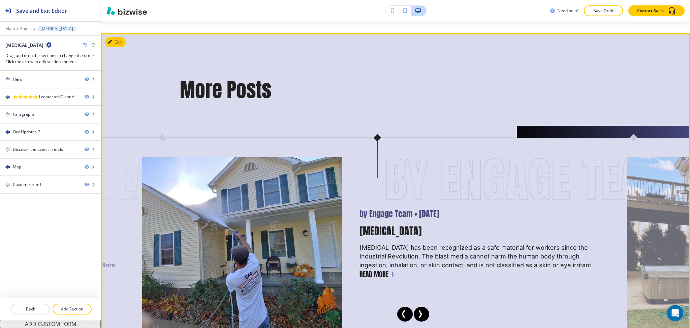
click at [419, 310] on icon "Next Slide" at bounding box center [420, 314] width 8 height 8
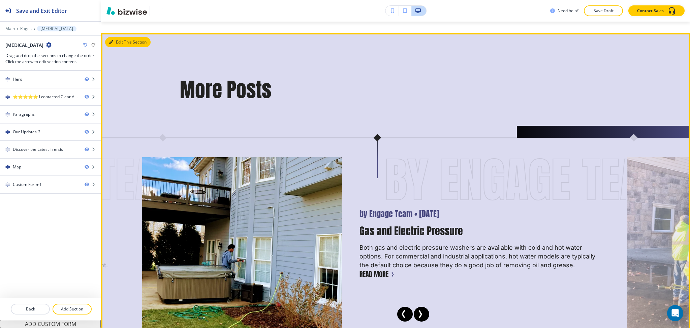
click at [115, 43] on div "Edit This Section More Posts by Engage Team • [DATE] by Engage Team • [DATE] St…" at bounding box center [395, 210] width 589 height 354
click at [115, 40] on button "Edit This Section" at bounding box center [127, 42] width 45 height 10
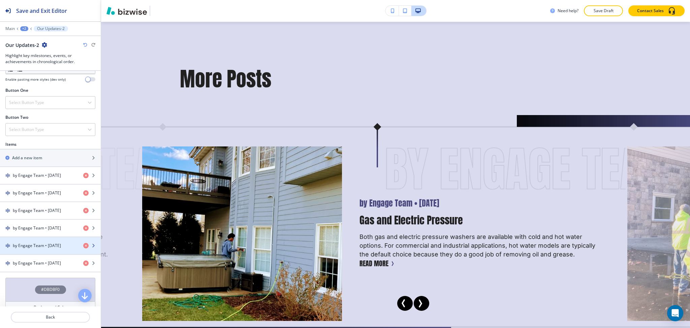
scroll to position [224, 0]
click at [42, 269] on div "button" at bounding box center [50, 268] width 101 height 5
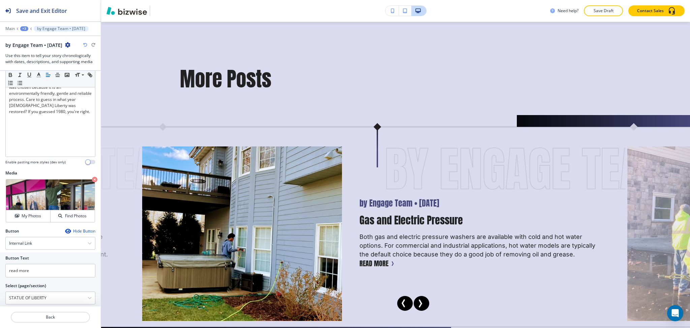
scroll to position [153, 0]
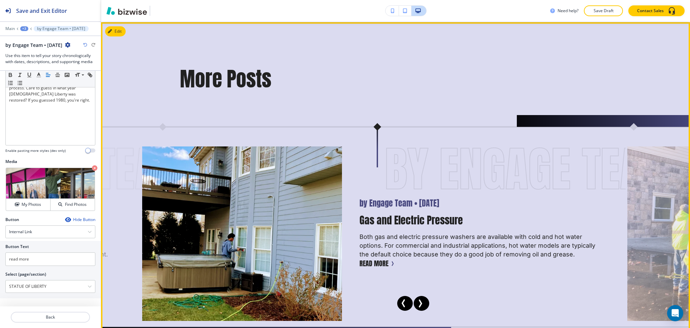
click at [420, 300] on icon "Next Slide" at bounding box center [420, 303] width 8 height 8
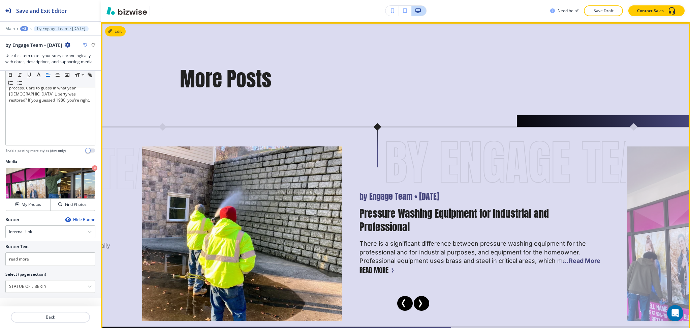
click at [420, 301] on icon "Next Slide" at bounding box center [421, 303] width 2 height 7
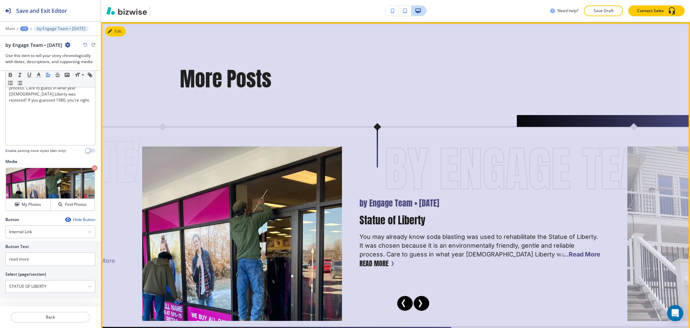
click at [420, 301] on icon "Next Slide" at bounding box center [421, 303] width 2 height 7
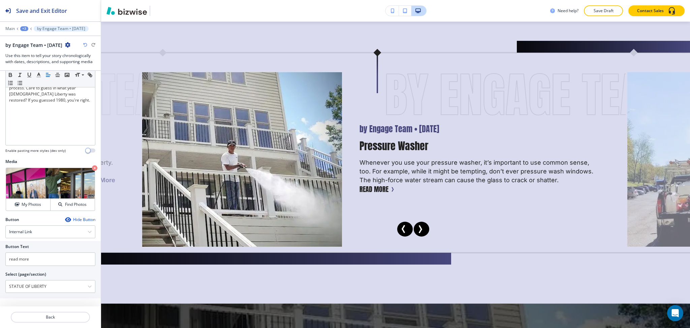
scroll to position [0, 0]
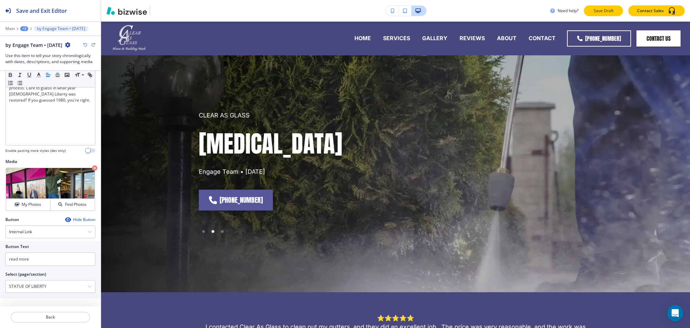
click at [607, 11] on p "Save Draft" at bounding box center [604, 11] width 22 height 6
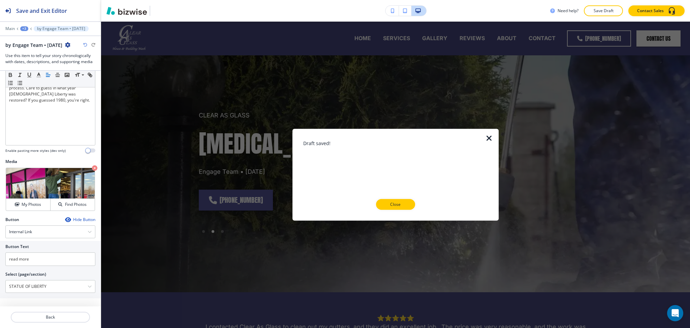
click at [395, 205] on p "Close" at bounding box center [396, 204] width 22 height 6
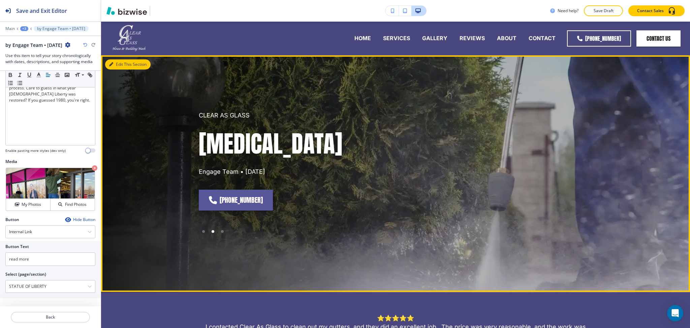
click at [116, 63] on button "Edit This Section" at bounding box center [127, 64] width 45 height 10
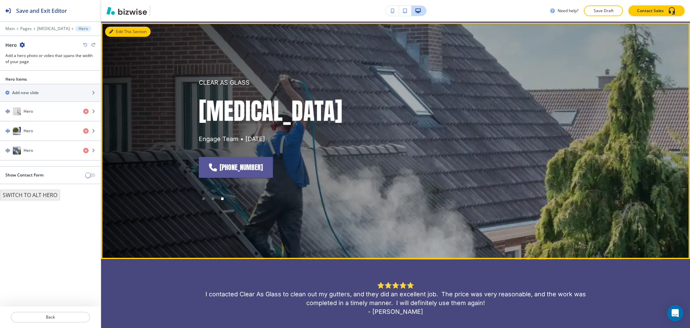
scroll to position [34, 0]
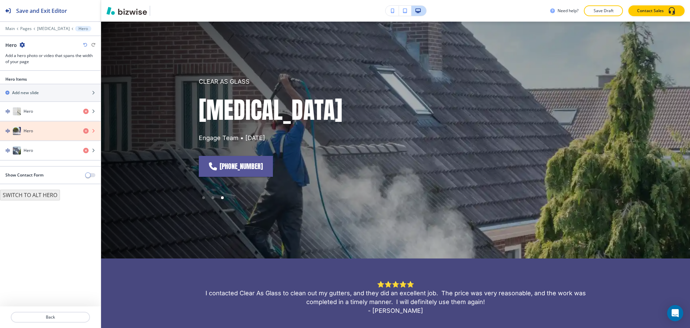
click at [85, 130] on icon "button" at bounding box center [85, 130] width 5 height 5
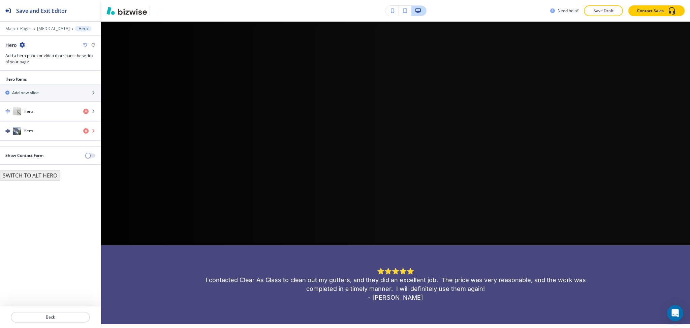
click at [86, 130] on icon "button" at bounding box center [85, 130] width 5 height 5
click at [85, 132] on icon "button" at bounding box center [85, 130] width 5 height 5
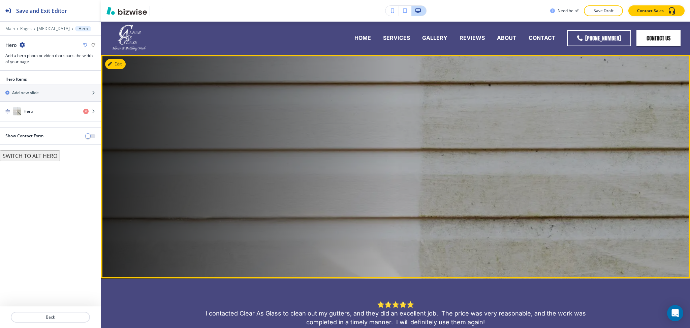
scroll to position [0, 0]
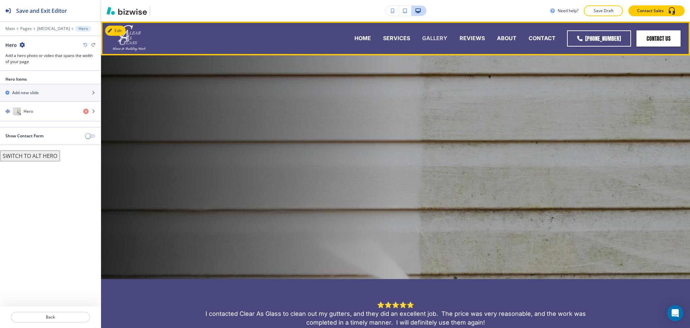
click at [432, 37] on p "GALLERY" at bounding box center [434, 38] width 25 height 8
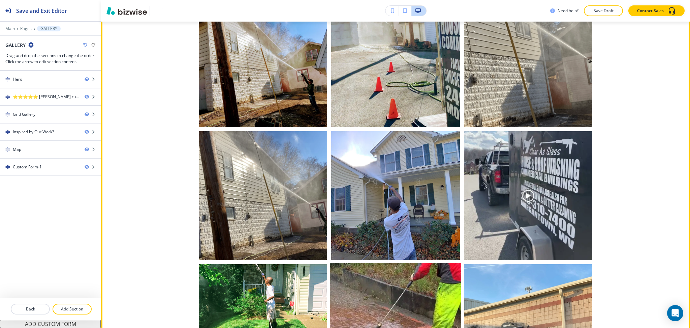
scroll to position [551, 0]
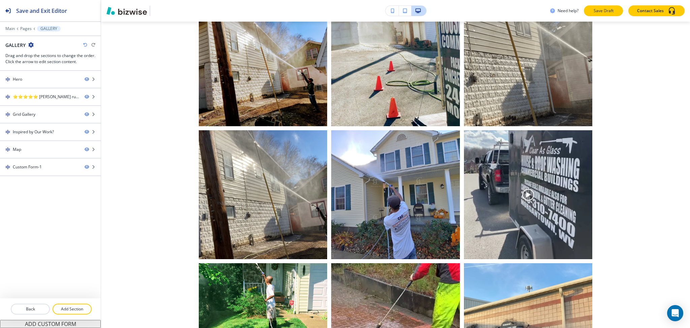
click at [606, 13] on p "Save Draft" at bounding box center [604, 11] width 22 height 6
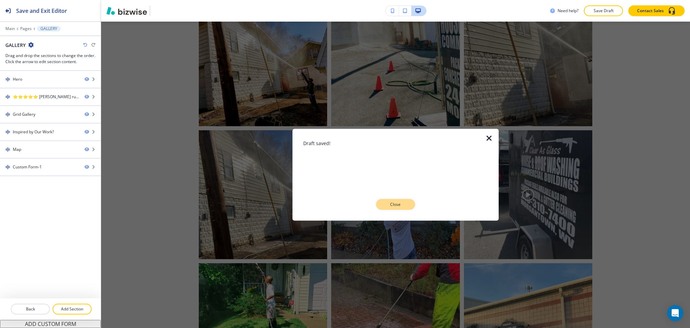
click at [397, 205] on p "Close" at bounding box center [396, 204] width 22 height 6
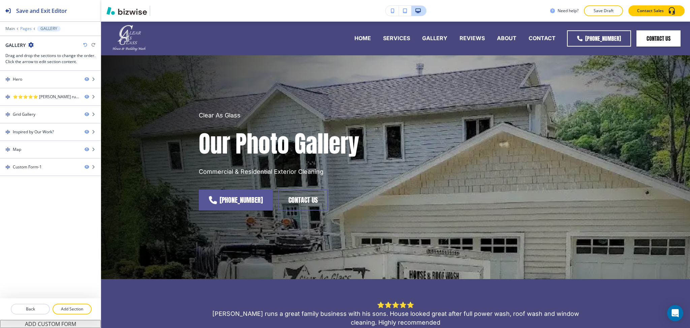
click at [23, 29] on p "Pages" at bounding box center [25, 28] width 11 height 5
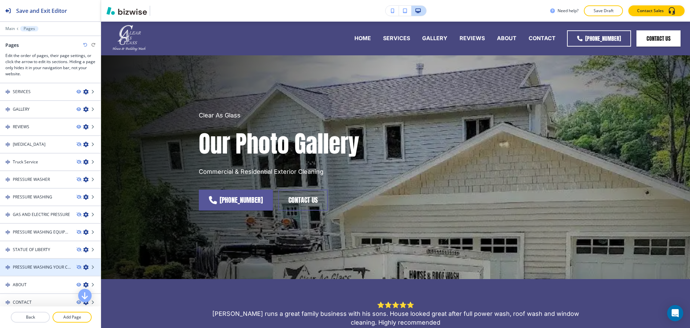
scroll to position [18, 0]
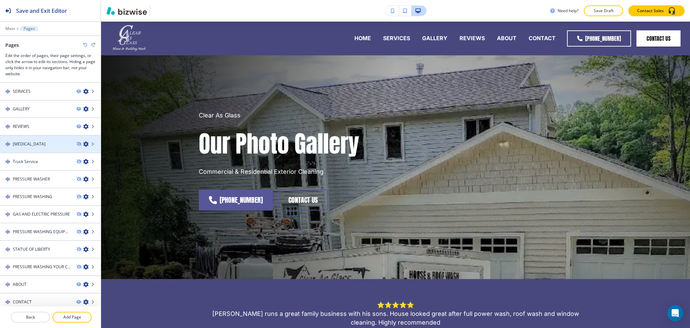
click at [38, 141] on h4 "[MEDICAL_DATA]" at bounding box center [29, 144] width 33 height 6
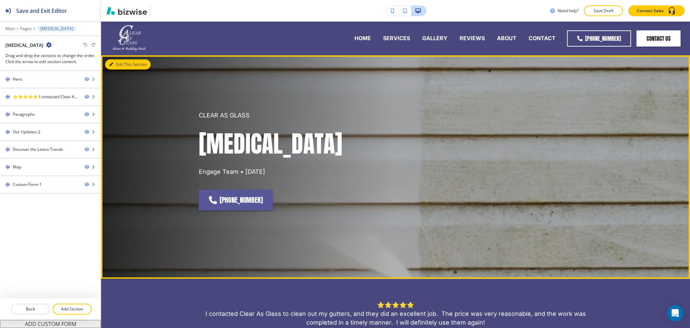
click at [111, 64] on icon "button" at bounding box center [111, 64] width 4 height 4
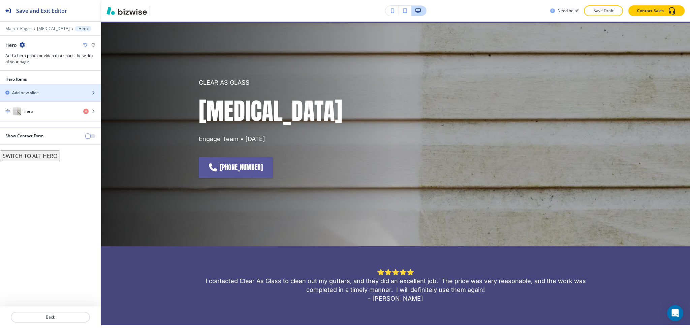
scroll to position [34, 0]
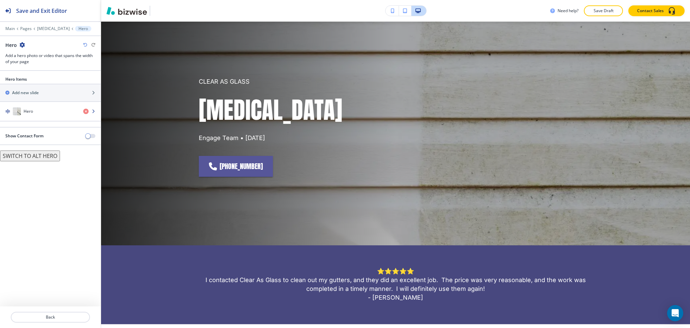
click at [42, 113] on div "Hero" at bounding box center [39, 111] width 78 height 8
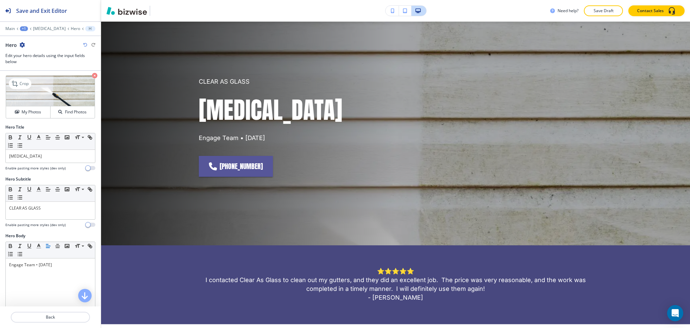
scroll to position [0, 0]
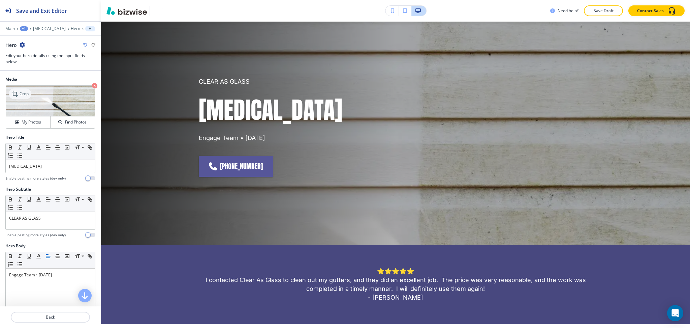
click at [13, 95] on icon at bounding box center [15, 94] width 8 height 8
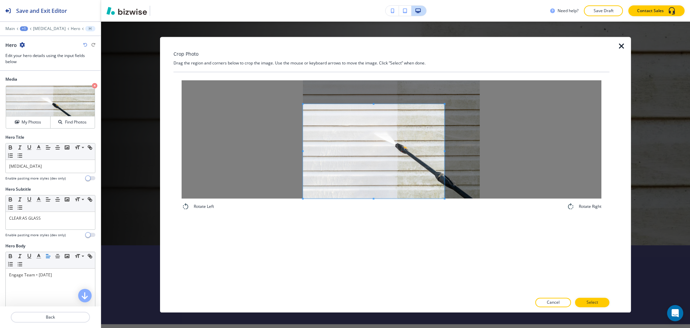
click at [375, 172] on span at bounding box center [374, 151] width 142 height 94
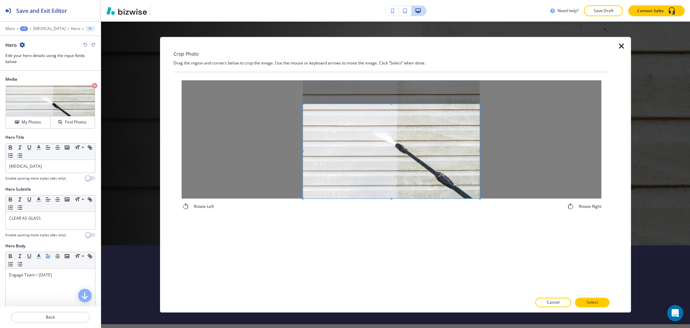
click at [534, 175] on div at bounding box center [392, 139] width 420 height 118
click at [586, 299] on button "Select" at bounding box center [592, 302] width 34 height 9
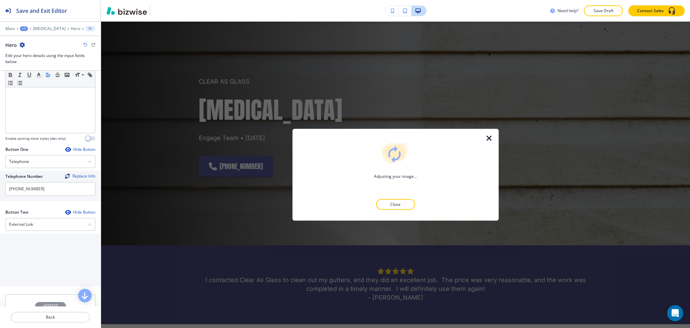
scroll to position [224, 0]
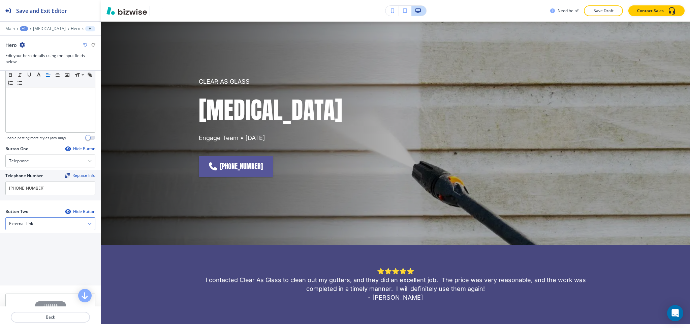
click at [73, 229] on div "External Link" at bounding box center [50, 223] width 89 height 12
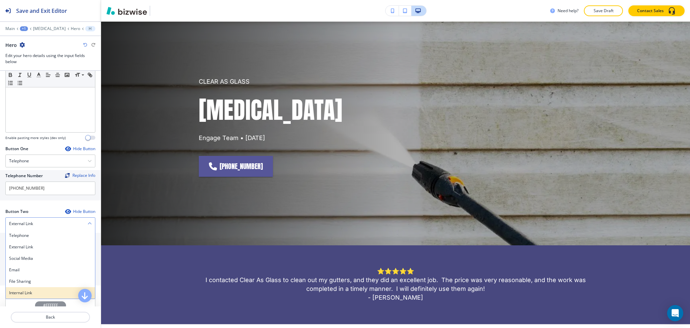
click at [34, 291] on h4 "Internal Link" at bounding box center [50, 292] width 83 height 6
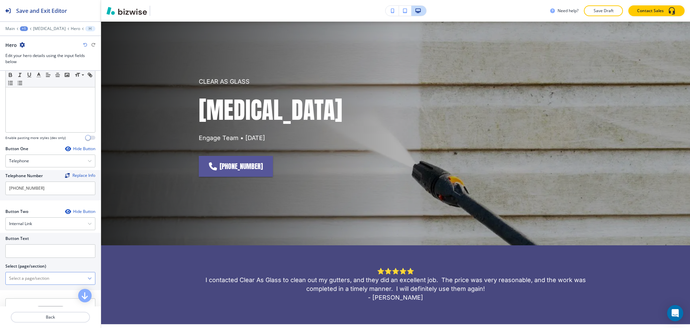
click at [34, 280] on \(page\/section\) "Manual Input" at bounding box center [47, 277] width 82 height 11
drag, startPoint x: 45, startPoint y: 275, endPoint x: 0, endPoint y: 270, distance: 45.1
click at [0, 270] on div "Button Text Select (page/section) CONTACT US CONTACT CONTACT | Hero CONTACT | M…" at bounding box center [50, 261] width 101 height 57
drag, startPoint x: 15, startPoint y: 287, endPoint x: 16, endPoint y: 281, distance: 6.1
click at [15, 287] on h4 "CONTACT" at bounding box center [50, 290] width 83 height 6
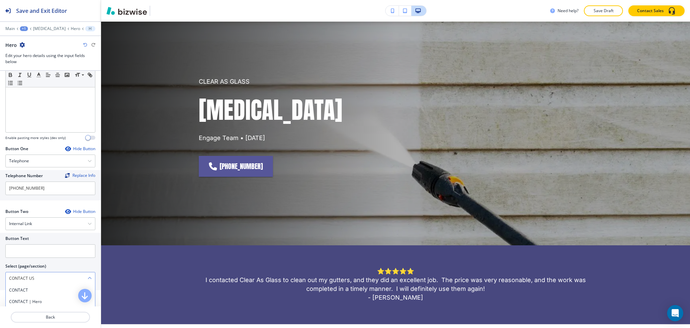
type \(page\/section\) "CONTACT"
click at [28, 253] on input "text" at bounding box center [50, 250] width 90 height 13
paste input "CONTACT US"
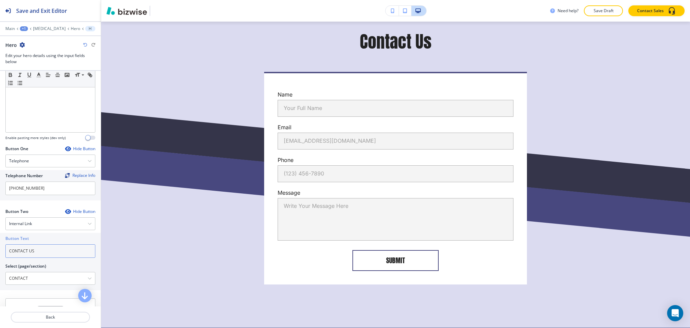
scroll to position [310, 0]
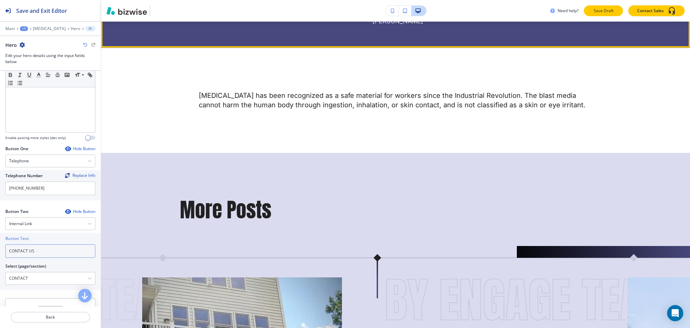
type input "CONTACT US"
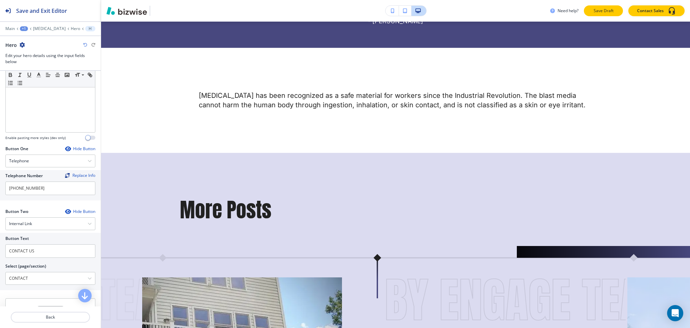
click at [603, 15] on button "Save Draft" at bounding box center [603, 10] width 39 height 11
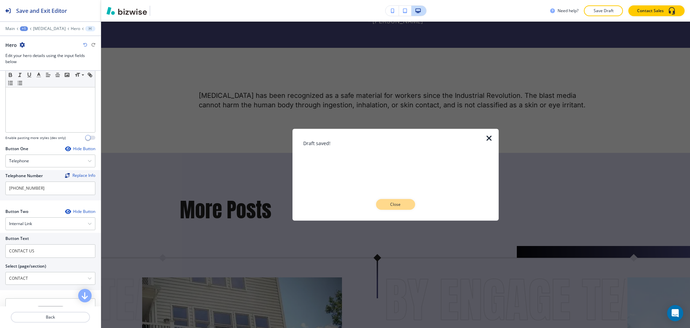
click at [401, 208] on button "Close" at bounding box center [395, 204] width 39 height 11
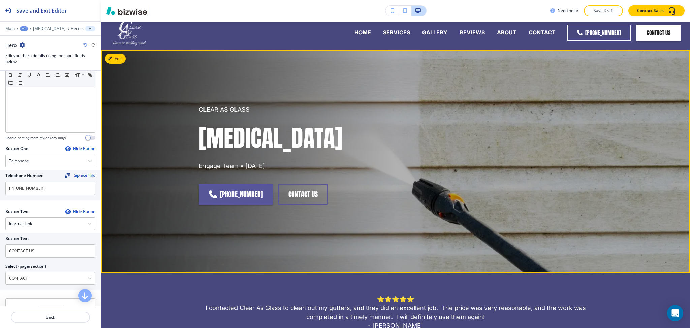
scroll to position [0, 0]
